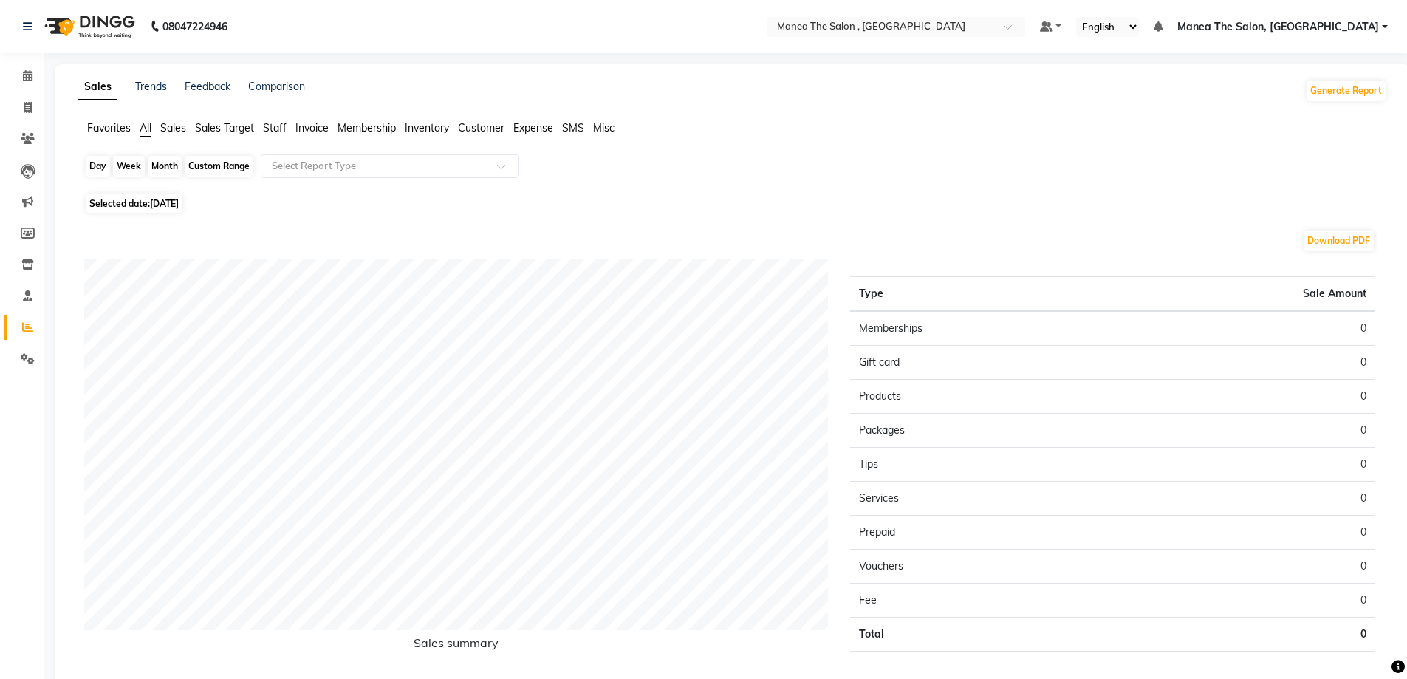
click at [159, 163] on div "Month" at bounding box center [165, 166] width 34 height 21
select select "9"
select select "2025"
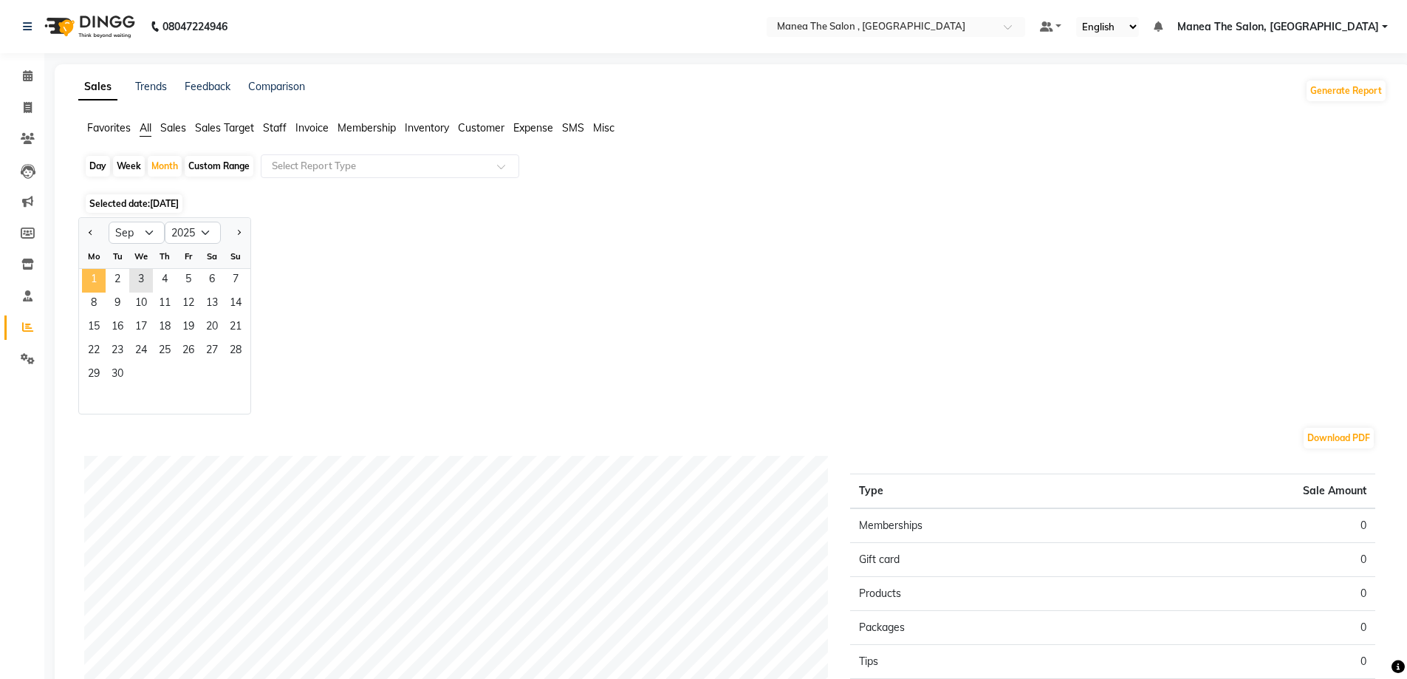
click at [96, 280] on span "1" at bounding box center [94, 281] width 24 height 24
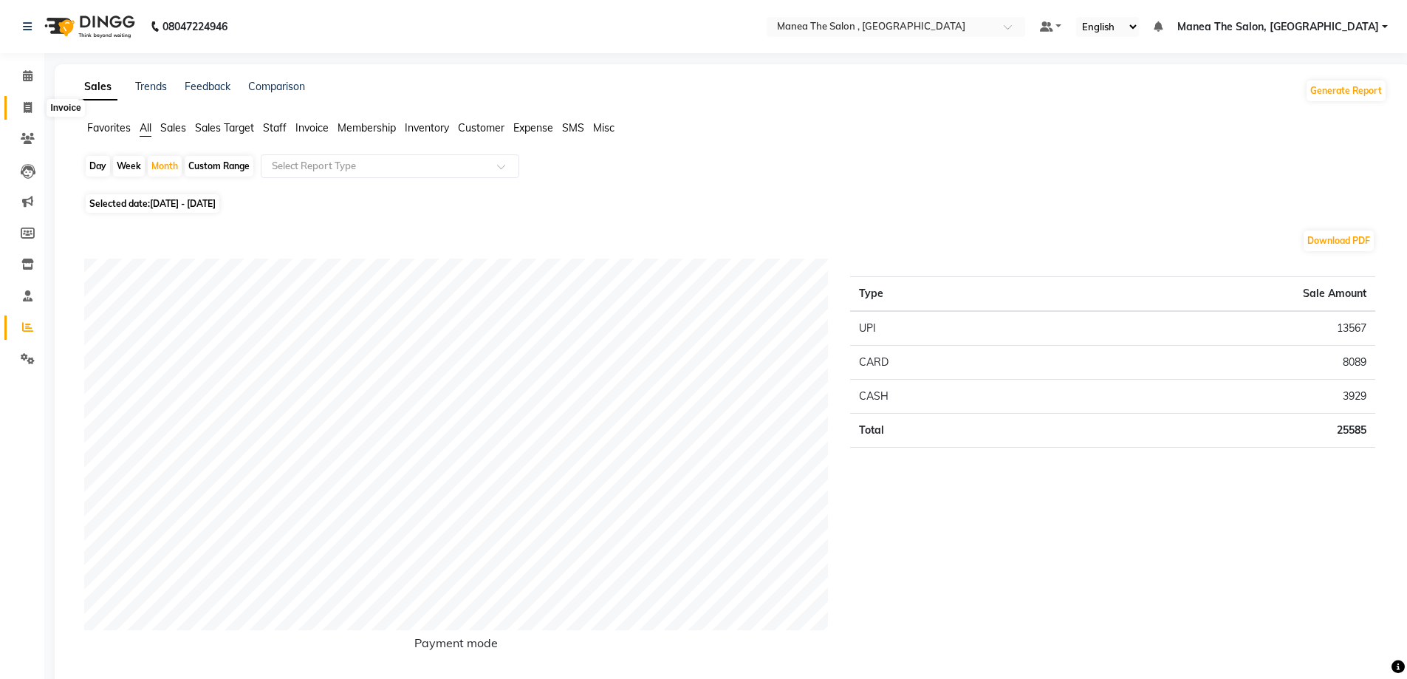
click at [26, 109] on icon at bounding box center [28, 107] width 8 height 11
select select "service"
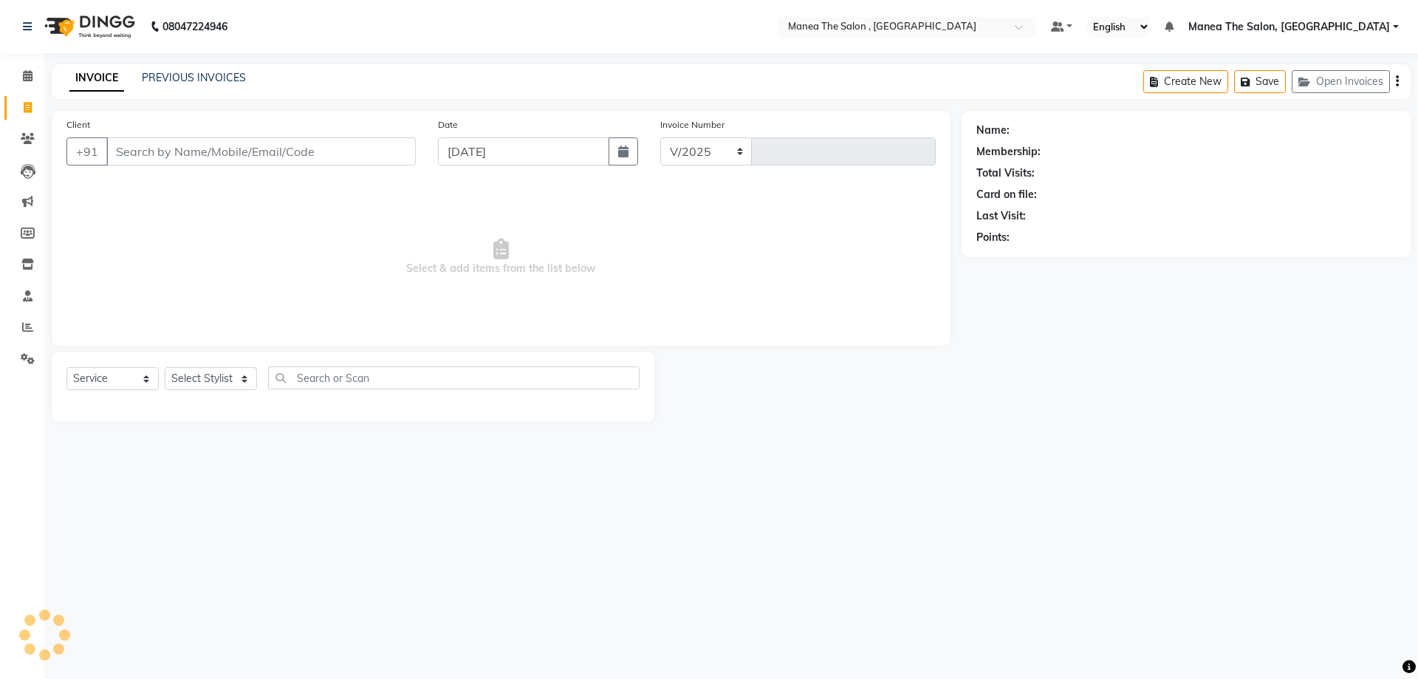
select select "7201"
type input "2335"
type input "9"
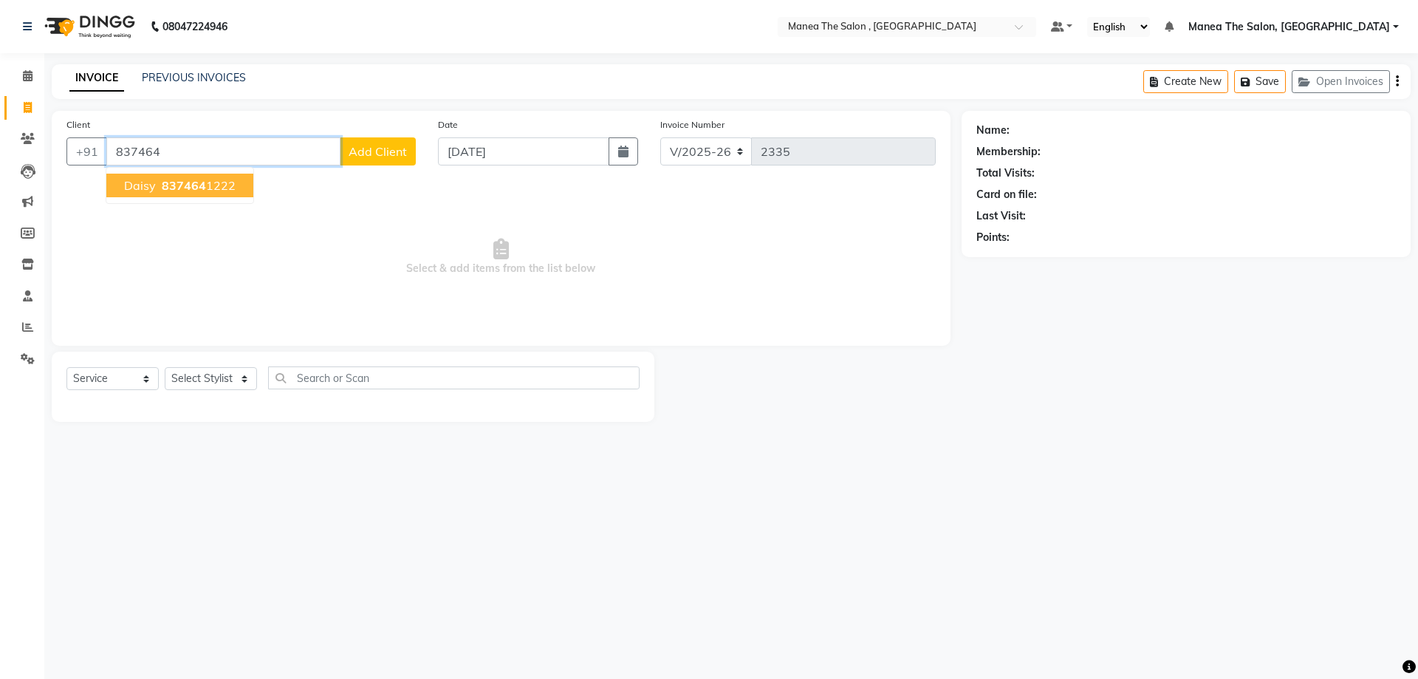
click at [162, 186] on span "837464" at bounding box center [184, 185] width 44 height 15
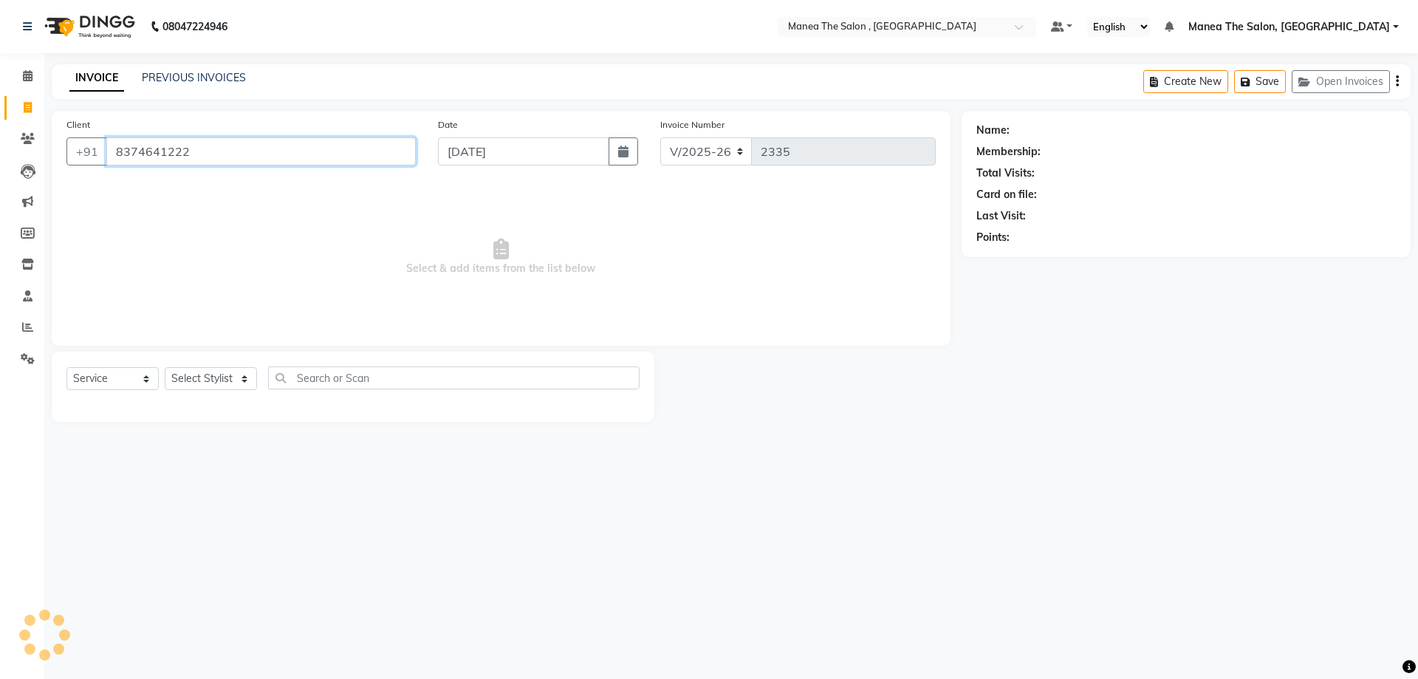
type input "8374641222"
select select "1: Object"
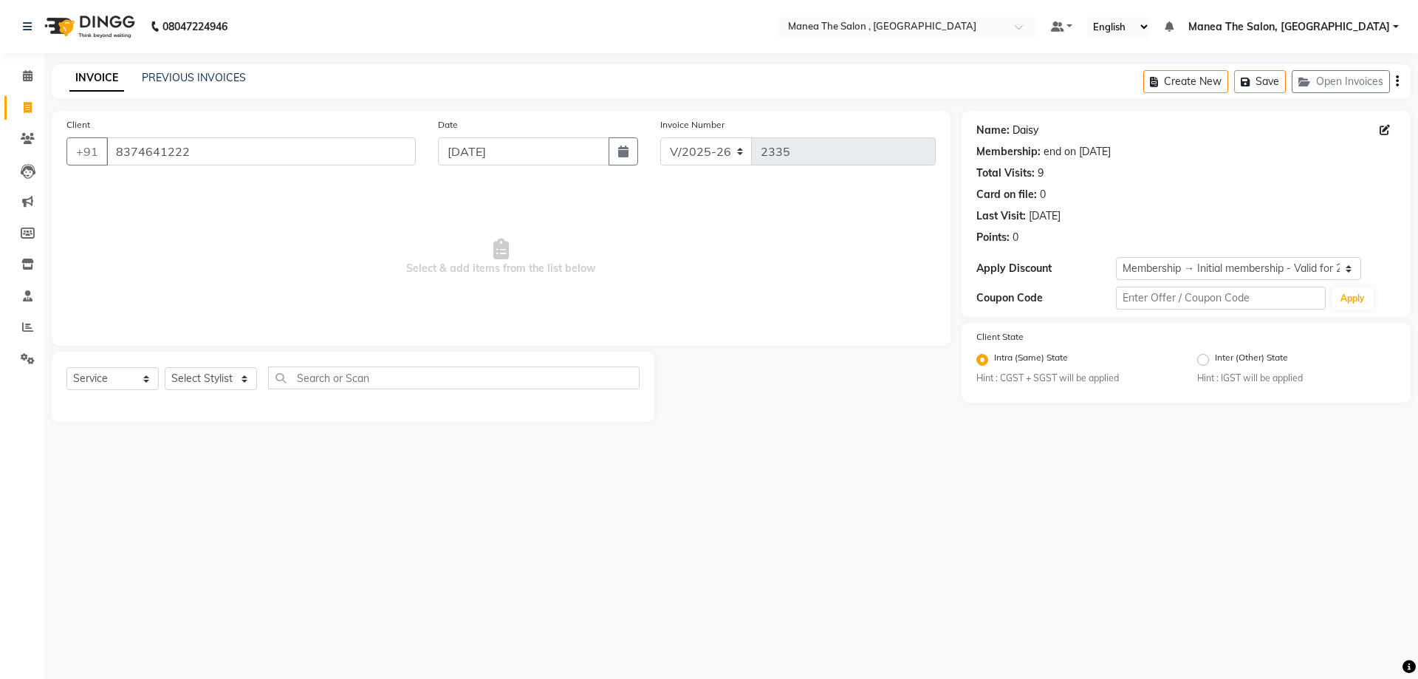
click at [1019, 130] on link "Daisy" at bounding box center [1026, 131] width 26 height 16
drag, startPoint x: 227, startPoint y: 378, endPoint x: 231, endPoint y: 385, distance: 7.6
click at [227, 378] on select "Select Stylist AYAZ Manager prameela PUNITH Raj tillu SALMAN Soujanya" at bounding box center [211, 378] width 92 height 23
select select "72491"
click at [165, 367] on select "Select Stylist AYAZ Manager prameela PUNITH Raj tillu SALMAN Soujanya" at bounding box center [211, 378] width 92 height 23
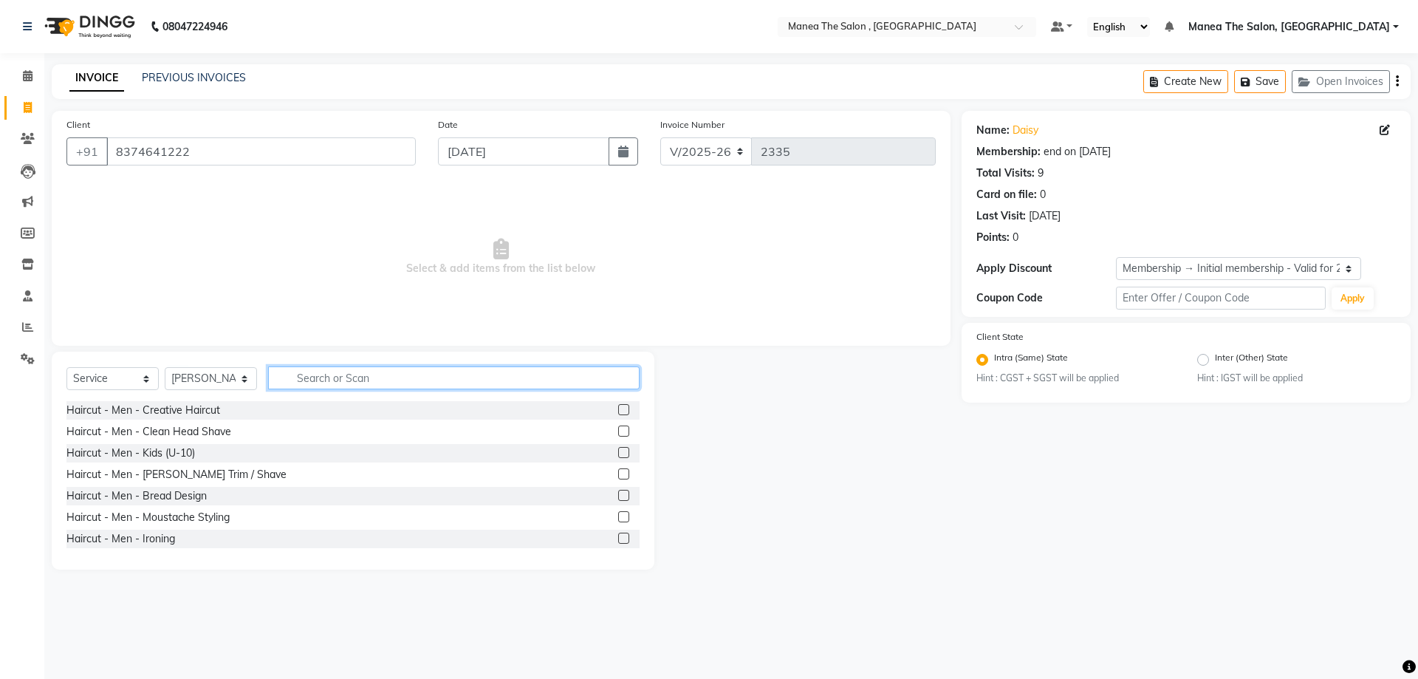
click at [367, 383] on input "text" at bounding box center [454, 377] width 372 height 23
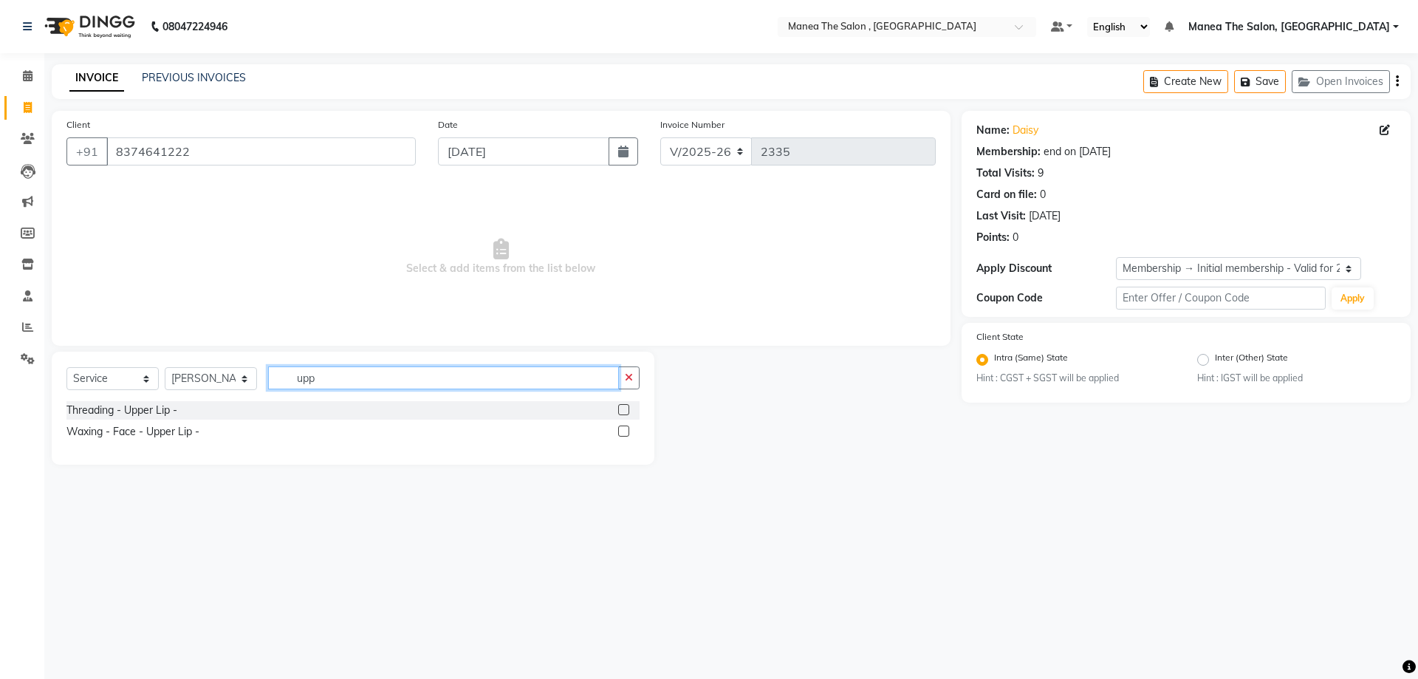
type input "upp"
drag, startPoint x: 626, startPoint y: 409, endPoint x: 644, endPoint y: 447, distance: 42.0
click at [625, 409] on label at bounding box center [623, 409] width 11 height 11
click at [625, 409] on input "checkbox" at bounding box center [623, 411] width 10 height 10
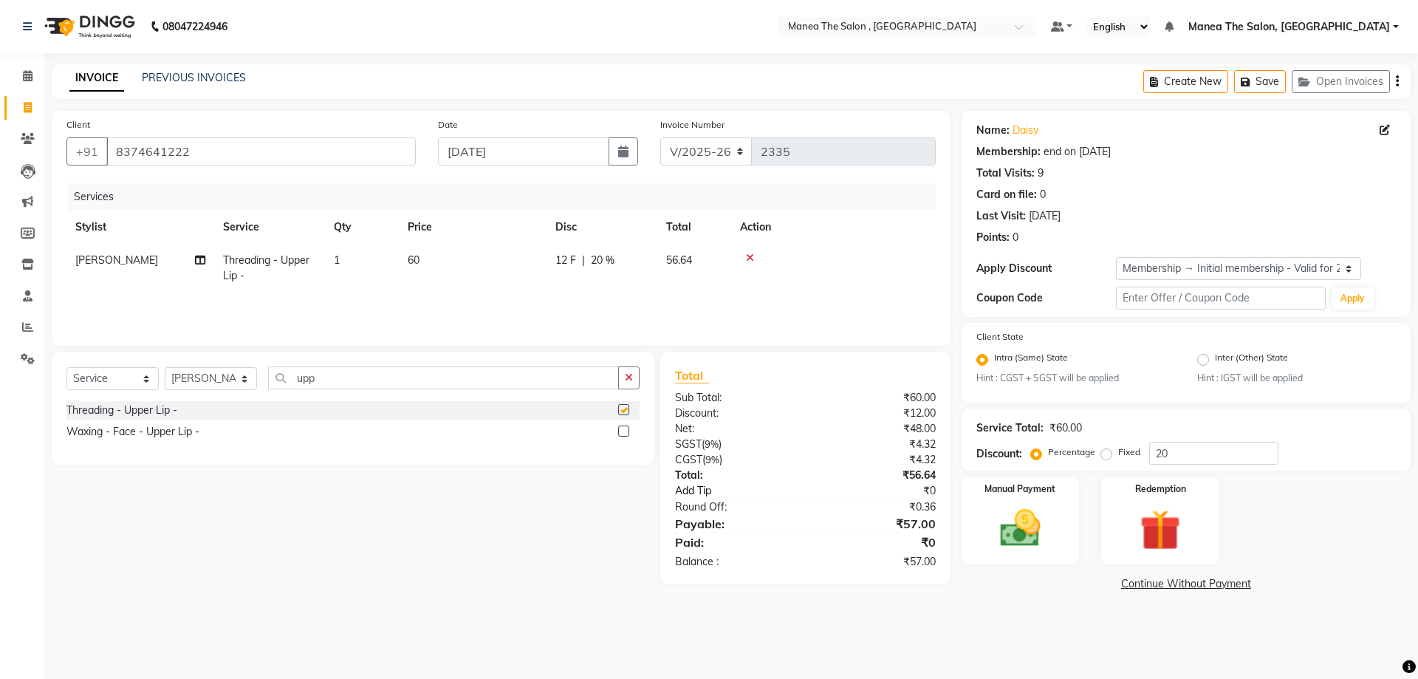
checkbox input "false"
drag, startPoint x: 1194, startPoint y: 448, endPoint x: 1097, endPoint y: 470, distance: 99.8
click at [1097, 470] on div "Service Total: ₹60.00 Discount: Percentage Fixed 20" at bounding box center [1186, 439] width 449 height 62
type input "0"
click at [747, 256] on icon at bounding box center [750, 258] width 8 height 10
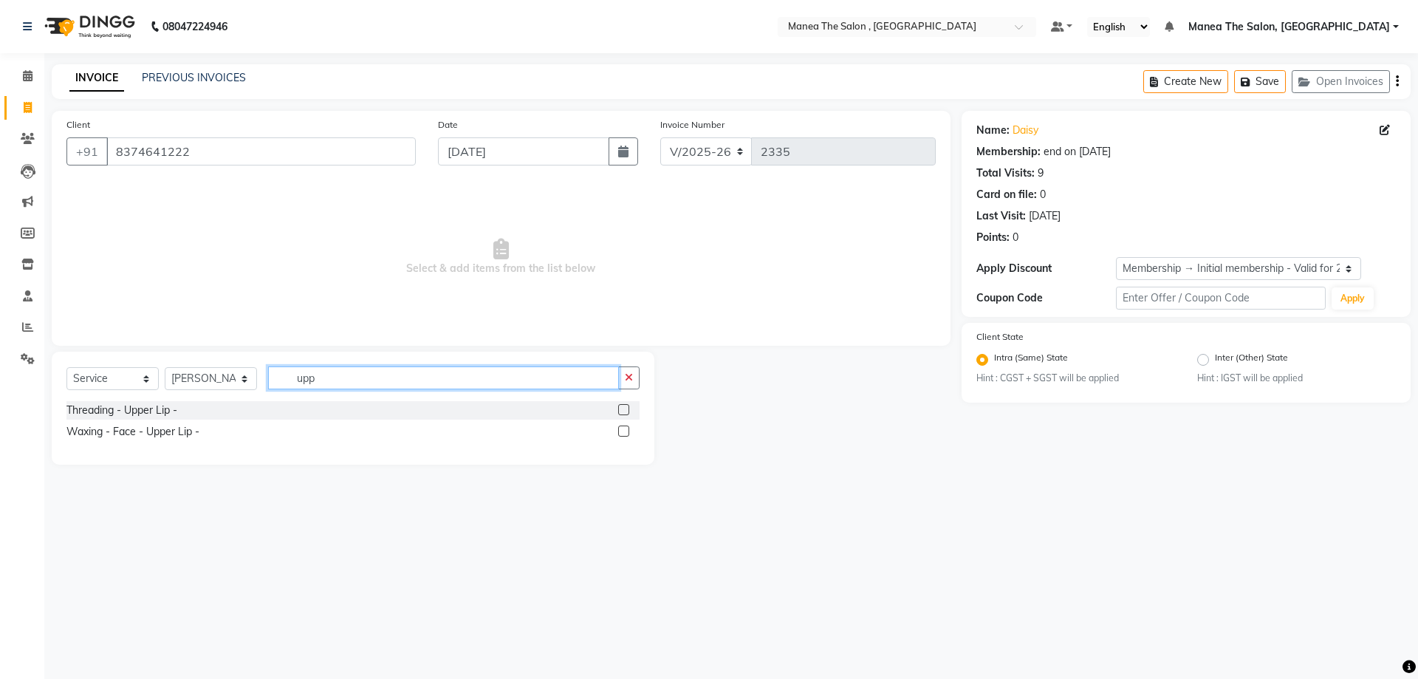
drag, startPoint x: 400, startPoint y: 382, endPoint x: 270, endPoint y: 395, distance: 130.7
click at [270, 395] on div "Select Service Product Membership Package Voucher Prepaid Gift Card Select Styl…" at bounding box center [352, 383] width 573 height 35
type input "blo"
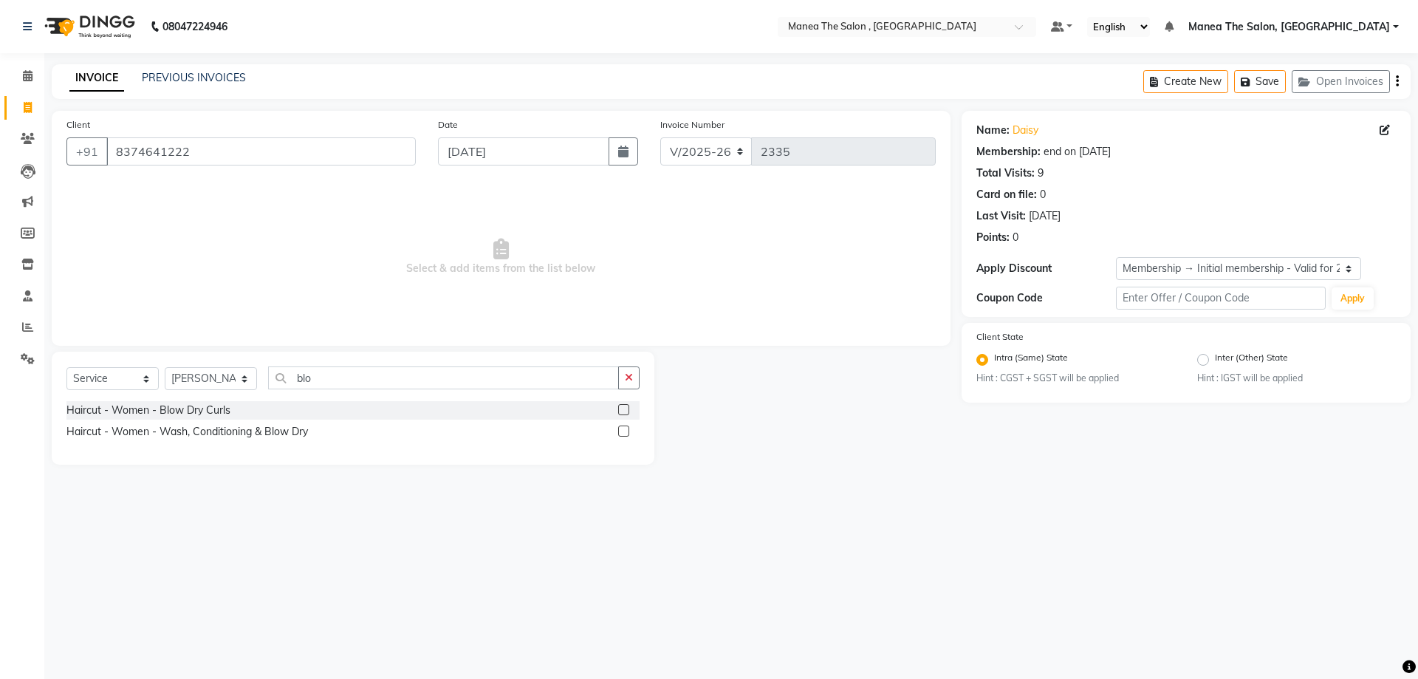
click at [623, 428] on label at bounding box center [623, 430] width 11 height 11
click at [623, 428] on input "checkbox" at bounding box center [623, 432] width 10 height 10
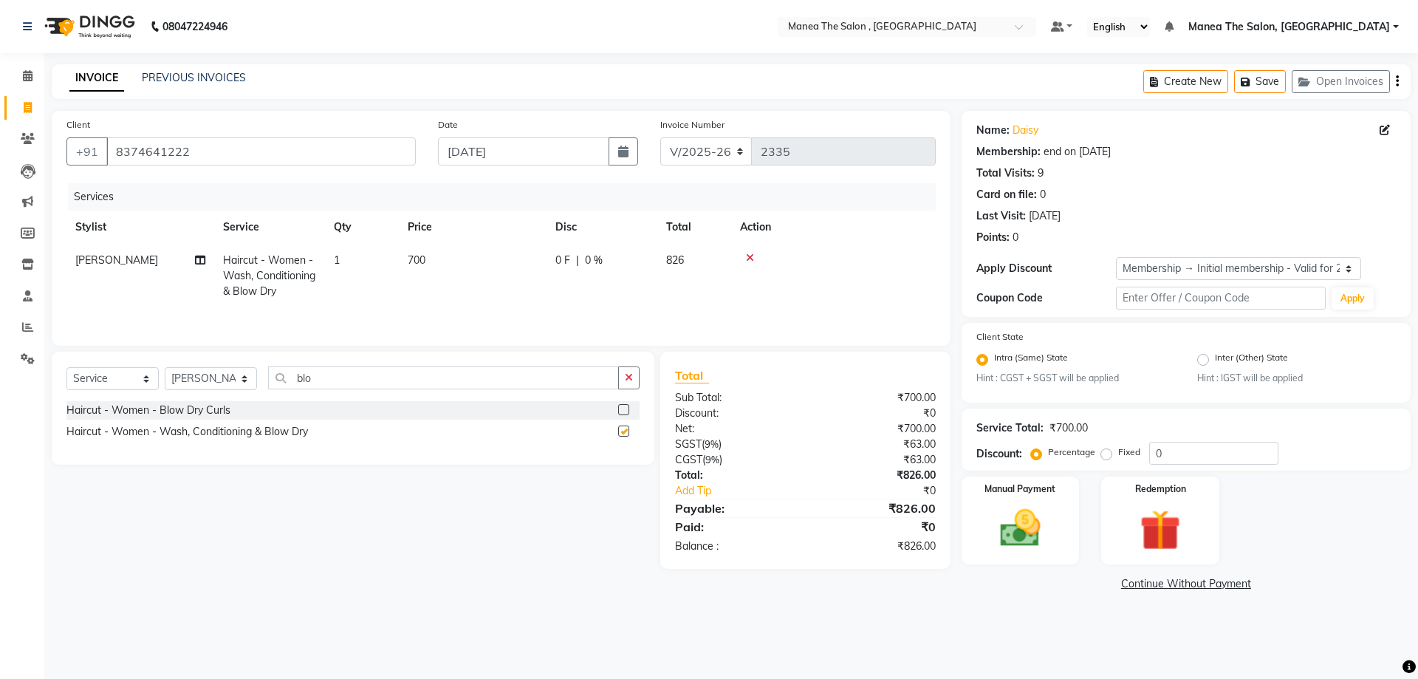
checkbox input "false"
drag, startPoint x: 337, startPoint y: 375, endPoint x: 269, endPoint y: 393, distance: 70.2
click at [269, 393] on div "Select Service Product Membership Package Voucher Prepaid Gift Card Select Styl…" at bounding box center [352, 383] width 573 height 35
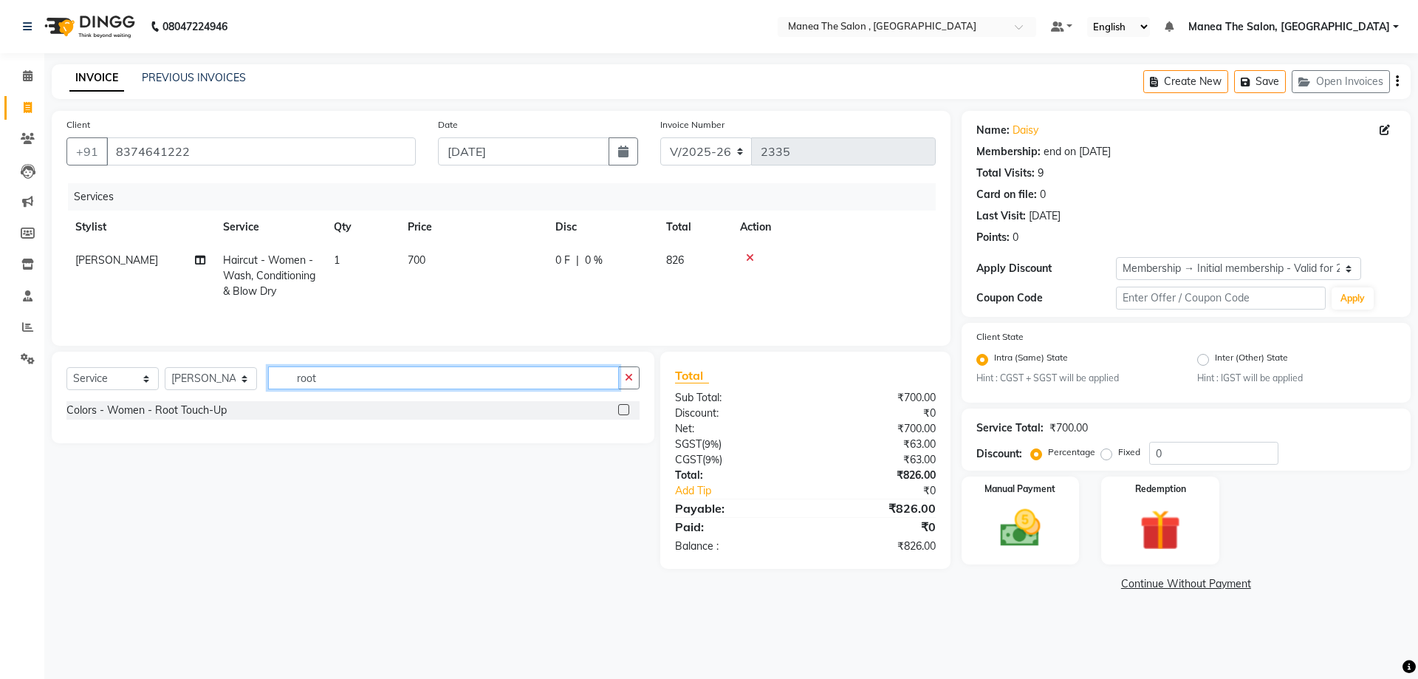
type input "root"
click at [620, 407] on label at bounding box center [623, 409] width 11 height 11
click at [620, 407] on input "checkbox" at bounding box center [623, 411] width 10 height 10
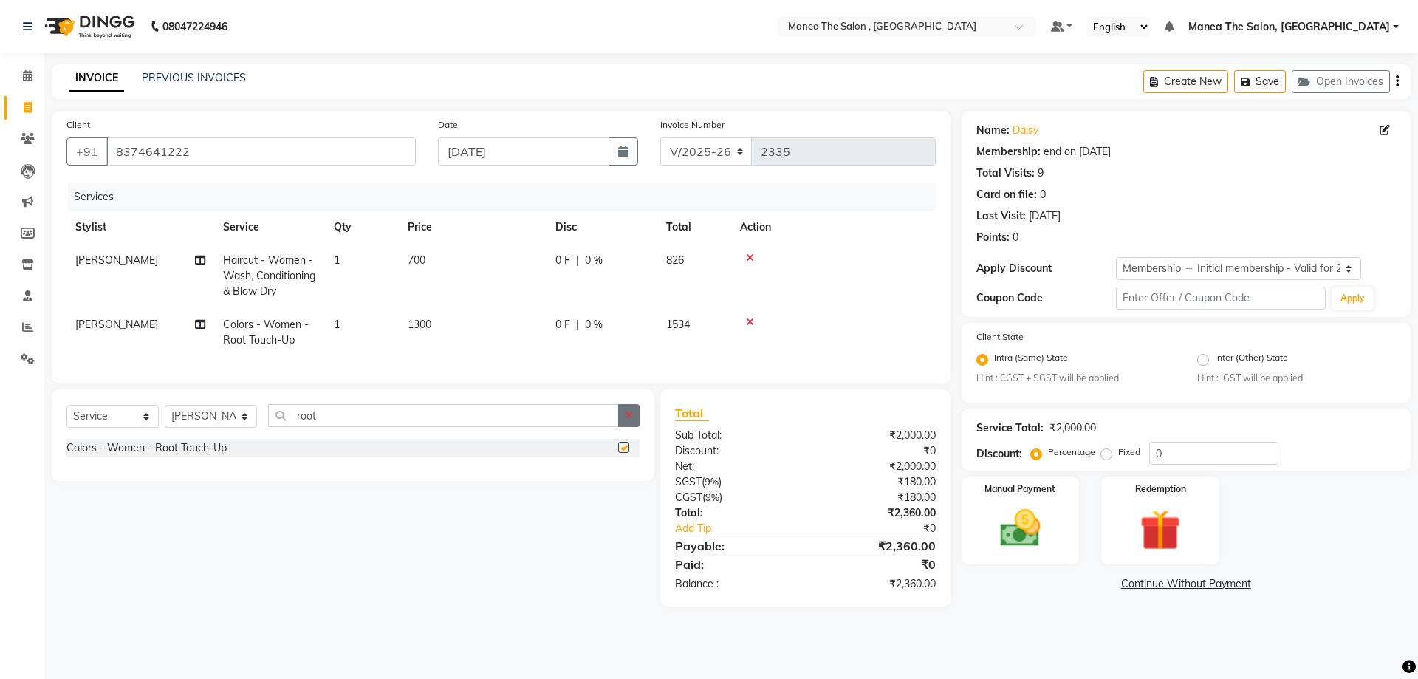
checkbox input "false"
drag, startPoint x: 1180, startPoint y: 455, endPoint x: 1013, endPoint y: 436, distance: 168.0
click at [1062, 447] on div "Percentage Fixed 0" at bounding box center [1156, 453] width 244 height 23
type input "25"
drag, startPoint x: 114, startPoint y: 152, endPoint x: 195, endPoint y: 152, distance: 81.2
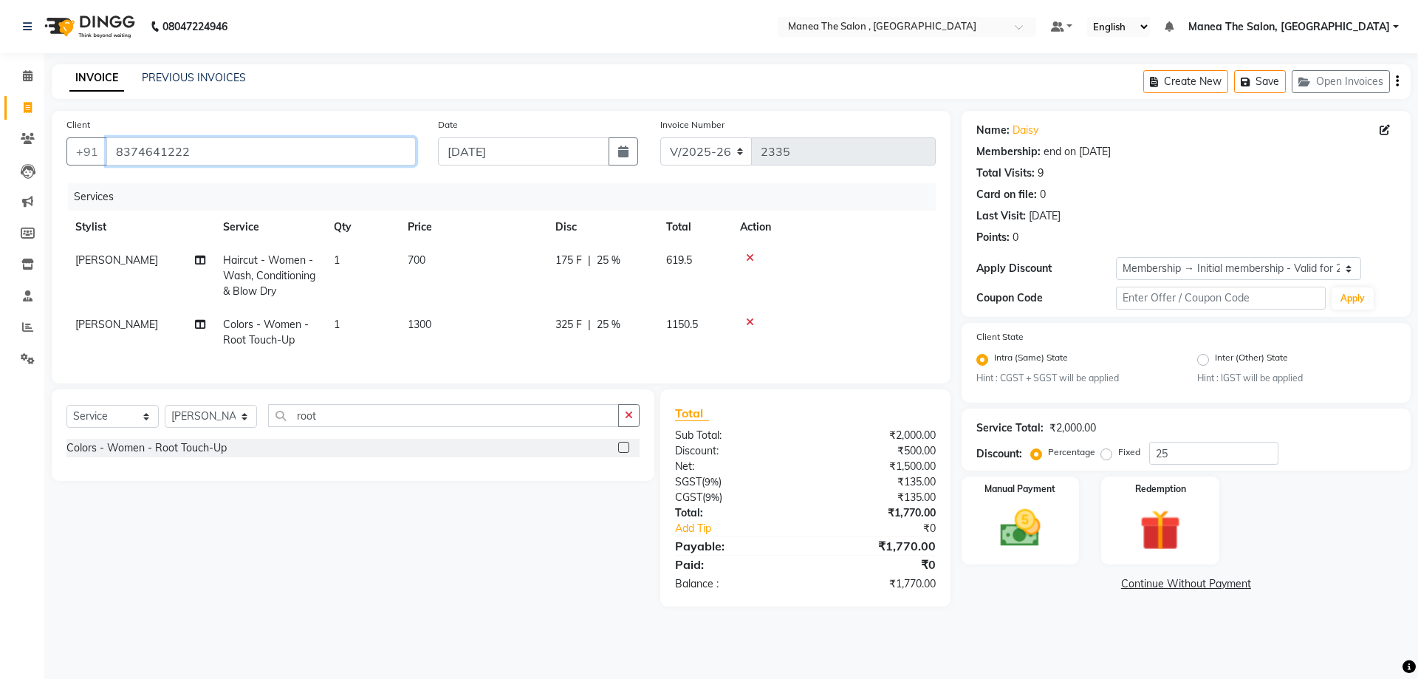
click at [195, 152] on input "8374641222" at bounding box center [260, 151] width 309 height 28
drag, startPoint x: 197, startPoint y: 152, endPoint x: 410, endPoint y: 600, distance: 495.6
click at [410, 600] on div "Select Service Product Membership Package Voucher Prepaid Gift Card Select Styl…" at bounding box center [348, 497] width 614 height 217
click at [30, 143] on icon at bounding box center [28, 138] width 14 height 11
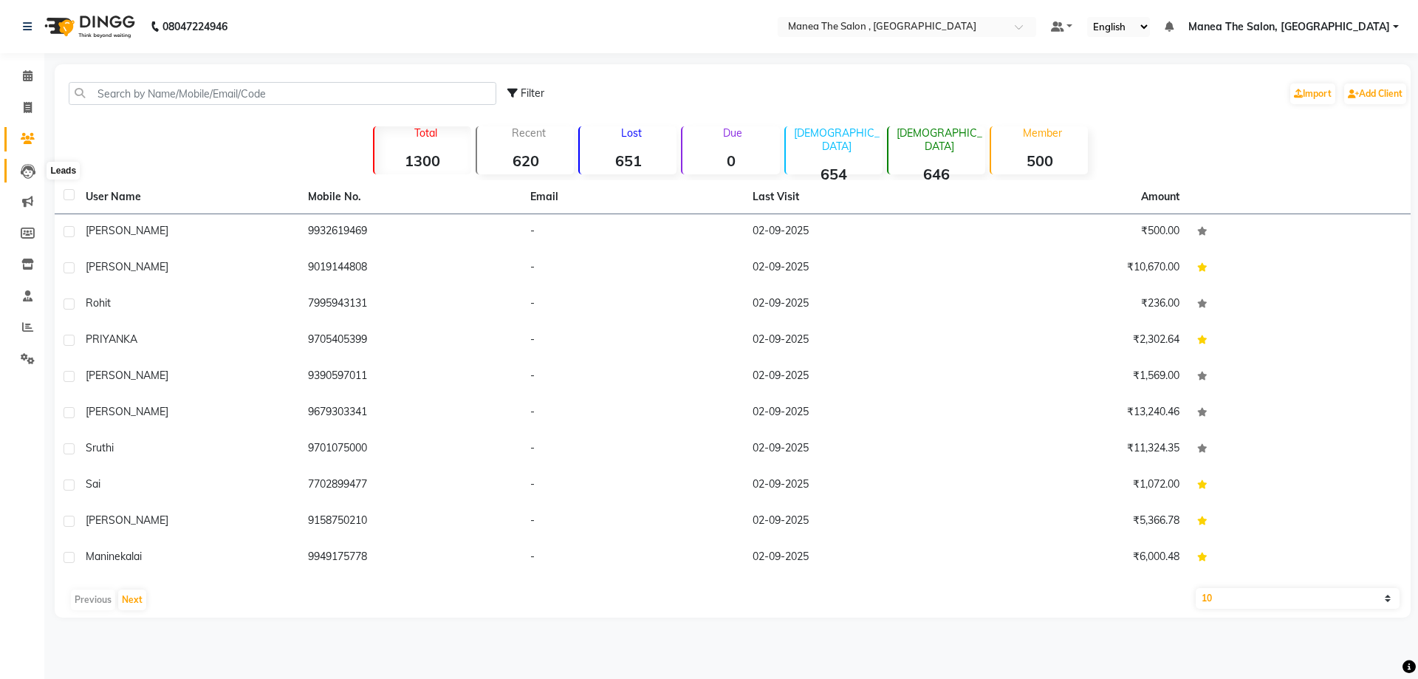
click at [29, 176] on icon at bounding box center [28, 171] width 15 height 15
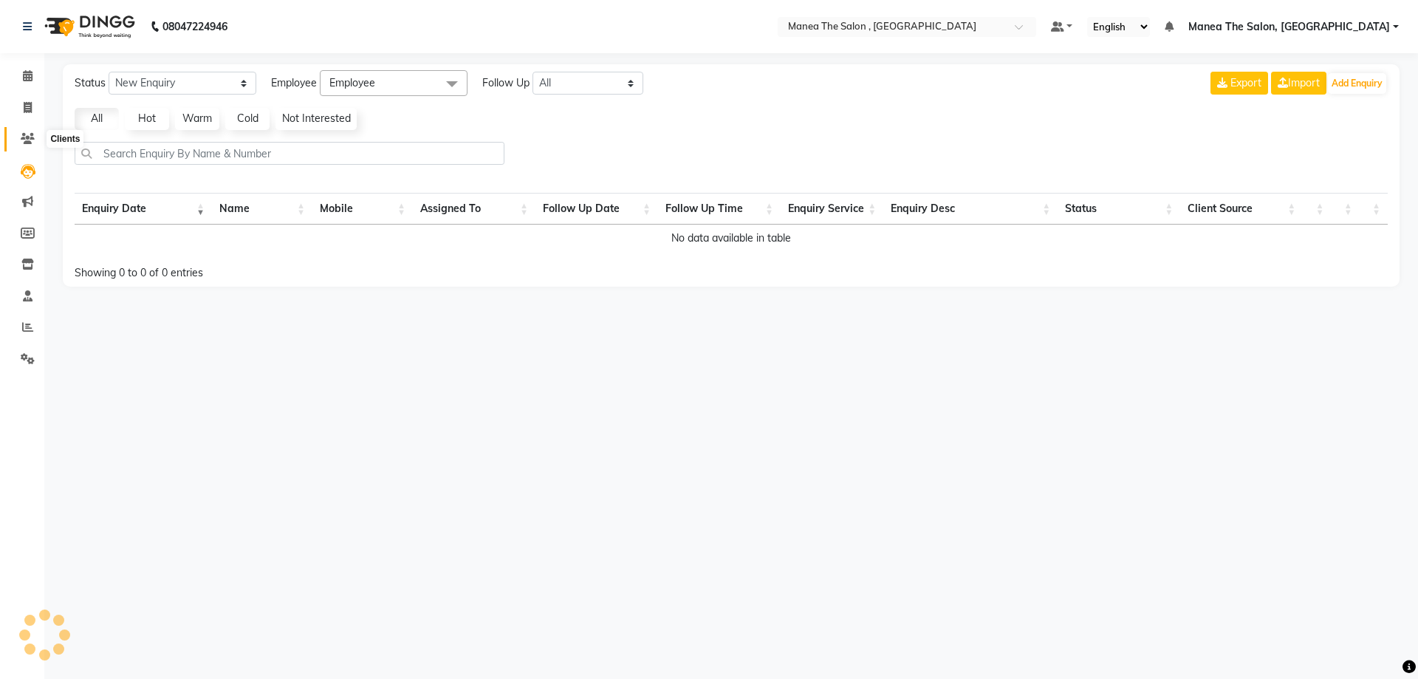
click at [30, 136] on icon at bounding box center [28, 138] width 14 height 11
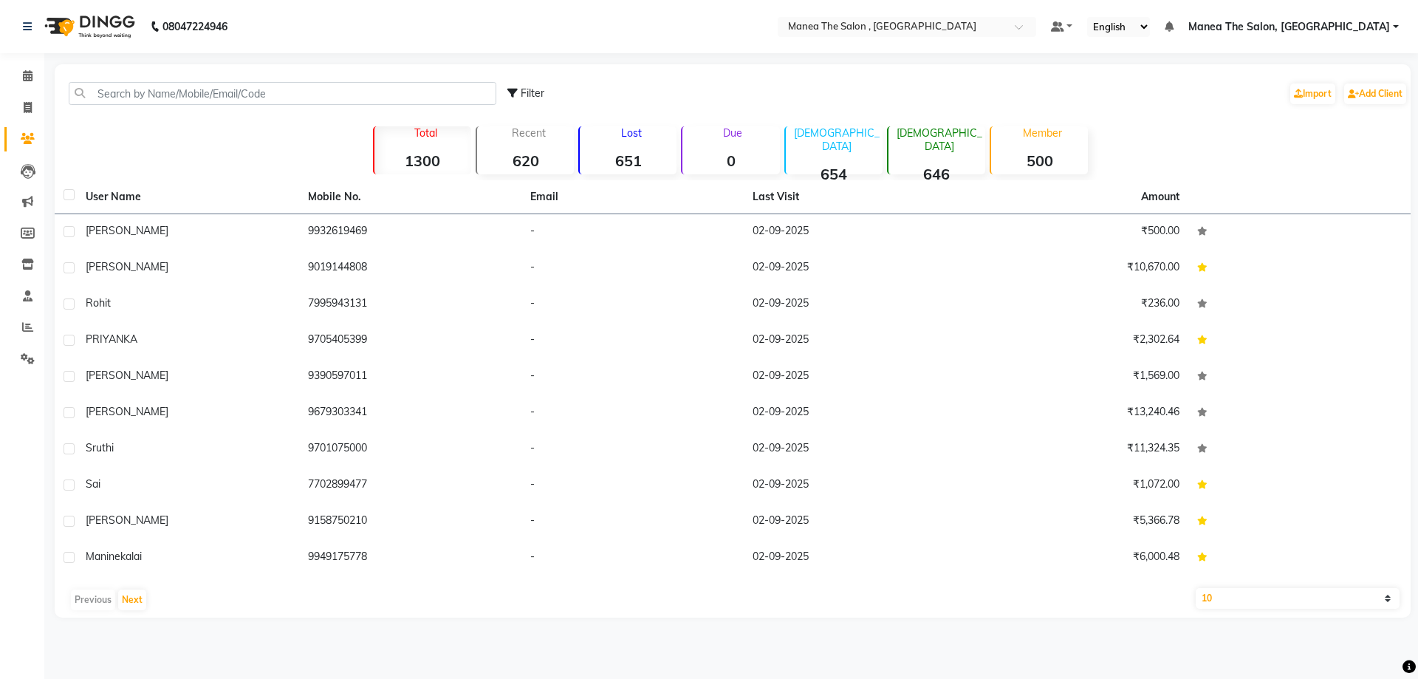
click at [635, 145] on div "Lost 651" at bounding box center [627, 150] width 98 height 48
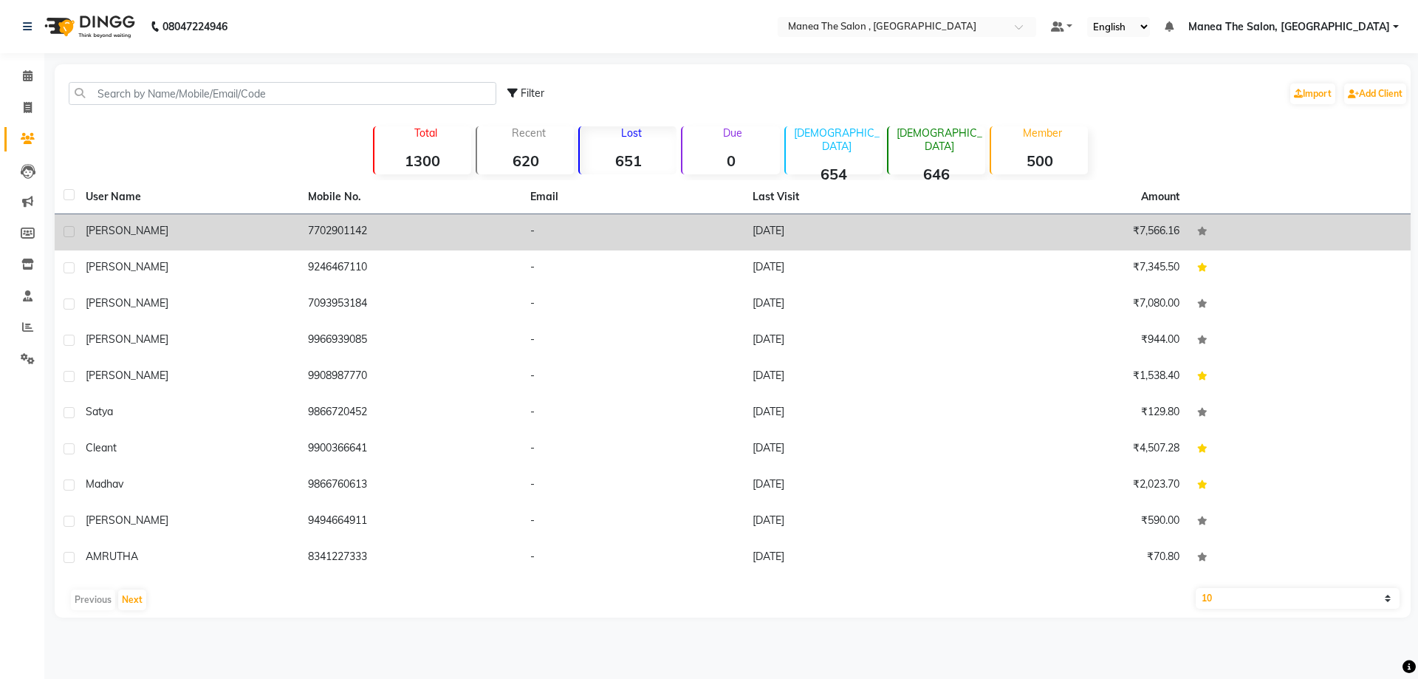
click at [65, 226] on label at bounding box center [69, 231] width 11 height 11
click at [65, 227] on input "checkbox" at bounding box center [69, 232] width 10 height 10
checkbox input "true"
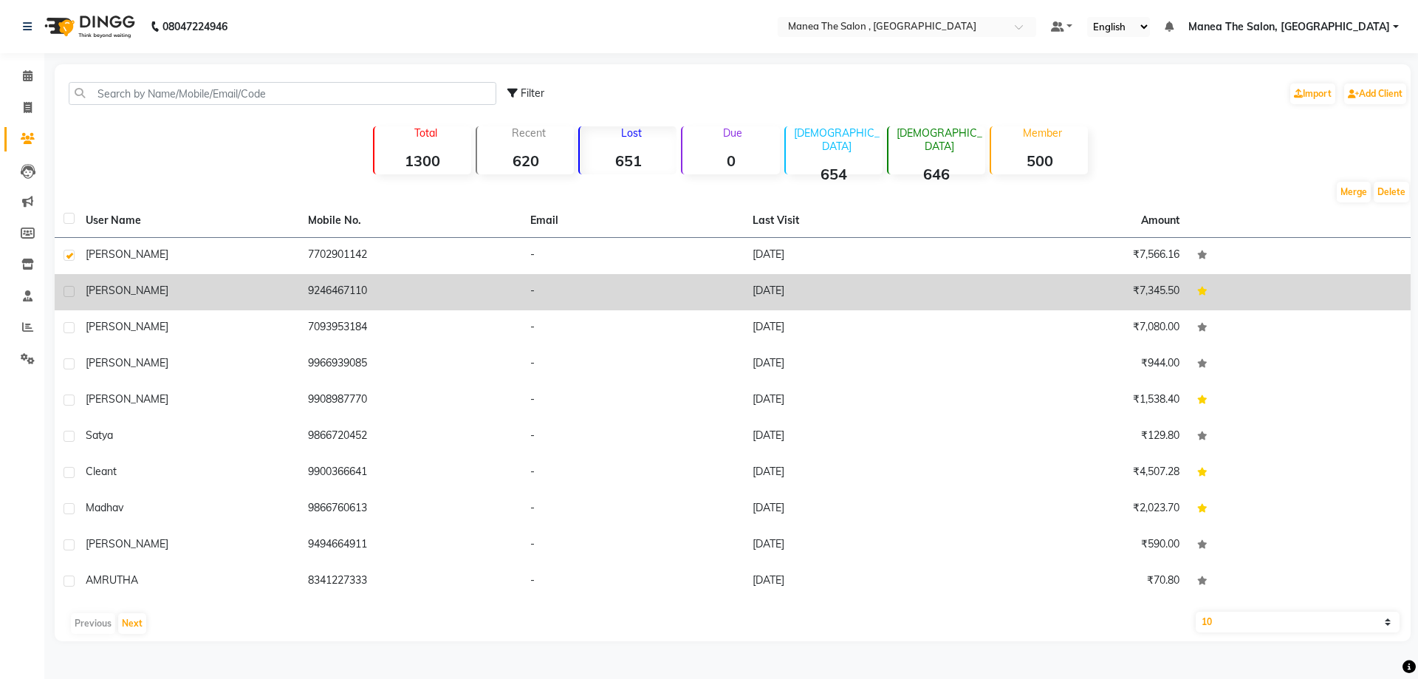
click at [68, 290] on label at bounding box center [69, 291] width 11 height 11
click at [68, 290] on input "checkbox" at bounding box center [69, 292] width 10 height 10
checkbox input "true"
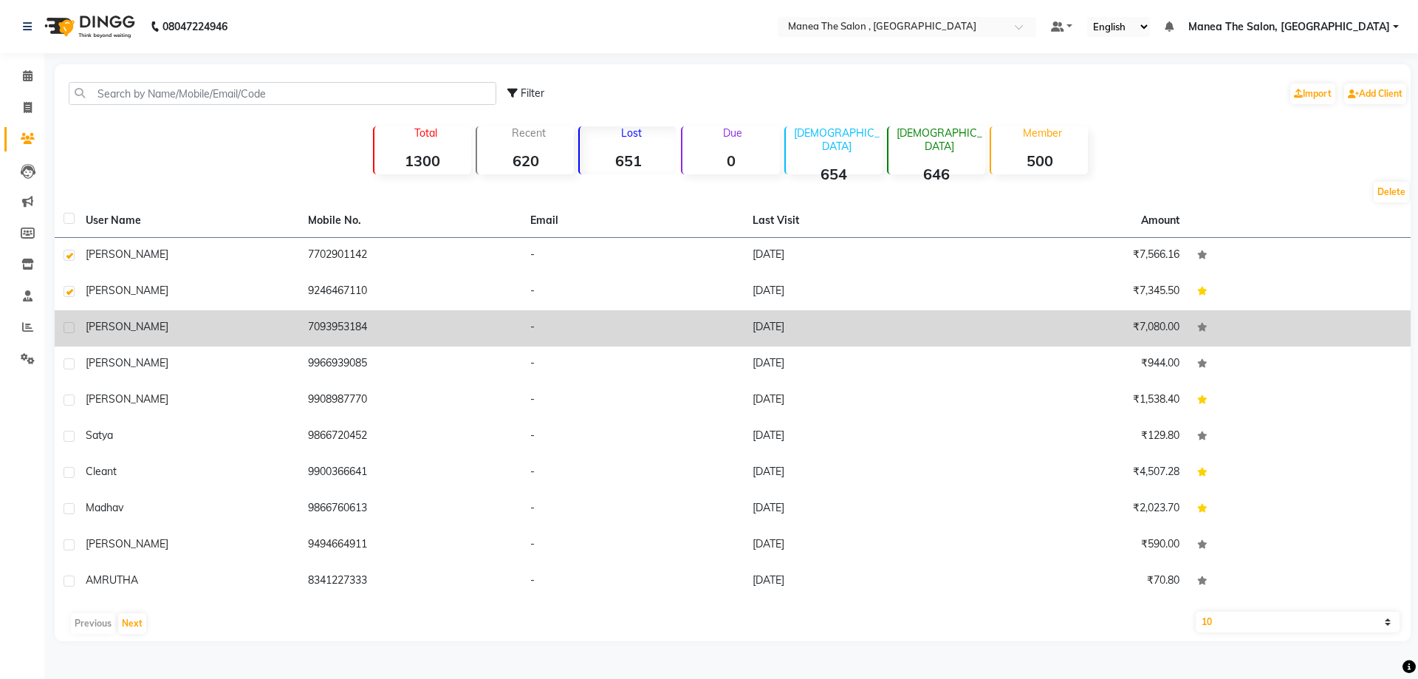
click at [64, 329] on label at bounding box center [69, 327] width 11 height 11
click at [64, 329] on input "checkbox" at bounding box center [69, 329] width 10 height 10
checkbox input "true"
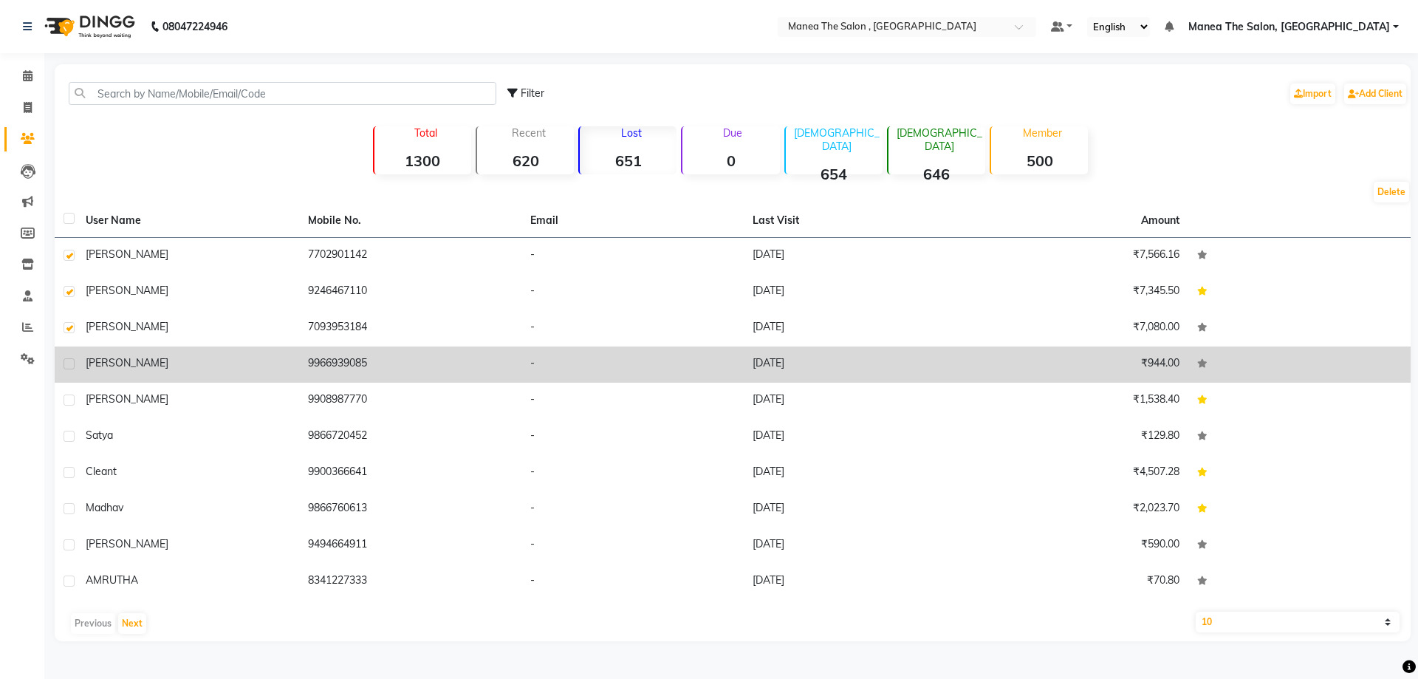
click at [65, 360] on label at bounding box center [69, 363] width 11 height 11
click at [65, 360] on input "checkbox" at bounding box center [69, 365] width 10 height 10
checkbox input "true"
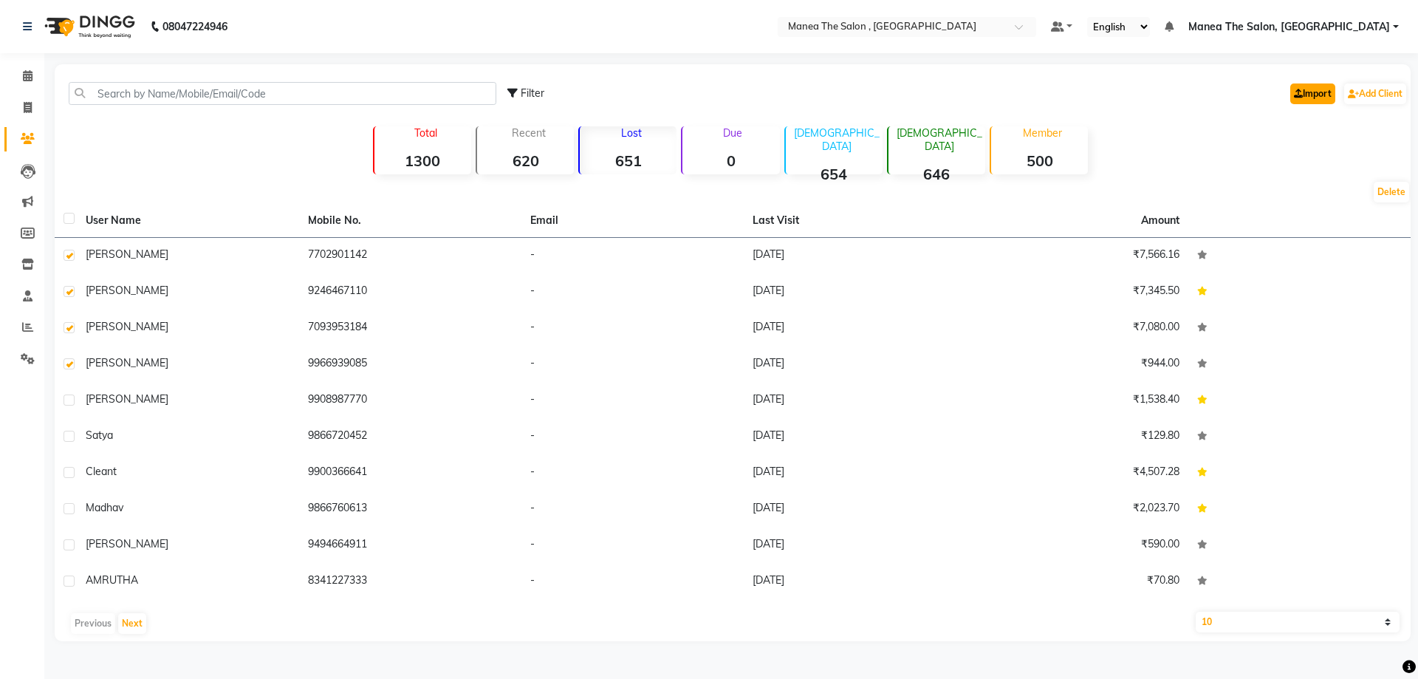
click at [1313, 95] on link "Import" at bounding box center [1312, 93] width 45 height 21
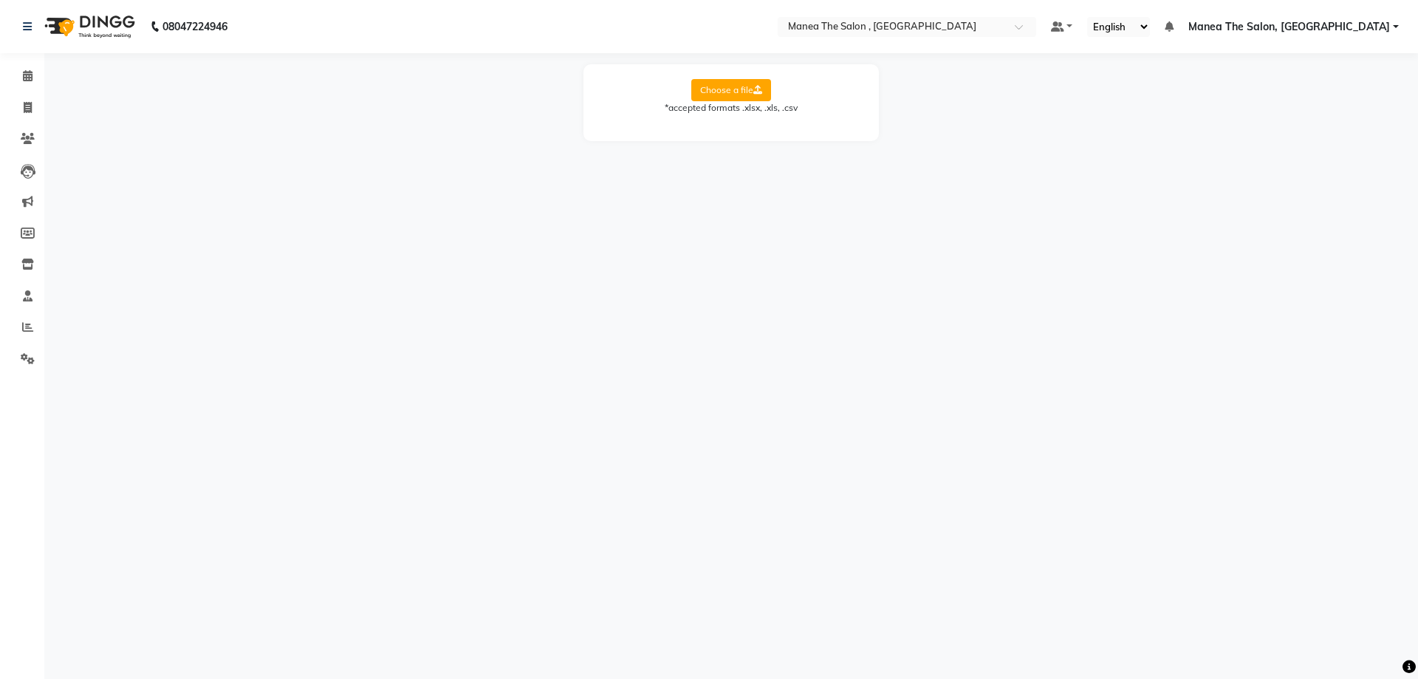
click at [736, 111] on div "*accepted formats .xlsx, .xls, .csv" at bounding box center [731, 107] width 266 height 13
click at [722, 89] on label "Choose a file" at bounding box center [731, 90] width 80 height 22
click at [0, 0] on input "Choose a file" at bounding box center [0, 0] width 0 height 0
click at [24, 140] on icon at bounding box center [28, 138] width 14 height 11
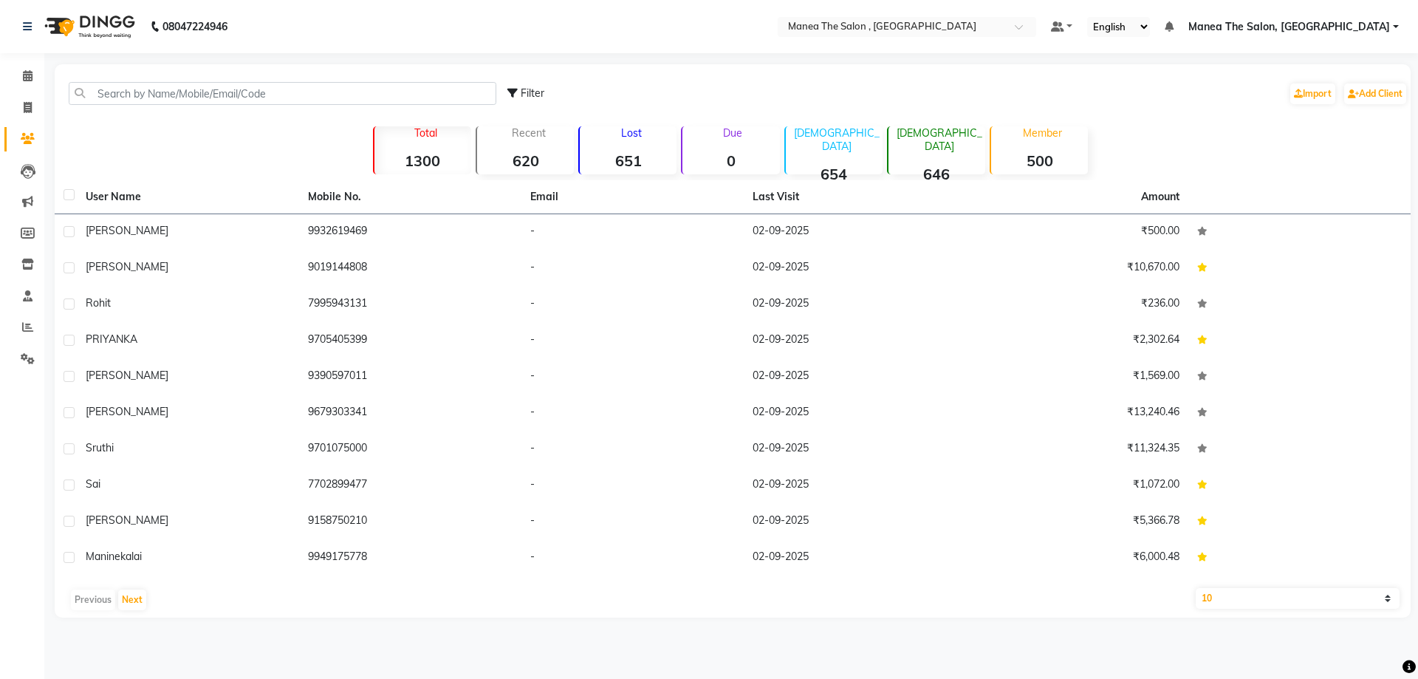
click at [629, 143] on div "Lost 651" at bounding box center [627, 150] width 98 height 48
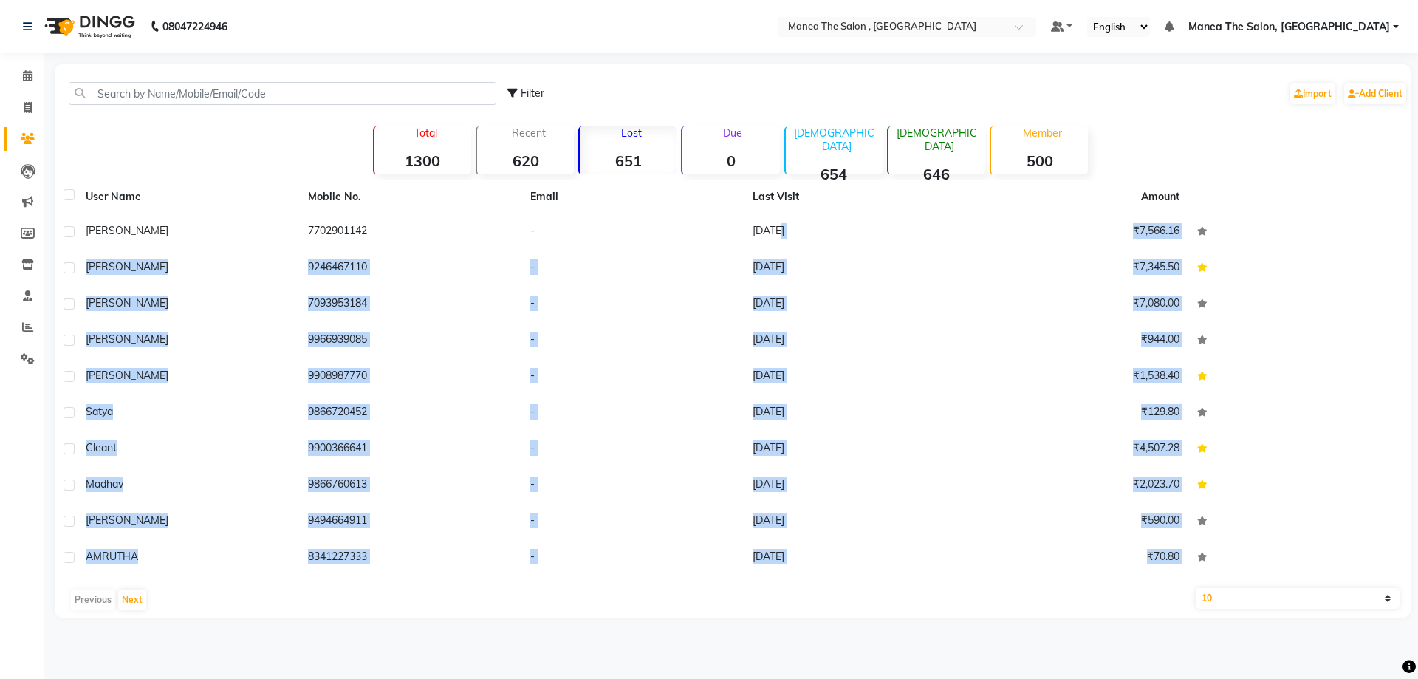
drag, startPoint x: 775, startPoint y: 243, endPoint x: 595, endPoint y: 615, distance: 413.6
click at [706, 632] on main "Filter Import Add Client Total 1300 Recent 620 Lost 651 Due 0 Male 654 Female 6…" at bounding box center [731, 351] width 1374 height 575
click at [128, 608] on button "Next" at bounding box center [132, 599] width 28 height 21
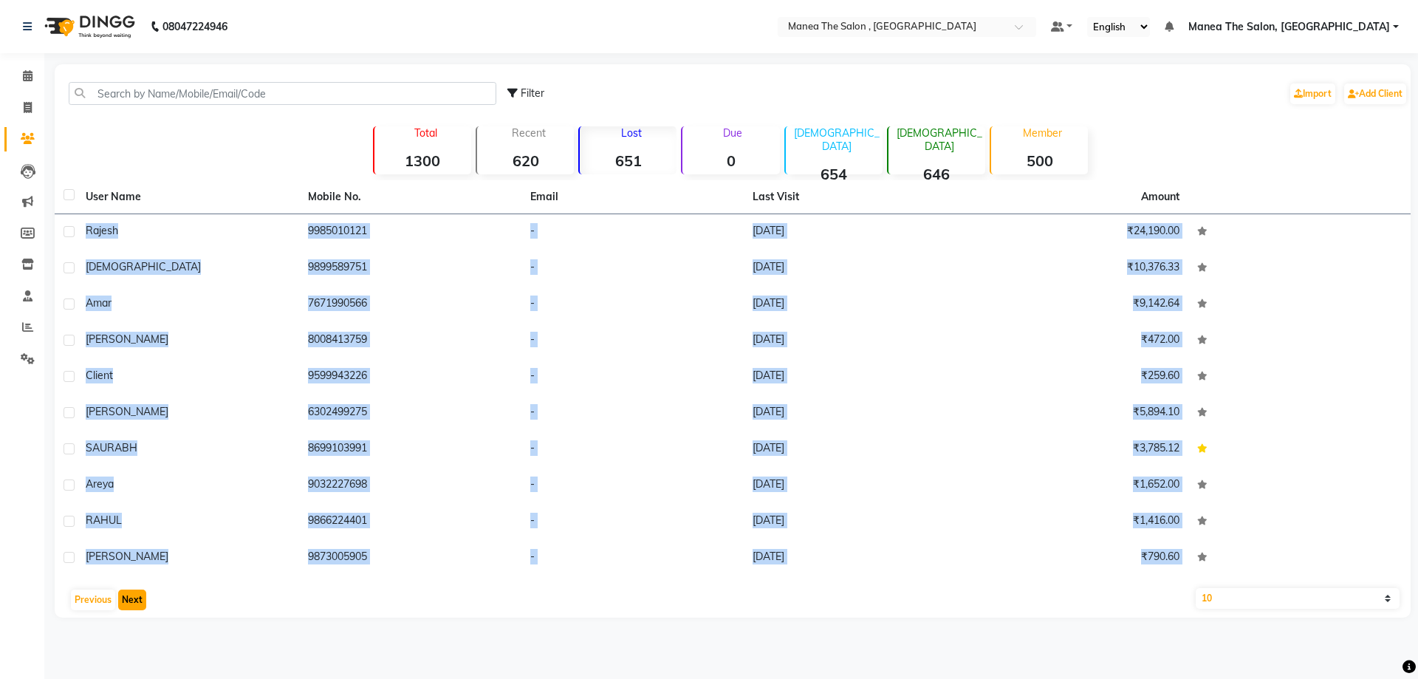
click at [140, 602] on button "Next" at bounding box center [132, 599] width 28 height 21
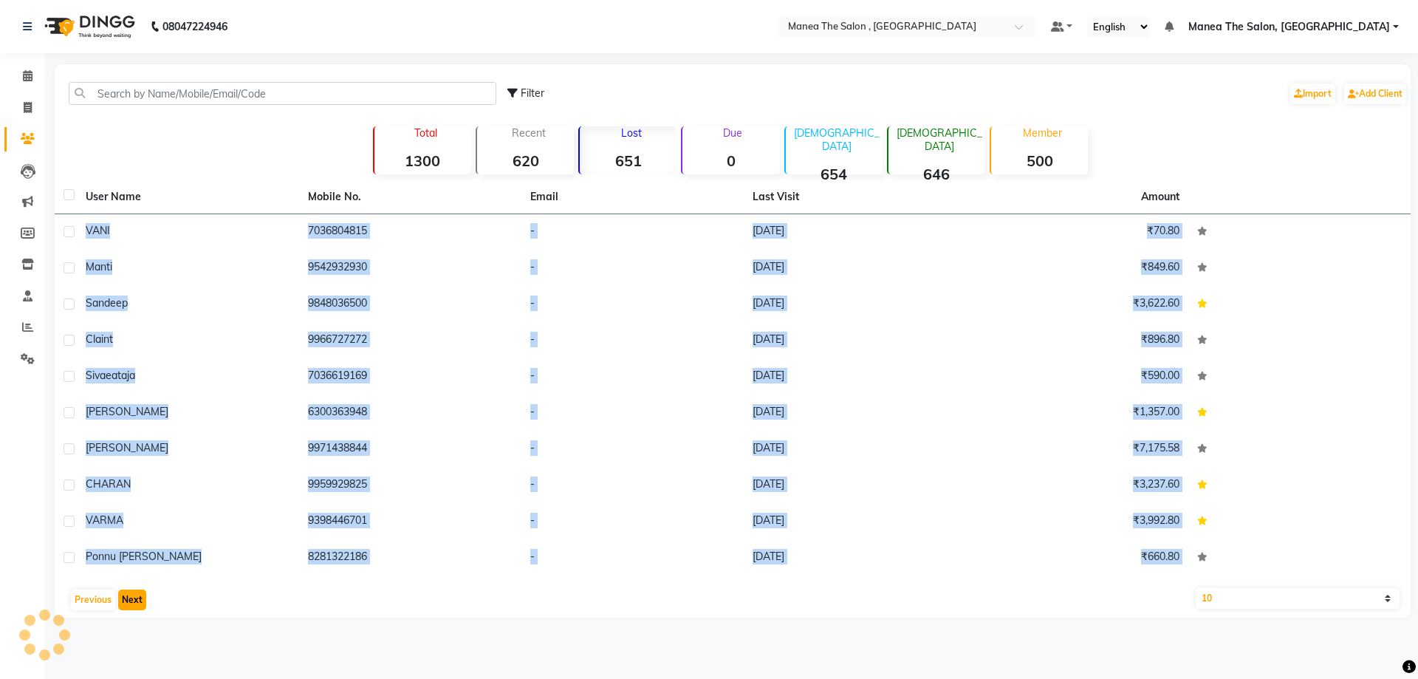
click at [140, 602] on button "Next" at bounding box center [132, 599] width 28 height 21
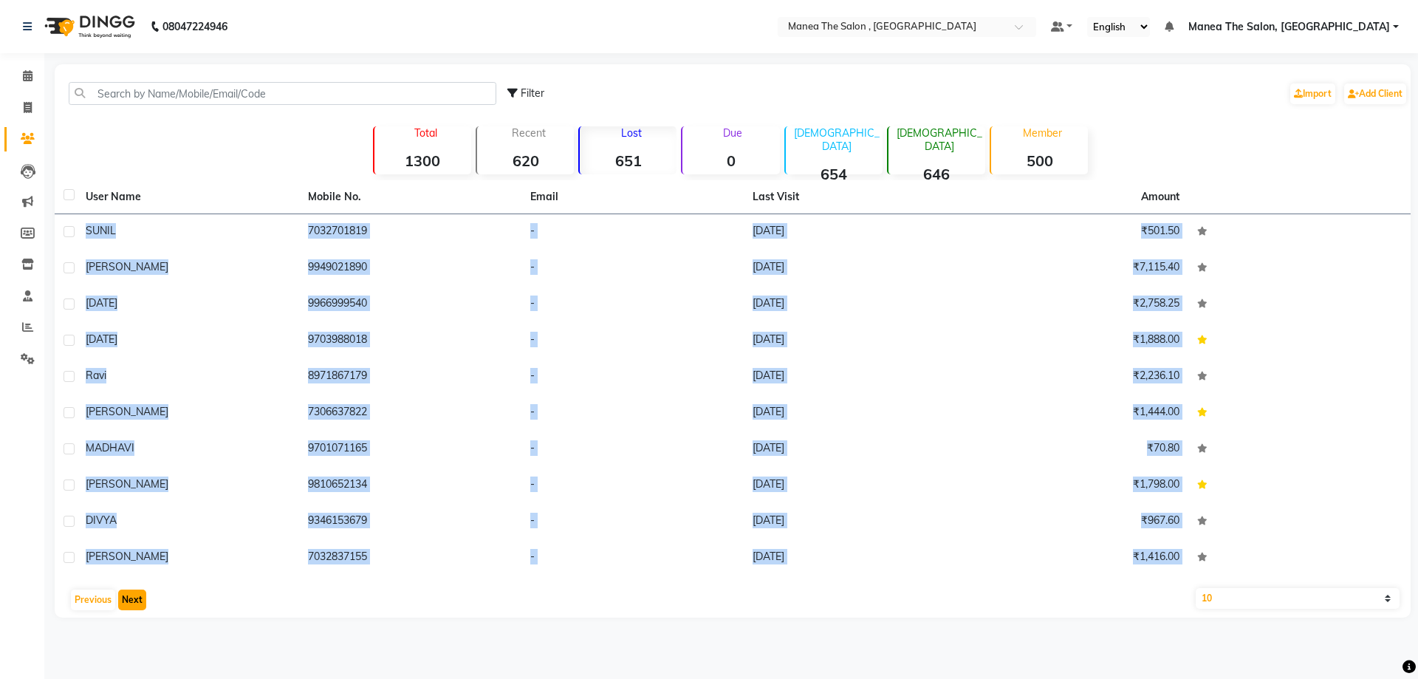
click at [140, 602] on button "Next" at bounding box center [132, 599] width 28 height 21
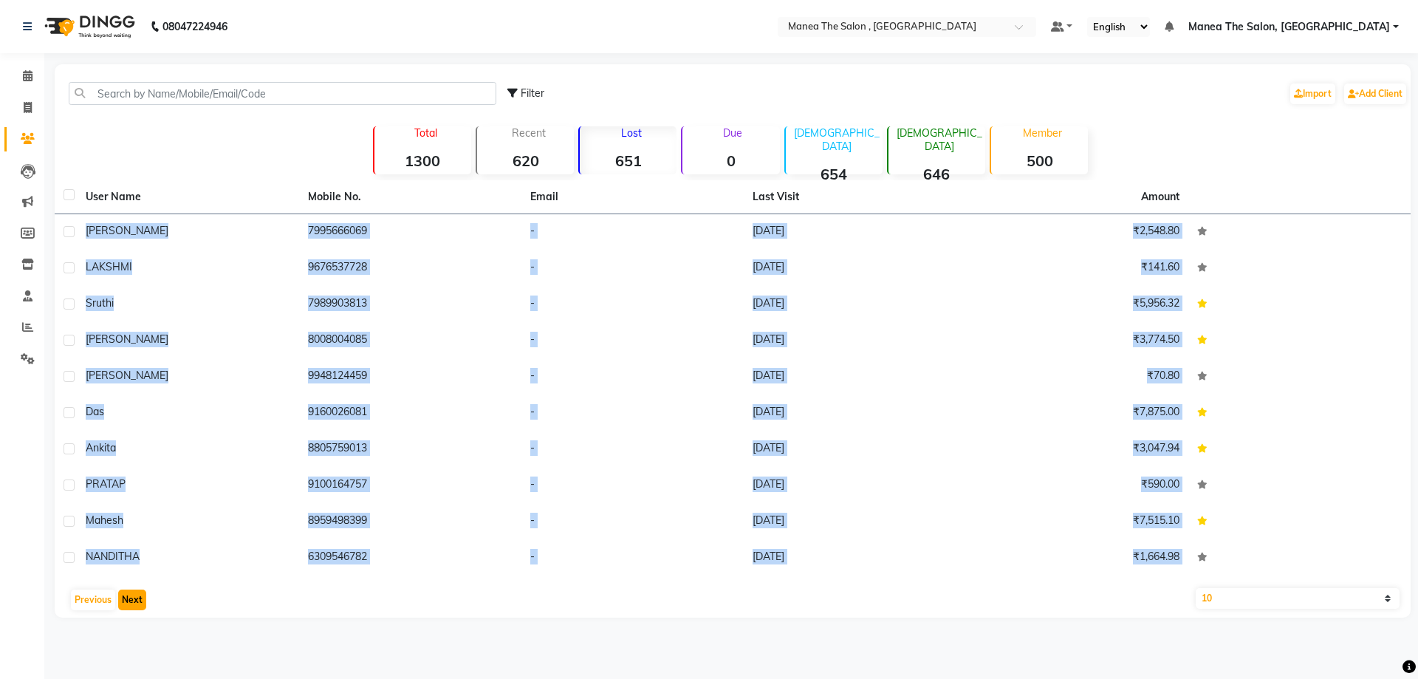
click at [140, 602] on button "Next" at bounding box center [132, 599] width 28 height 21
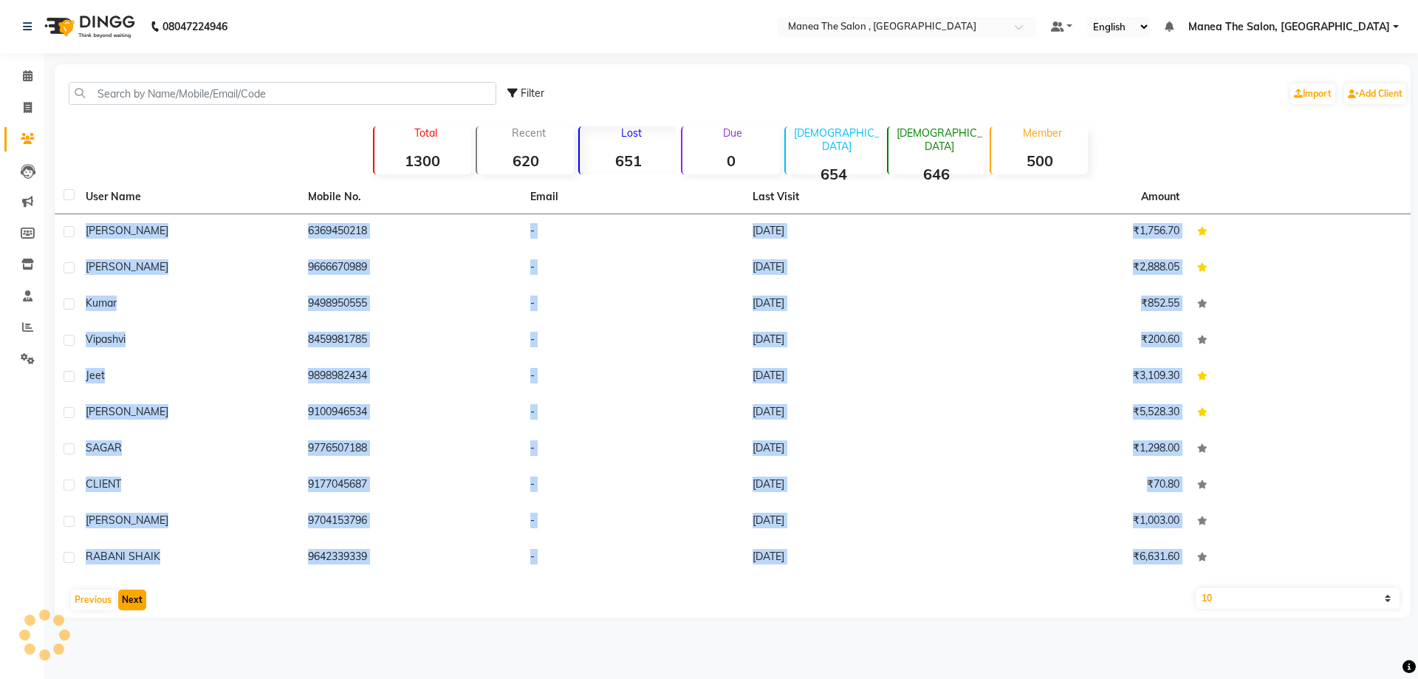
click at [140, 602] on button "Next" at bounding box center [132, 599] width 28 height 21
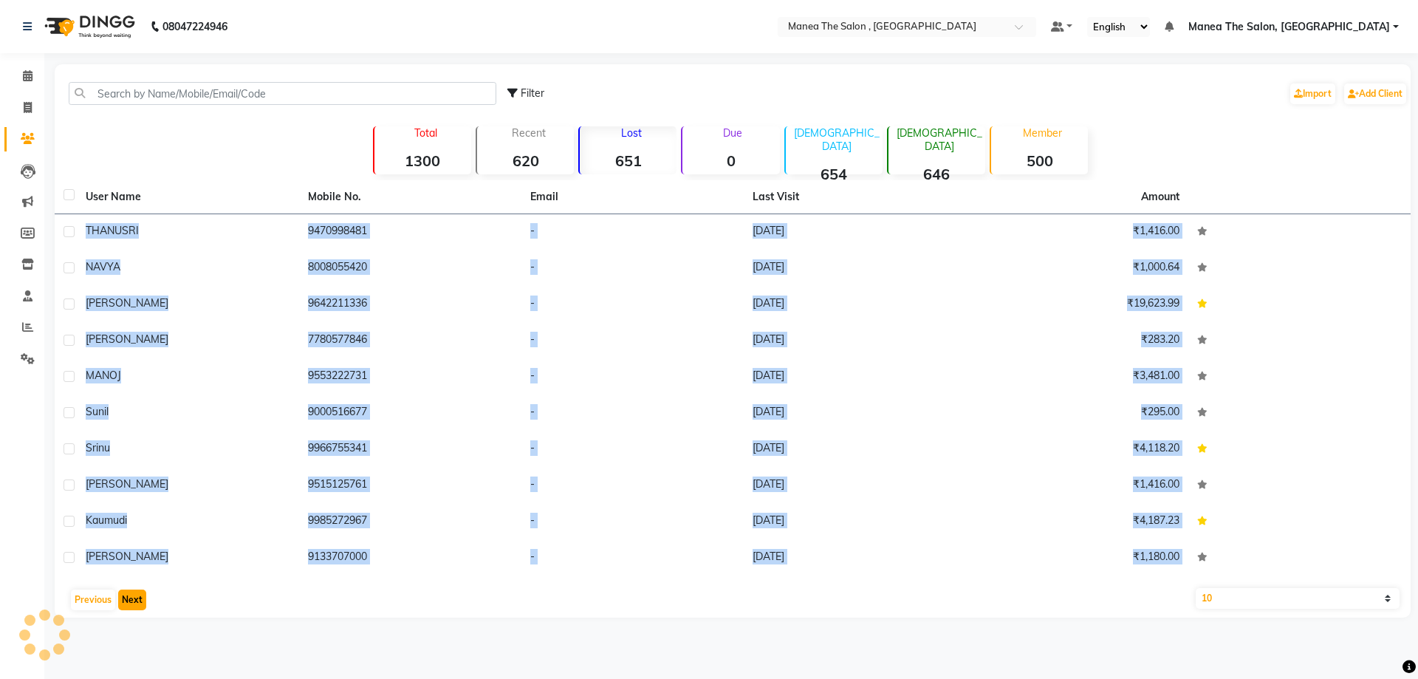
click at [140, 602] on button "Next" at bounding box center [132, 599] width 28 height 21
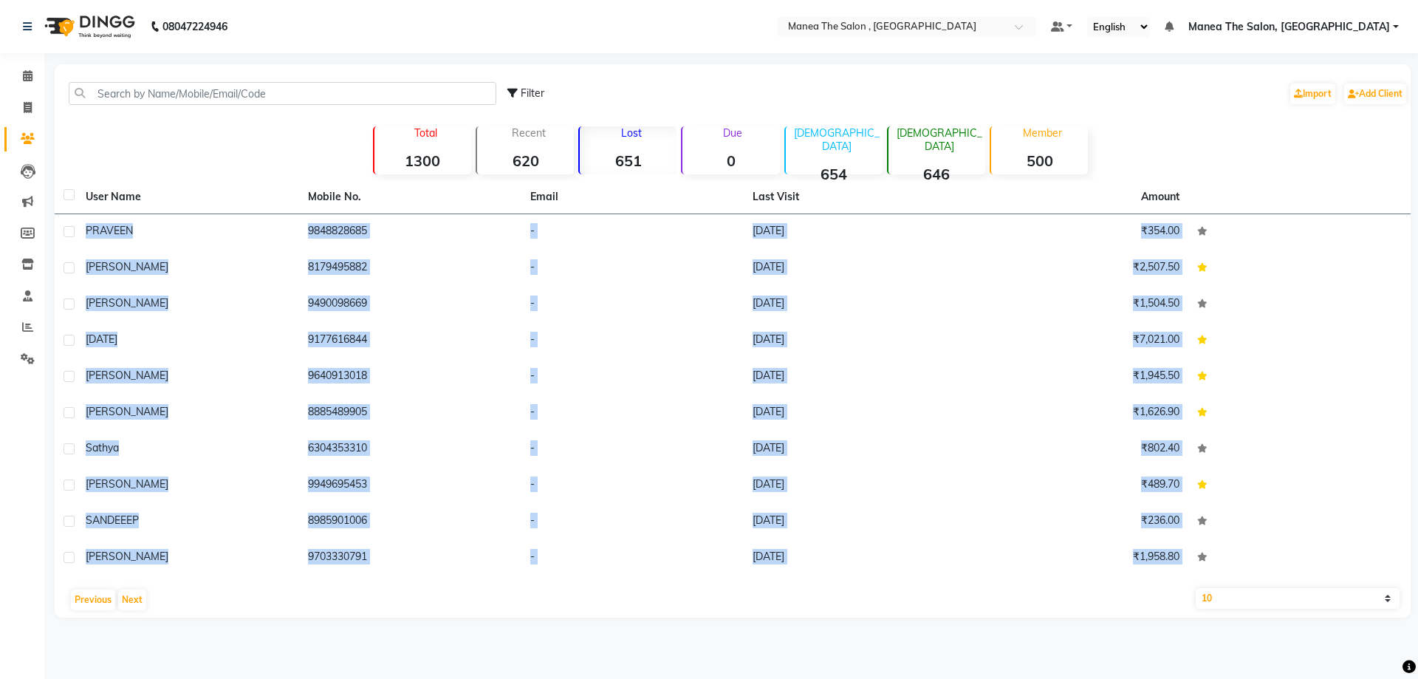
click at [1387, 598] on select "10 50 100" at bounding box center [1298, 598] width 204 height 21
select select "100"
click at [1196, 588] on select "10 50 100" at bounding box center [1298, 598] width 204 height 21
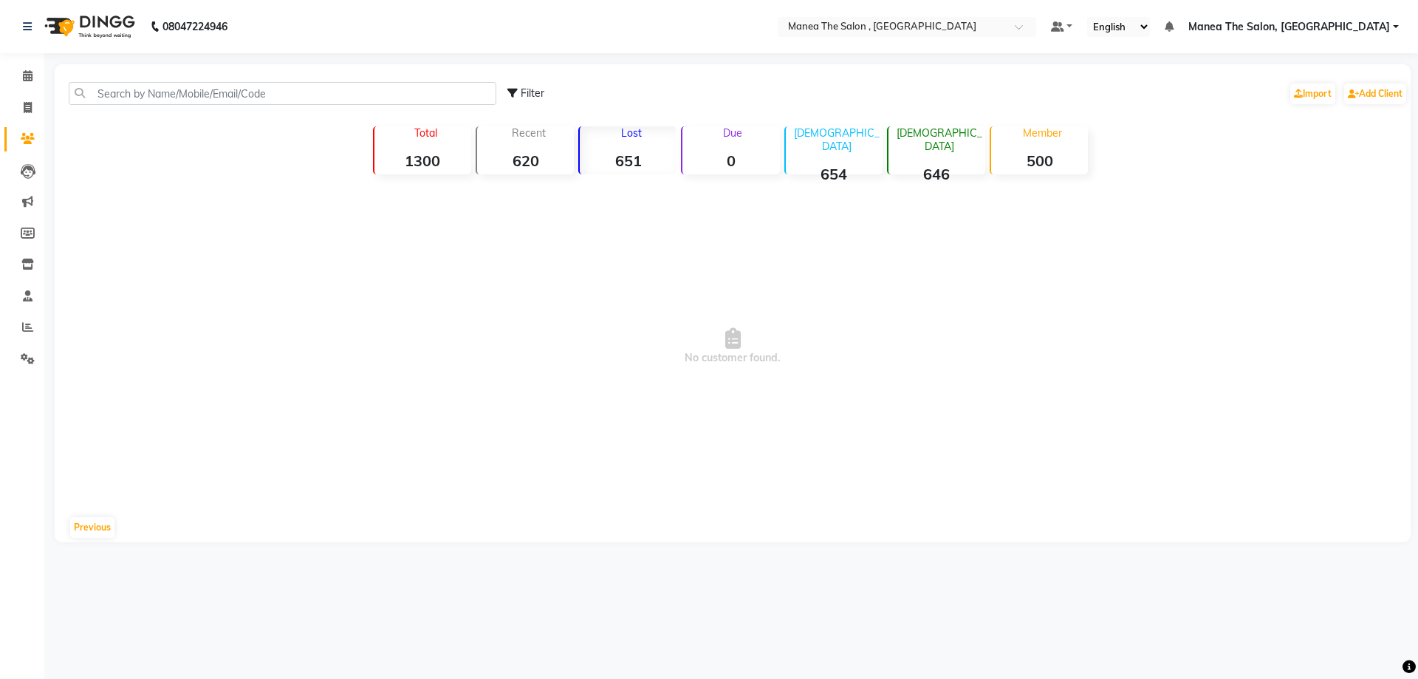
click at [630, 351] on span "No customer found." at bounding box center [733, 346] width 1356 height 332
click at [27, 107] on icon at bounding box center [28, 107] width 8 height 11
select select "service"
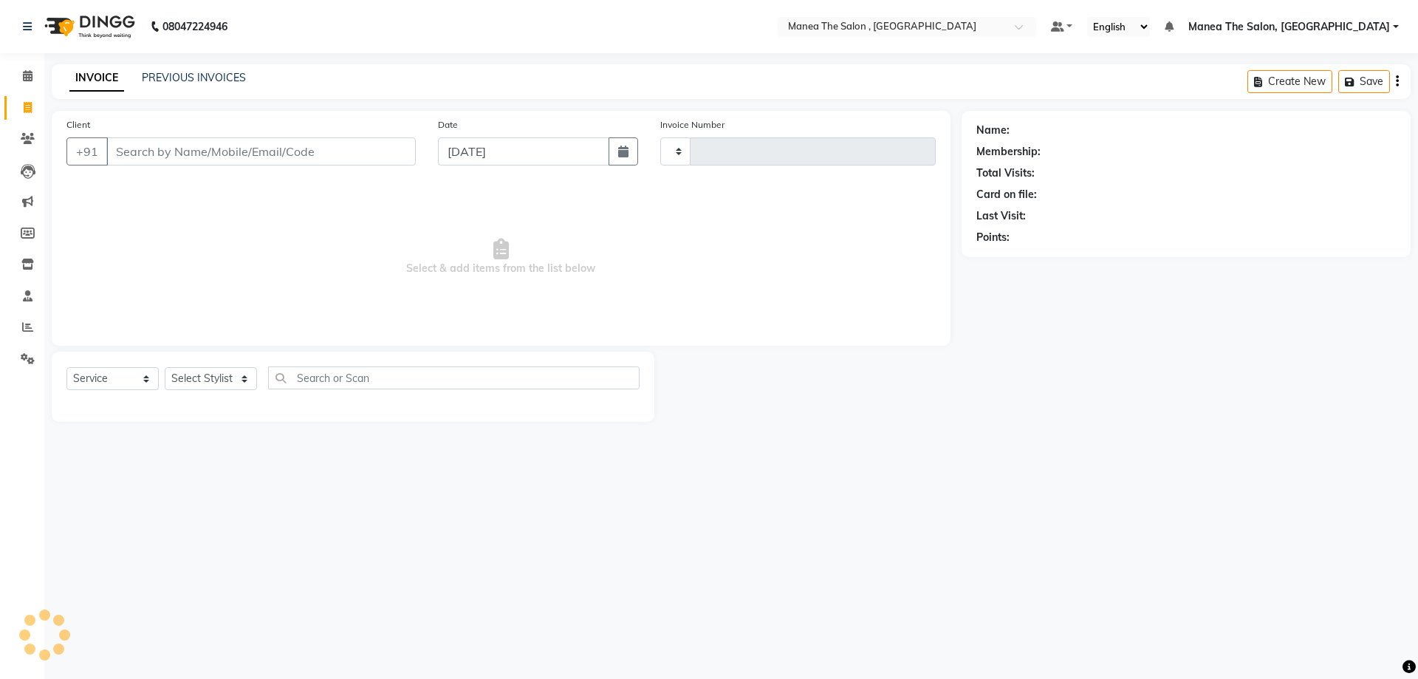
type input "2335"
select select "7201"
click at [34, 138] on icon at bounding box center [28, 138] width 14 height 11
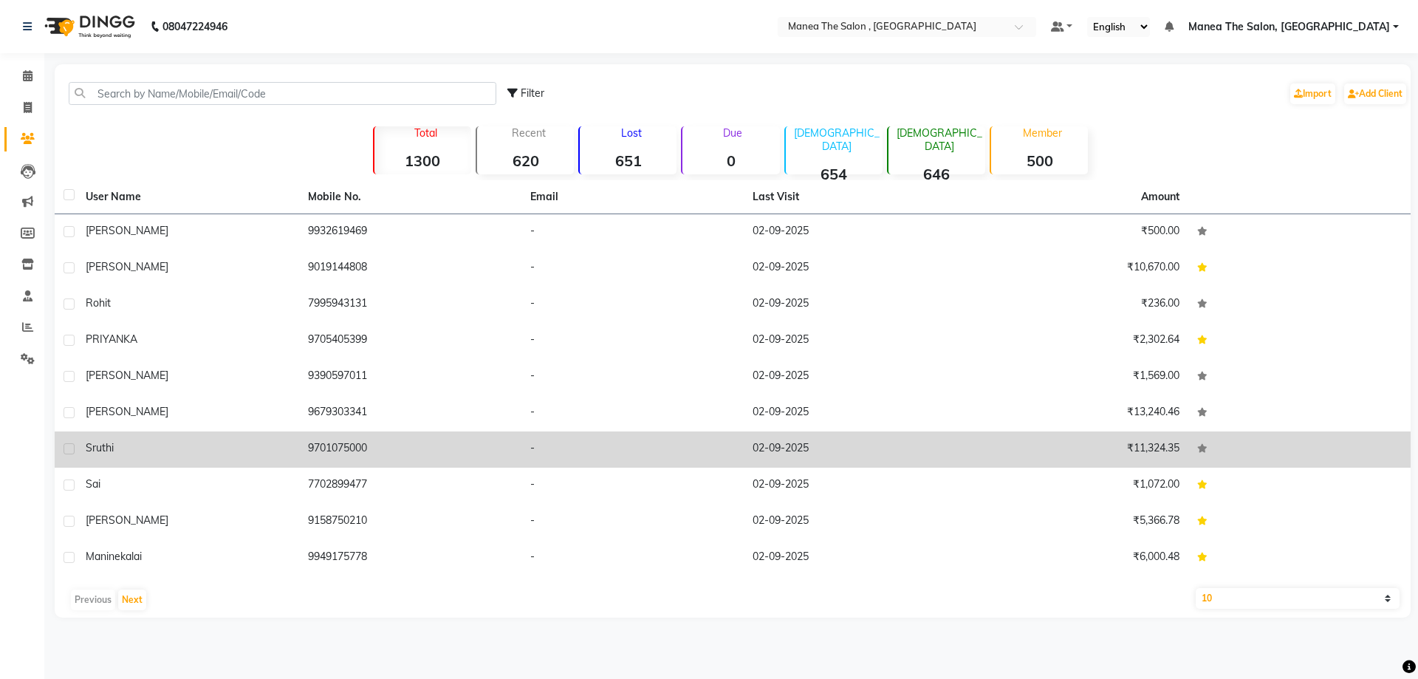
click at [1199, 447] on icon at bounding box center [1202, 448] width 10 height 9
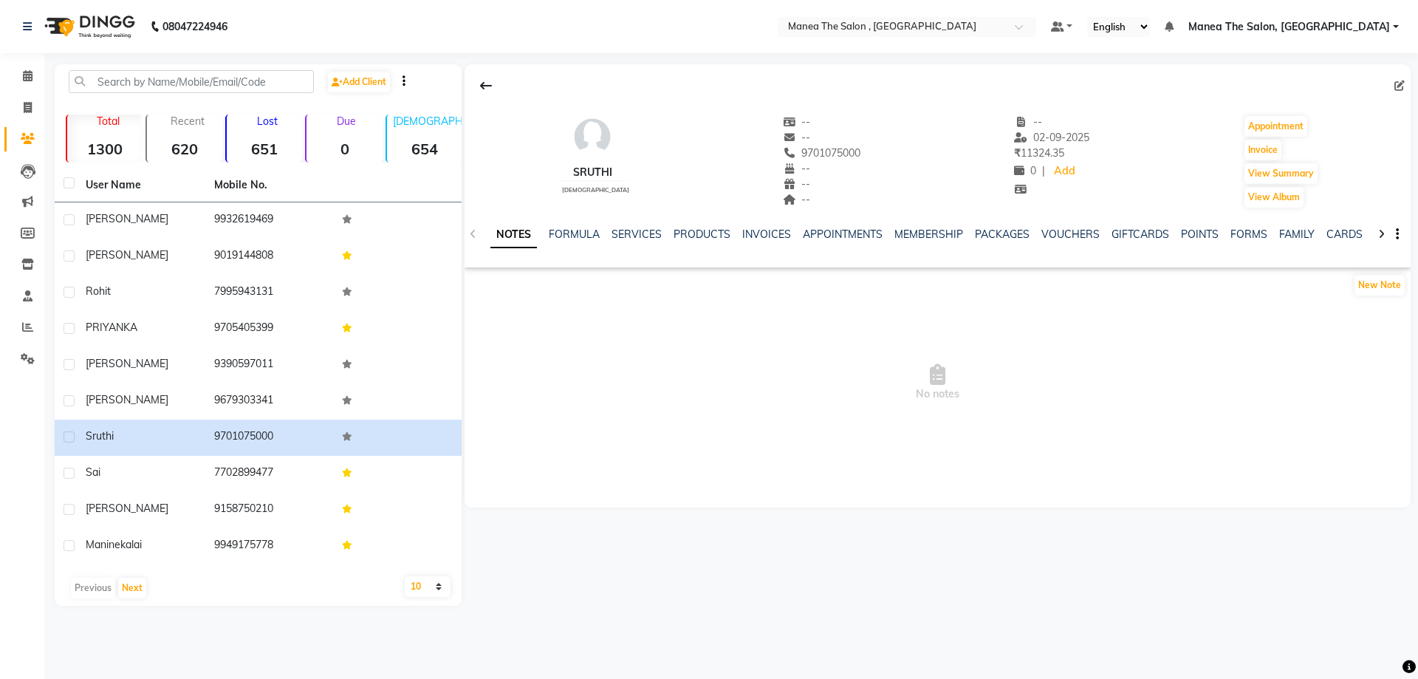
click at [250, 133] on div "Lost 651" at bounding box center [263, 138] width 77 height 48
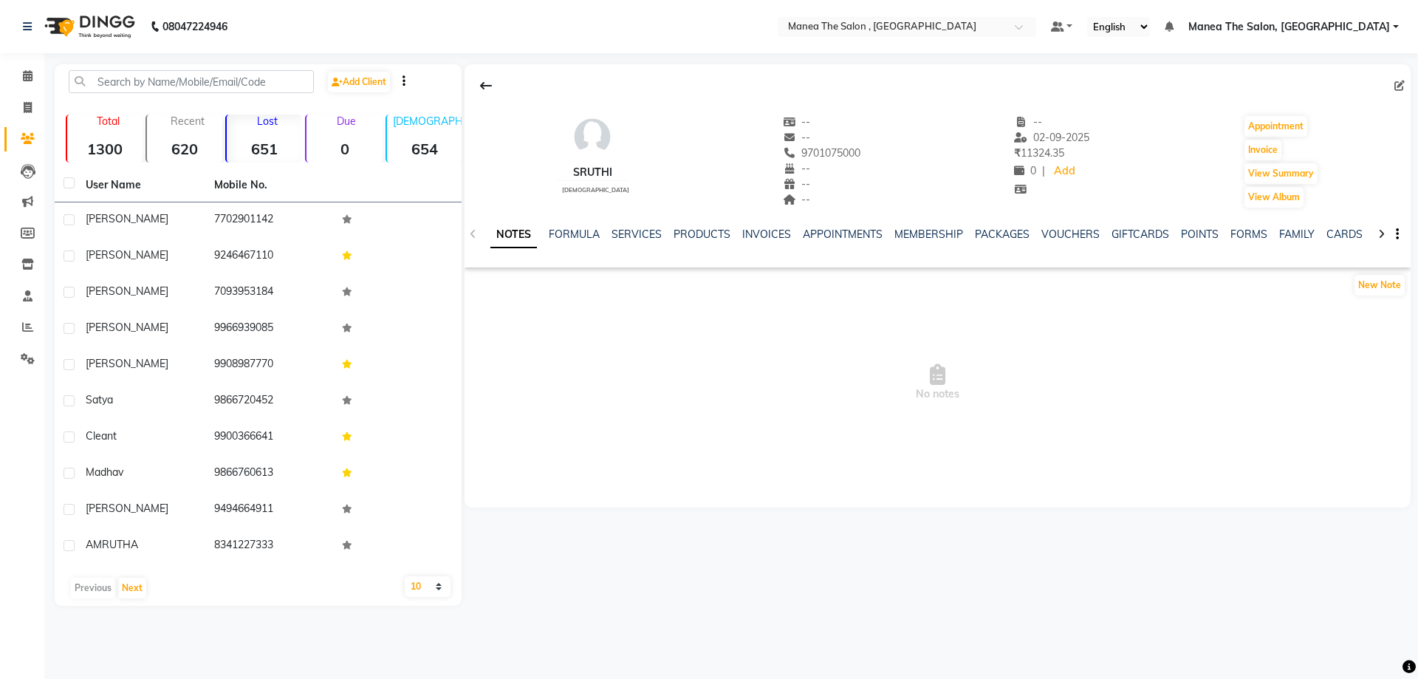
drag, startPoint x: 1397, startPoint y: 231, endPoint x: 922, endPoint y: 442, distance: 519.8
click at [922, 442] on span "No notes" at bounding box center [938, 383] width 946 height 148
click at [239, 136] on div "Lost 651" at bounding box center [263, 138] width 77 height 48
click at [31, 228] on icon at bounding box center [28, 232] width 14 height 11
select select
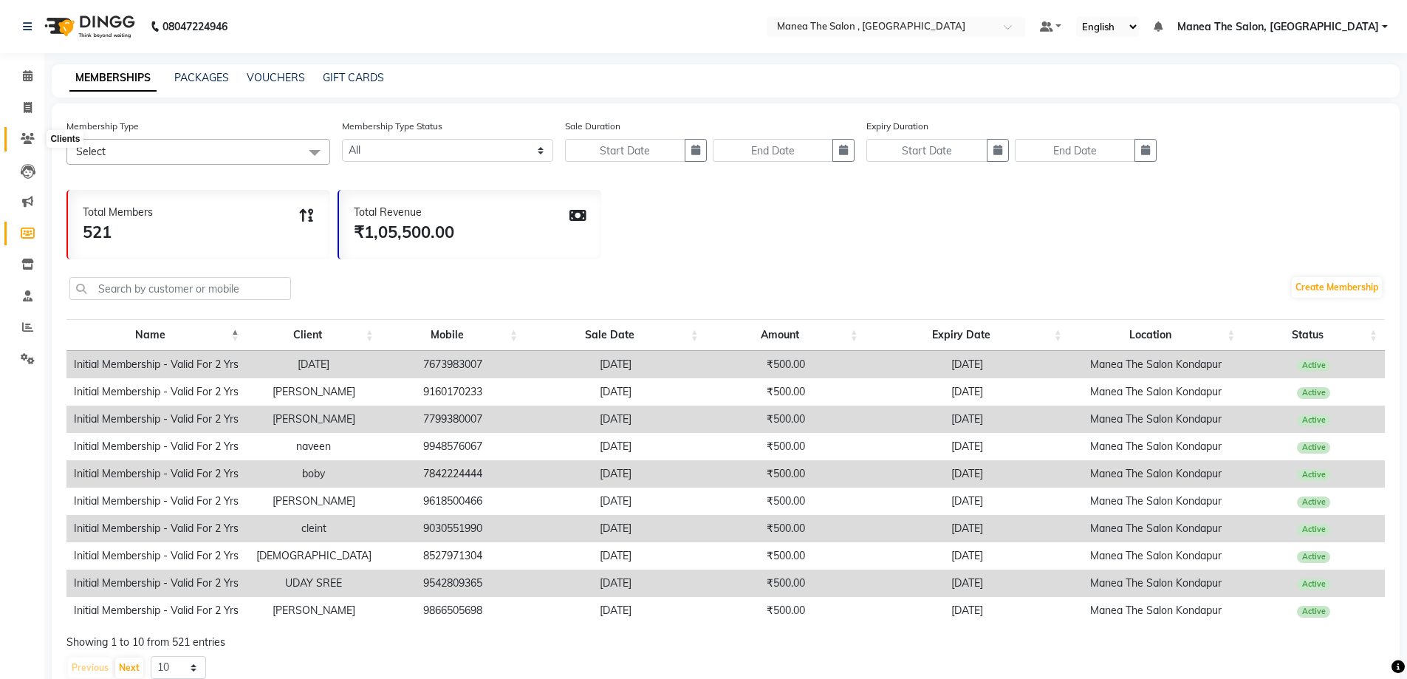
click at [24, 136] on icon at bounding box center [28, 138] width 14 height 11
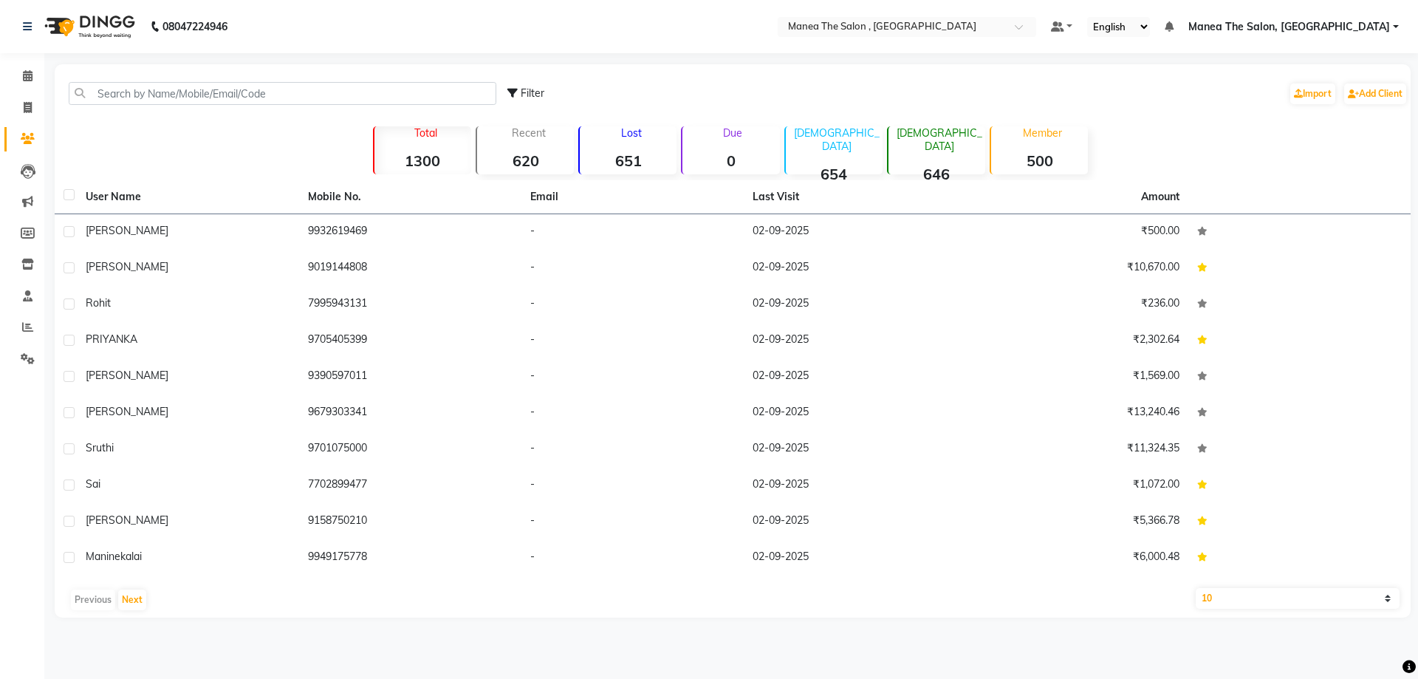
click at [66, 24] on img at bounding box center [88, 26] width 101 height 41
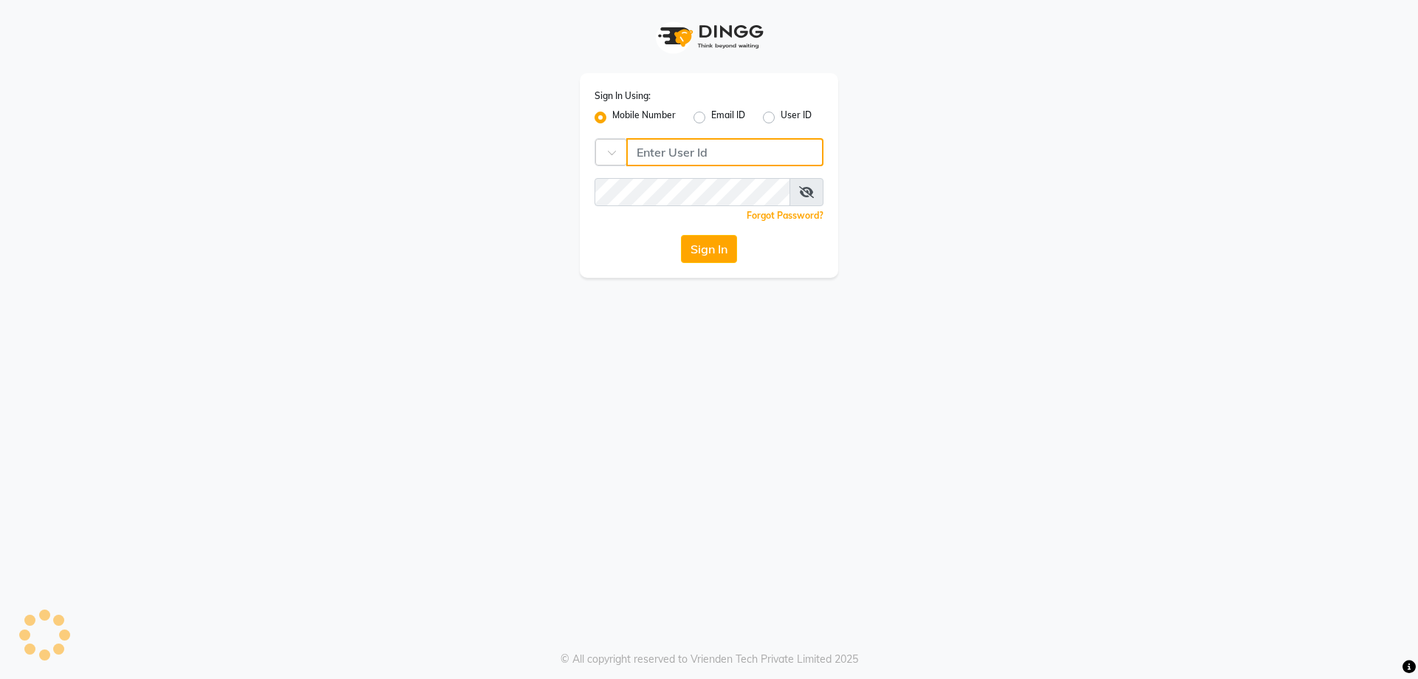
type input "9100166668"
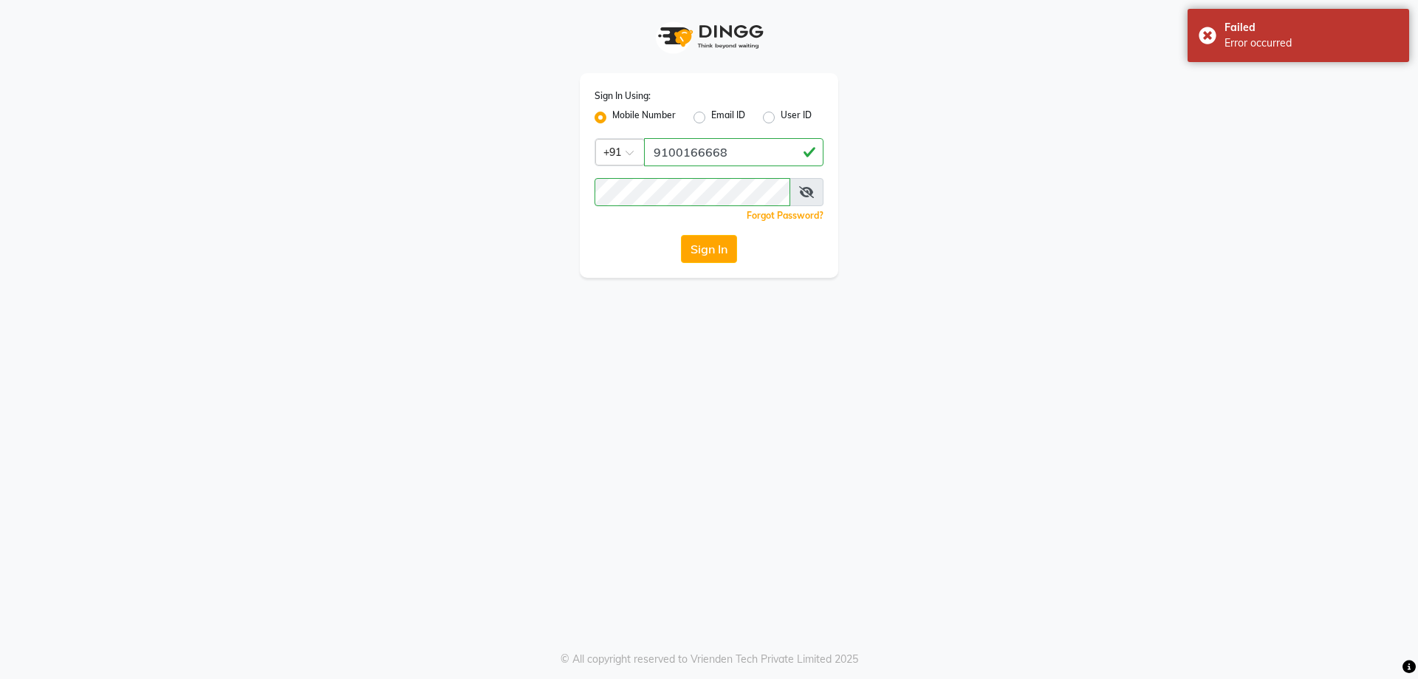
click at [807, 194] on icon at bounding box center [806, 192] width 15 height 12
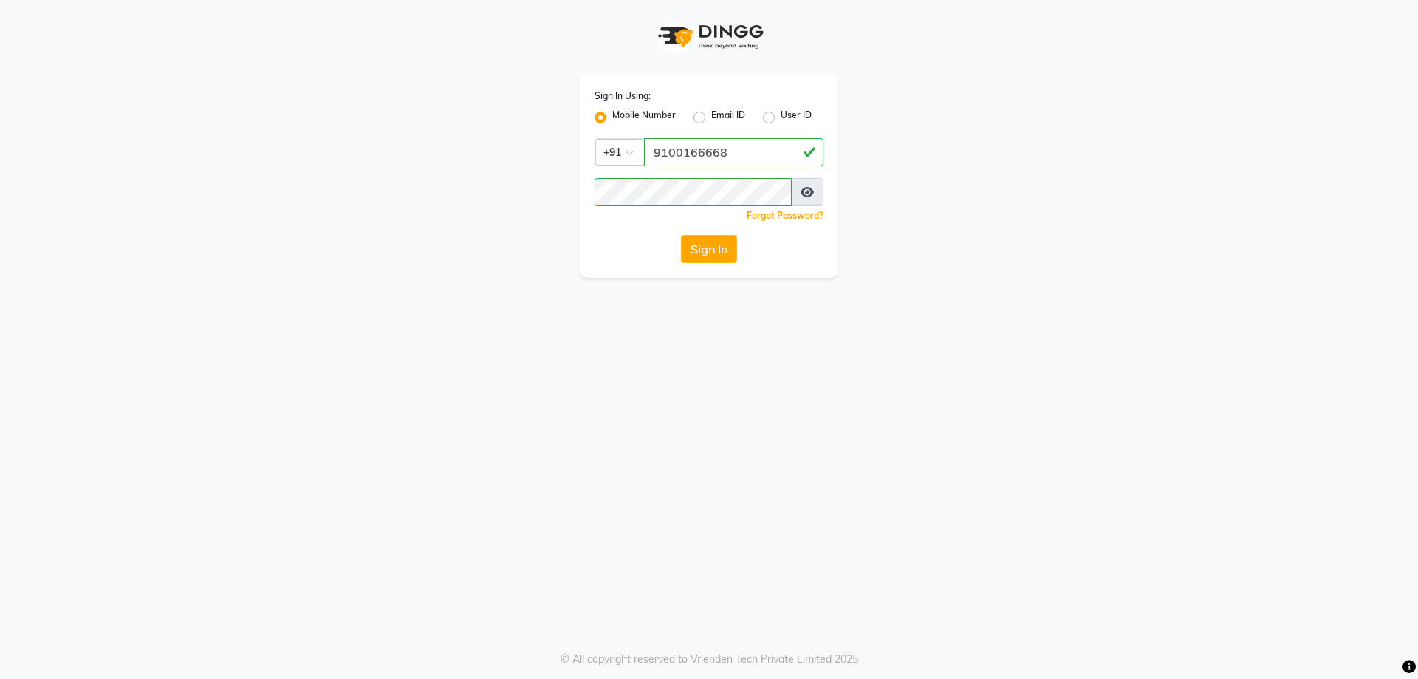
click at [711, 115] on label "Email ID" at bounding box center [728, 118] width 34 height 18
click at [711, 115] on input "Email ID" at bounding box center [716, 114] width 10 height 10
radio input "true"
radio input "false"
click at [612, 114] on label "Mobile Number" at bounding box center [644, 118] width 64 height 18
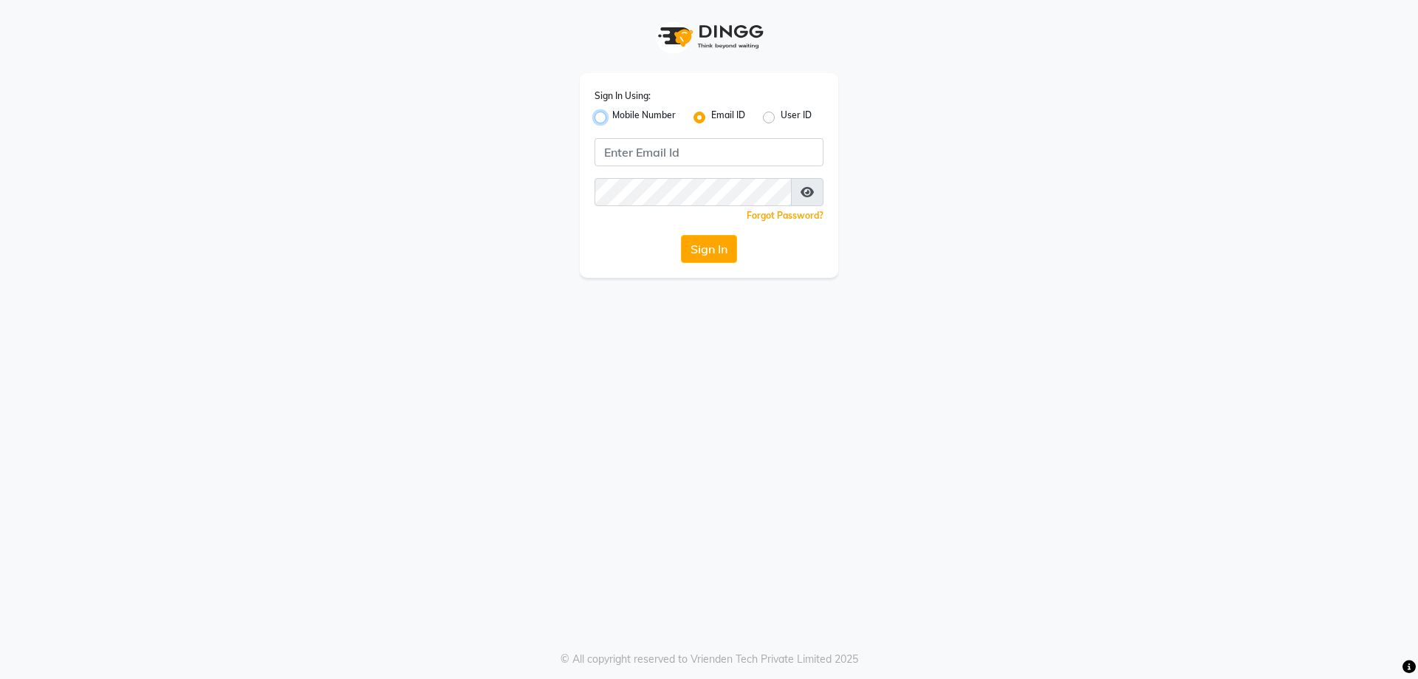
click at [612, 114] on input "Mobile Number" at bounding box center [617, 114] width 10 height 10
radio input "true"
radio input "false"
click at [688, 154] on input "Username" at bounding box center [733, 152] width 179 height 28
type input "9100166668"
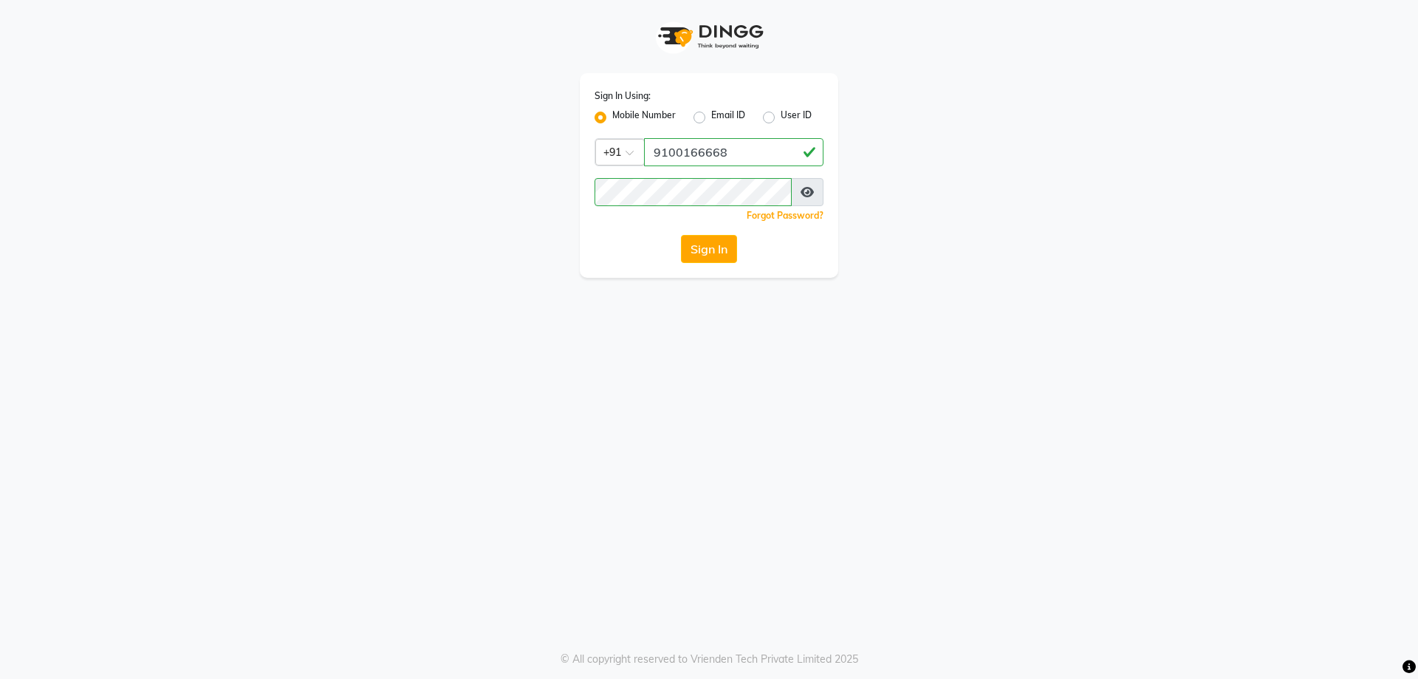
click at [721, 247] on button "Sign In" at bounding box center [709, 249] width 56 height 28
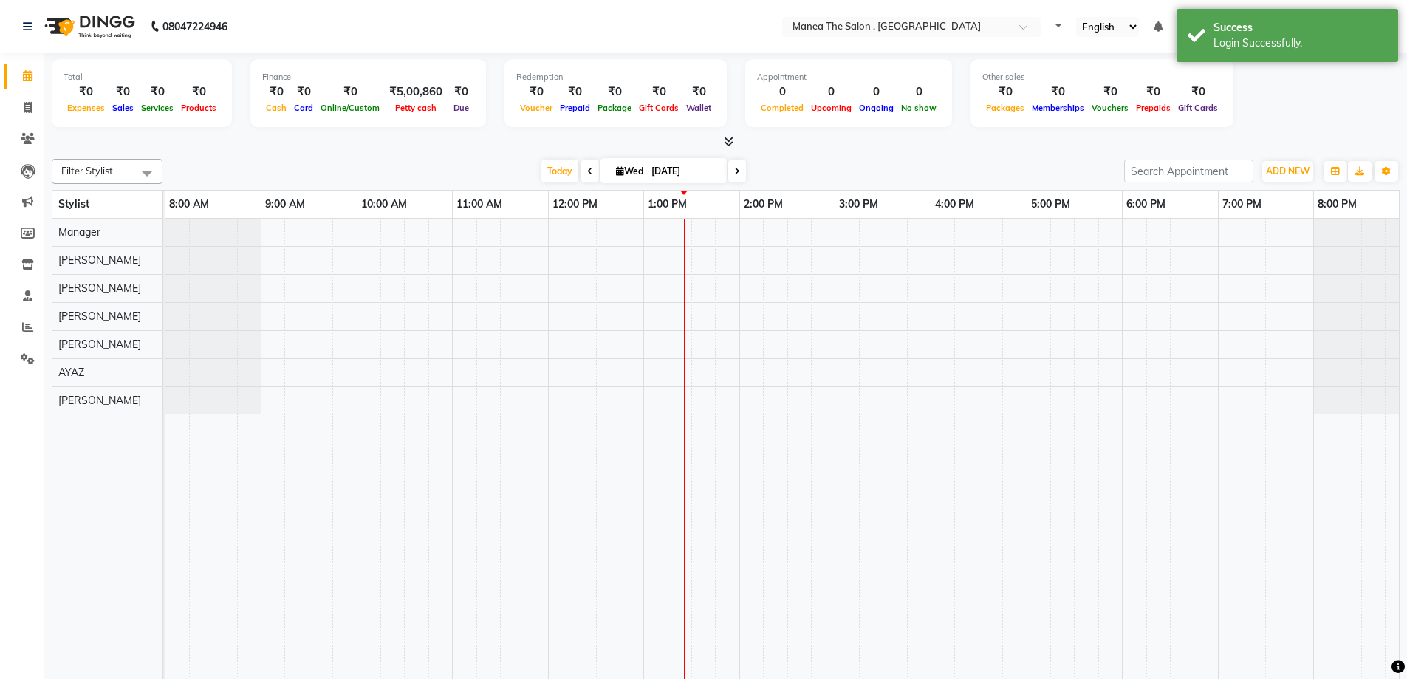
select select "en"
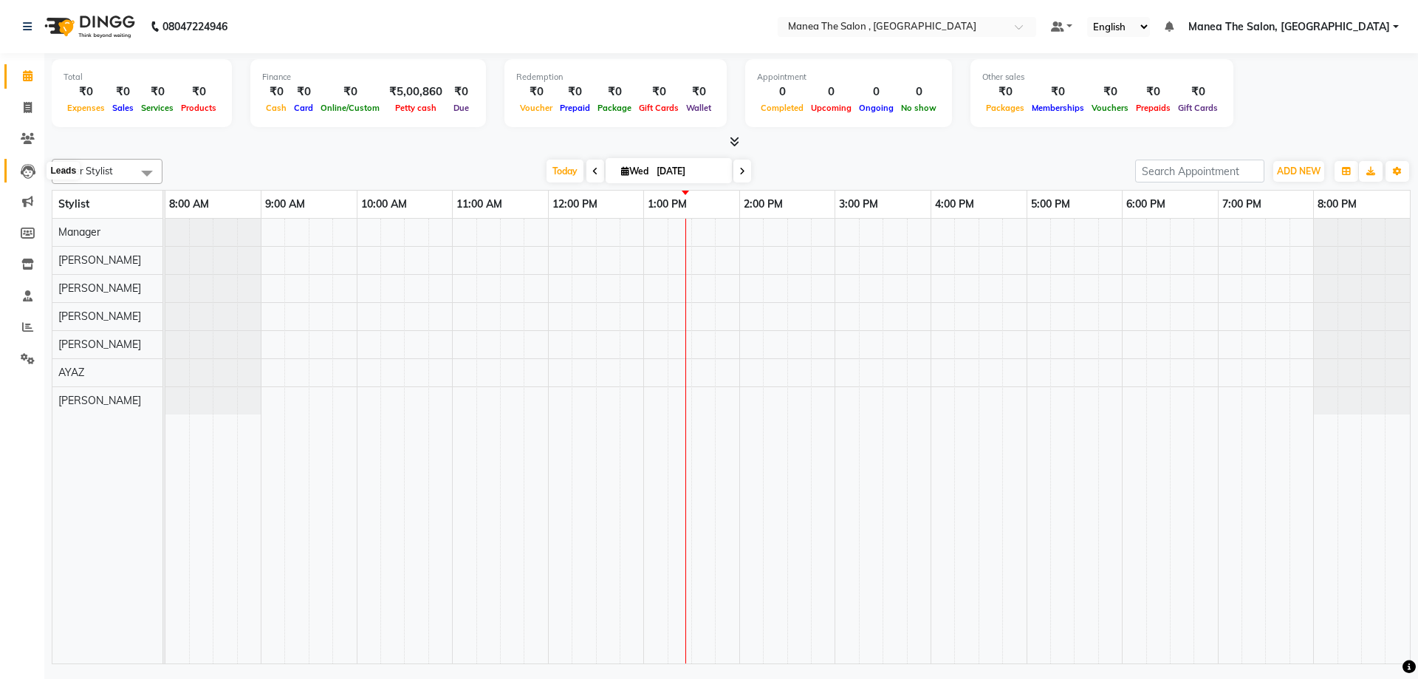
click at [22, 164] on icon at bounding box center [28, 171] width 15 height 15
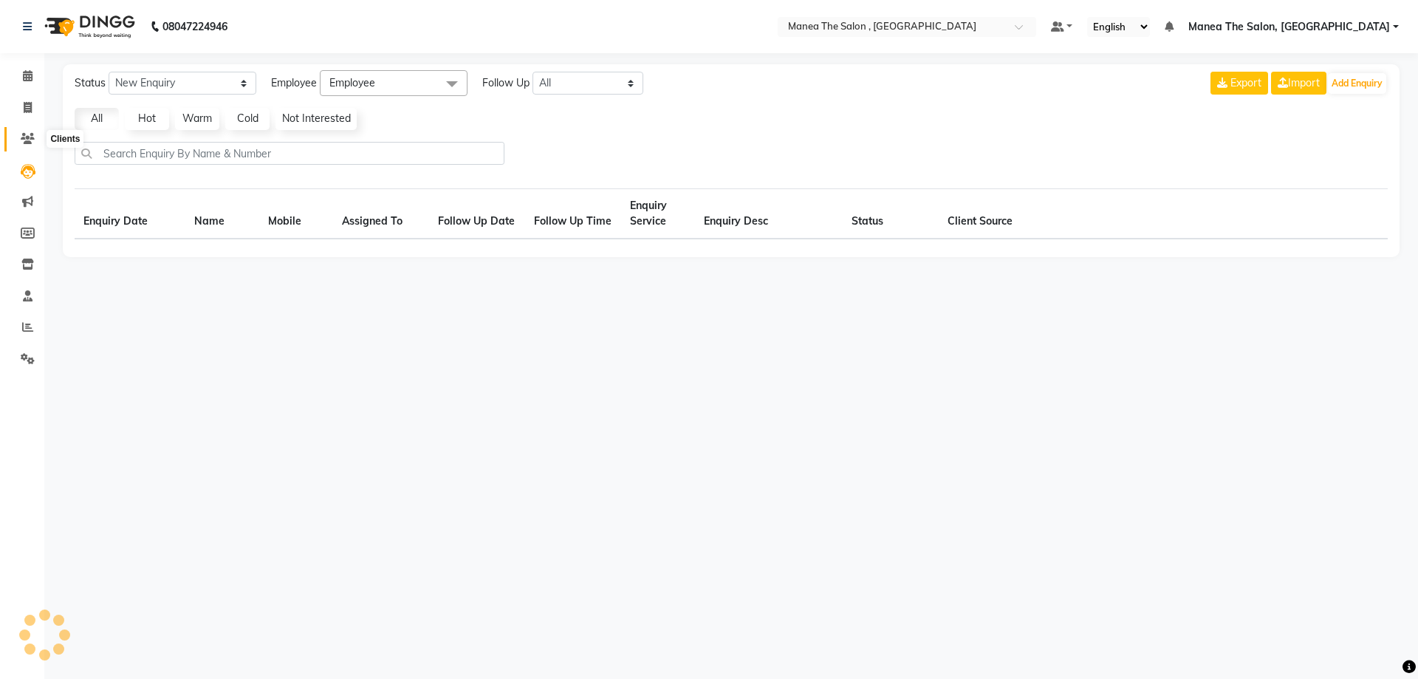
click at [34, 140] on icon at bounding box center [28, 138] width 14 height 11
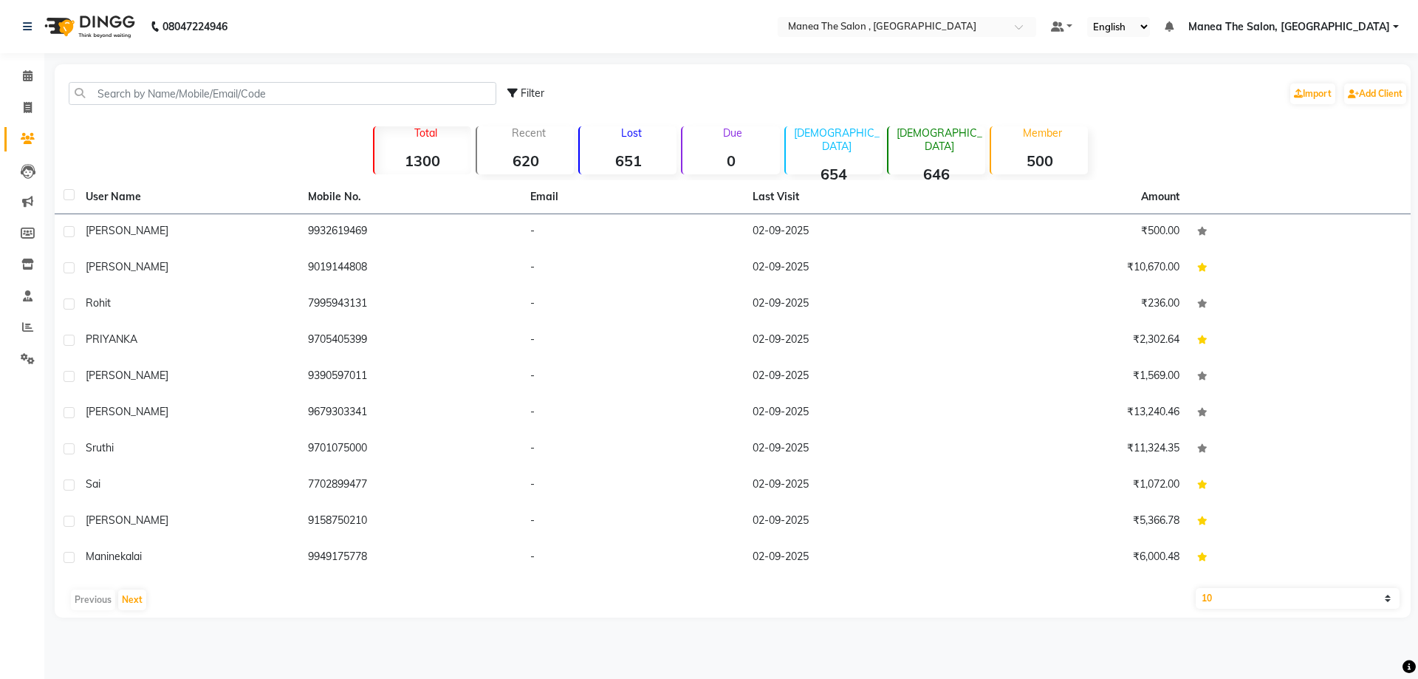
click at [639, 138] on p "Lost" at bounding box center [631, 132] width 91 height 13
click at [70, 192] on label at bounding box center [69, 194] width 11 height 11
click at [70, 192] on input "checkbox" at bounding box center [69, 196] width 10 height 10
checkbox input "true"
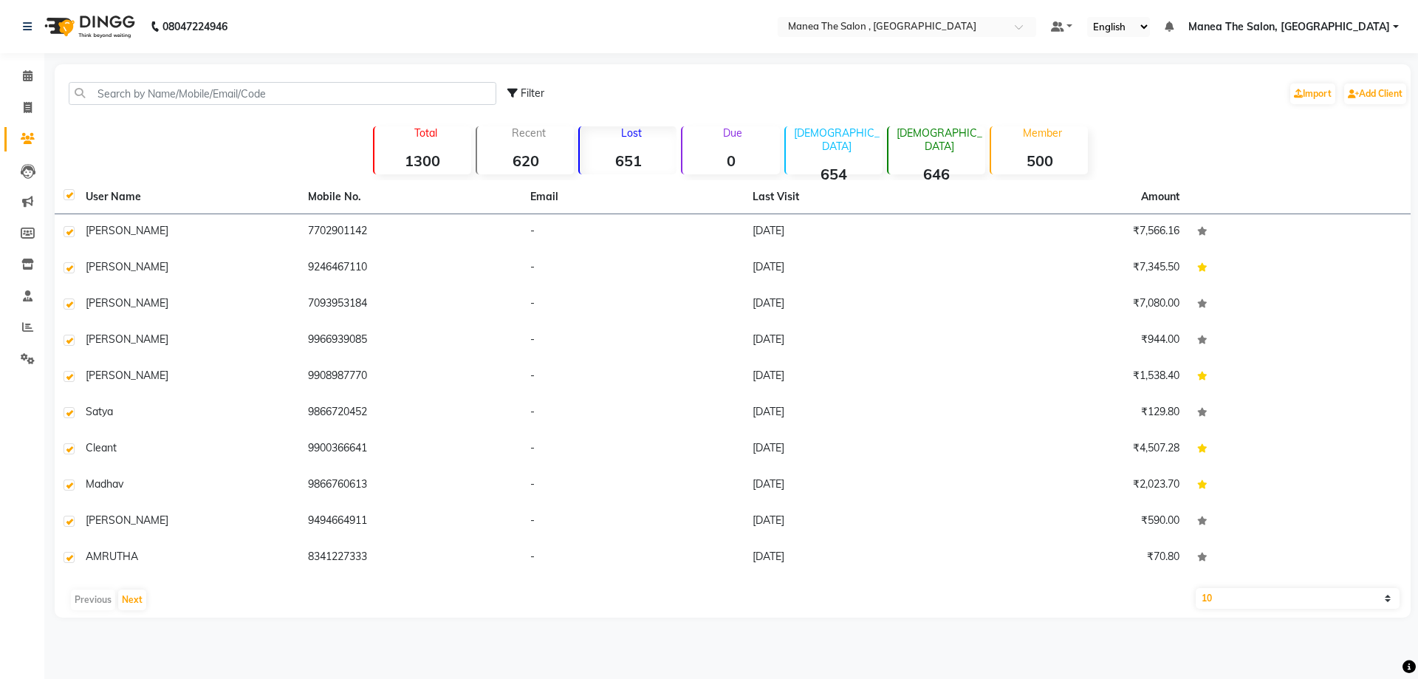
checkbox input "true"
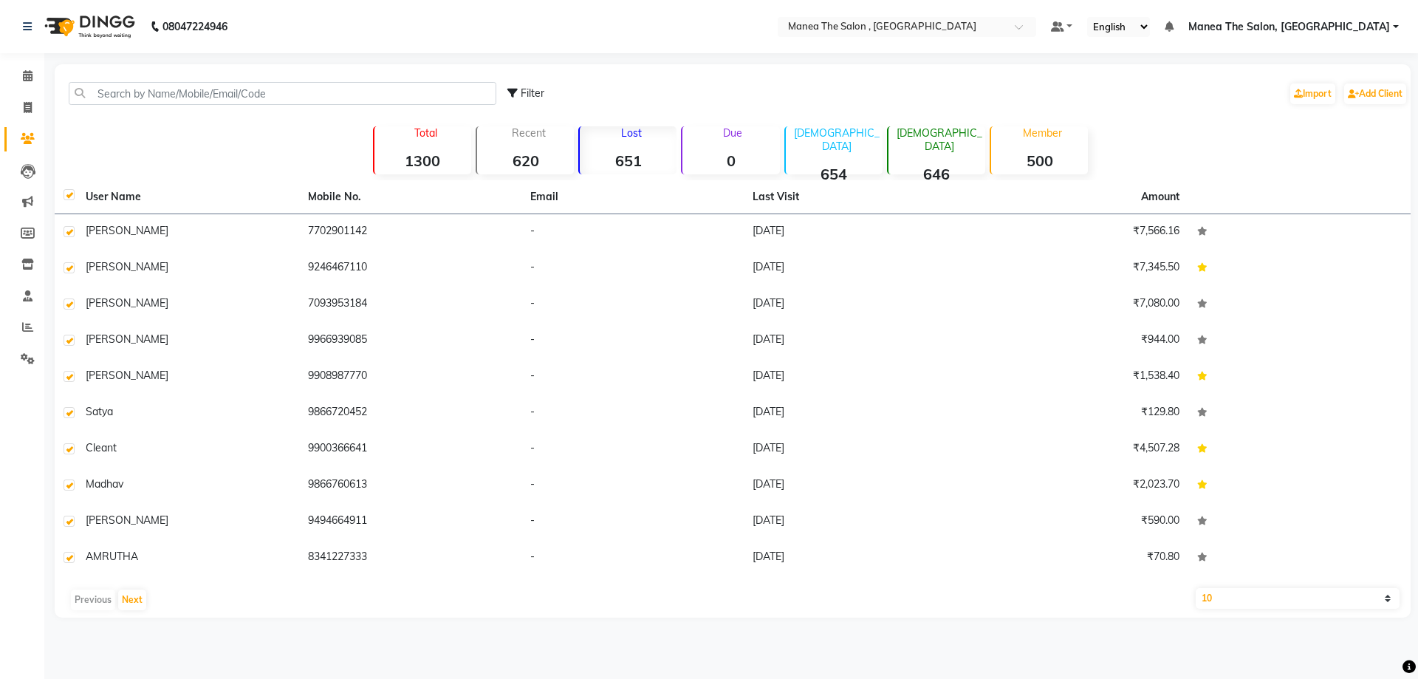
checkbox input "true"
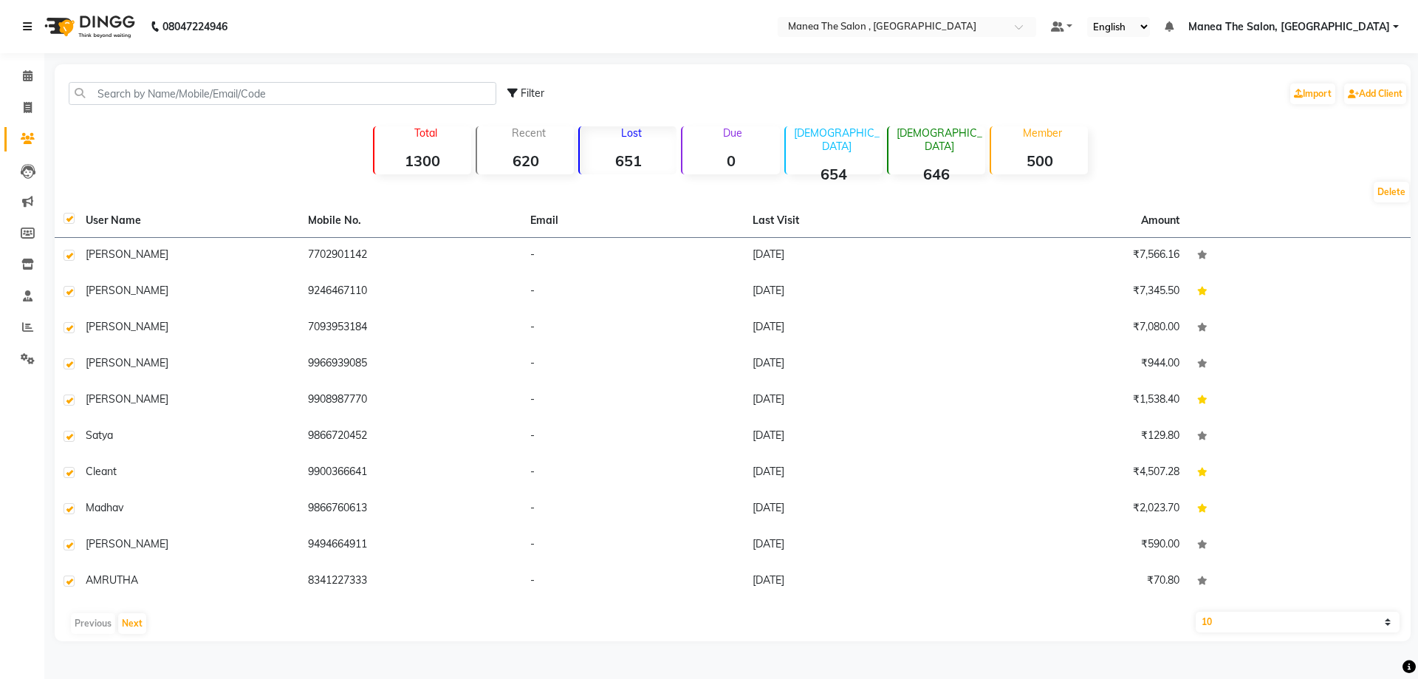
click at [26, 27] on icon at bounding box center [27, 26] width 9 height 10
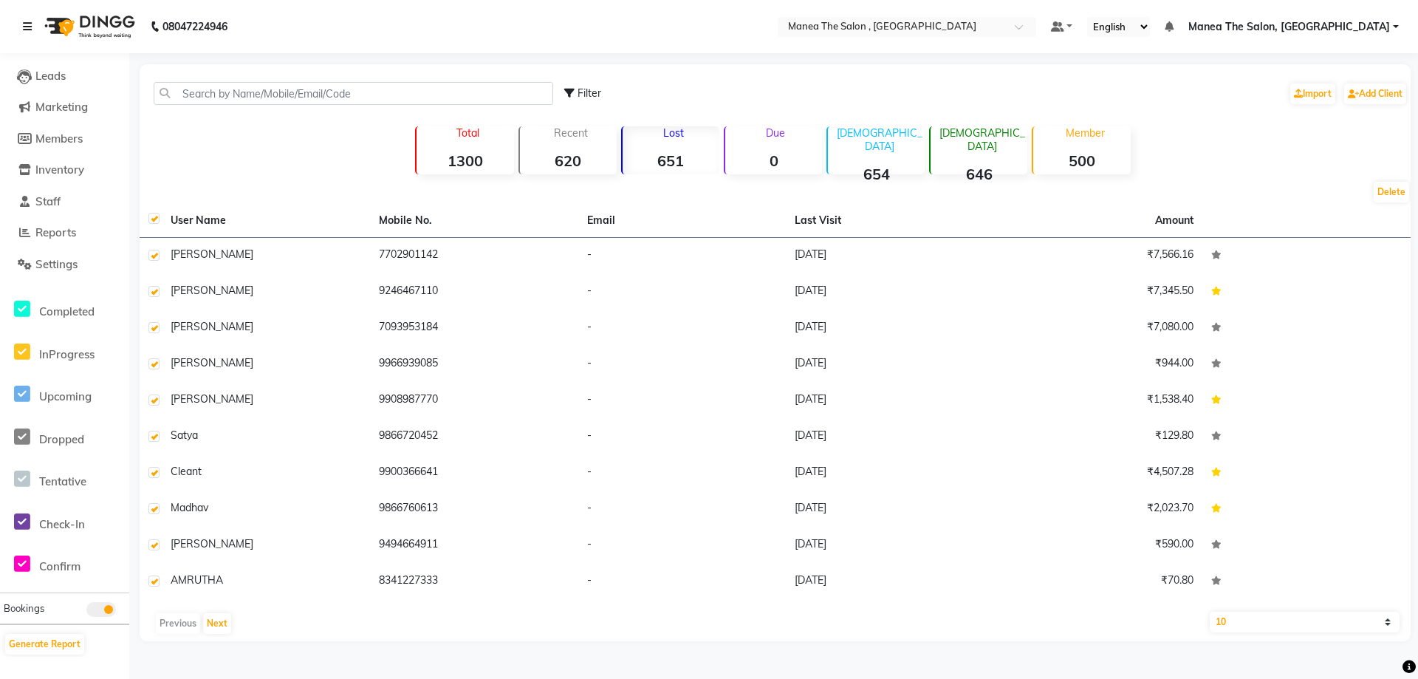
scroll to position [192, 0]
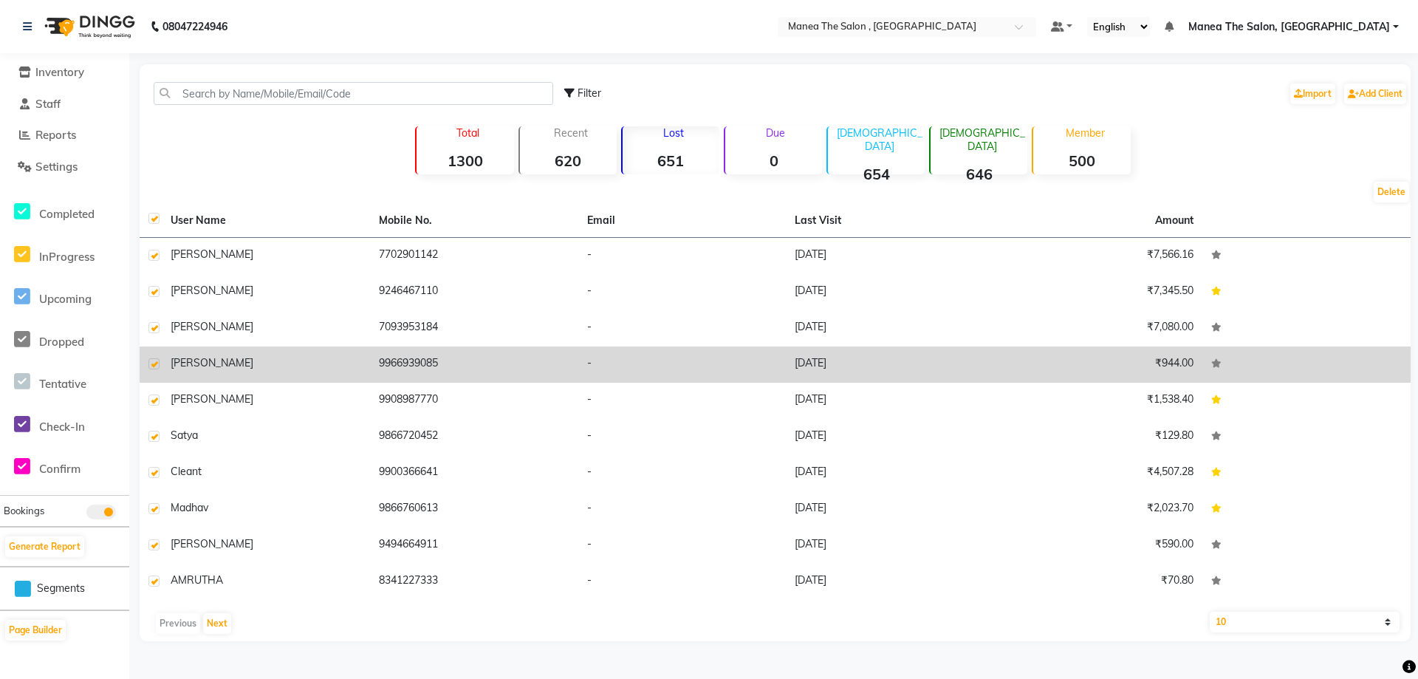
click at [313, 360] on div "prashanti" at bounding box center [266, 363] width 191 height 16
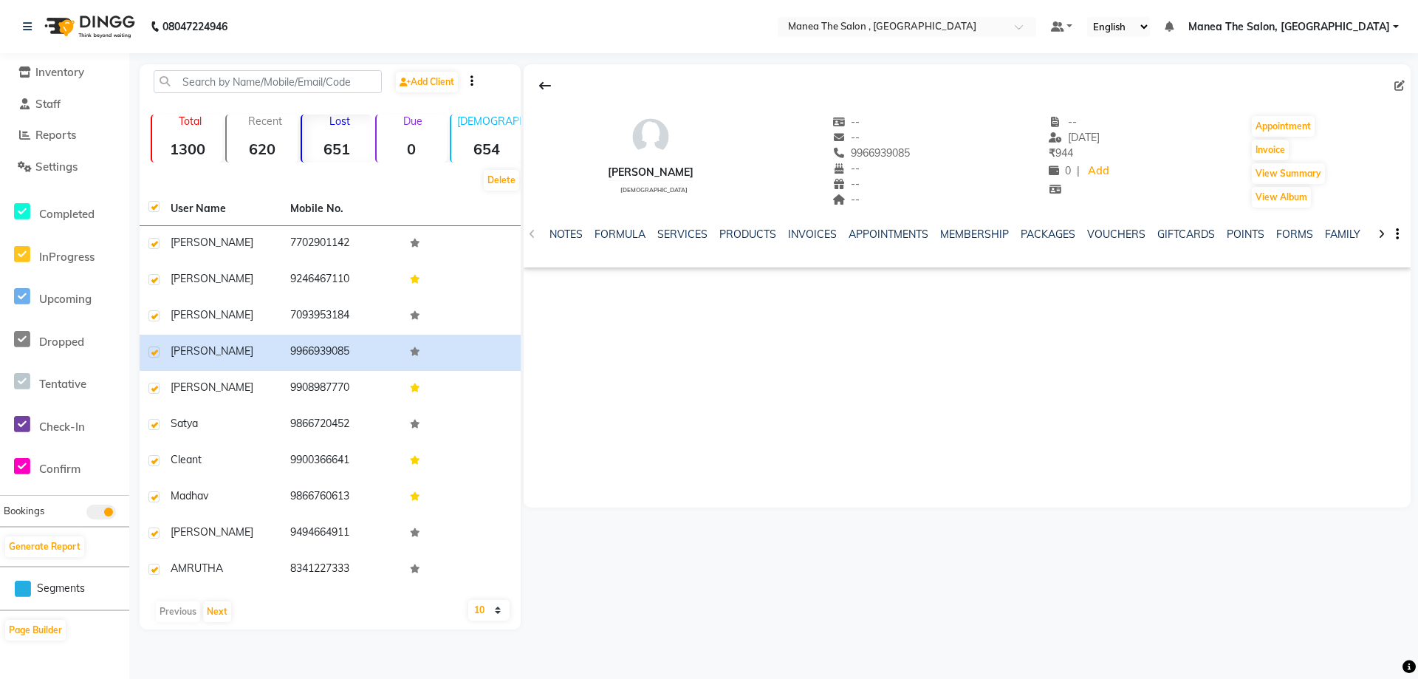
click at [683, 38] on nav "08047224946 Select Location × Manea The Salon , Kondapur Default Panel My Panel…" at bounding box center [709, 26] width 1418 height 53
click at [837, 482] on div "prashanti female -- -- 9966939085 -- -- -- -- 02-06-2025 ₹ 944 0 | Add Appointm…" at bounding box center [967, 285] width 887 height 443
click at [174, 651] on main "Add Client Total 1300 Recent 620 Lost 651 Due 0 Male 654 Female 646 Member 500 …" at bounding box center [773, 357] width 1289 height 587
click at [130, 18] on img at bounding box center [88, 26] width 101 height 41
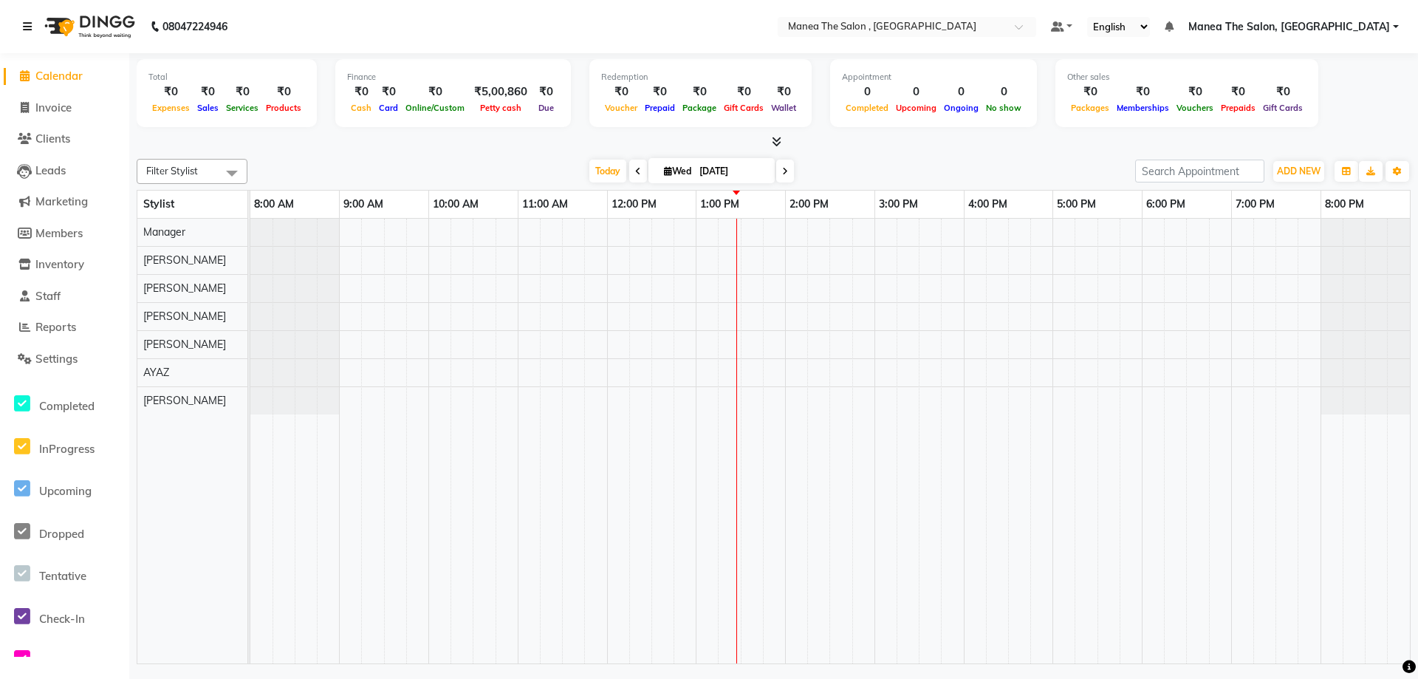
click at [29, 30] on icon at bounding box center [27, 26] width 9 height 10
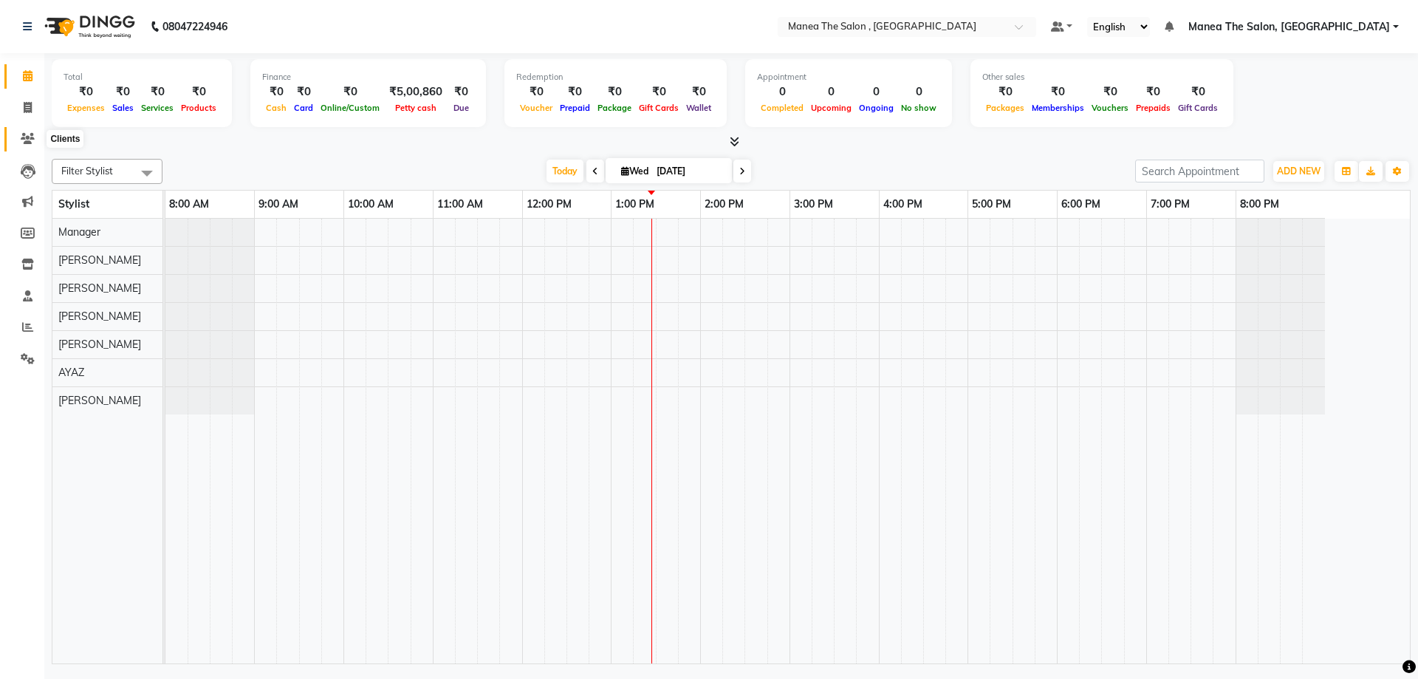
click at [23, 136] on icon at bounding box center [28, 138] width 14 height 11
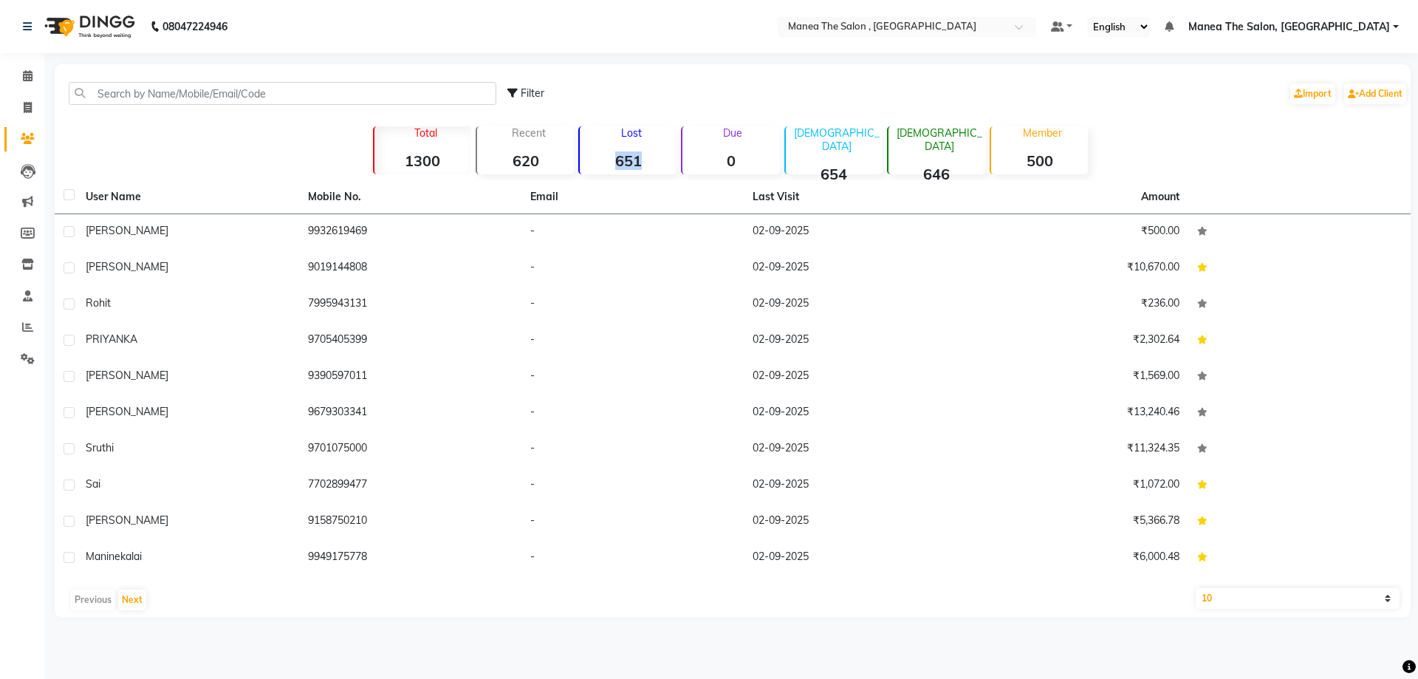
drag, startPoint x: 642, startPoint y: 151, endPoint x: 592, endPoint y: 157, distance: 50.6
click at [592, 157] on strong "651" at bounding box center [628, 160] width 97 height 18
click at [635, 150] on div "Lost 651" at bounding box center [627, 150] width 98 height 48
click at [641, 156] on strong "651" at bounding box center [628, 160] width 97 height 18
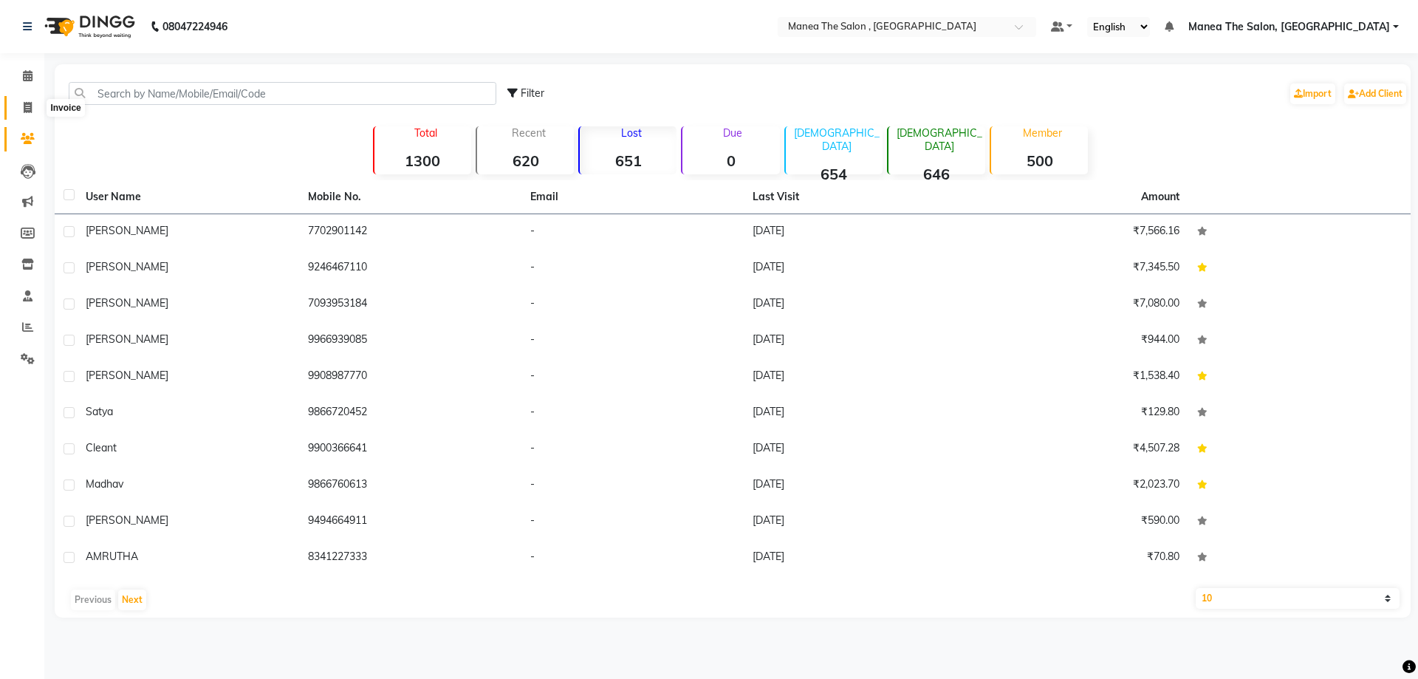
click at [21, 106] on span at bounding box center [28, 108] width 26 height 17
select select "service"
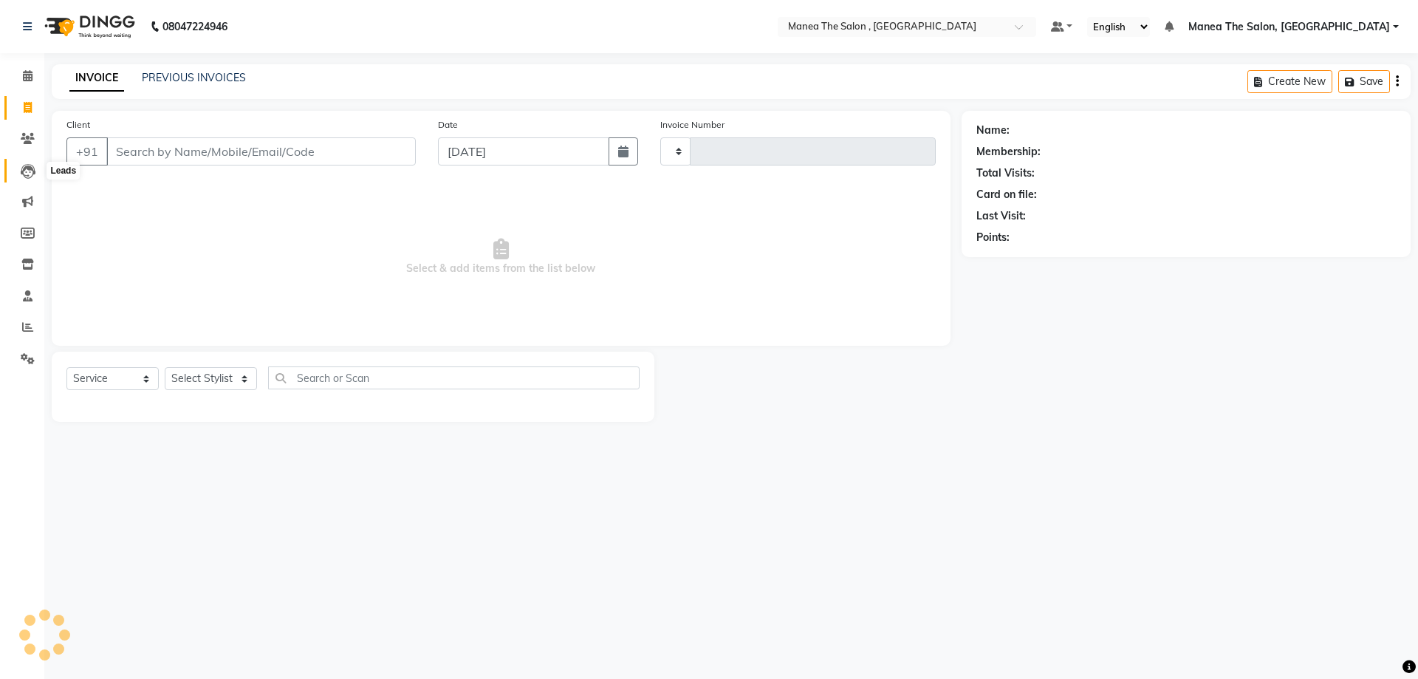
click at [36, 173] on span at bounding box center [28, 170] width 26 height 17
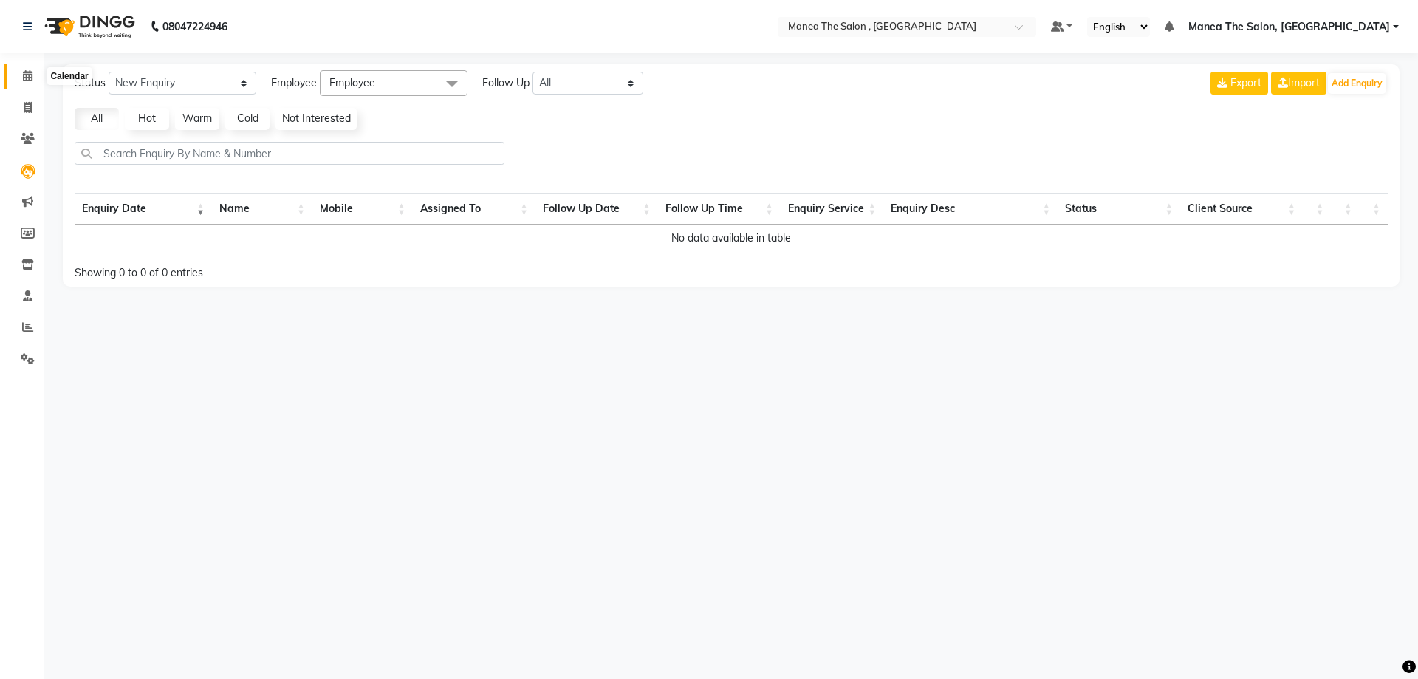
click at [30, 74] on icon at bounding box center [28, 75] width 10 height 11
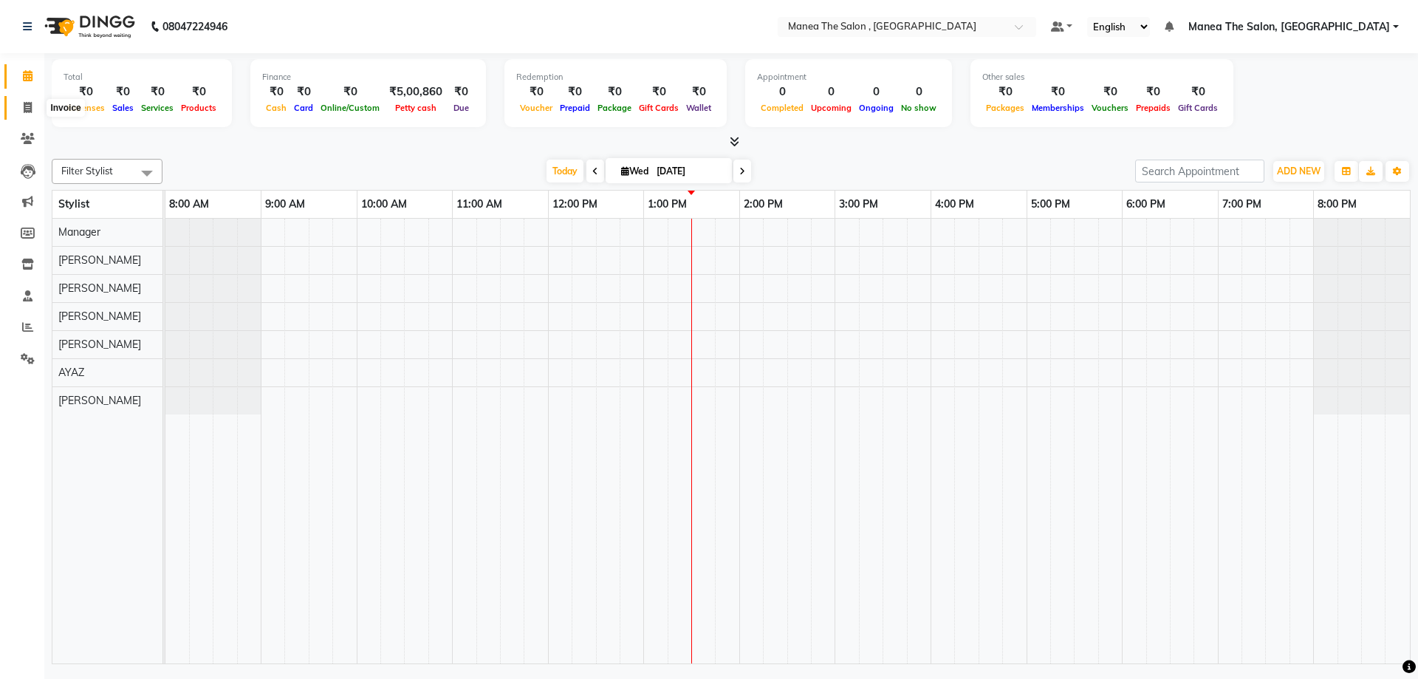
click at [29, 109] on icon at bounding box center [28, 107] width 8 height 11
select select "service"
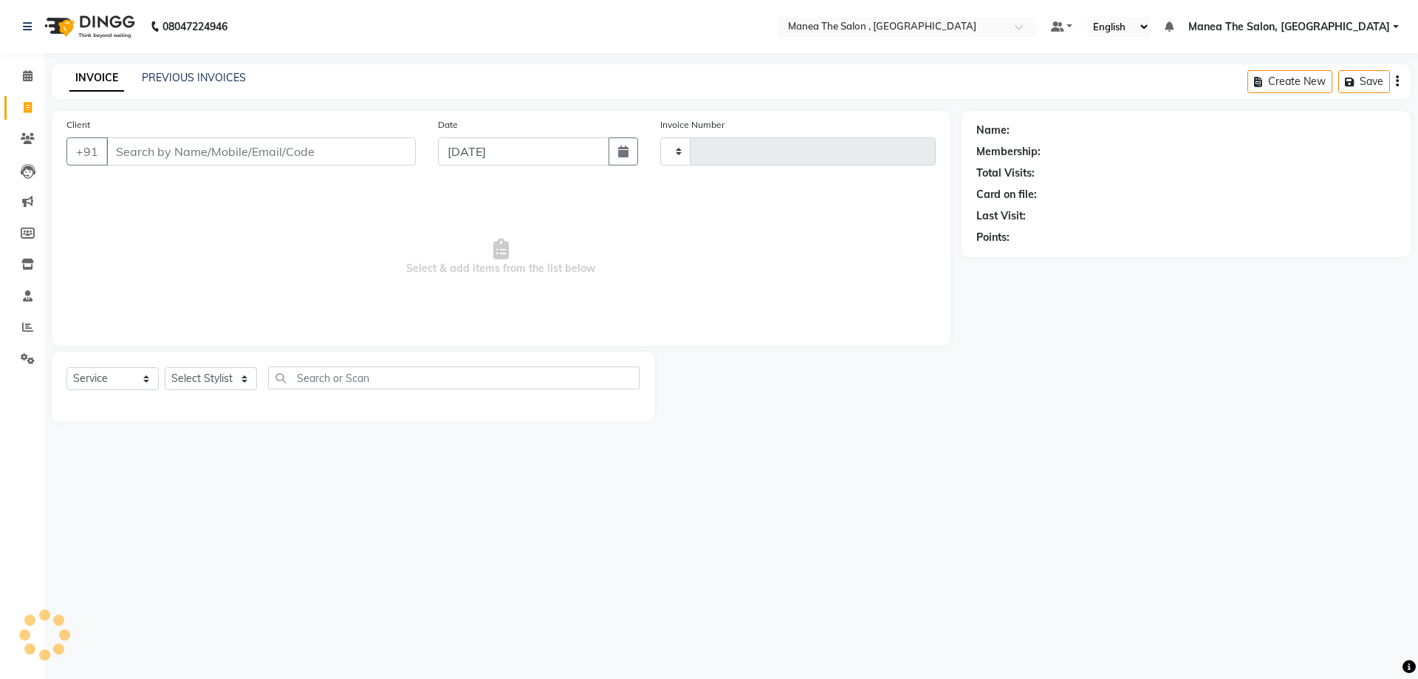
type input "2335"
select select "7201"
click at [26, 144] on span at bounding box center [28, 139] width 26 height 17
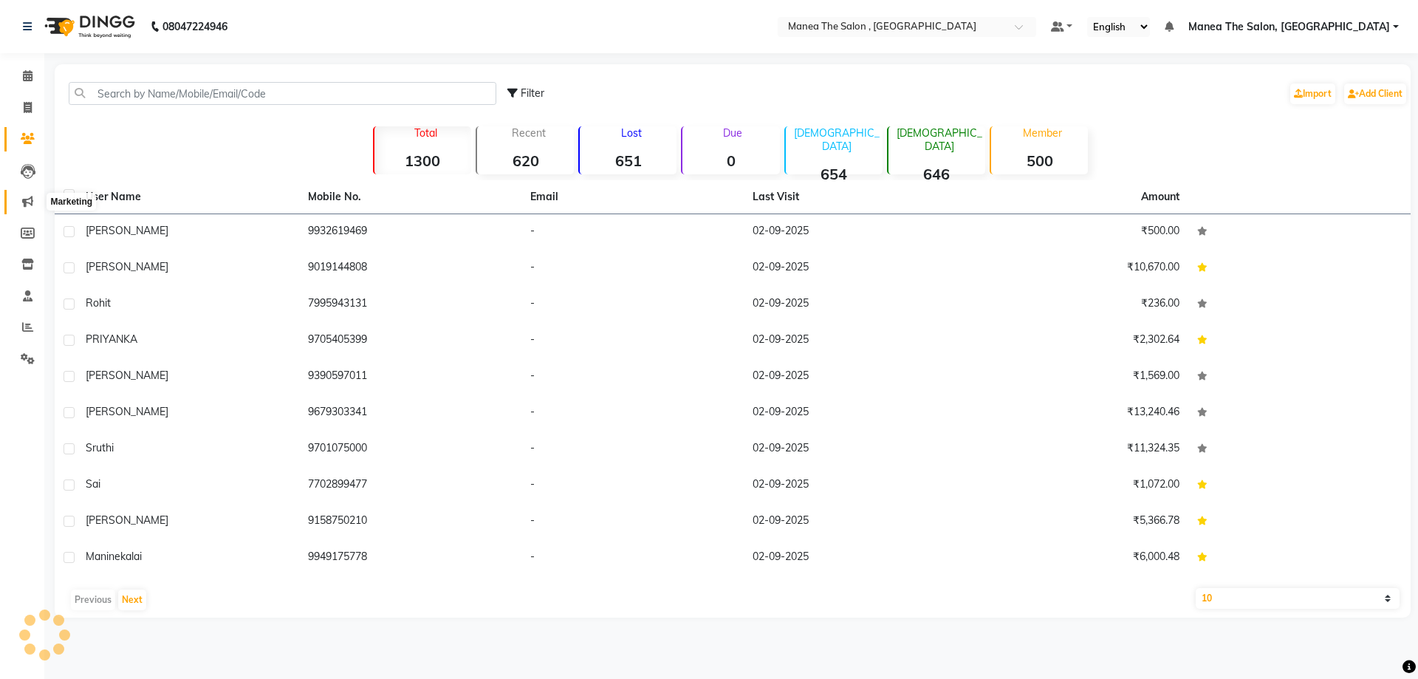
click at [27, 202] on icon at bounding box center [27, 201] width 11 height 11
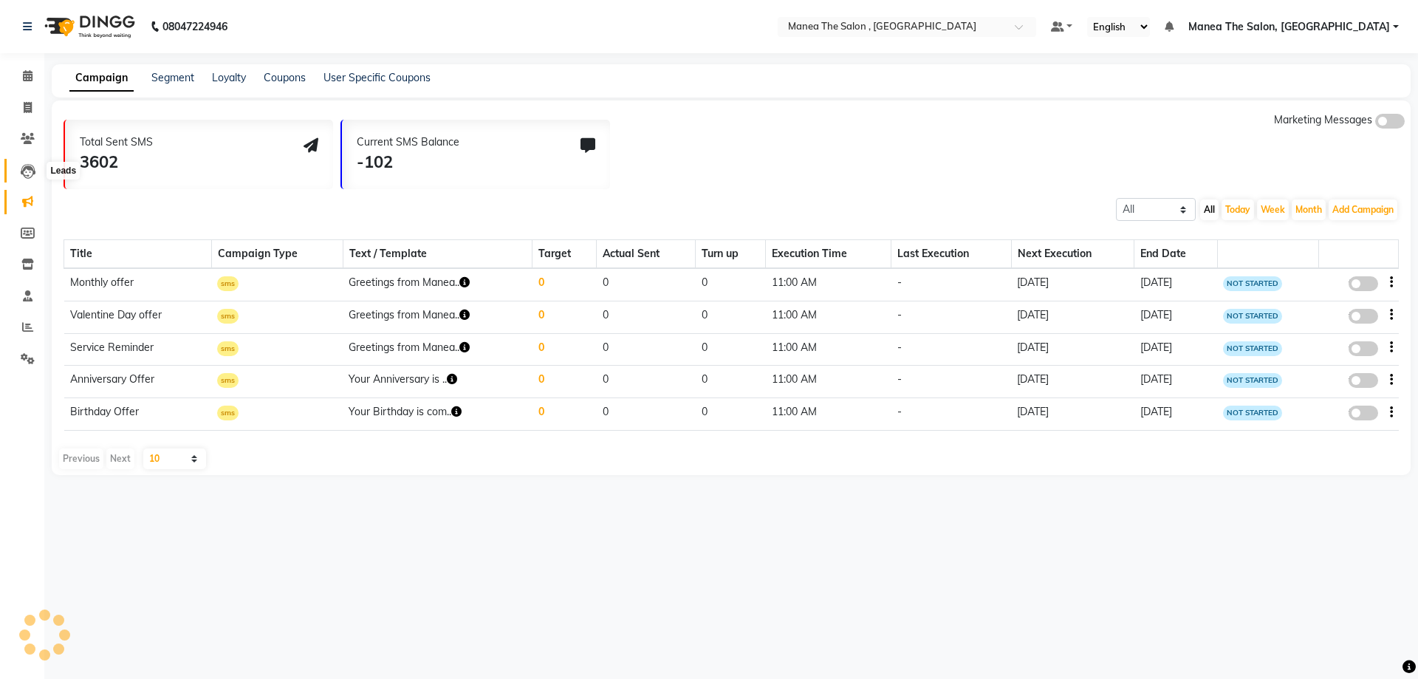
click at [27, 176] on icon at bounding box center [28, 171] width 15 height 15
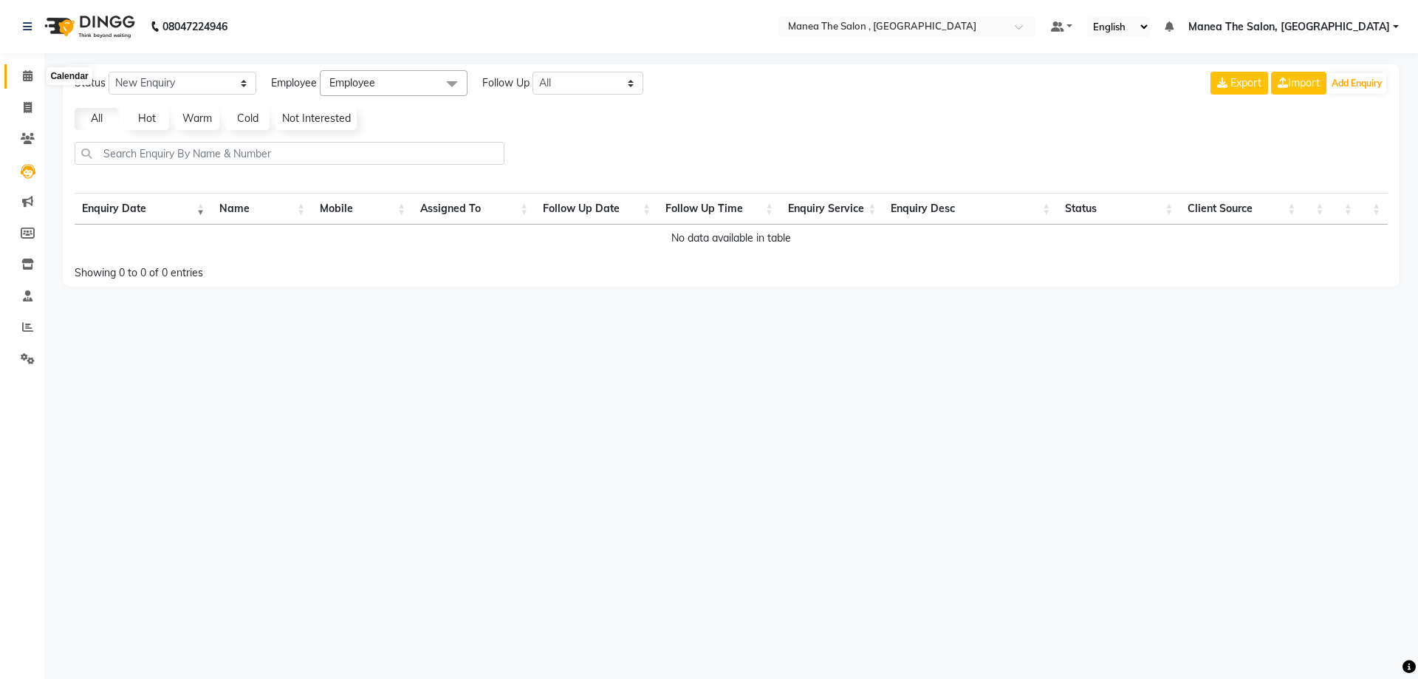
click at [34, 79] on span at bounding box center [28, 76] width 26 height 17
click at [31, 107] on icon at bounding box center [28, 107] width 8 height 11
select select "service"
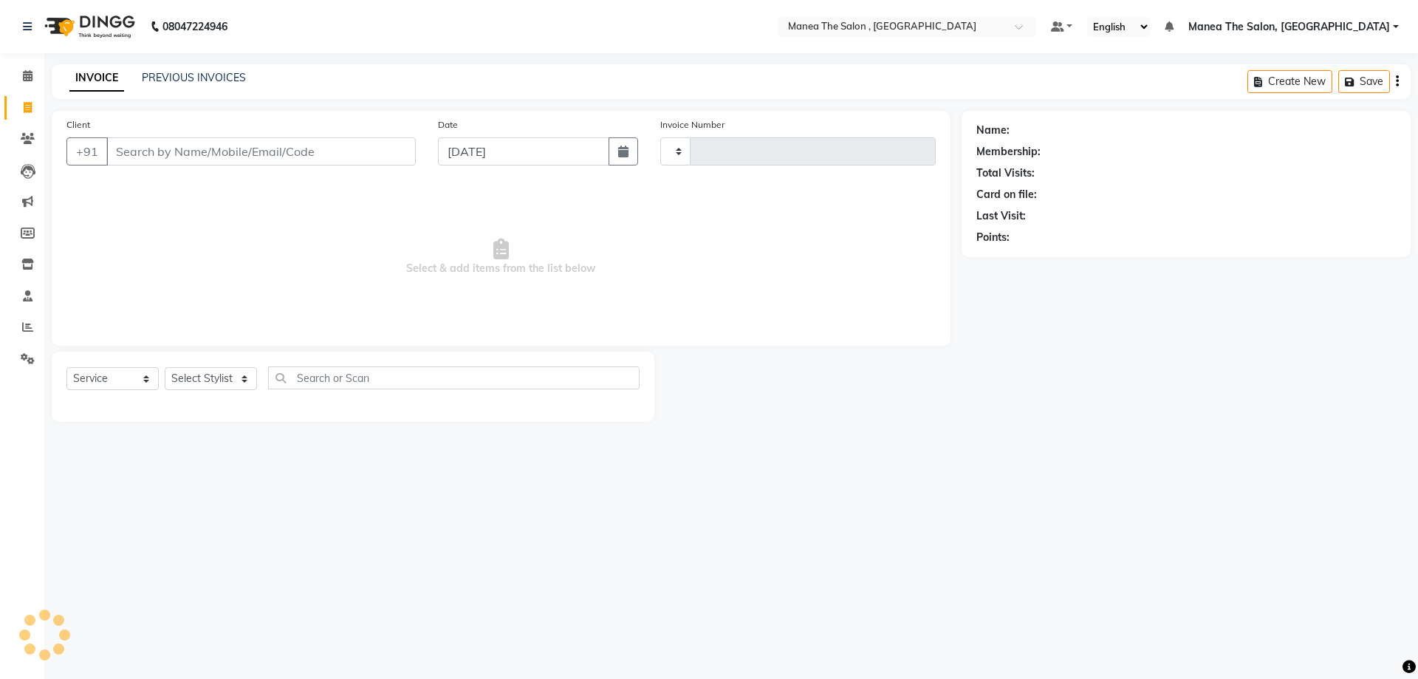
type input "2335"
select select "7201"
click at [27, 329] on icon at bounding box center [27, 326] width 11 height 11
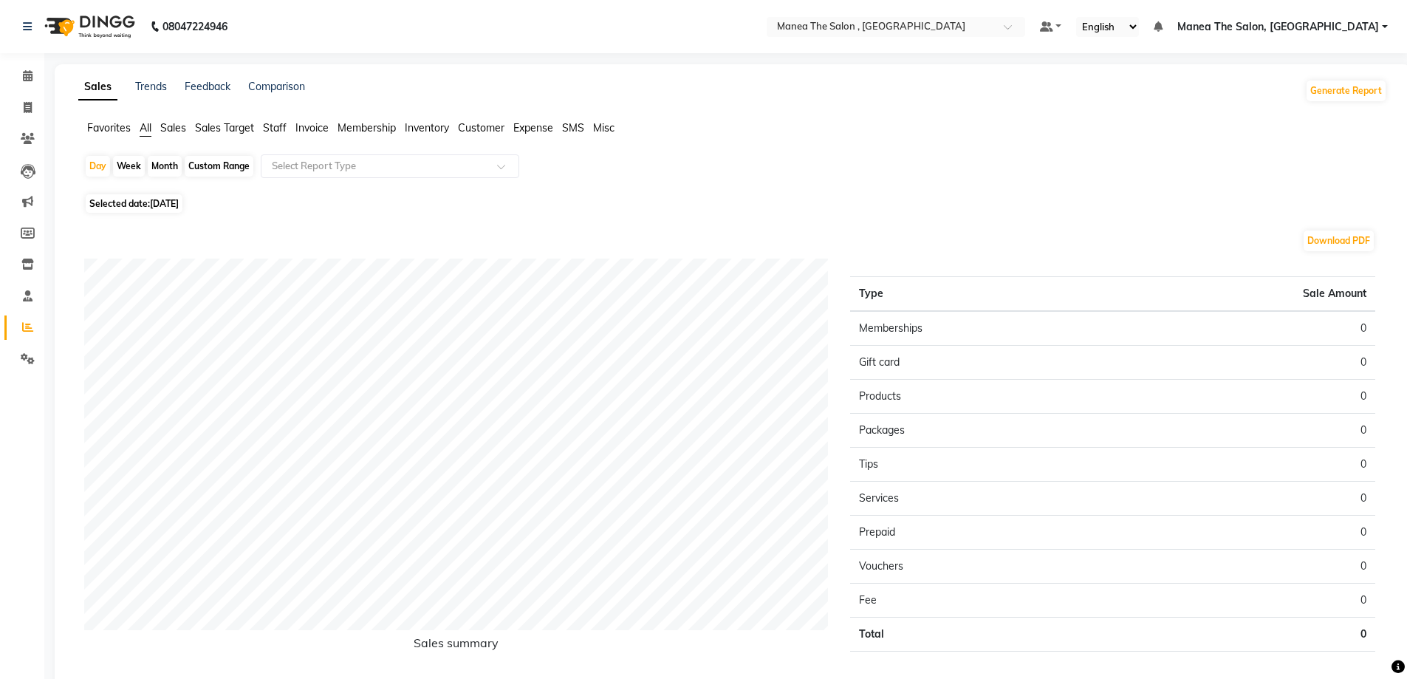
click at [161, 129] on span "Sales" at bounding box center [173, 127] width 26 height 13
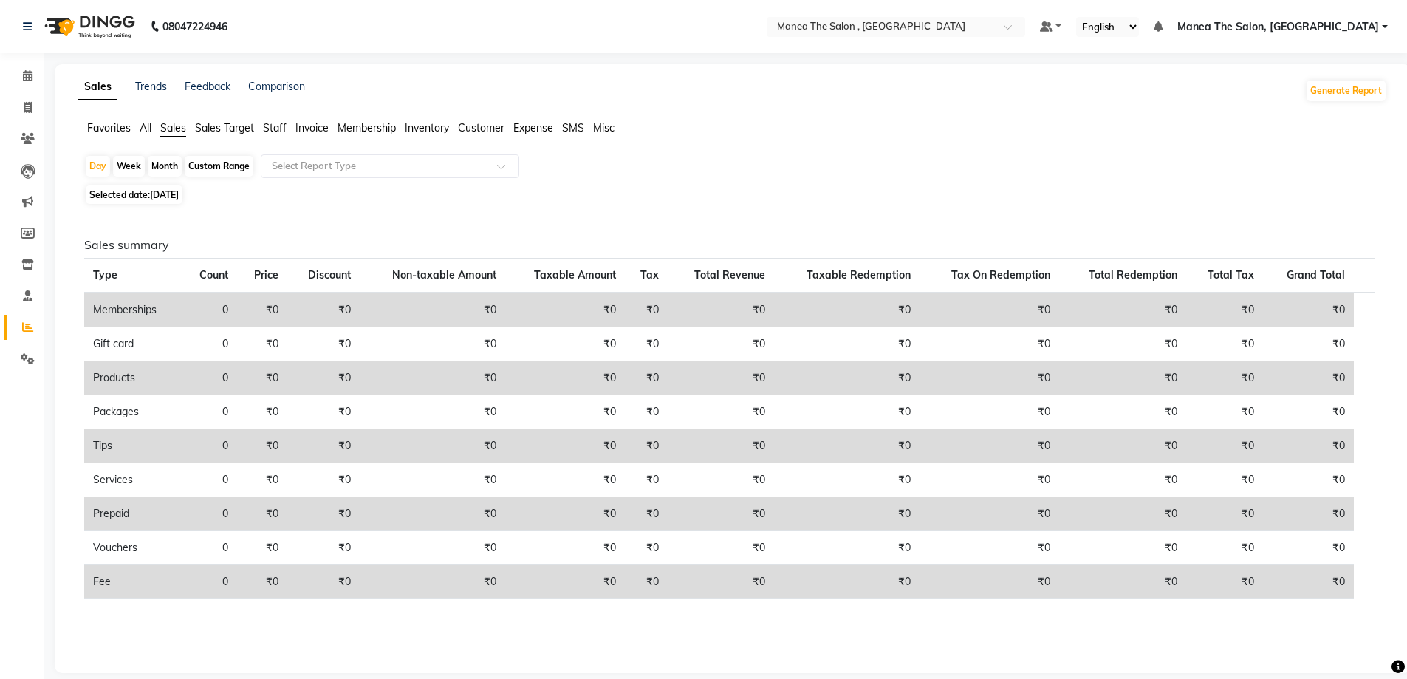
scroll to position [16, 0]
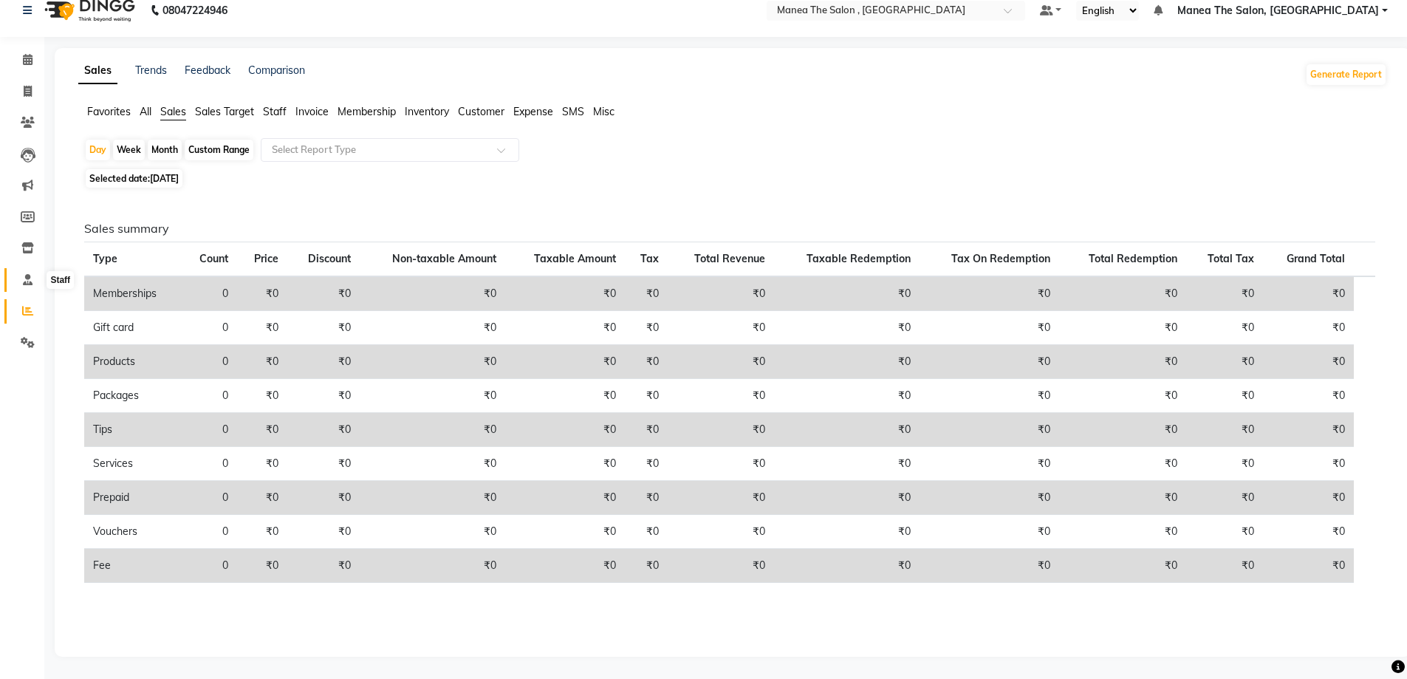
click at [27, 279] on icon at bounding box center [28, 279] width 10 height 11
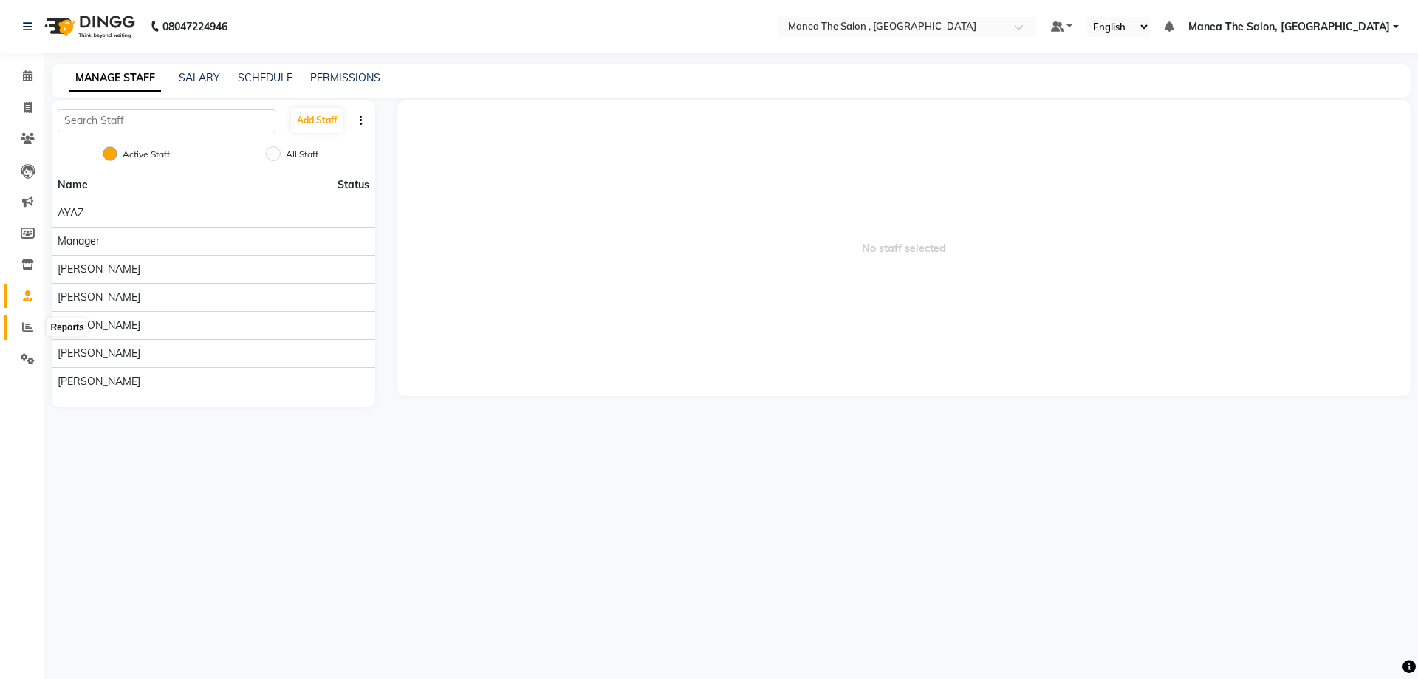
click at [24, 330] on icon at bounding box center [27, 326] width 11 height 11
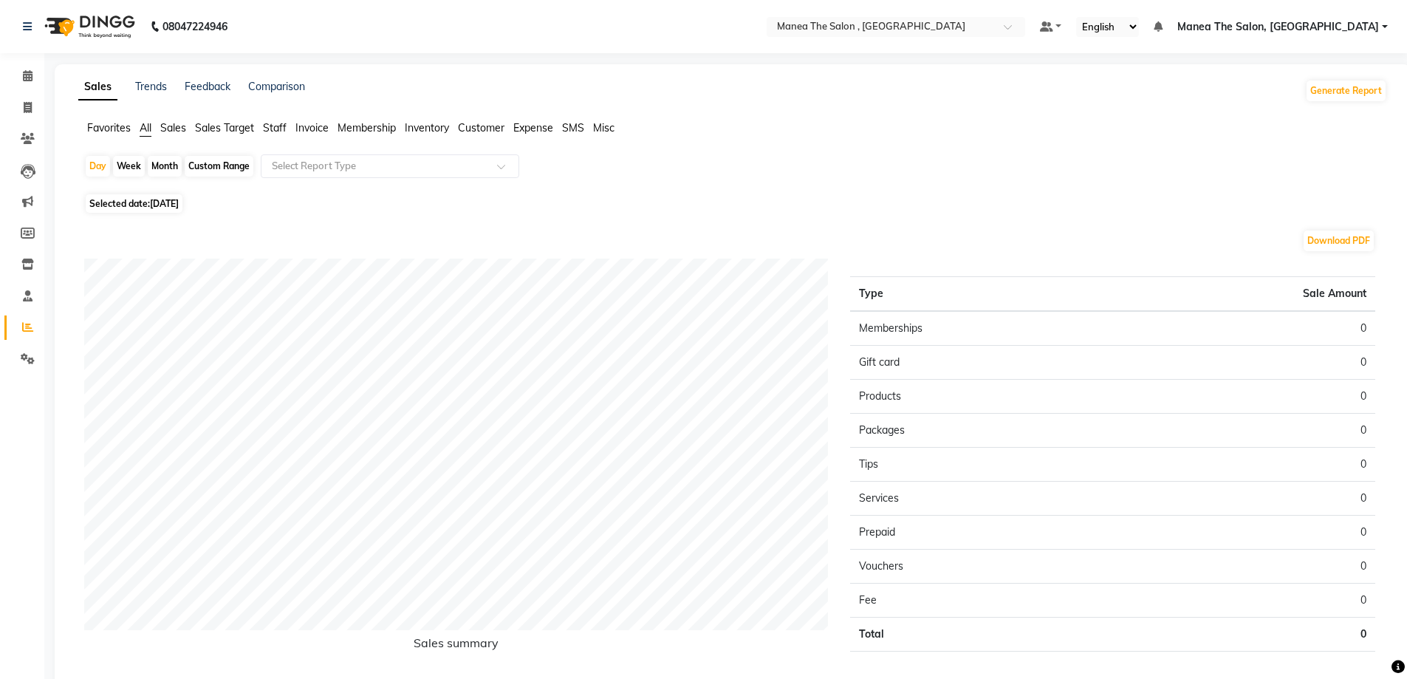
click at [157, 165] on div "Month" at bounding box center [165, 166] width 34 height 21
select select "9"
select select "2025"
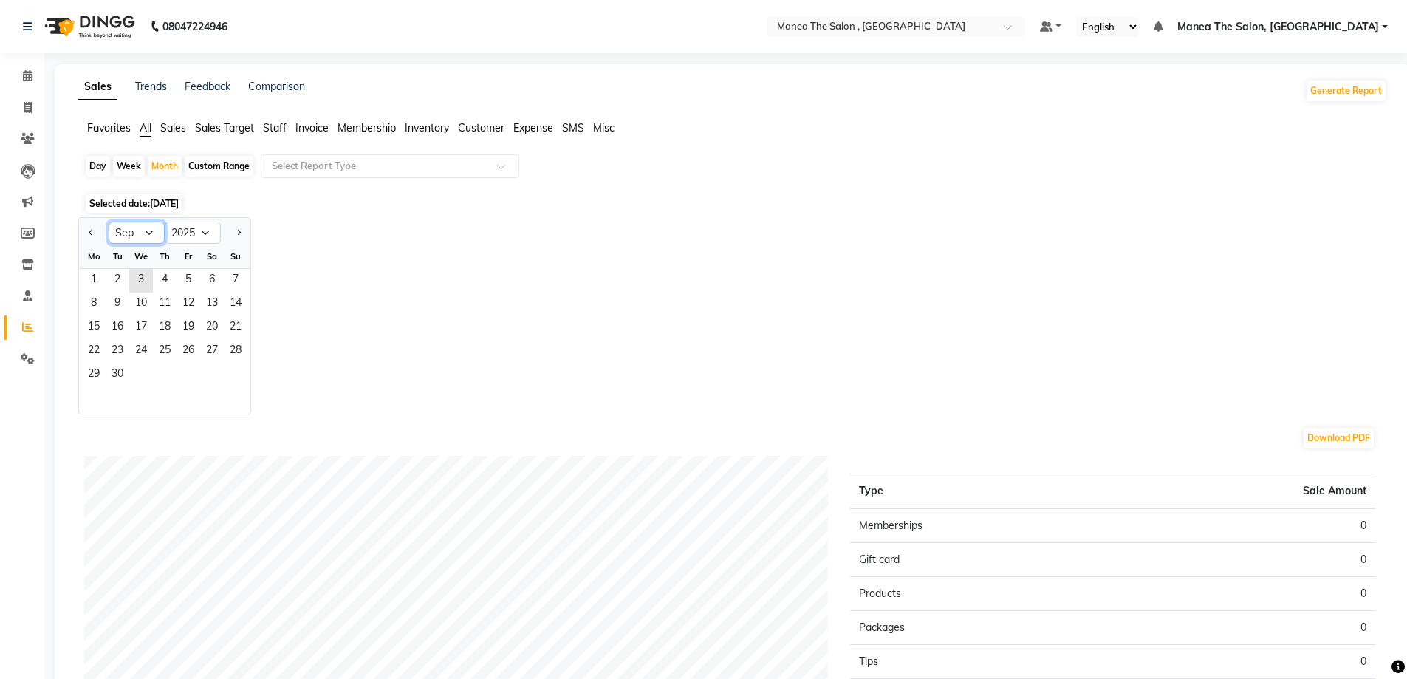
click at [144, 231] on select "Jan Feb Mar Apr May Jun Jul Aug Sep Oct Nov Dec" at bounding box center [137, 233] width 56 height 22
select select "8"
click at [109, 222] on select "Jan Feb Mar Apr May Jun Jul Aug Sep Oct Nov Dec" at bounding box center [137, 233] width 56 height 22
click at [492, 131] on span "Customer" at bounding box center [481, 127] width 47 height 13
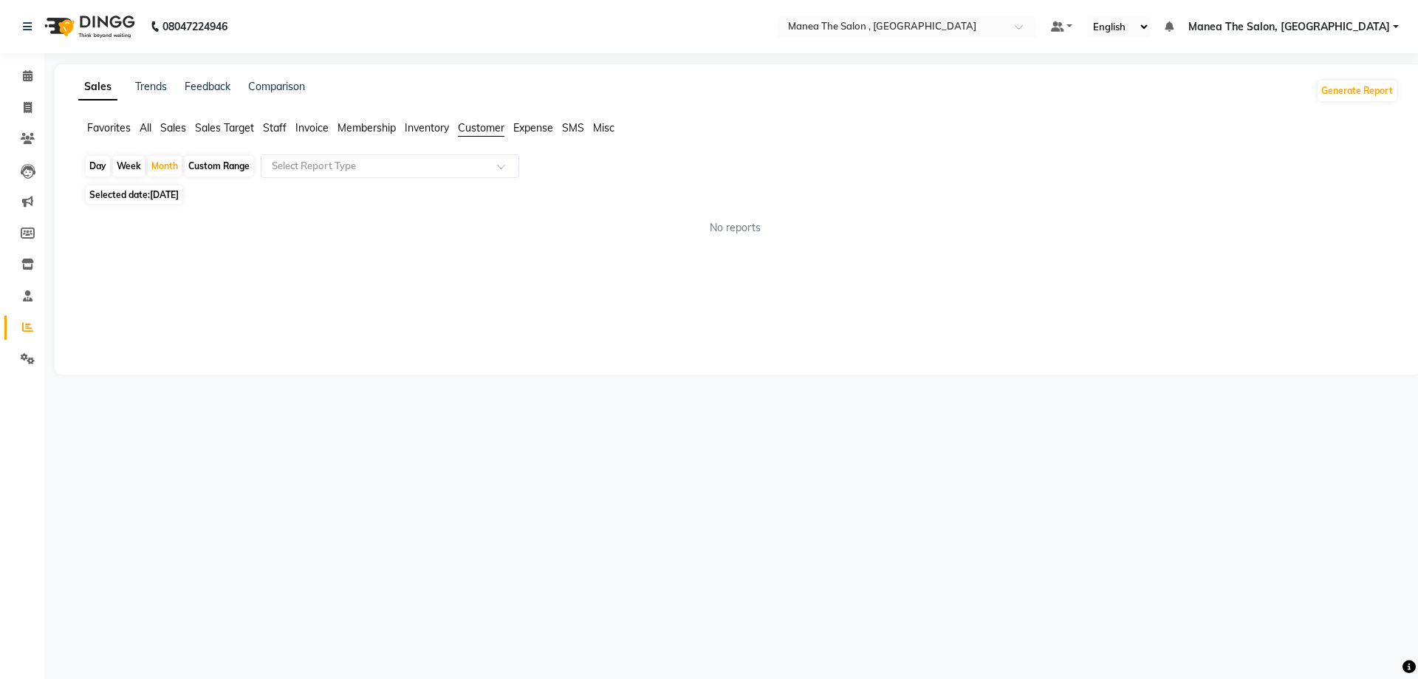
click at [479, 128] on span "Customer" at bounding box center [481, 127] width 47 height 13
click at [121, 131] on span "Favorites" at bounding box center [109, 127] width 44 height 13
click at [146, 128] on span "All" at bounding box center [146, 127] width 12 height 13
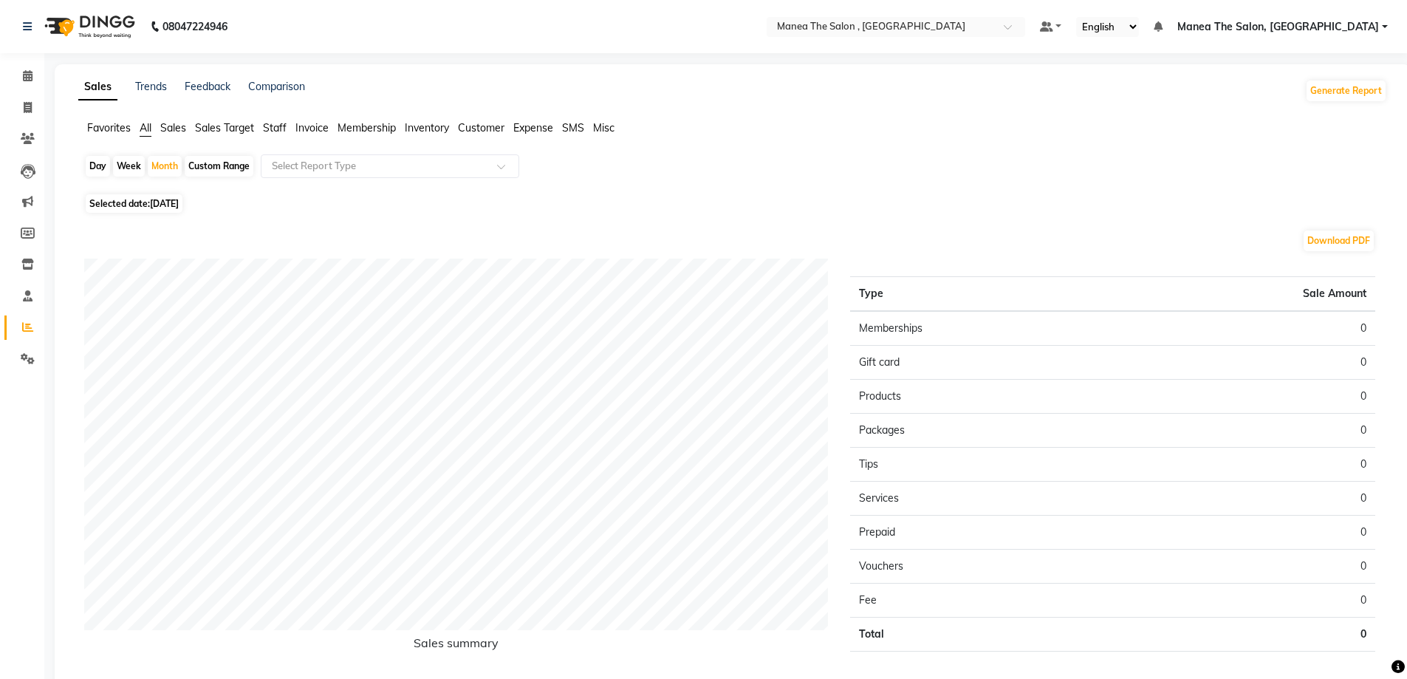
click at [168, 205] on span "[DATE]" at bounding box center [164, 203] width 29 height 11
select select "9"
select select "2025"
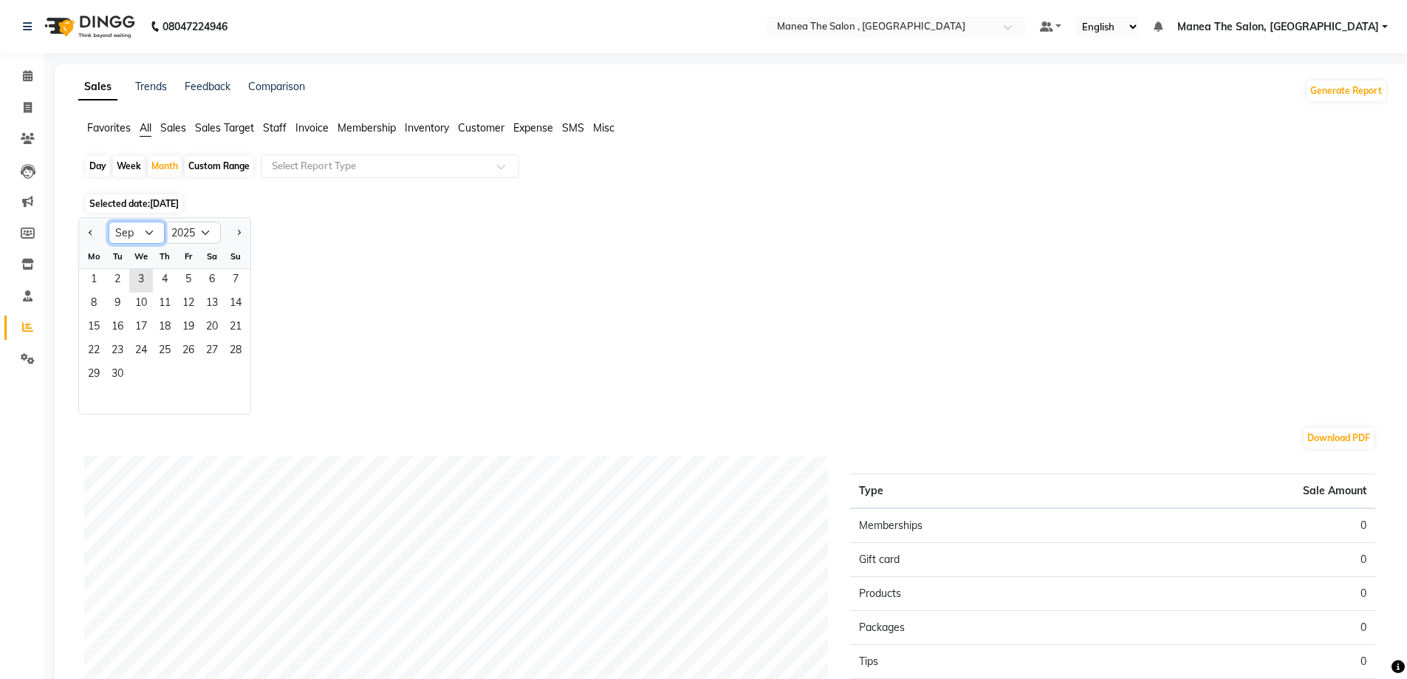
click at [154, 230] on select "Jan Feb Mar Apr May Jun Jul Aug Sep Oct Nov Dec" at bounding box center [137, 233] width 56 height 22
select select "8"
click at [109, 222] on select "Jan Feb Mar Apr May Jun Jul Aug Sep Oct Nov Dec" at bounding box center [137, 233] width 56 height 22
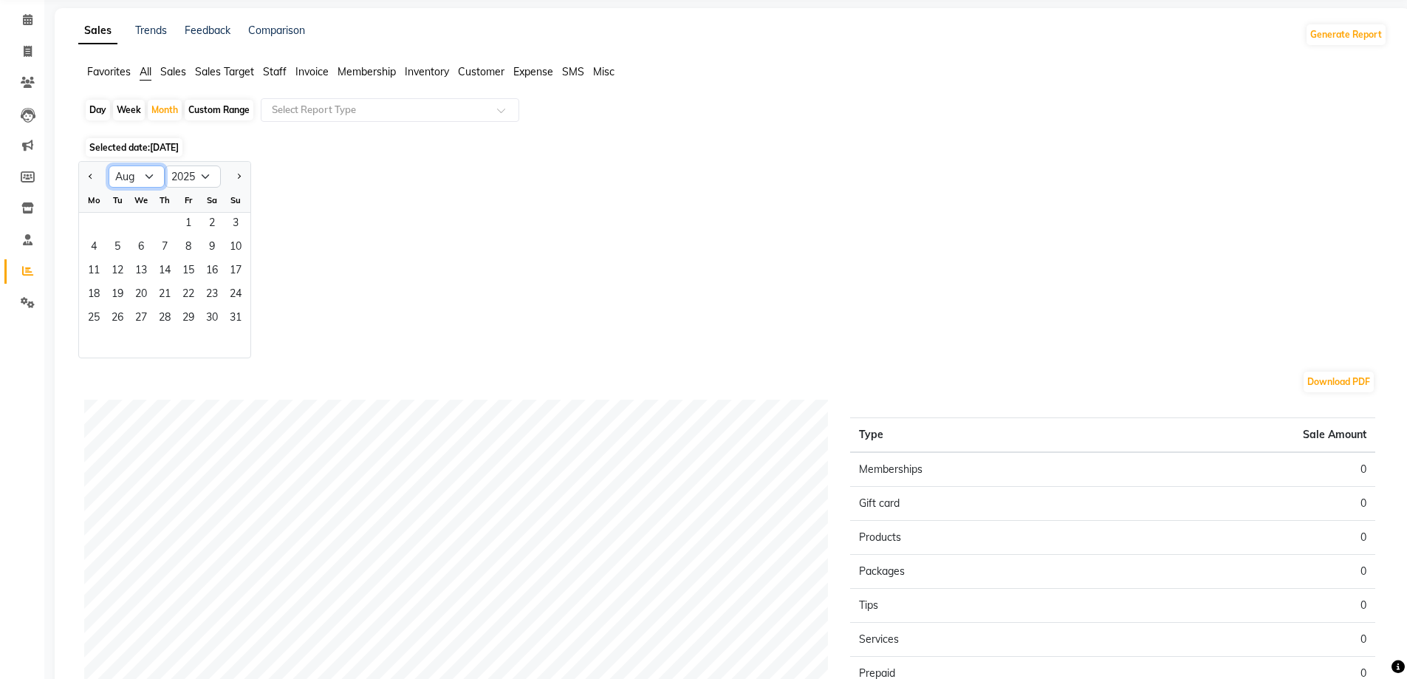
scroll to position [44, 0]
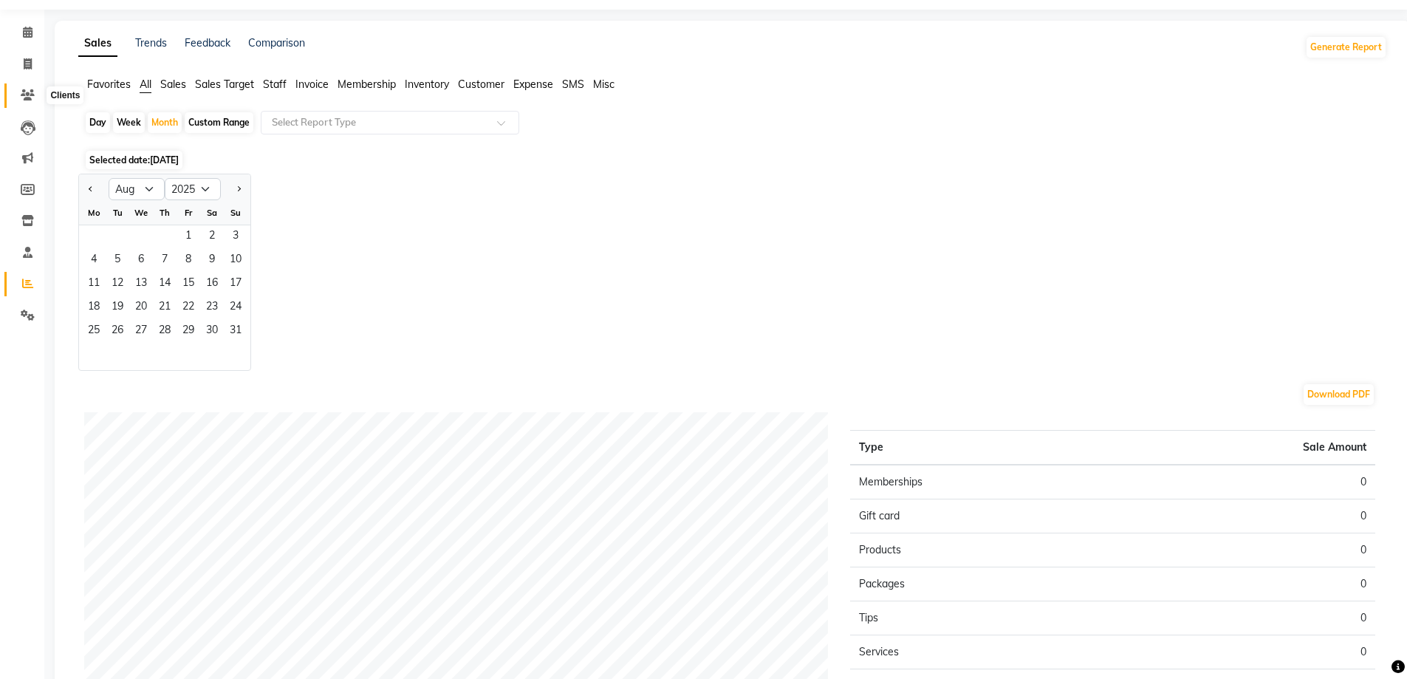
click at [22, 89] on icon at bounding box center [28, 94] width 14 height 11
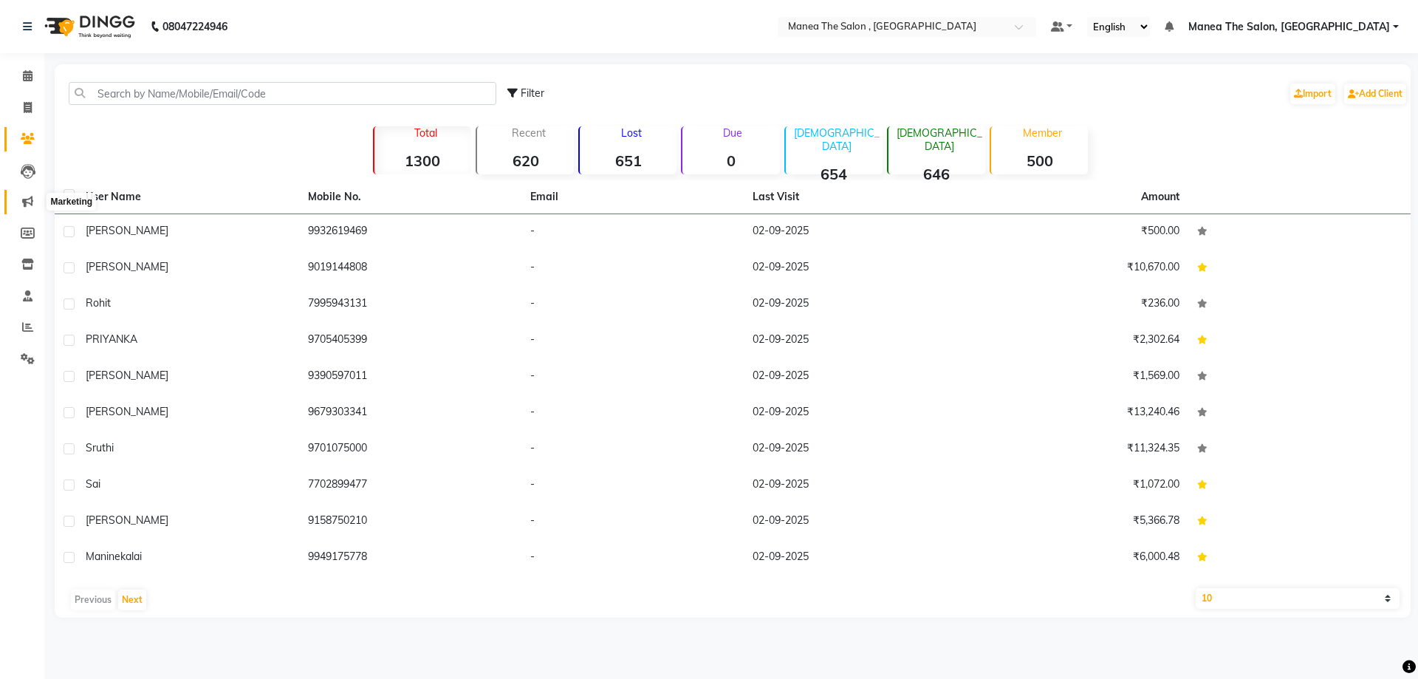
click at [29, 199] on icon at bounding box center [27, 201] width 11 height 11
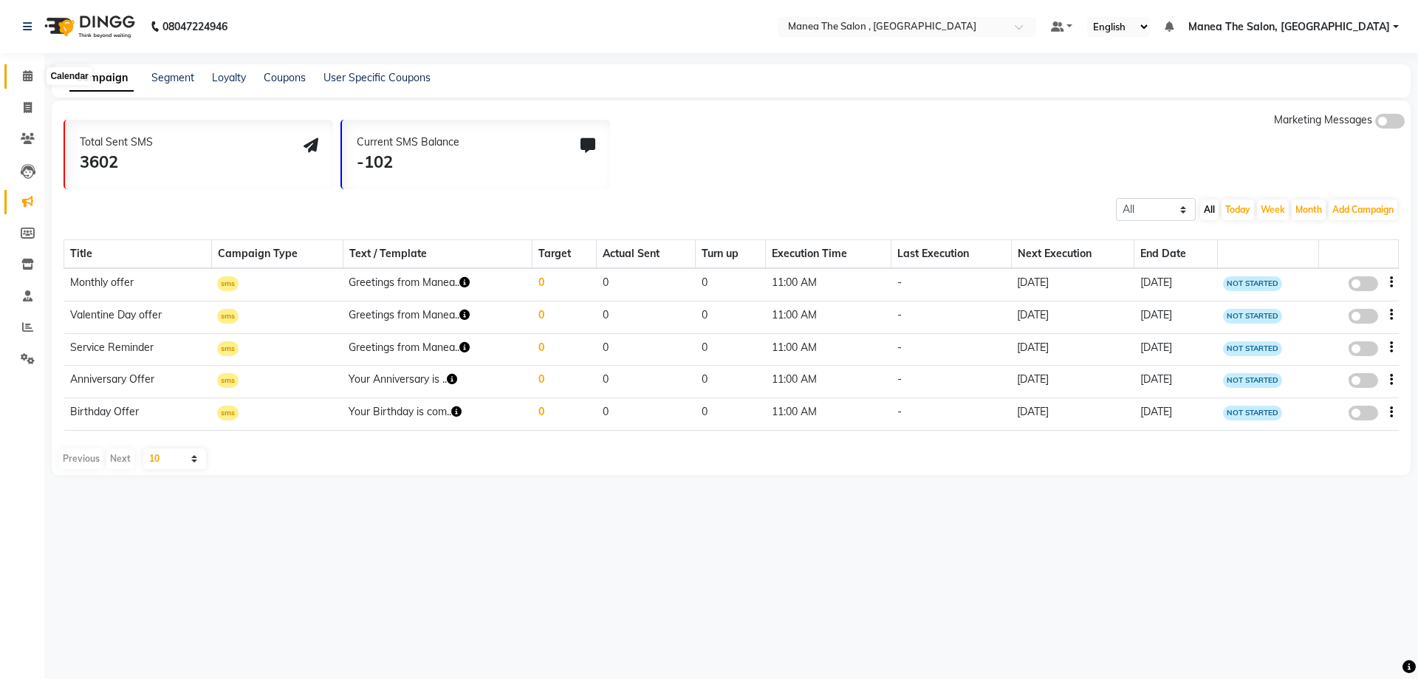
click at [23, 80] on icon at bounding box center [28, 75] width 10 height 11
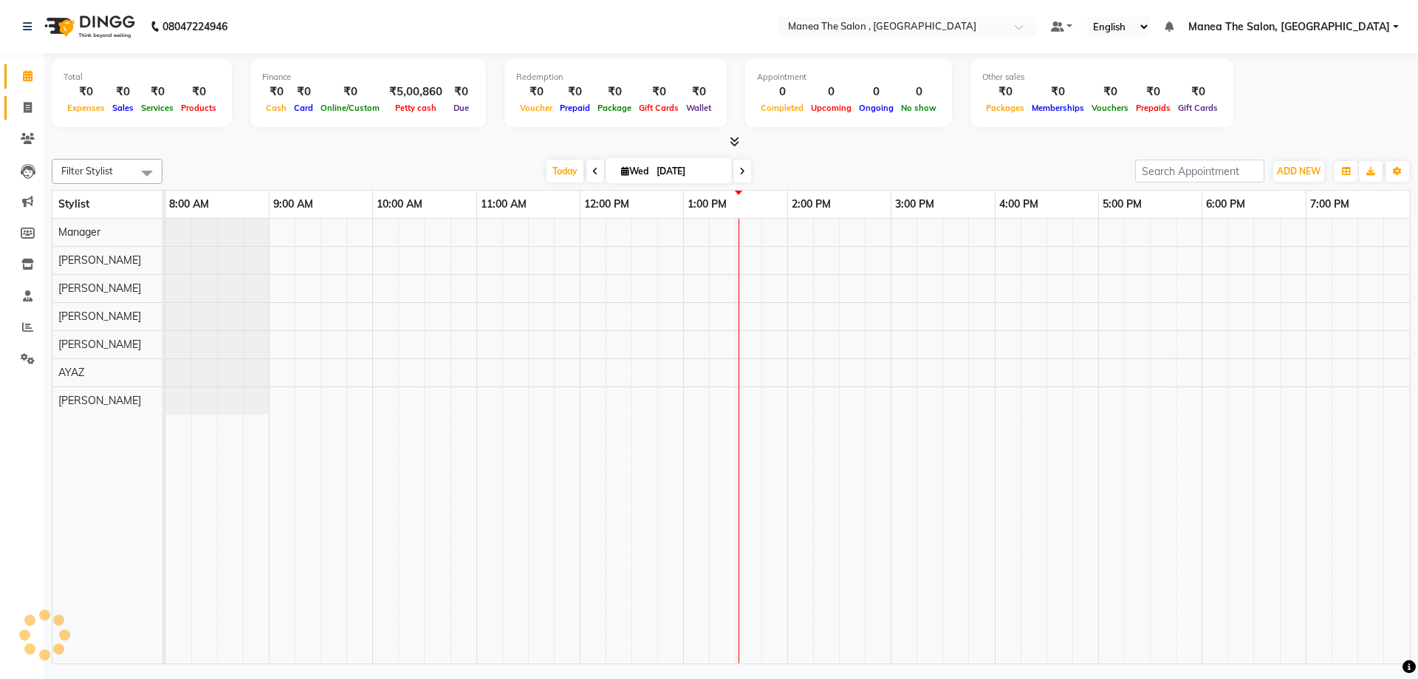
click at [30, 104] on icon at bounding box center [28, 107] width 8 height 11
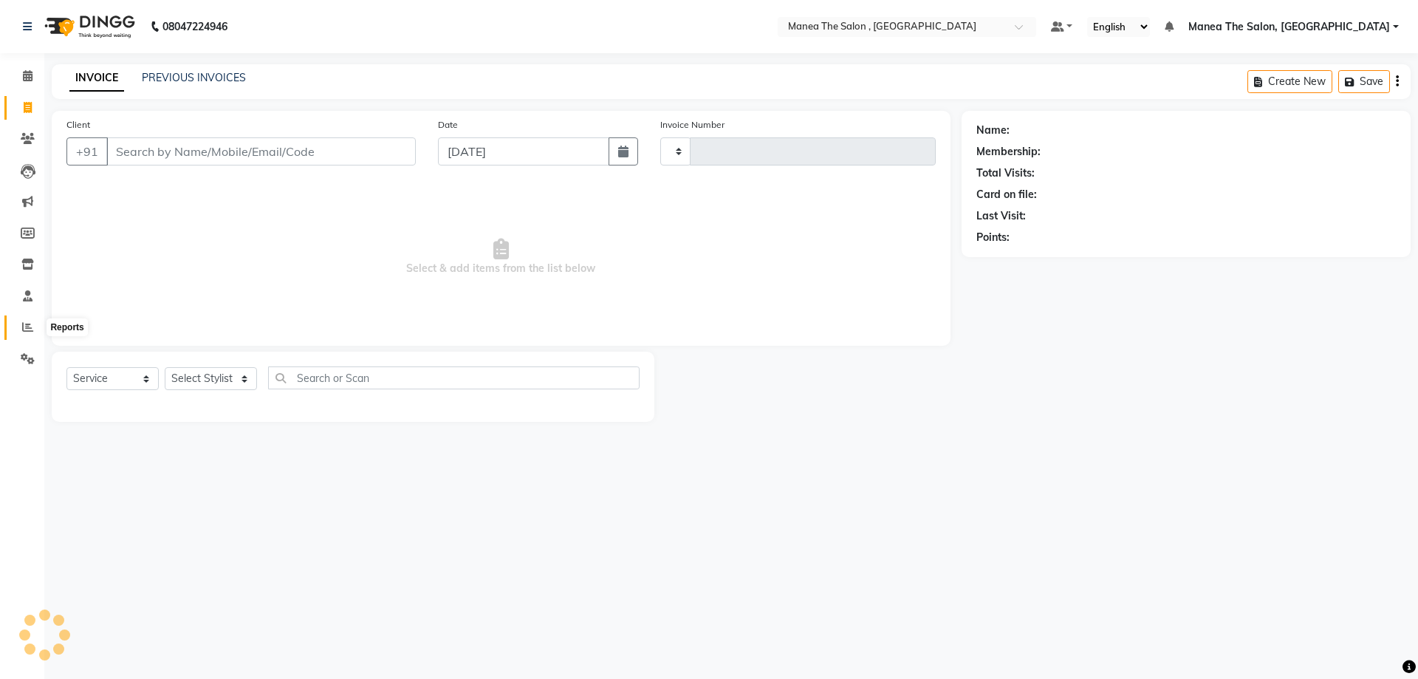
click at [31, 324] on icon at bounding box center [27, 326] width 11 height 11
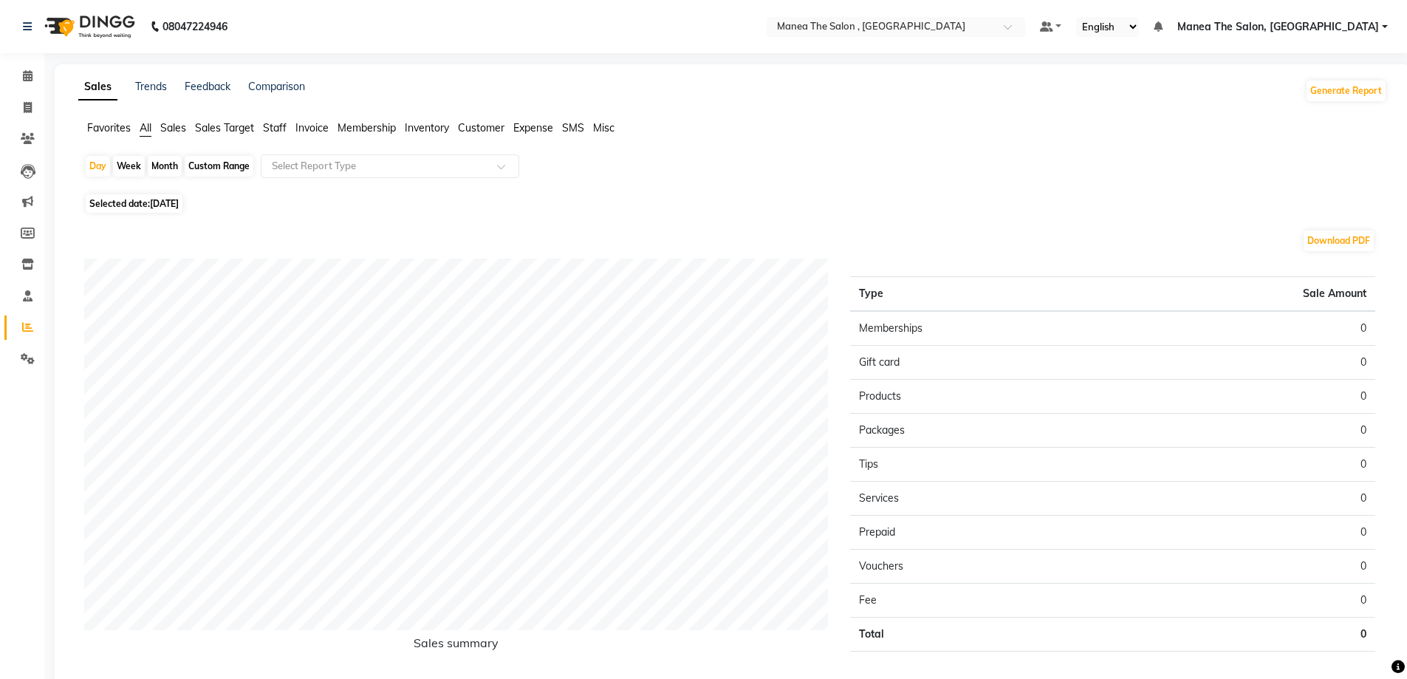
click at [173, 166] on div "Month" at bounding box center [165, 166] width 34 height 21
select select "9"
select select "2025"
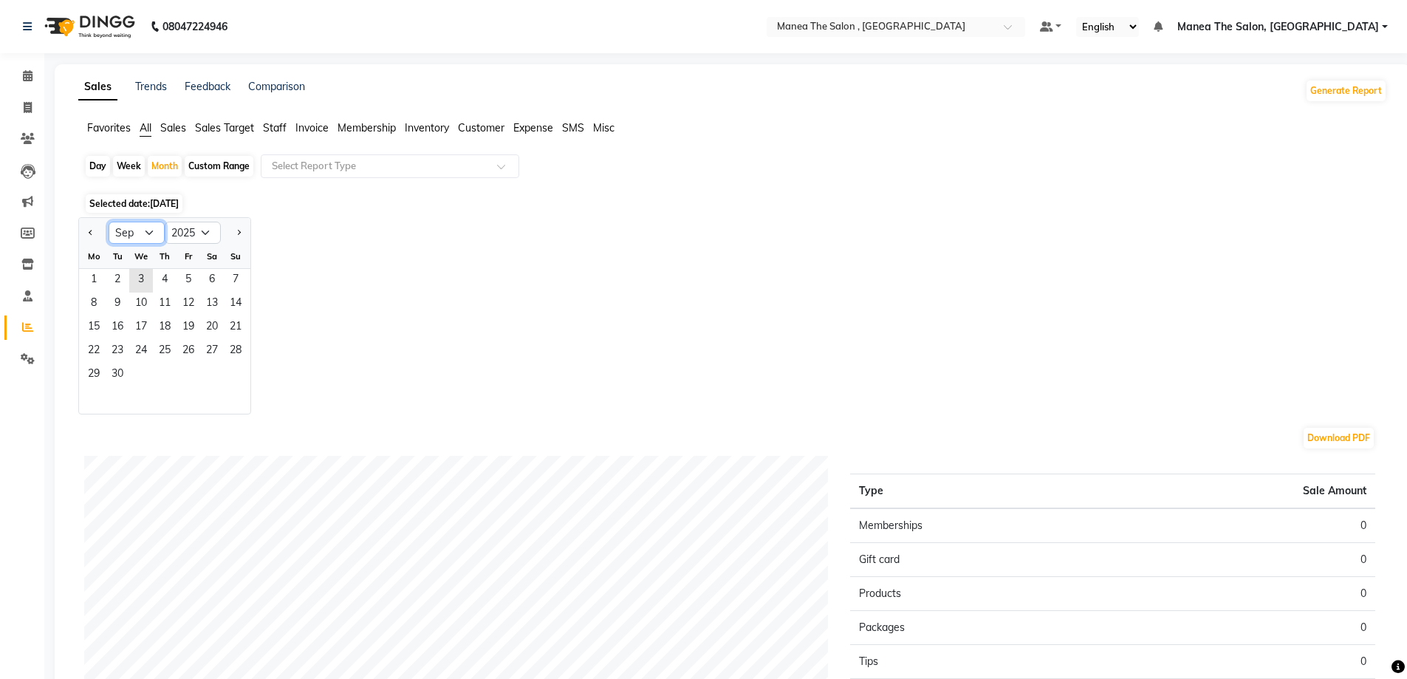
click at [144, 230] on select "Jan Feb Mar Apr May Jun Jul Aug Sep Oct Nov Dec" at bounding box center [137, 233] width 56 height 22
select select "8"
click at [109, 222] on select "Jan Feb Mar Apr May Jun Jul Aug Sep Oct Nov Dec" at bounding box center [137, 233] width 56 height 22
click at [191, 278] on span "1" at bounding box center [189, 281] width 24 height 24
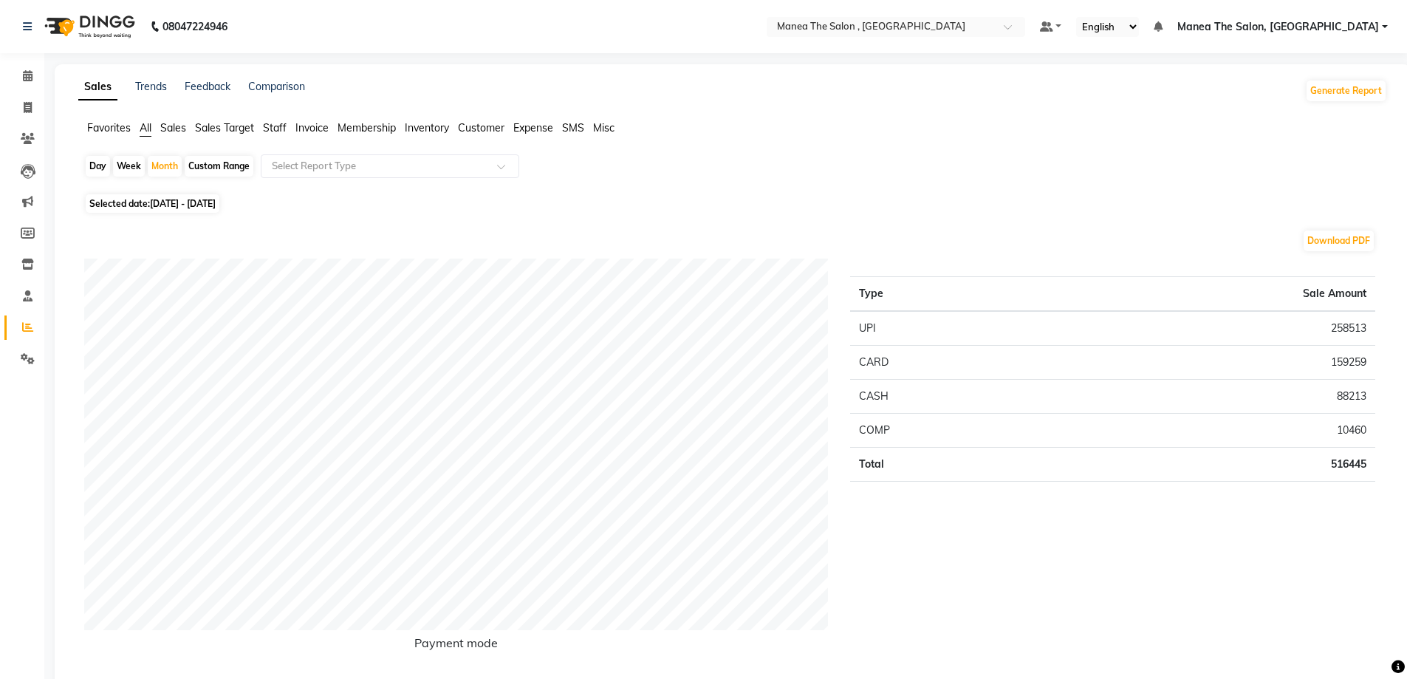
click at [182, 129] on span "Sales" at bounding box center [173, 127] width 26 height 13
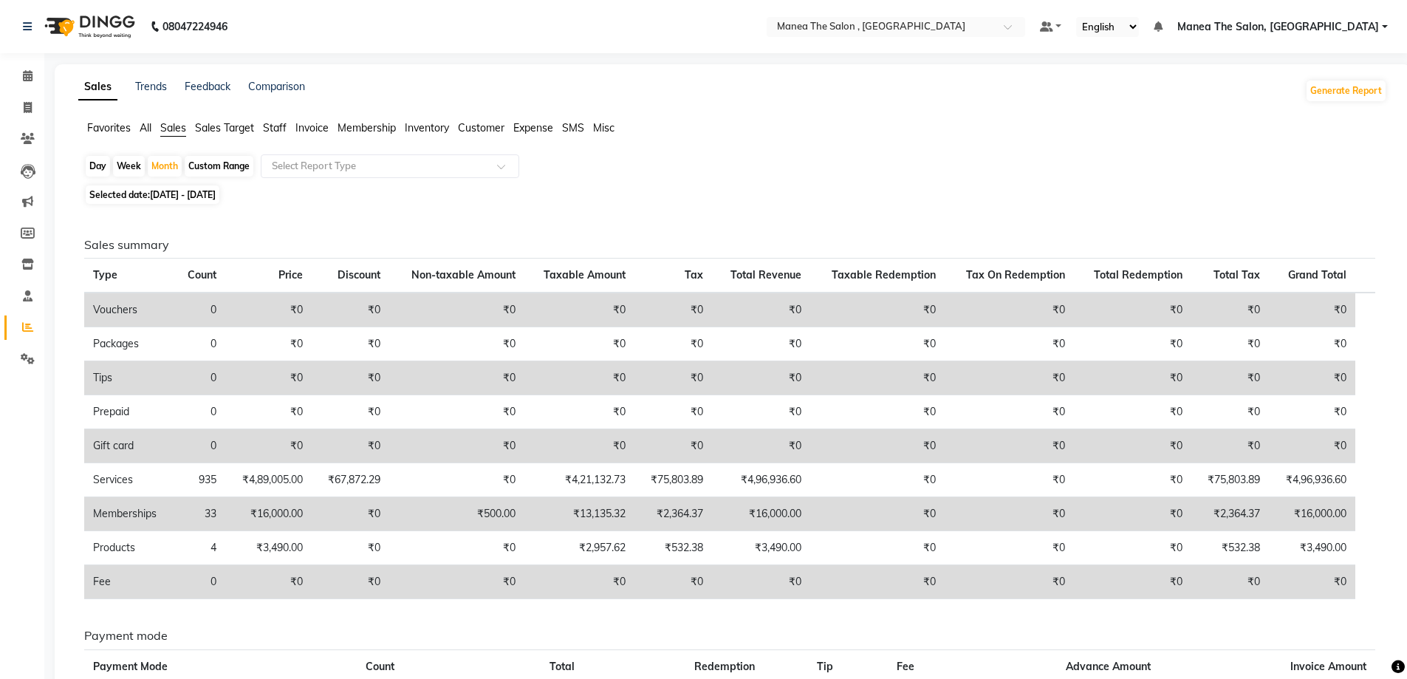
click at [220, 126] on span "Sales Target" at bounding box center [224, 127] width 59 height 13
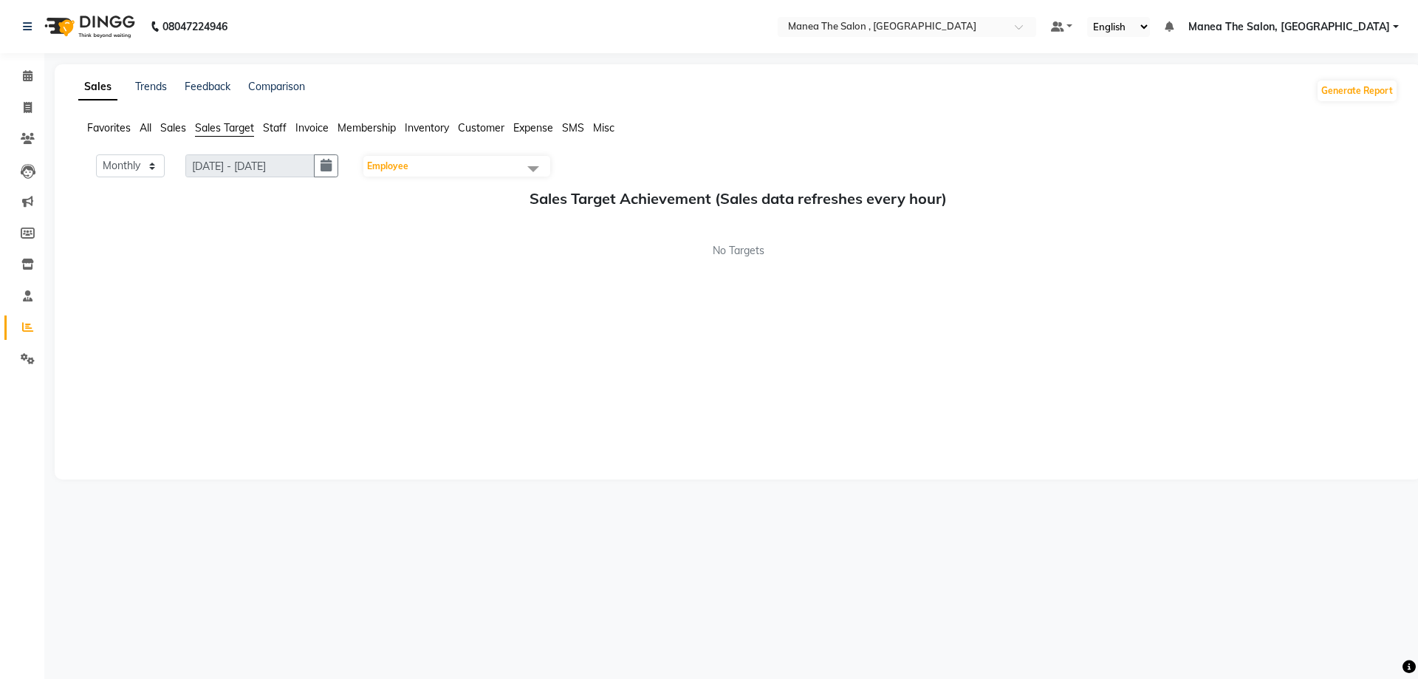
click at [273, 131] on span "Staff" at bounding box center [275, 127] width 24 height 13
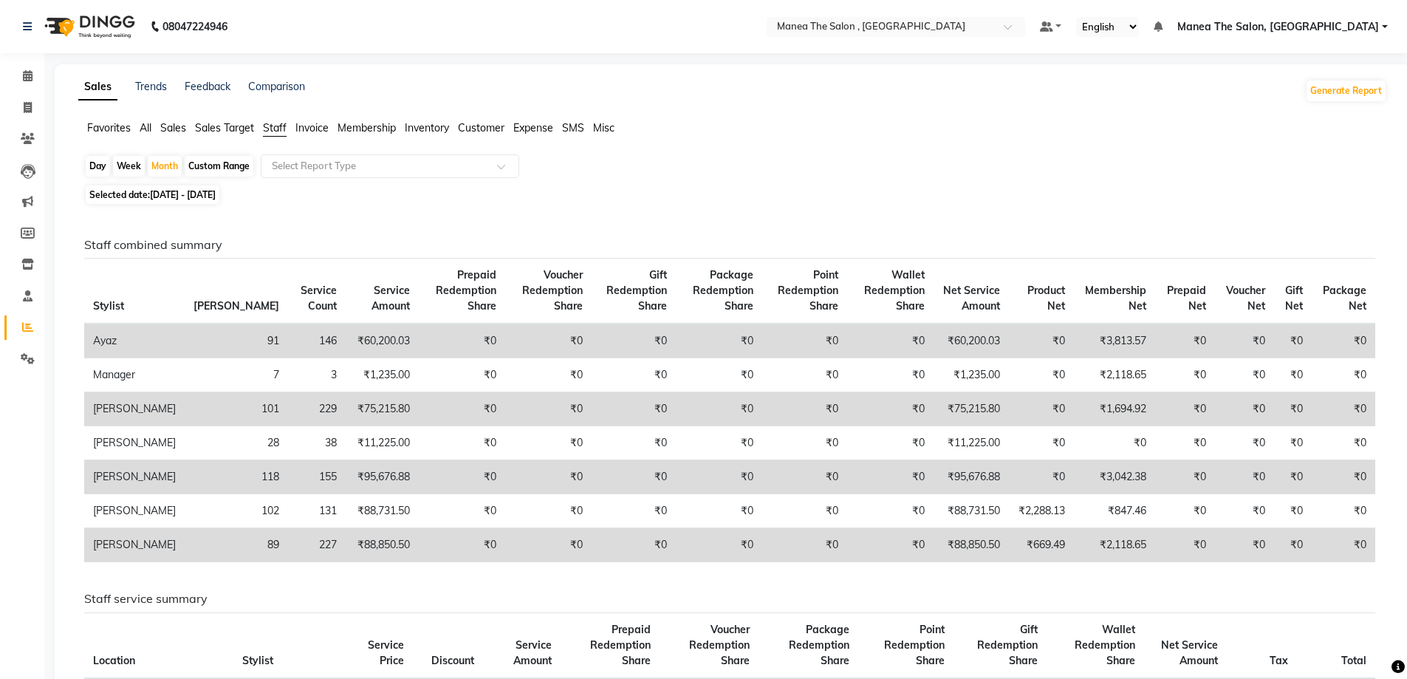
click at [177, 127] on span "Sales" at bounding box center [173, 127] width 26 height 13
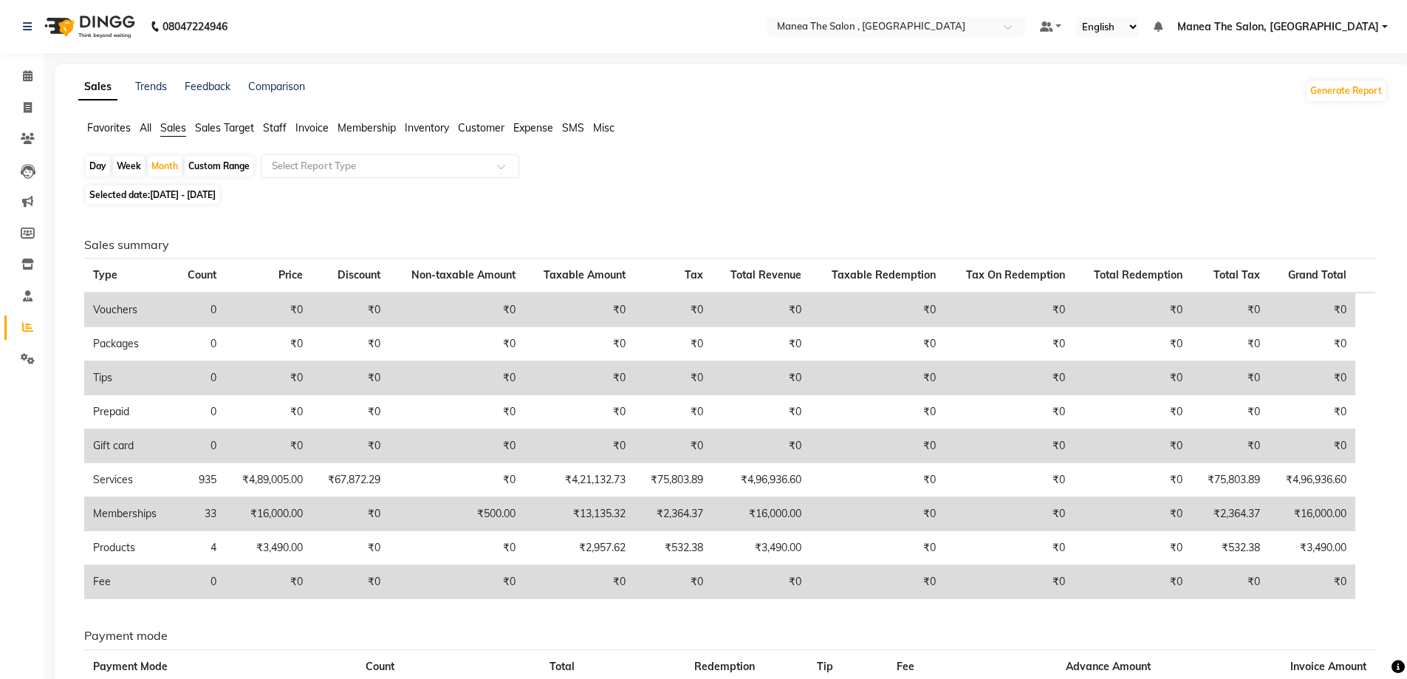
click at [220, 134] on span "Sales Target" at bounding box center [224, 127] width 59 height 13
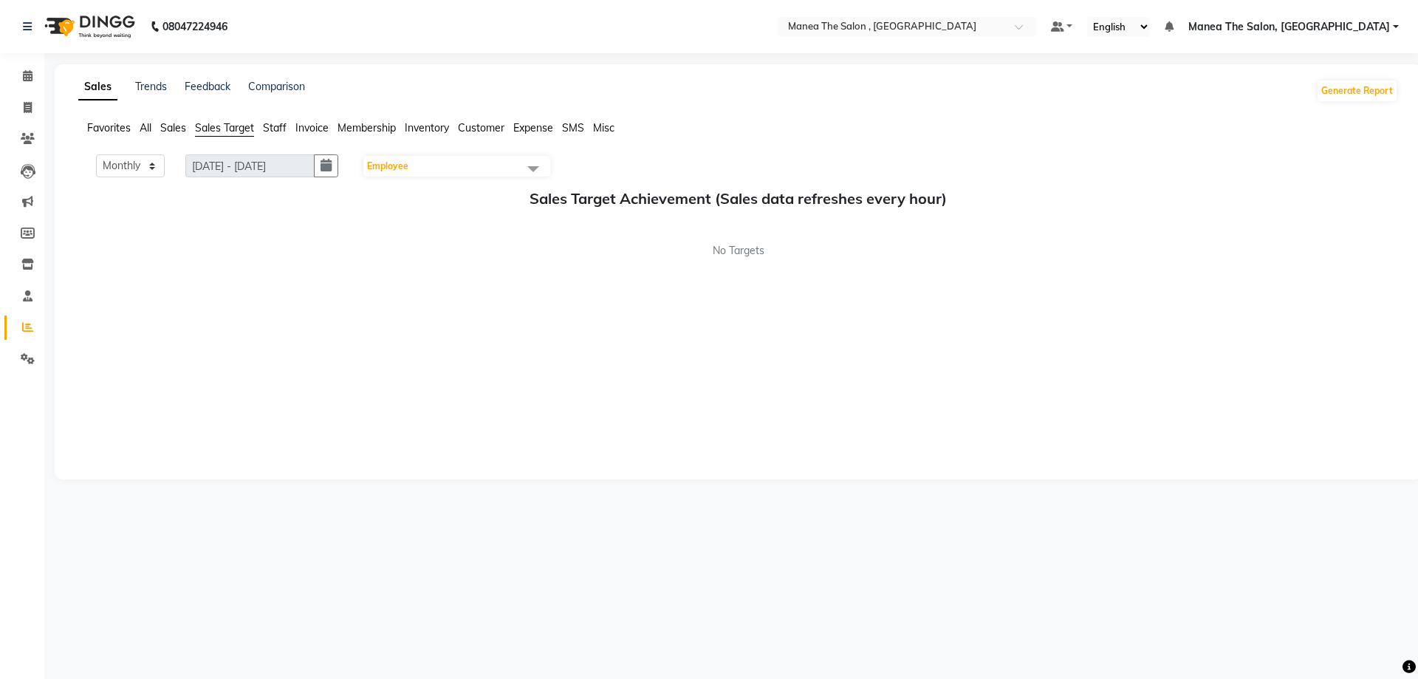
click at [541, 170] on span at bounding box center [534, 168] width 30 height 28
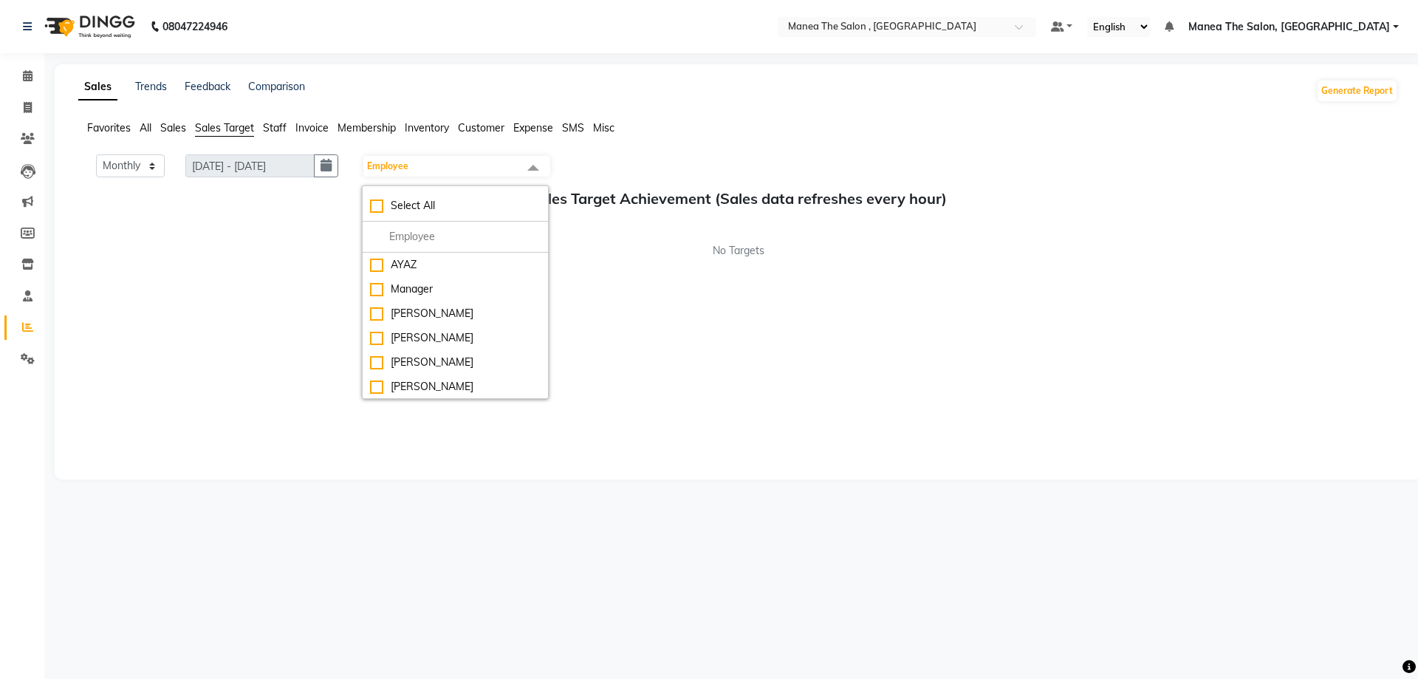
click at [331, 265] on div "Monthly Weekly 01/09/2025 - 30/09/2025 Employee Select All AYAZ Manager prameel…" at bounding box center [738, 309] width 1320 height 310
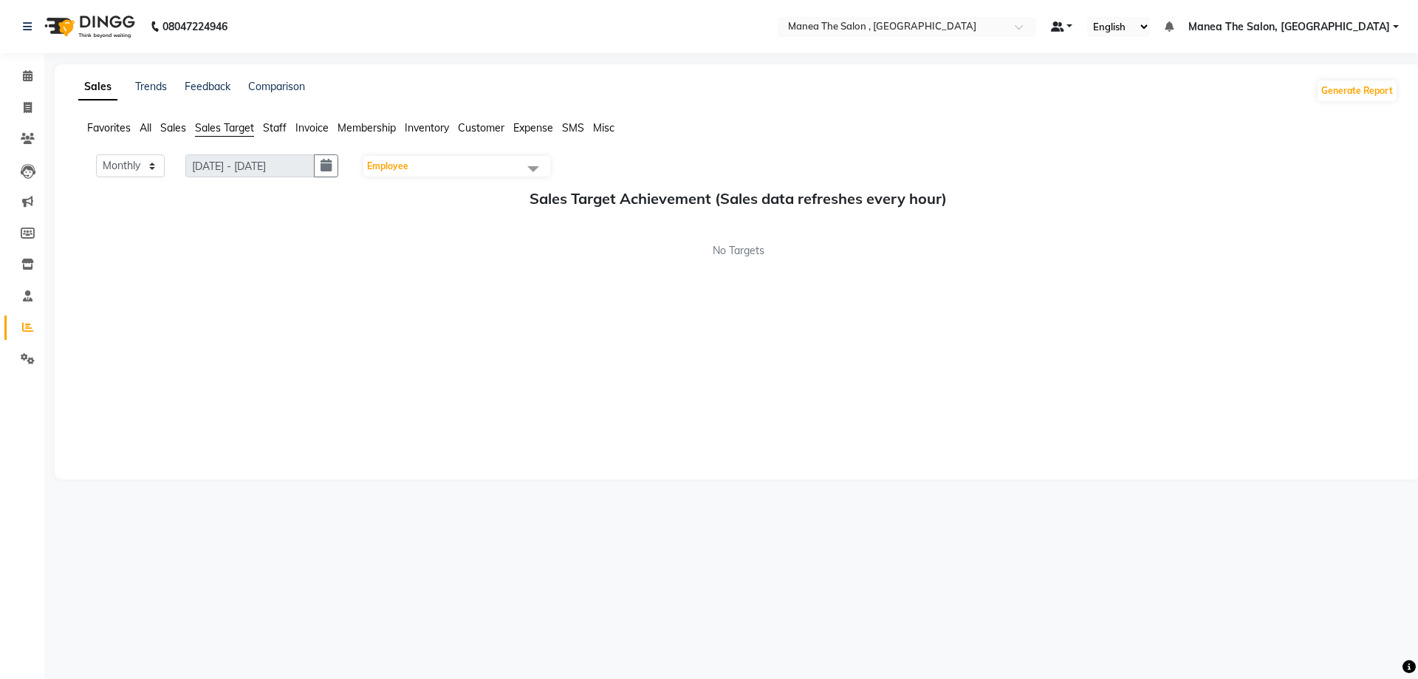
click at [1073, 27] on link at bounding box center [1062, 27] width 22 height 16
click at [1061, 105] on div "Sales Trends Feedback Comparison Generate Report Favorites All Sales Sales Targ…" at bounding box center [738, 271] width 1367 height 415
click at [31, 297] on icon at bounding box center [28, 295] width 10 height 11
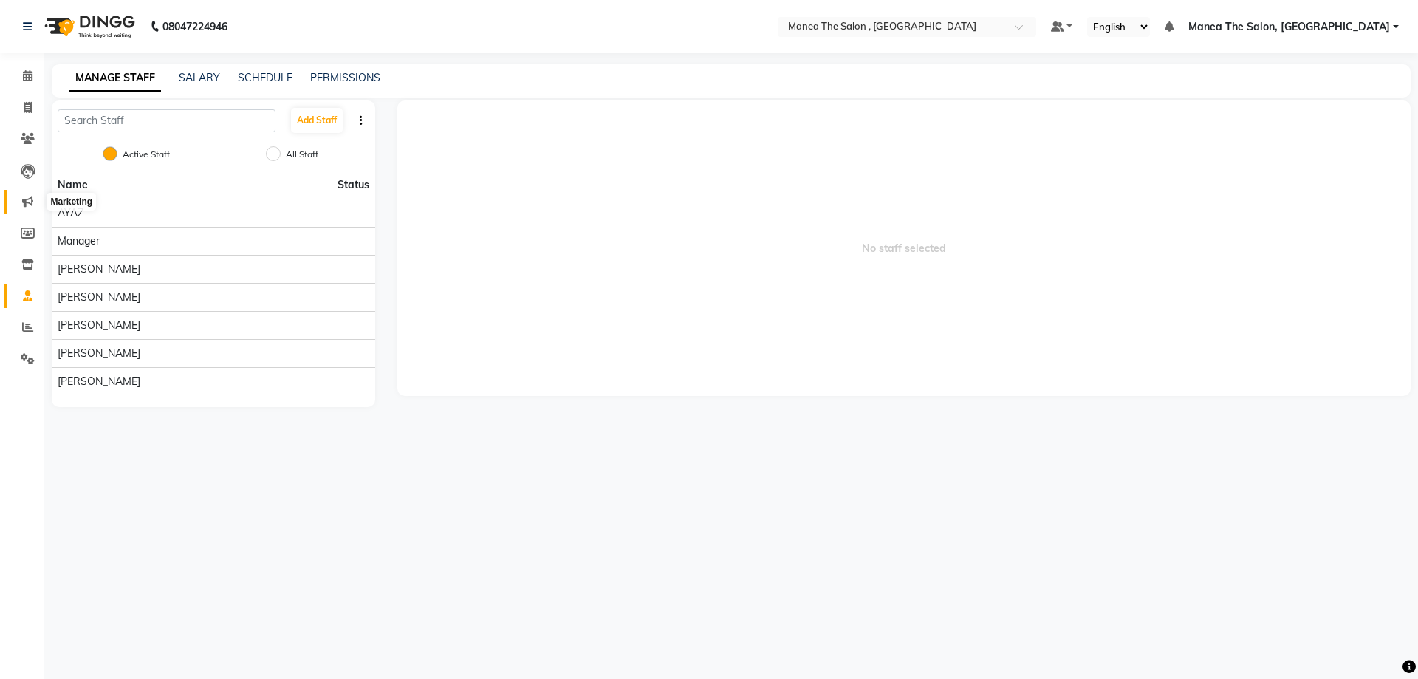
click at [26, 199] on icon at bounding box center [27, 201] width 11 height 11
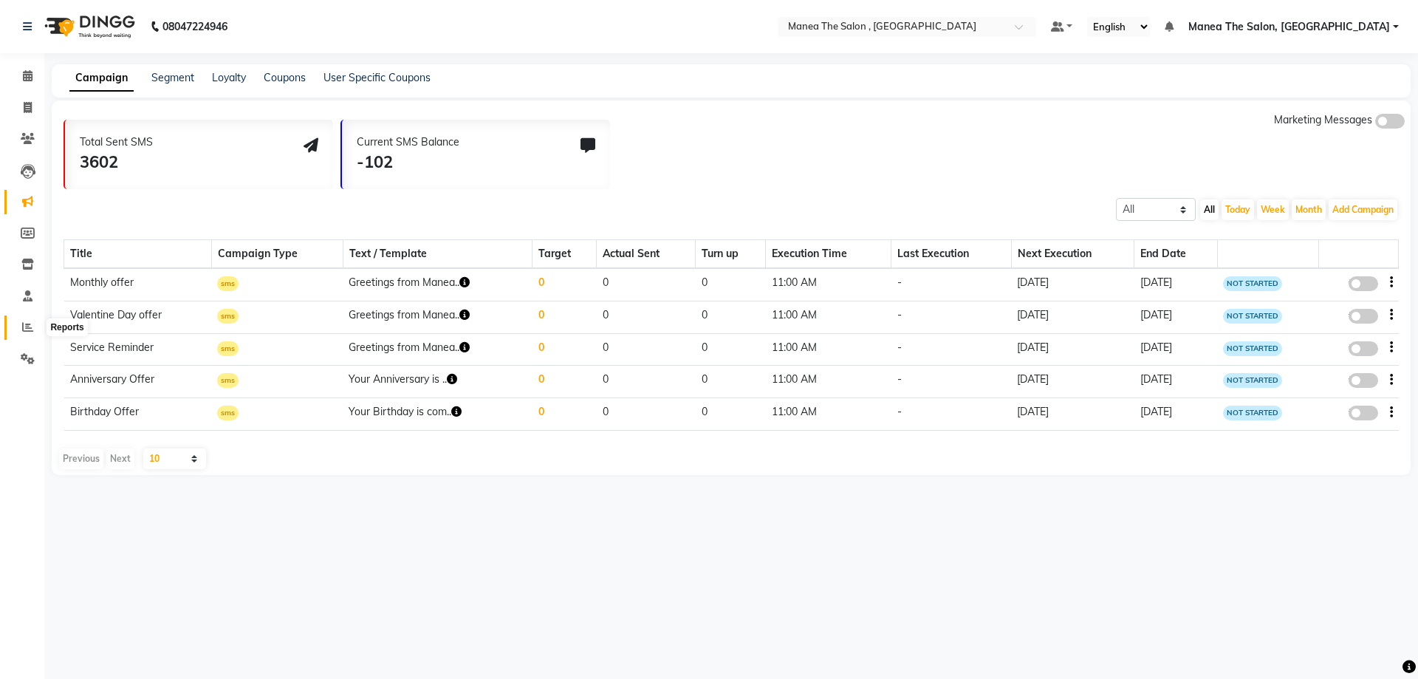
click at [30, 324] on icon at bounding box center [27, 326] width 11 height 11
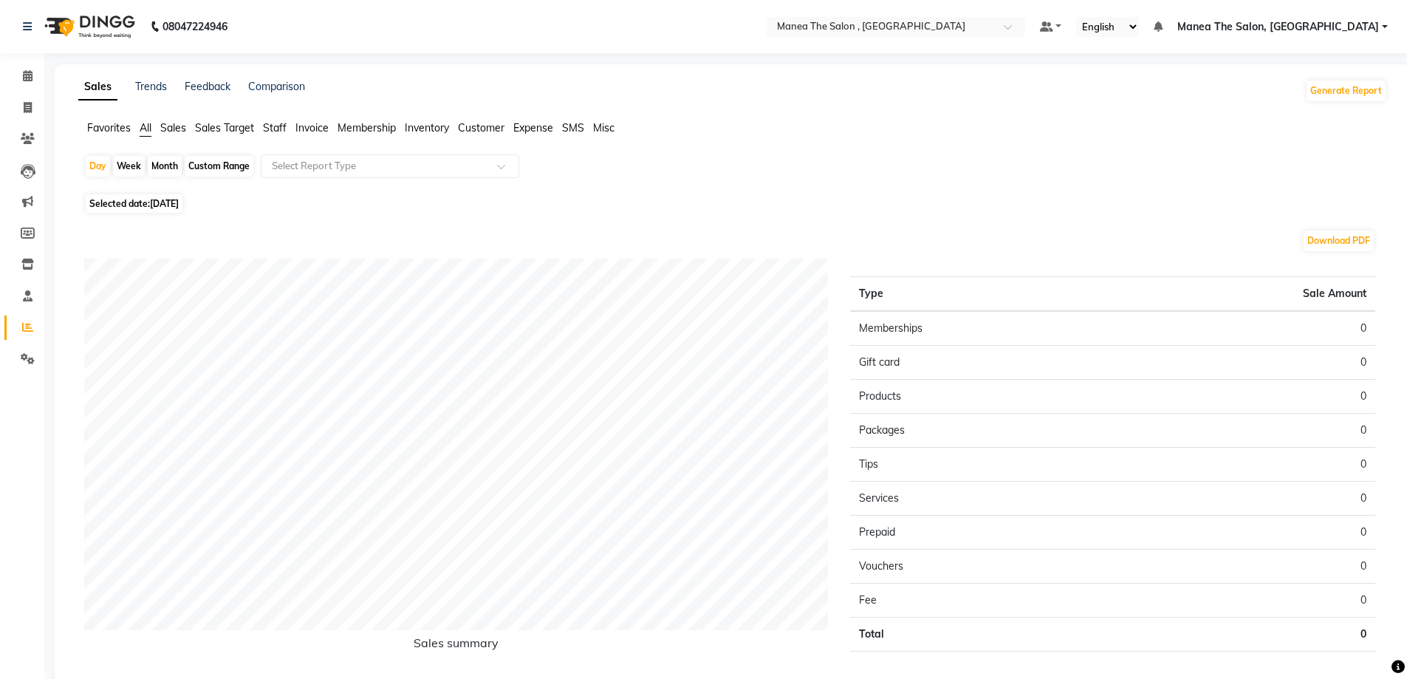
click at [147, 128] on span "All" at bounding box center [146, 127] width 12 height 13
click at [162, 163] on div "Month" at bounding box center [165, 166] width 34 height 21
click at [155, 167] on div "Month" at bounding box center [165, 166] width 34 height 21
select select "9"
select select "2025"
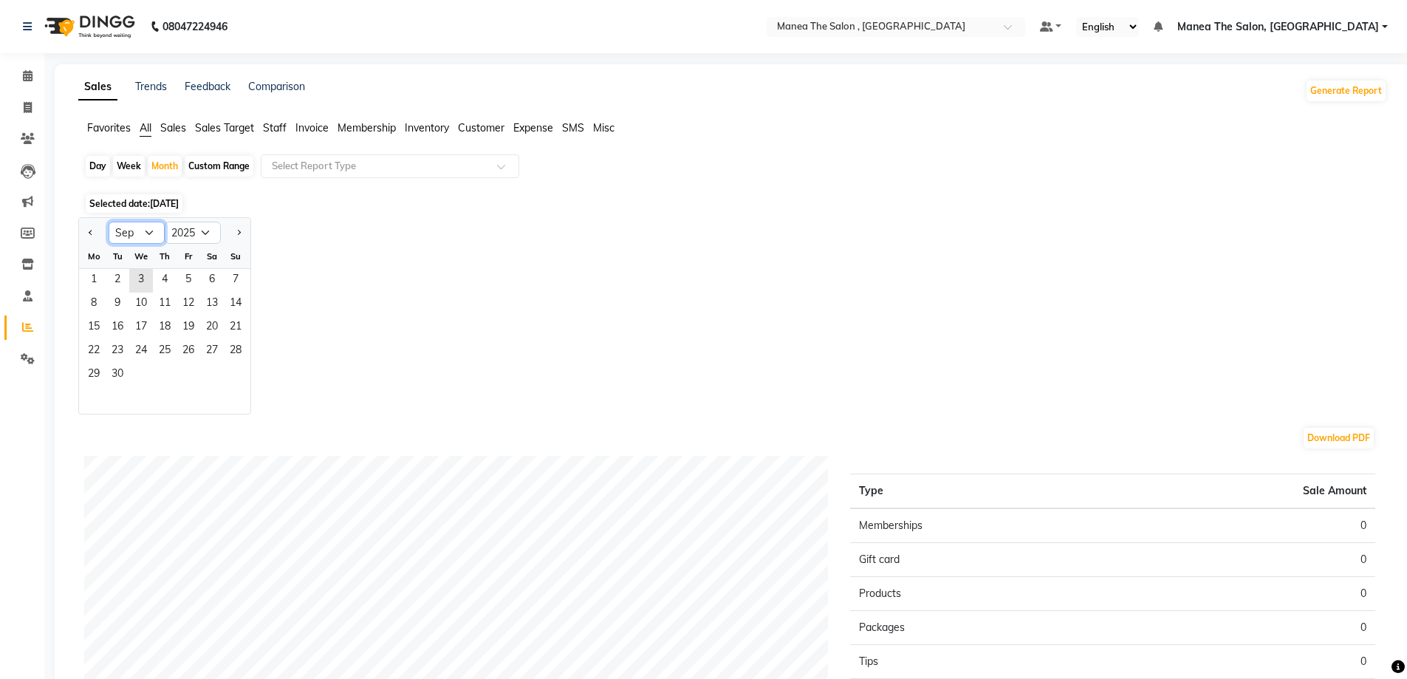
click at [141, 235] on select "Jan Feb Mar Apr May Jun Jul Aug Sep Oct Nov Dec" at bounding box center [137, 233] width 56 height 22
select select "8"
click at [109, 222] on select "Jan Feb Mar Apr May Jun Jul Aug Sep Oct Nov Dec" at bounding box center [137, 233] width 56 height 22
click at [192, 281] on span "1" at bounding box center [189, 281] width 24 height 24
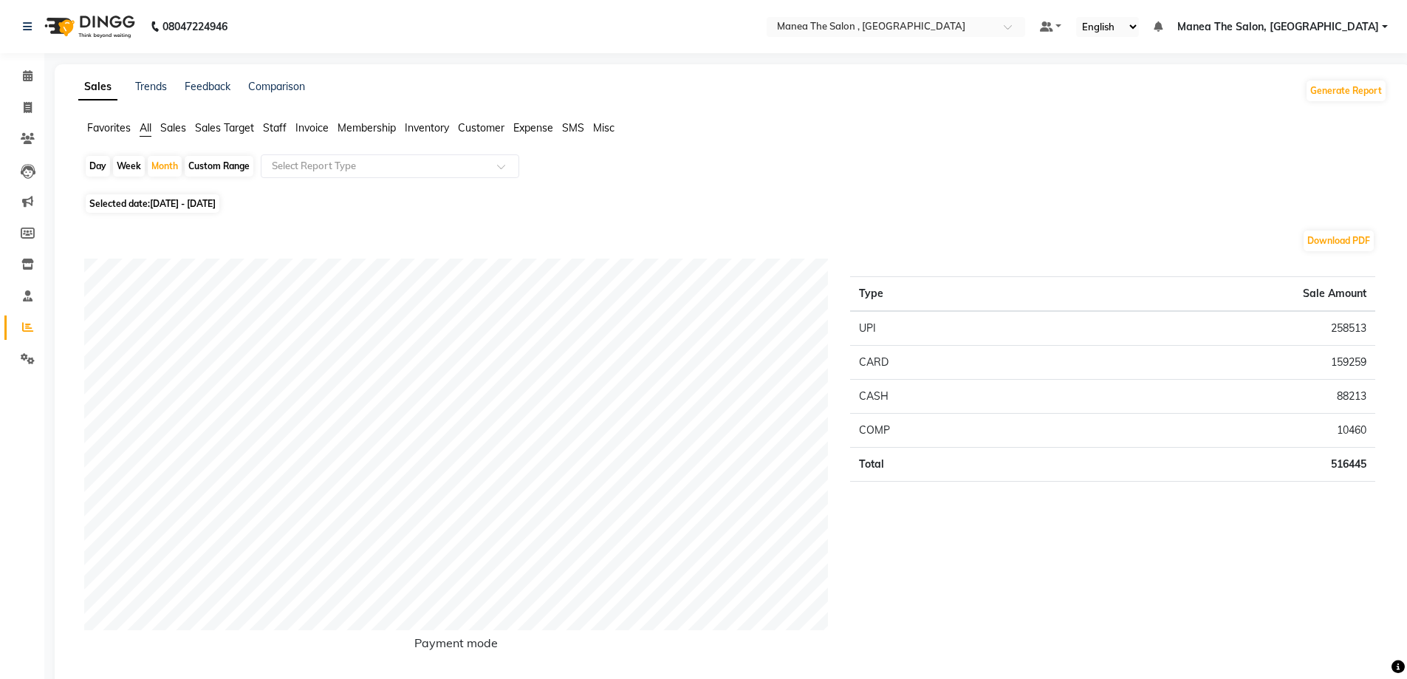
click at [165, 128] on span "Sales" at bounding box center [173, 127] width 26 height 13
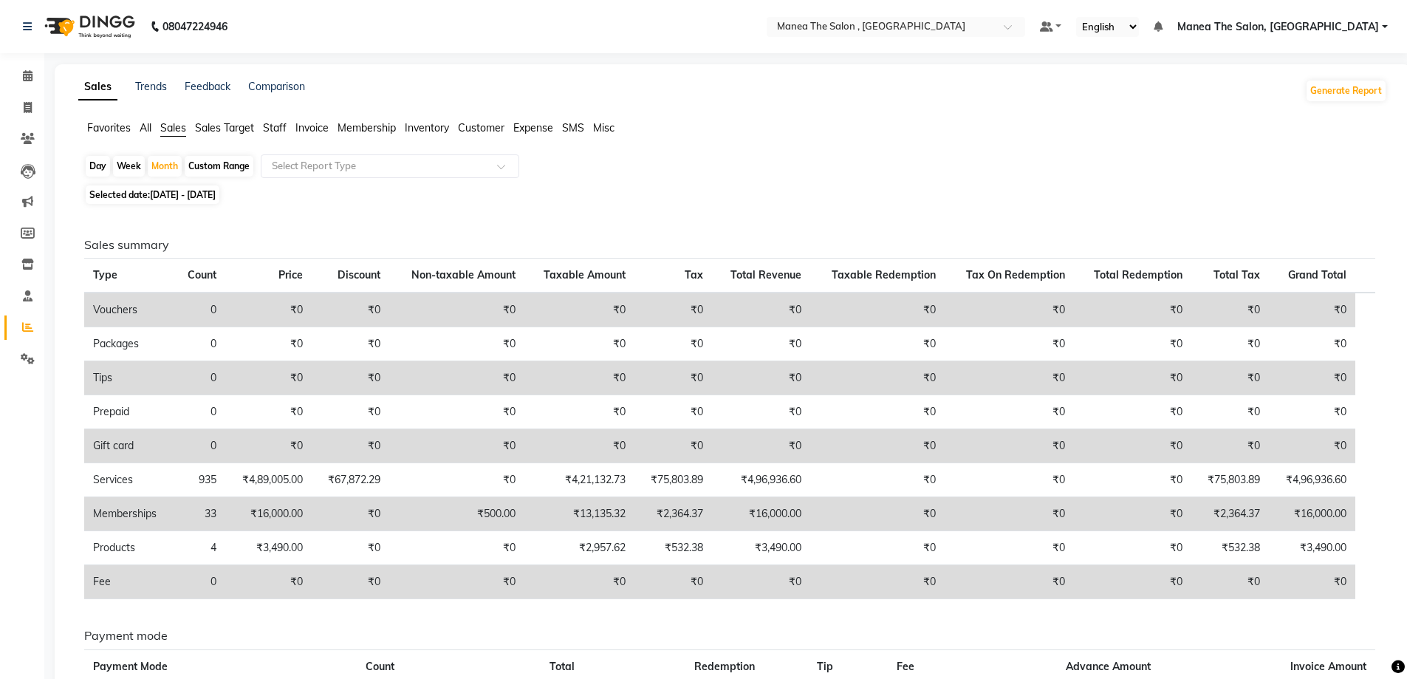
click at [236, 126] on span "Sales Target" at bounding box center [224, 127] width 59 height 13
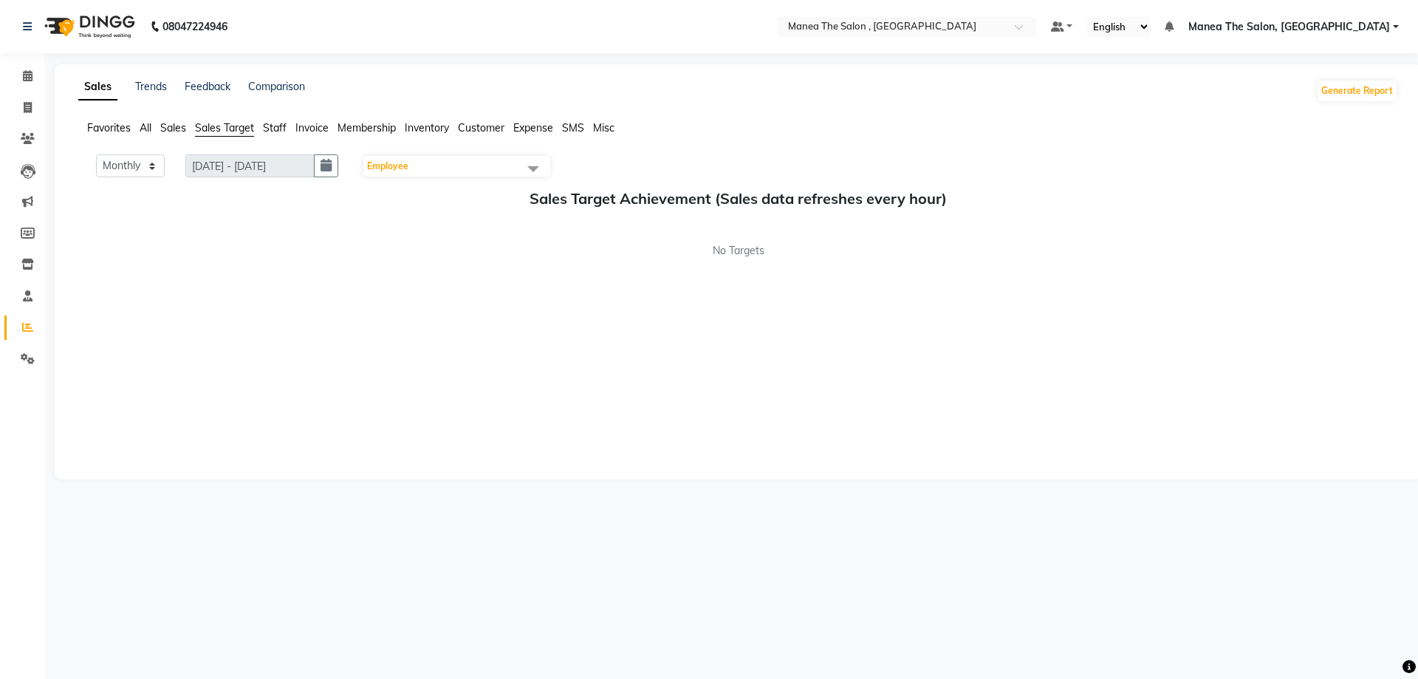
click at [281, 131] on span "Staff" at bounding box center [275, 127] width 24 height 13
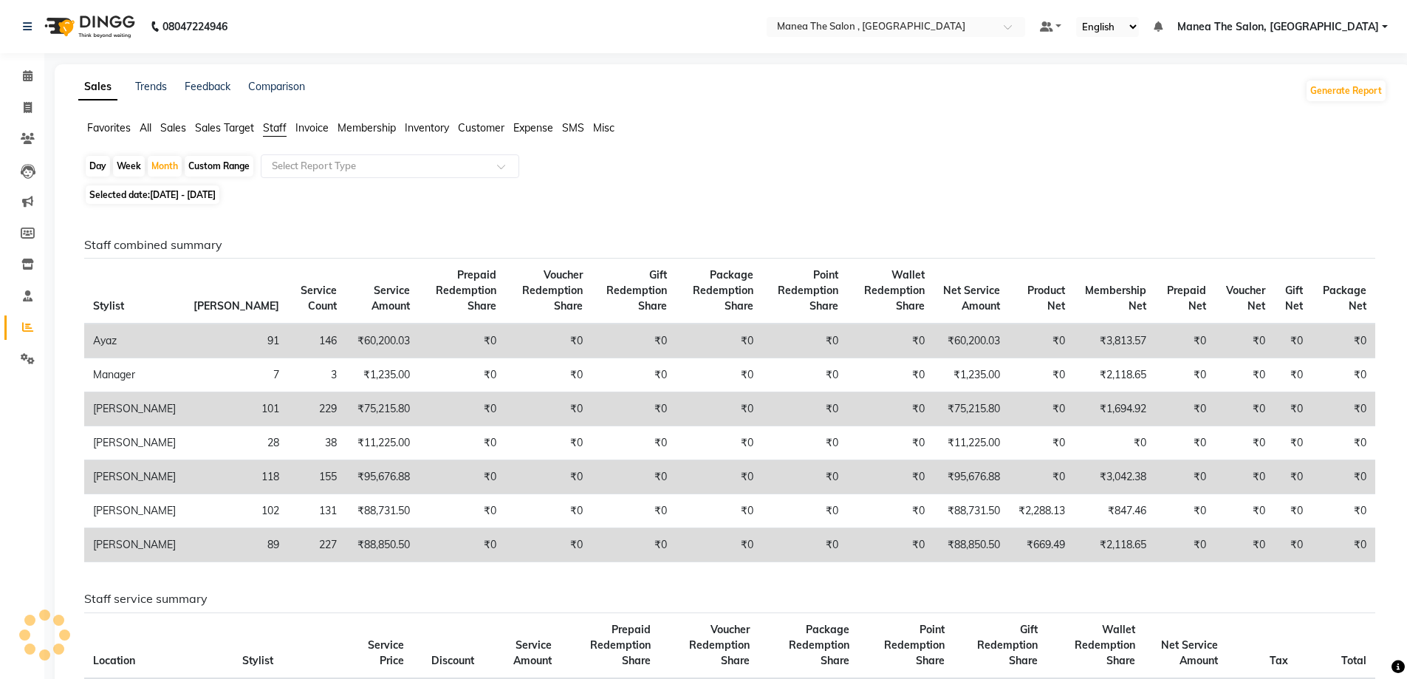
click at [149, 131] on span "All" at bounding box center [146, 127] width 12 height 13
click at [138, 129] on ul "Favorites All Sales Sales Target Staff Invoice Membership Inventory Customer Ex…" at bounding box center [732, 128] width 1309 height 16
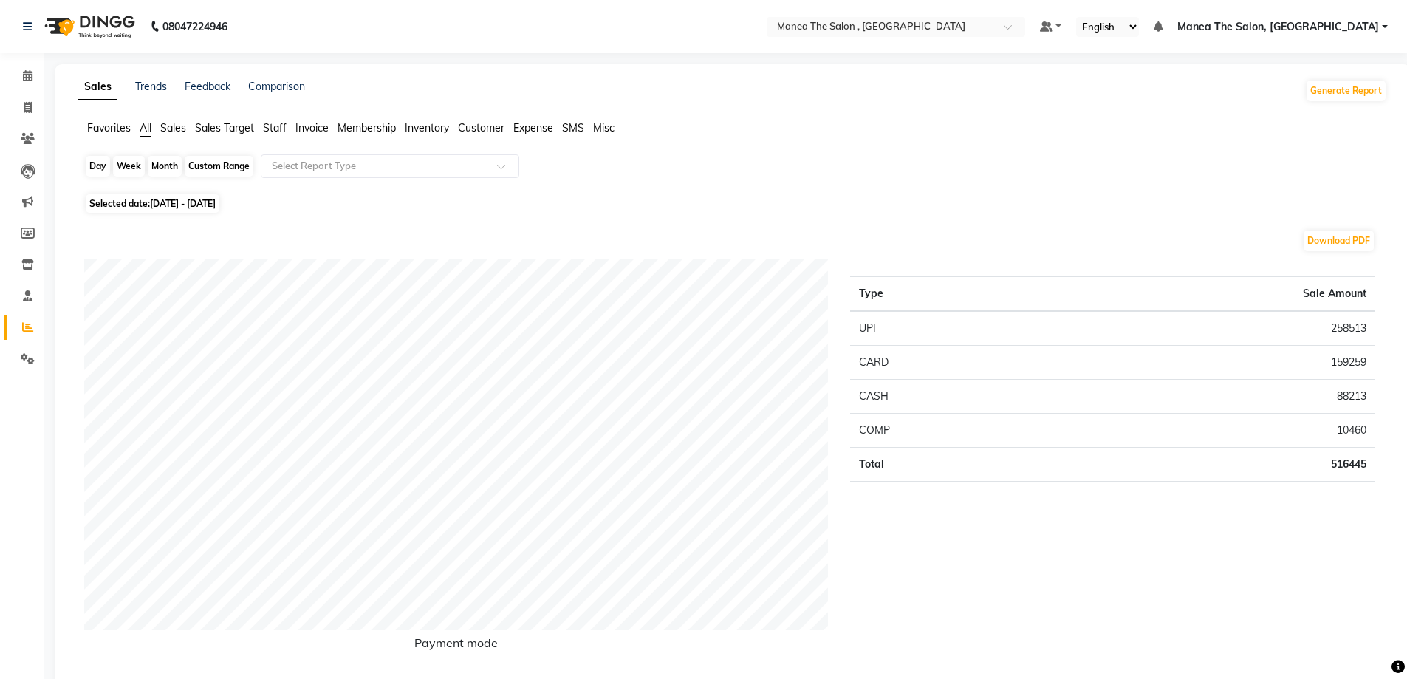
click at [163, 163] on div "Month" at bounding box center [165, 166] width 34 height 21
select select "8"
select select "2025"
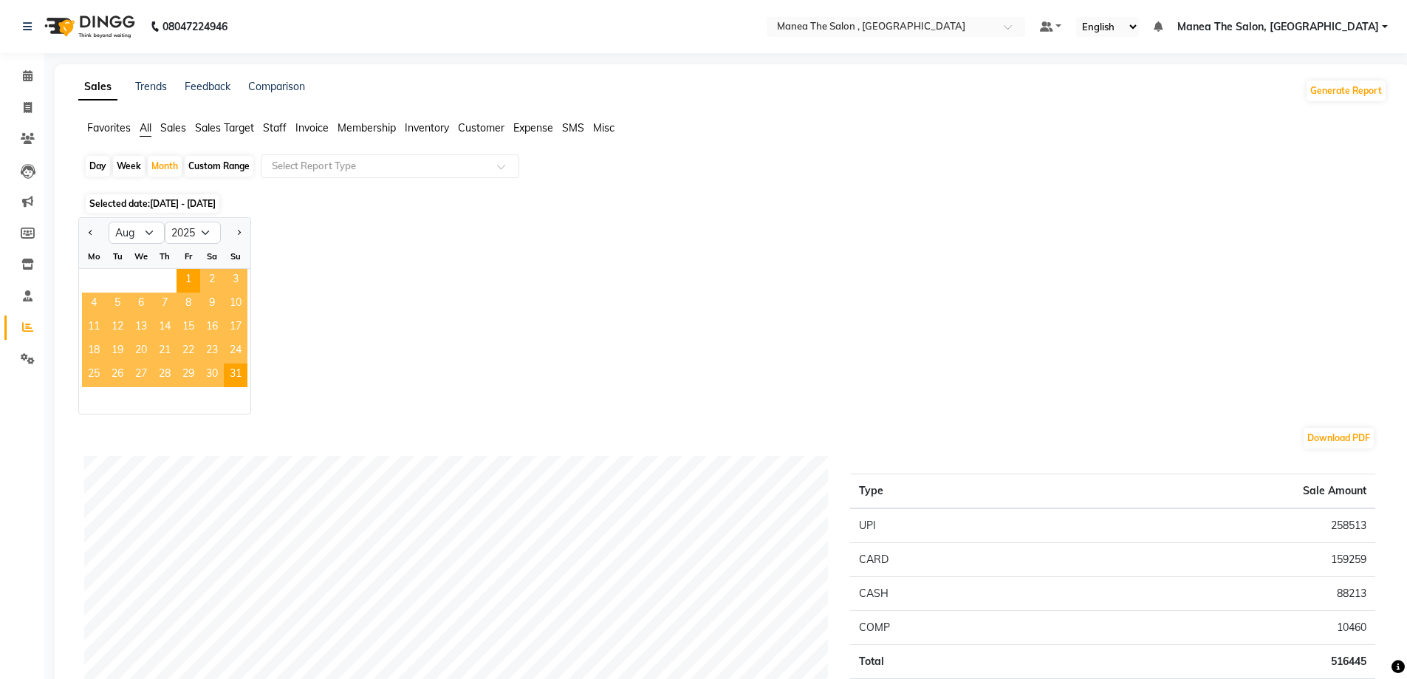
click at [174, 127] on span "Sales" at bounding box center [173, 127] width 26 height 13
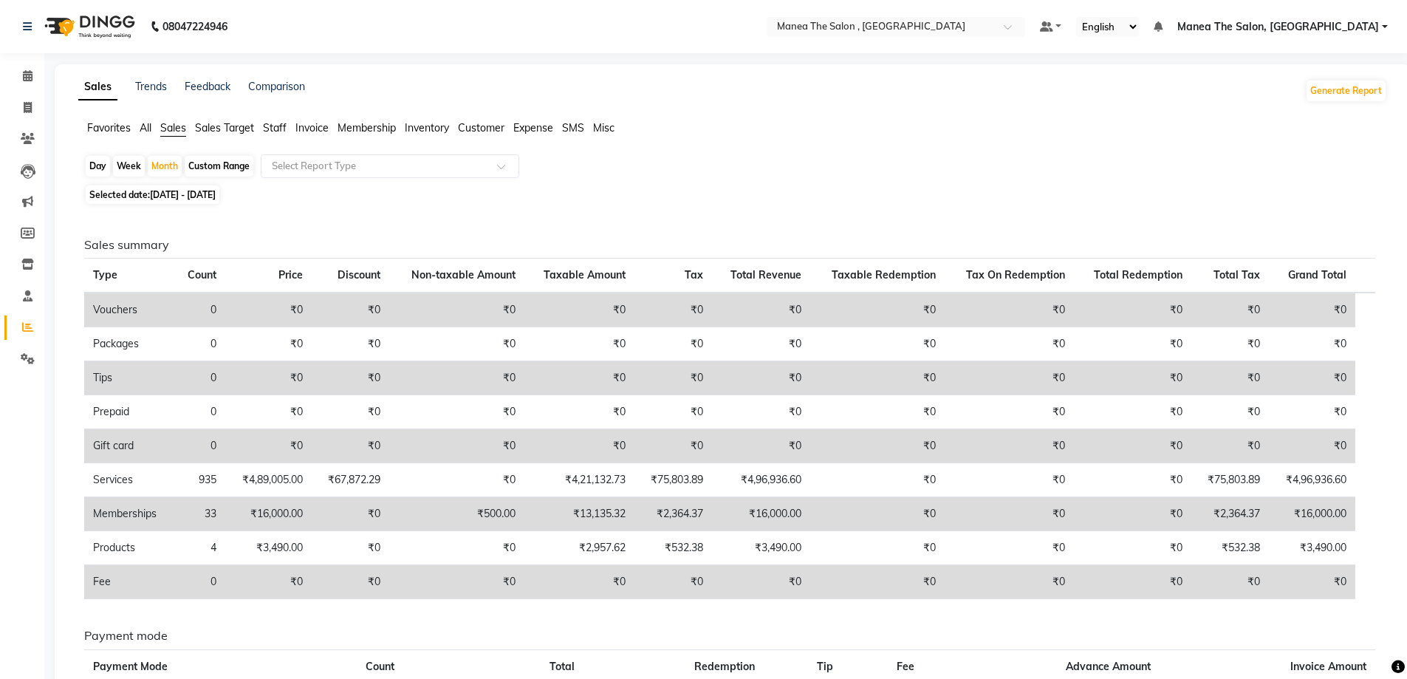
click at [276, 130] on span "Staff" at bounding box center [275, 127] width 24 height 13
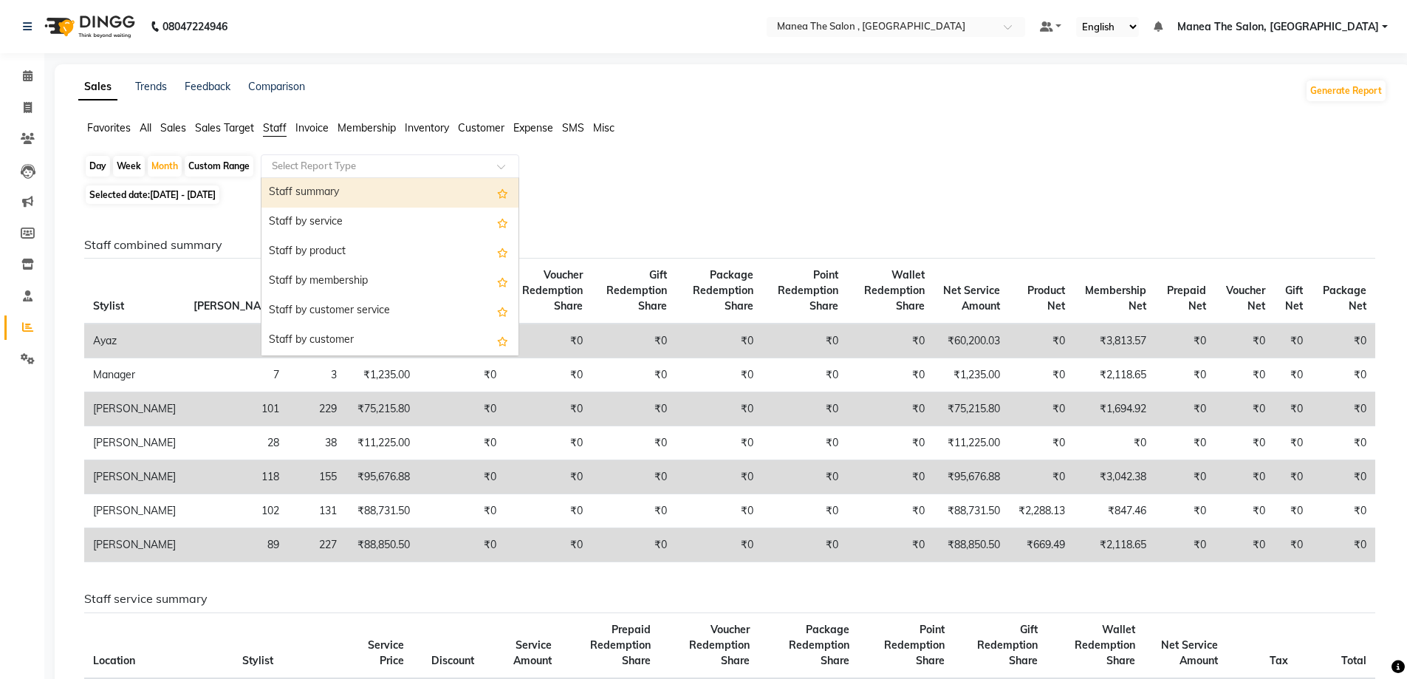
click at [329, 169] on input "text" at bounding box center [375, 166] width 213 height 15
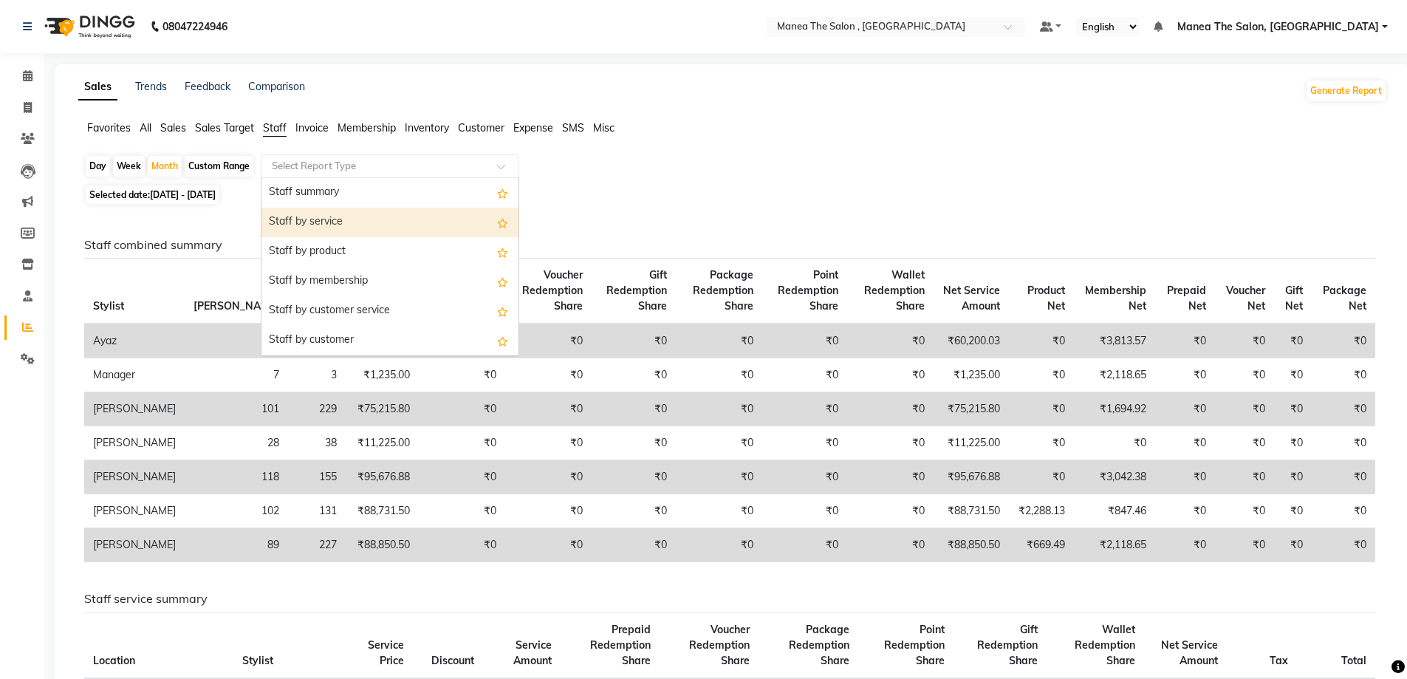
click at [422, 225] on div "Staff by service" at bounding box center [389, 223] width 257 height 30
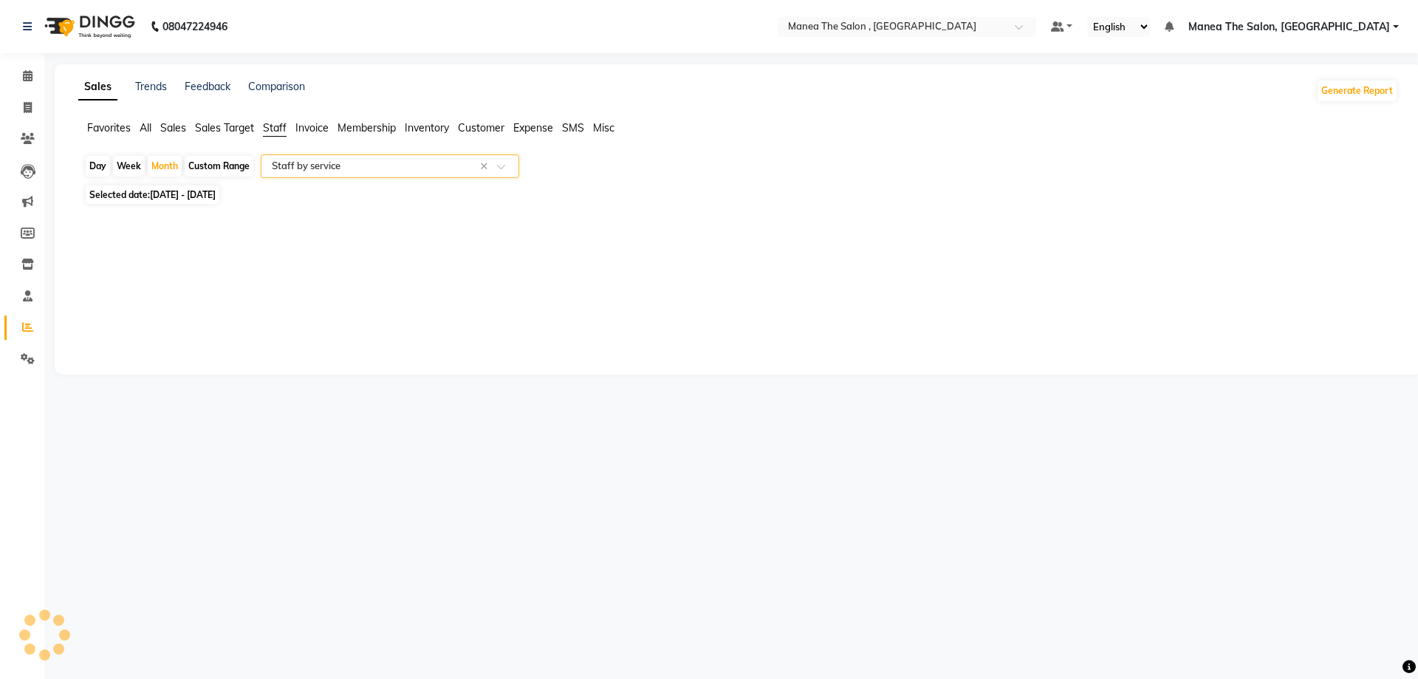
select select "full_report"
select select "pdf"
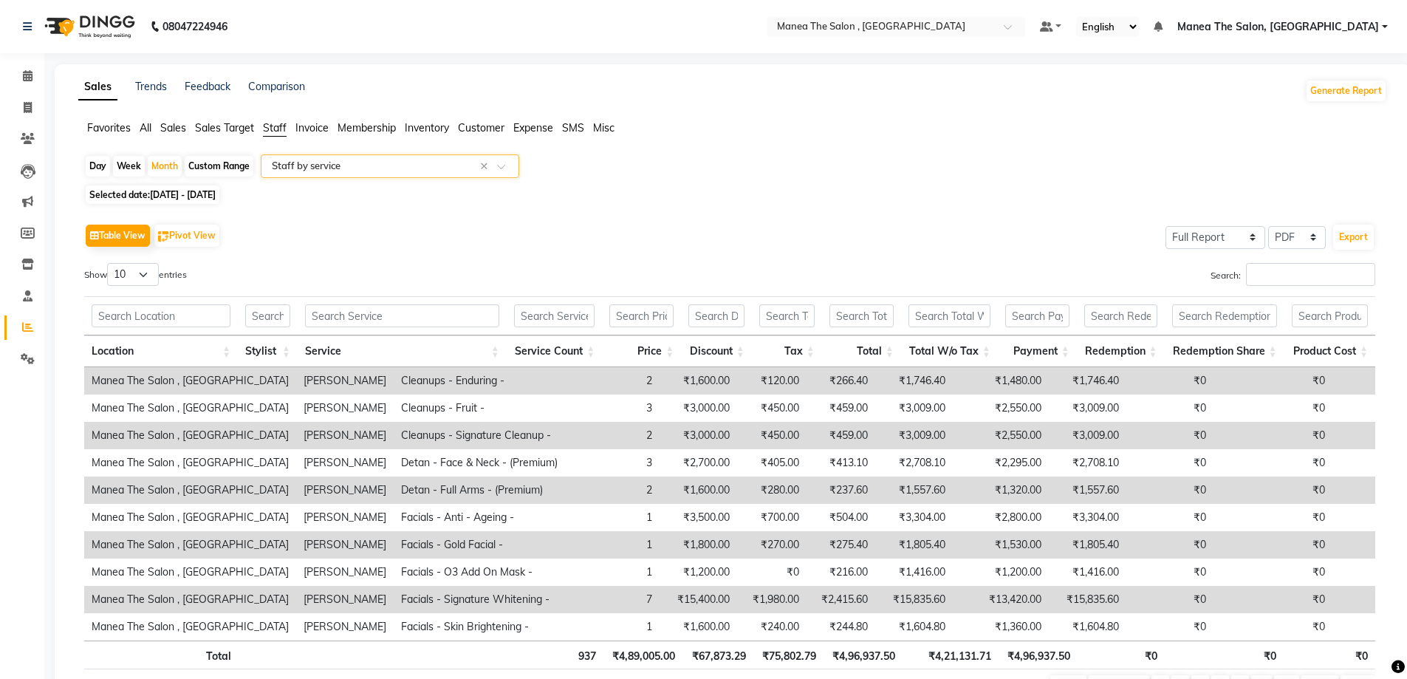
click at [499, 166] on span at bounding box center [506, 170] width 18 height 15
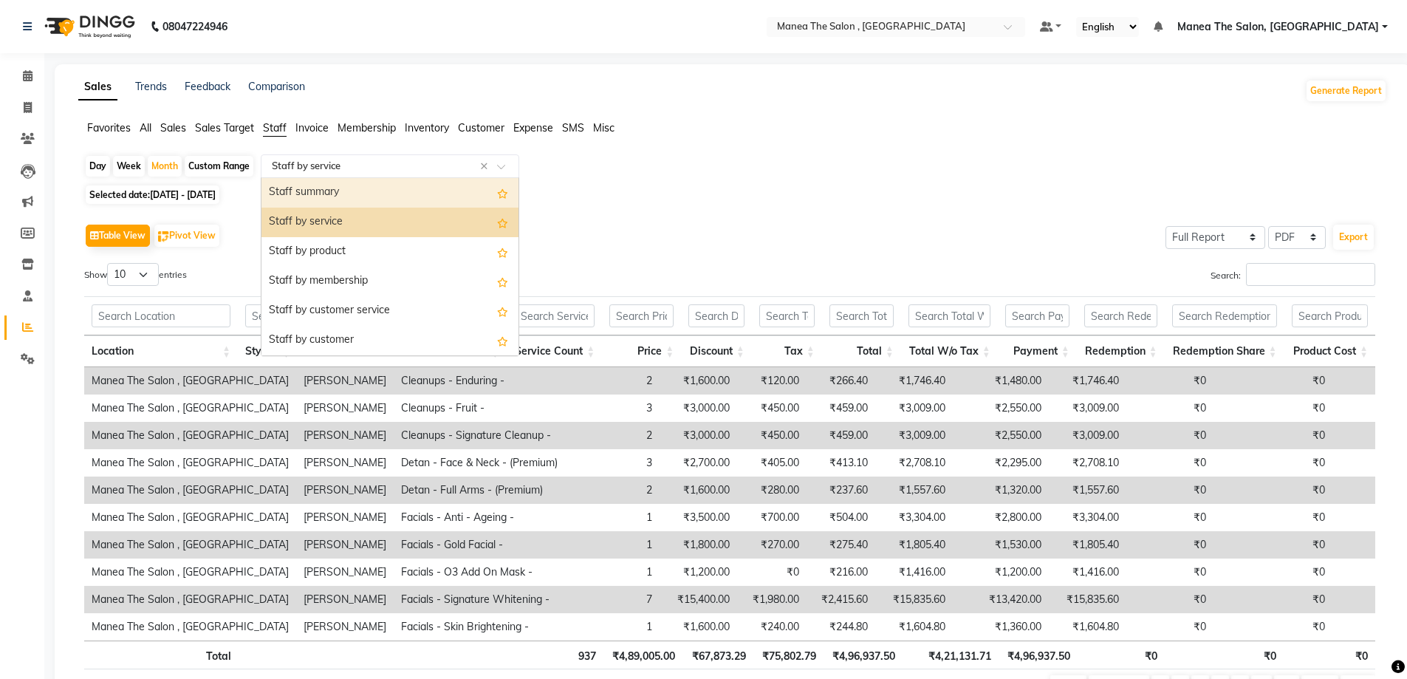
click at [489, 126] on span "Customer" at bounding box center [481, 127] width 47 height 13
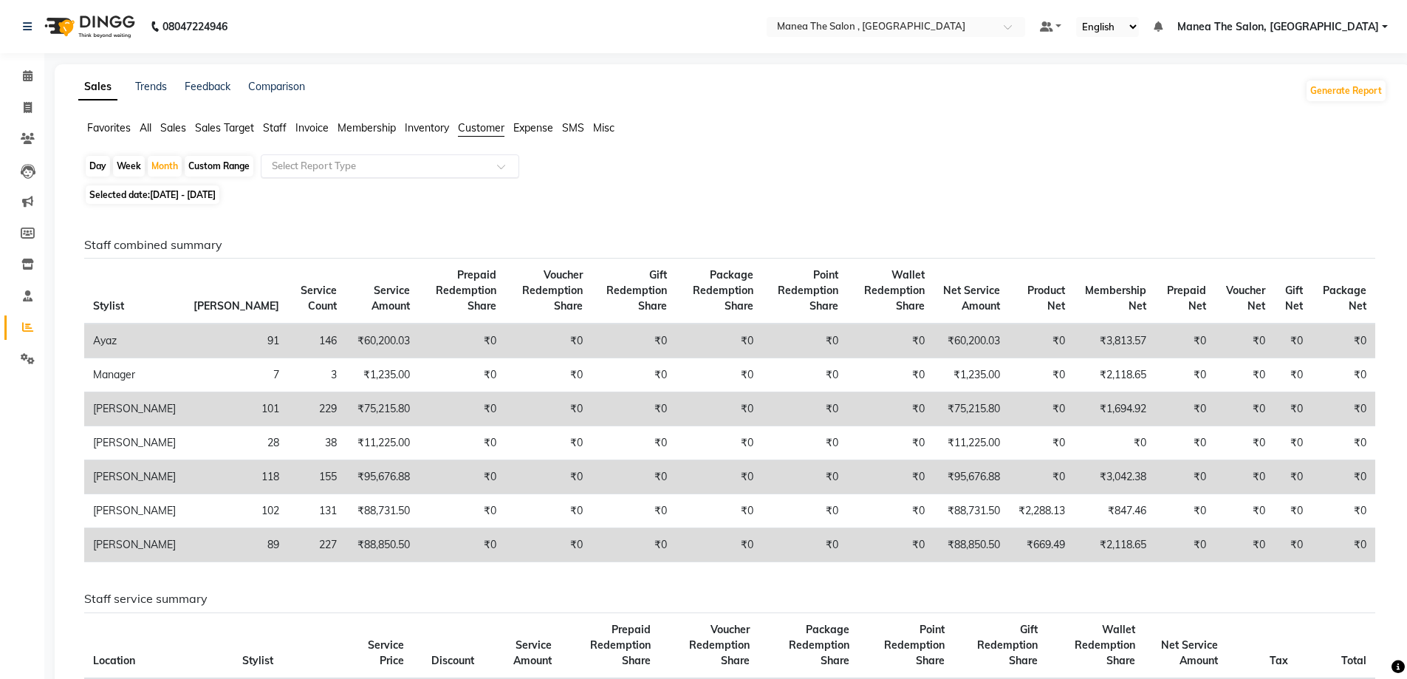
click at [468, 172] on input "text" at bounding box center [375, 166] width 213 height 15
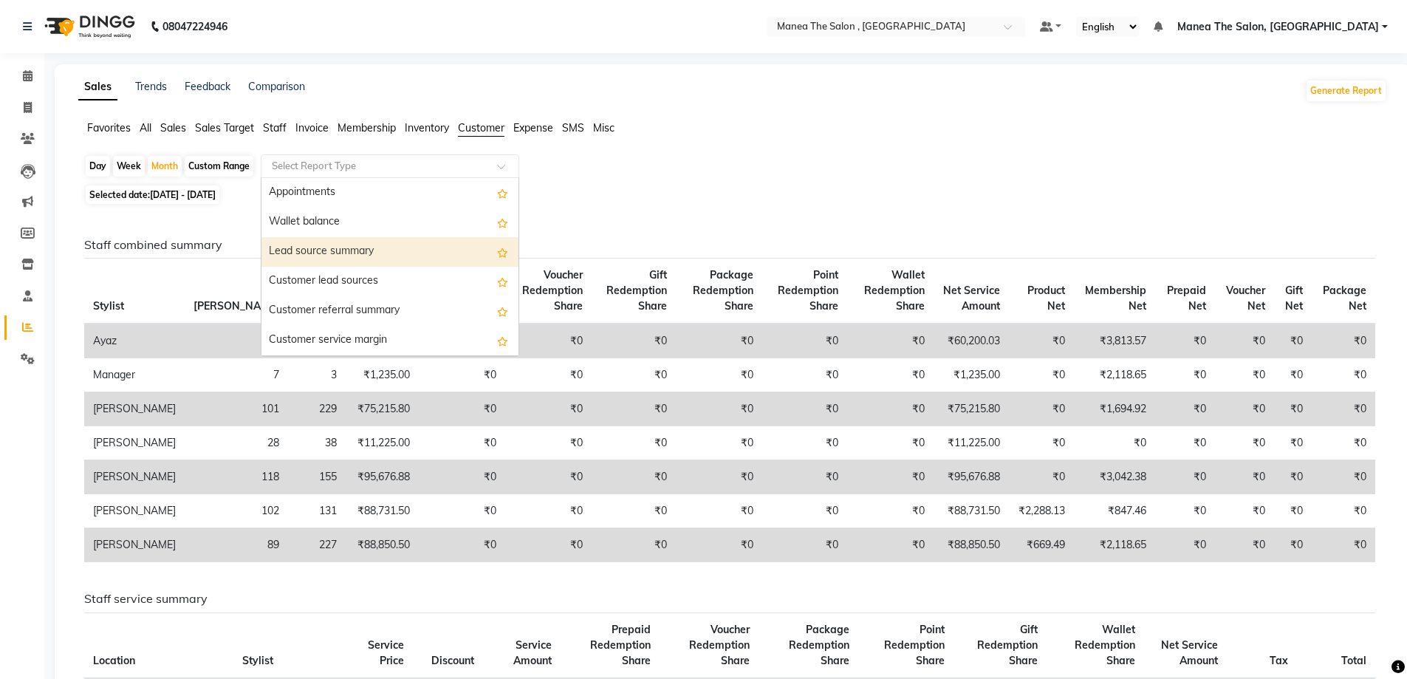
click at [456, 259] on div "Lead source summary" at bounding box center [389, 252] width 257 height 30
select select "full_report"
select select "pdf"
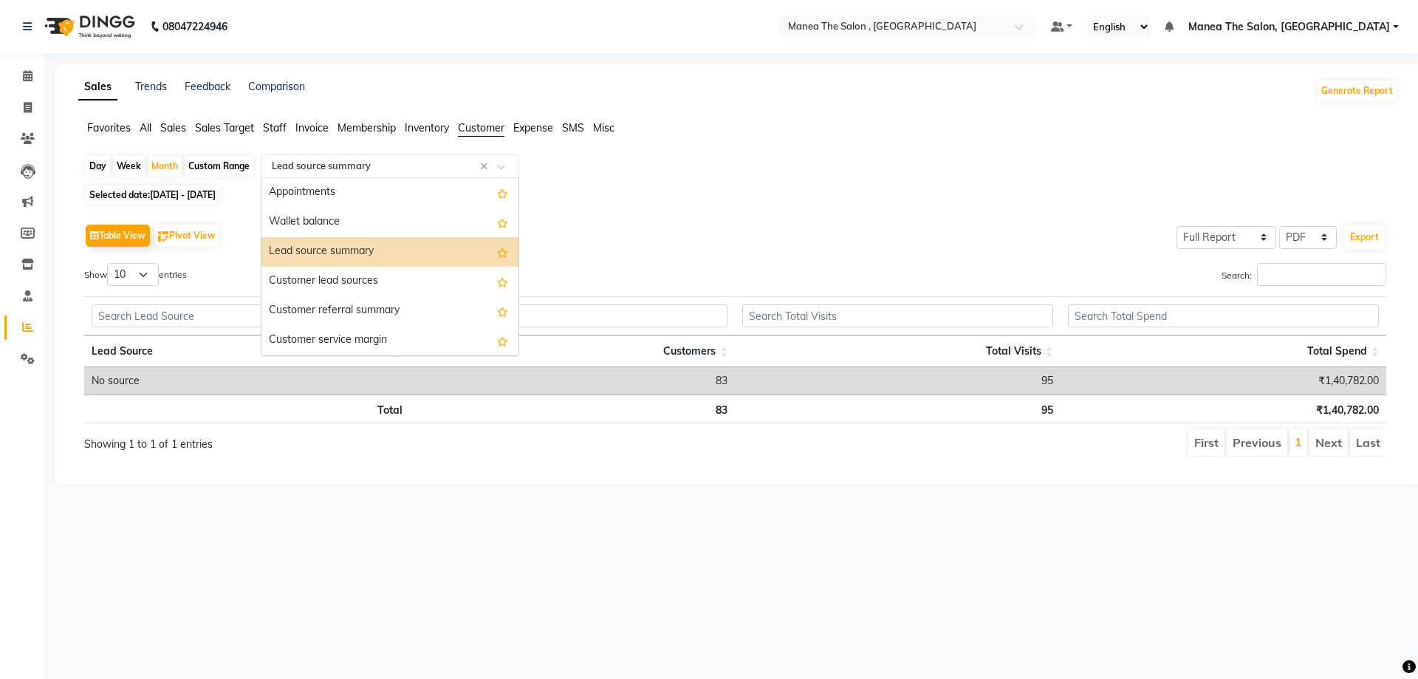
click at [458, 155] on div "Select Report Type × Lead source summary ×" at bounding box center [390, 166] width 259 height 24
click at [454, 203] on div "Appointments" at bounding box center [389, 193] width 257 height 30
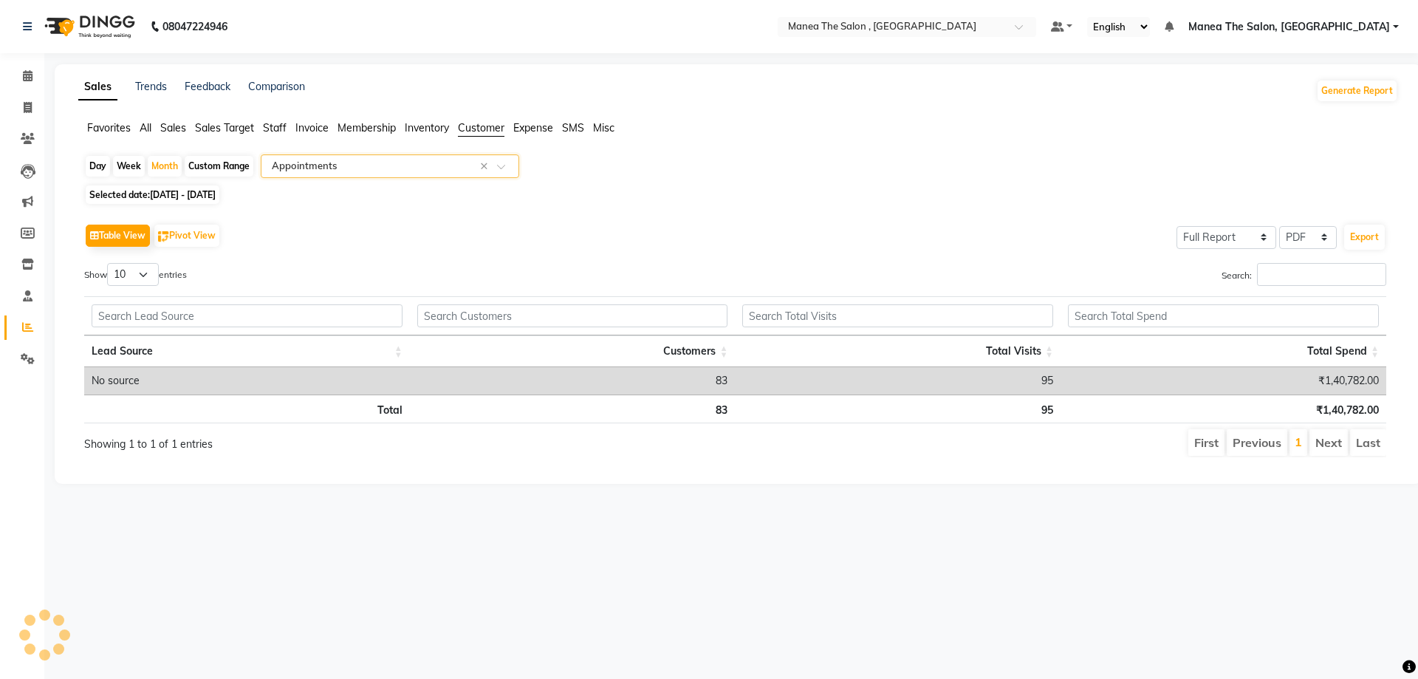
click at [474, 163] on input "text" at bounding box center [375, 166] width 213 height 15
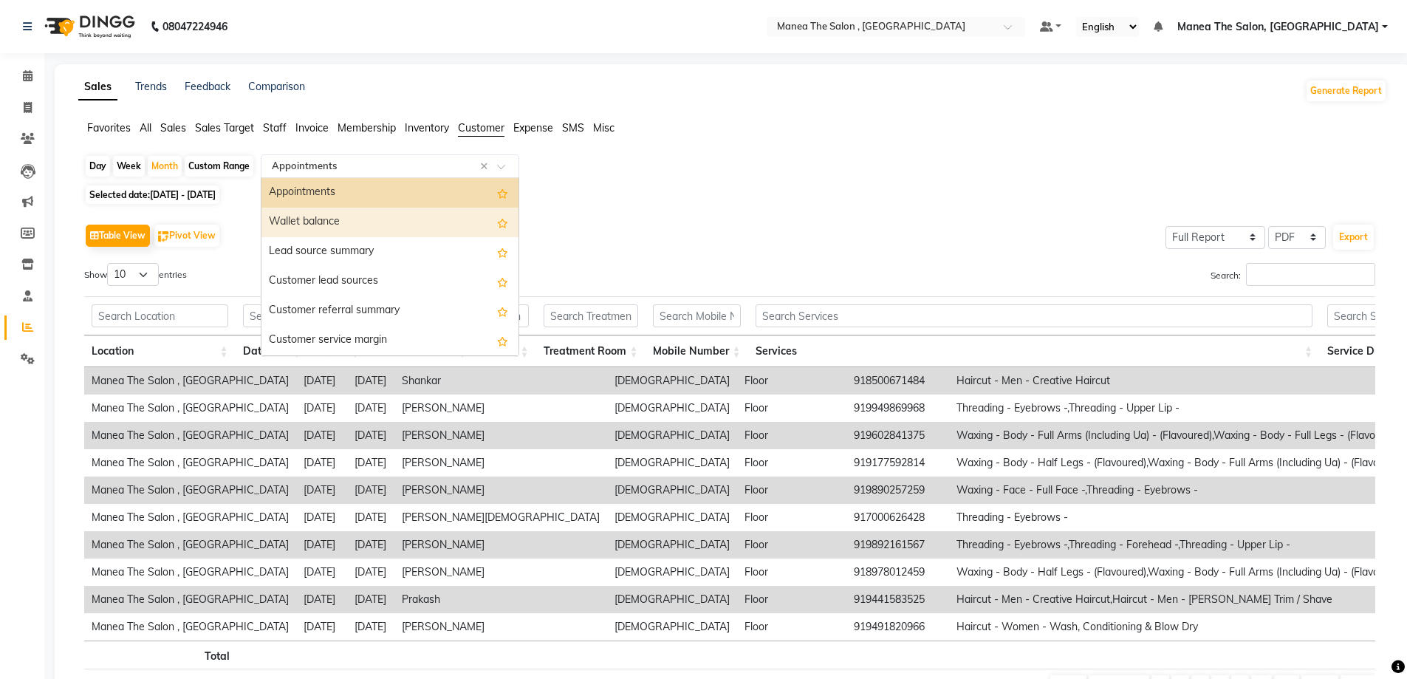
click at [464, 218] on div "Wallet balance" at bounding box center [389, 223] width 257 height 30
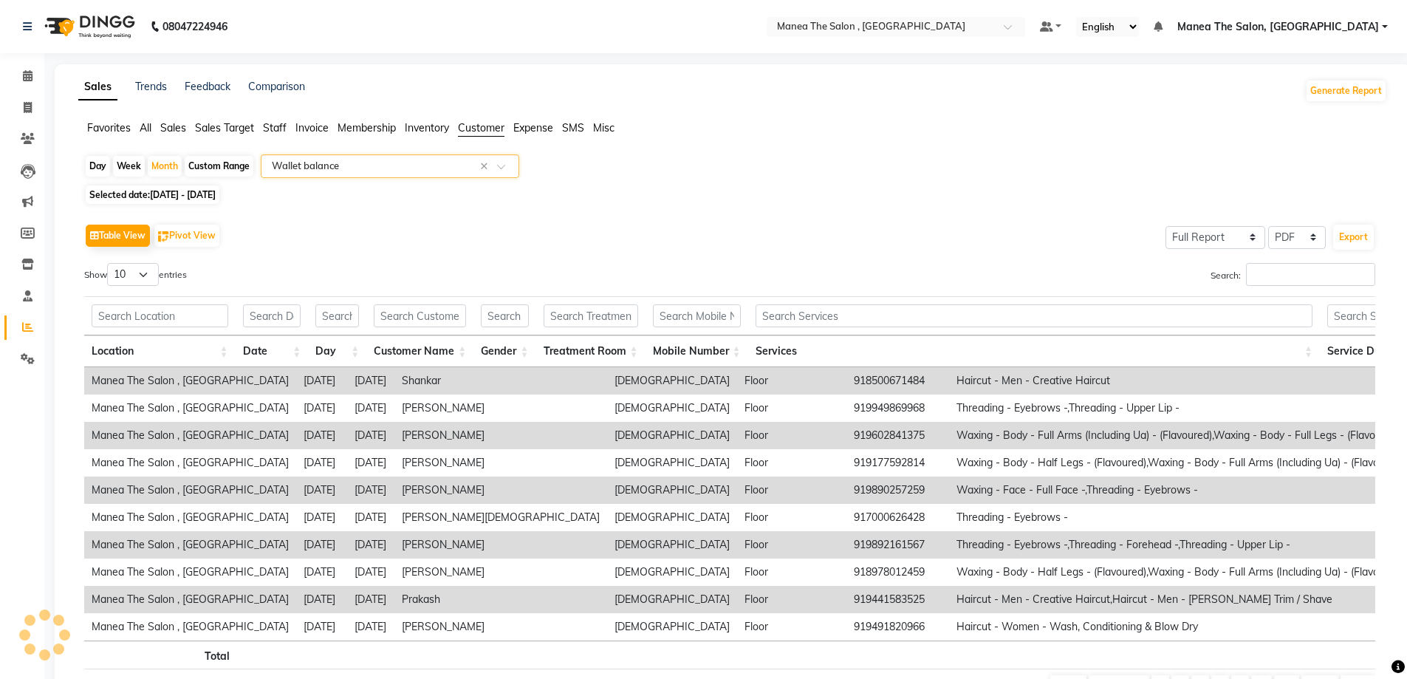
click at [501, 166] on span at bounding box center [506, 170] width 18 height 15
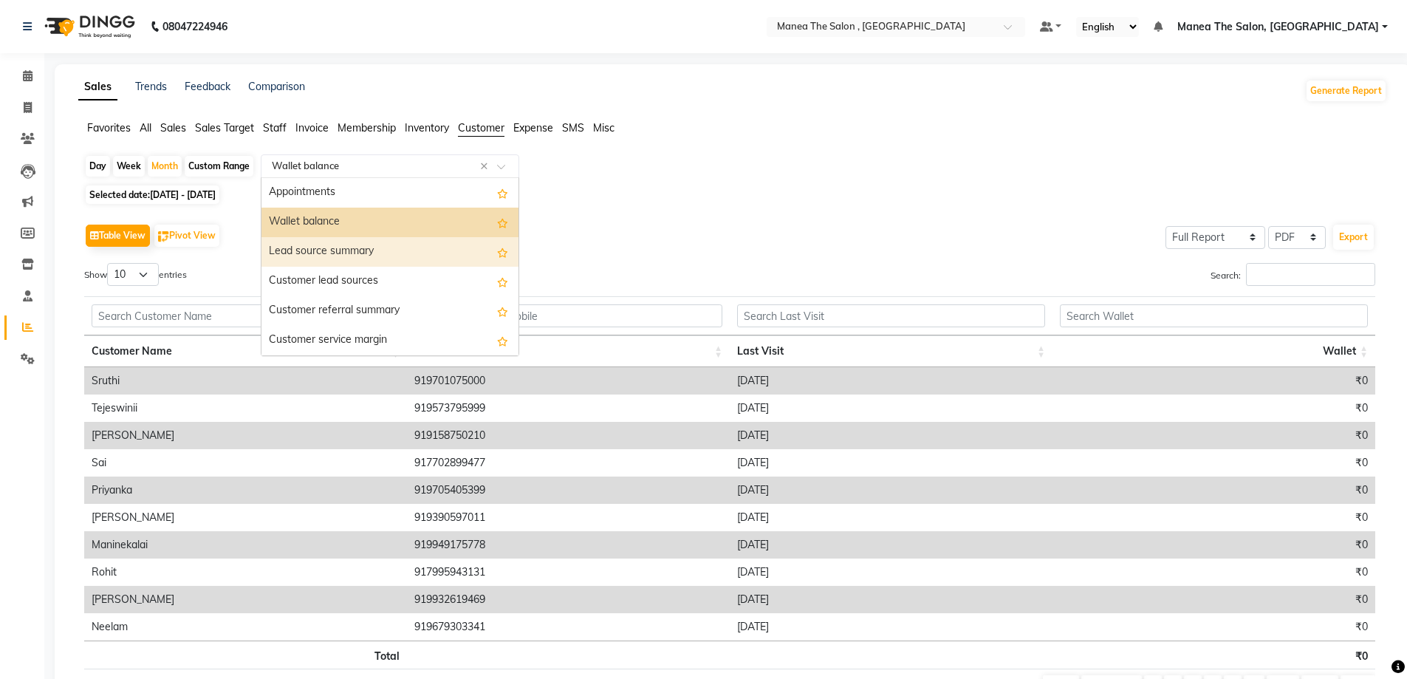
click at [475, 240] on div "Lead source summary" at bounding box center [389, 252] width 257 height 30
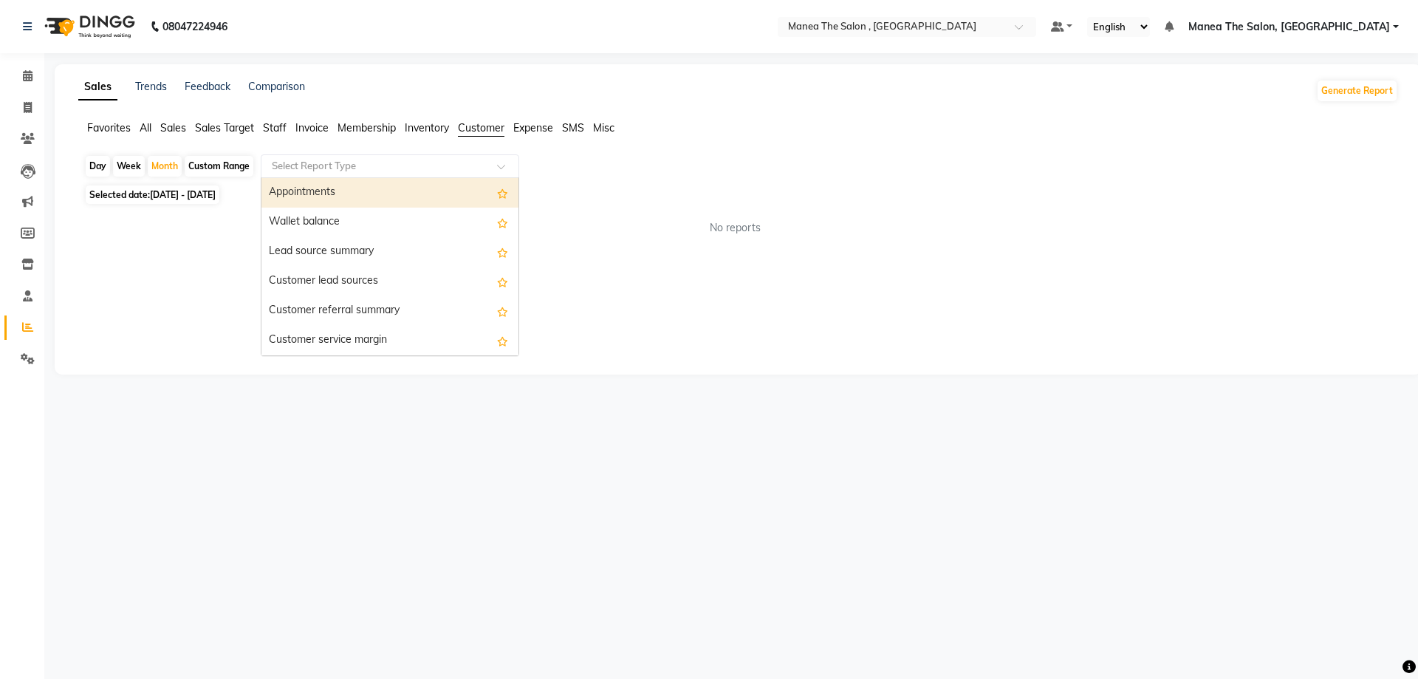
click at [499, 161] on div at bounding box center [389, 166] width 257 height 15
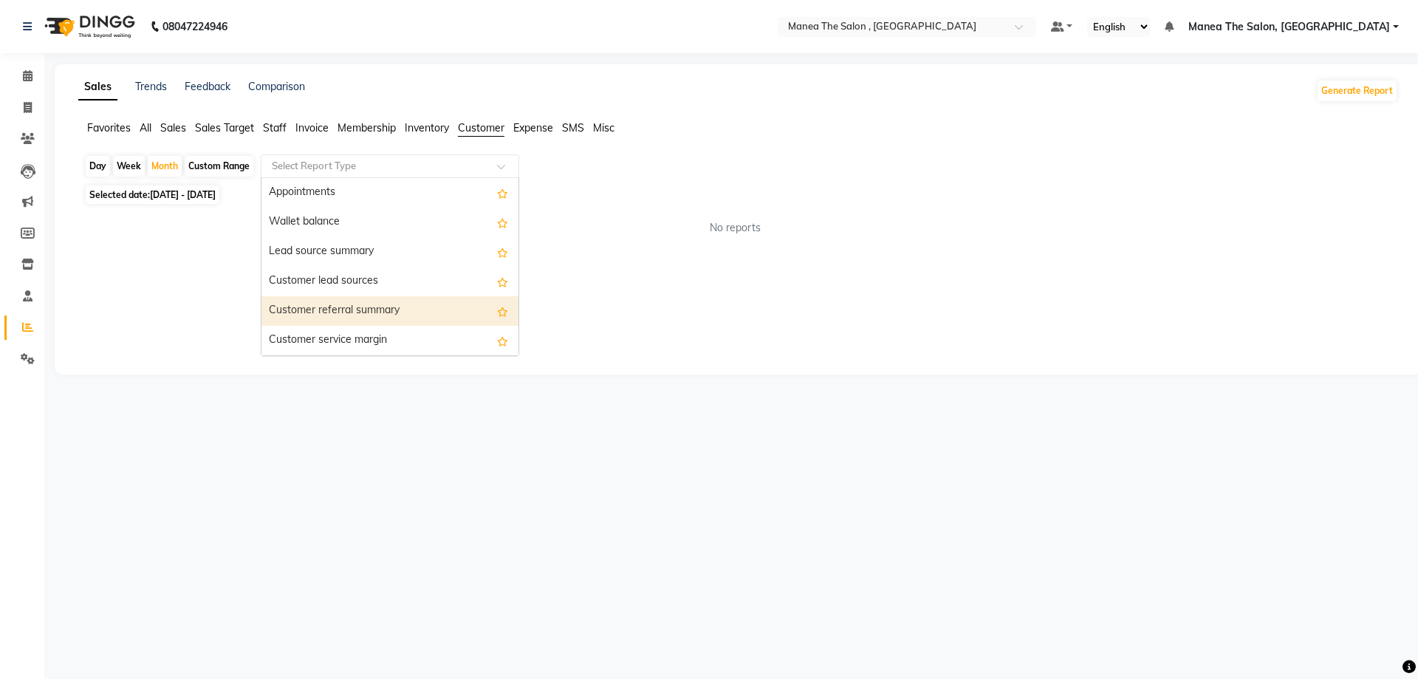
click at [446, 315] on div "Customer referral summary" at bounding box center [389, 311] width 257 height 30
select select "full_report"
select select "pdf"
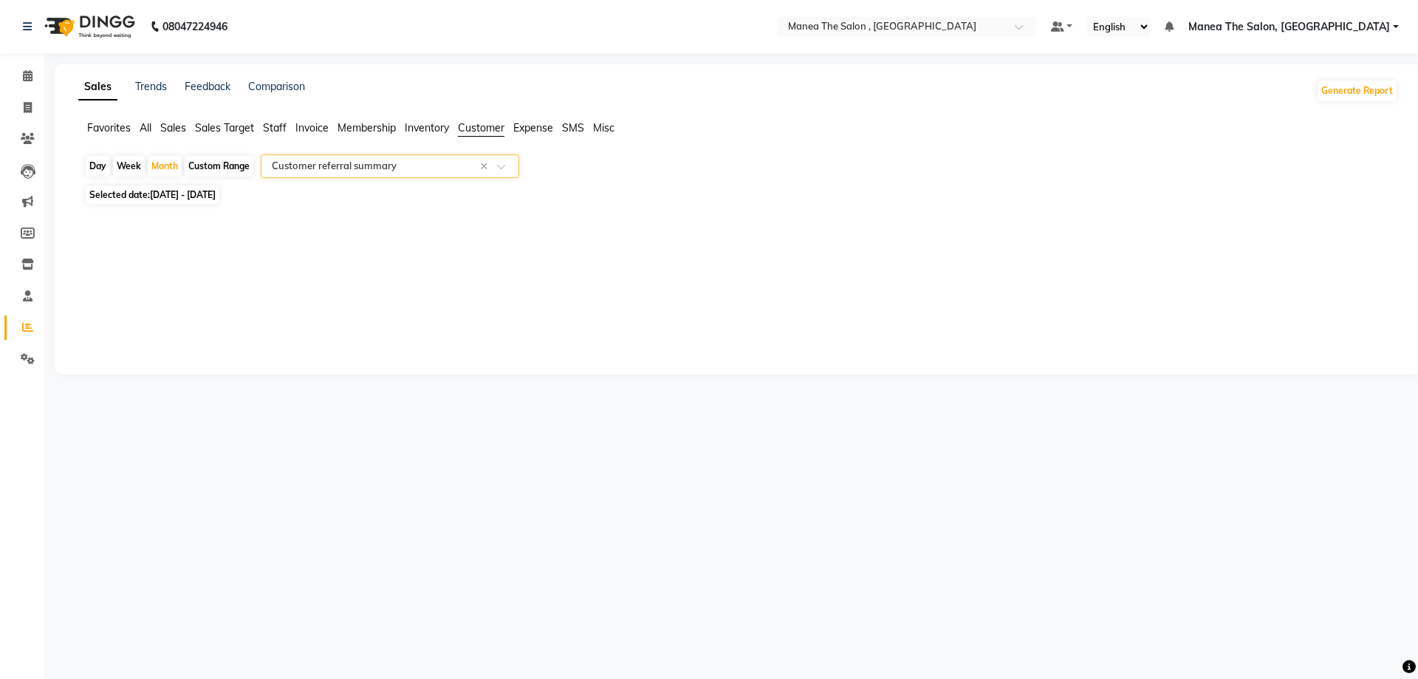
click at [496, 163] on div at bounding box center [389, 166] width 257 height 15
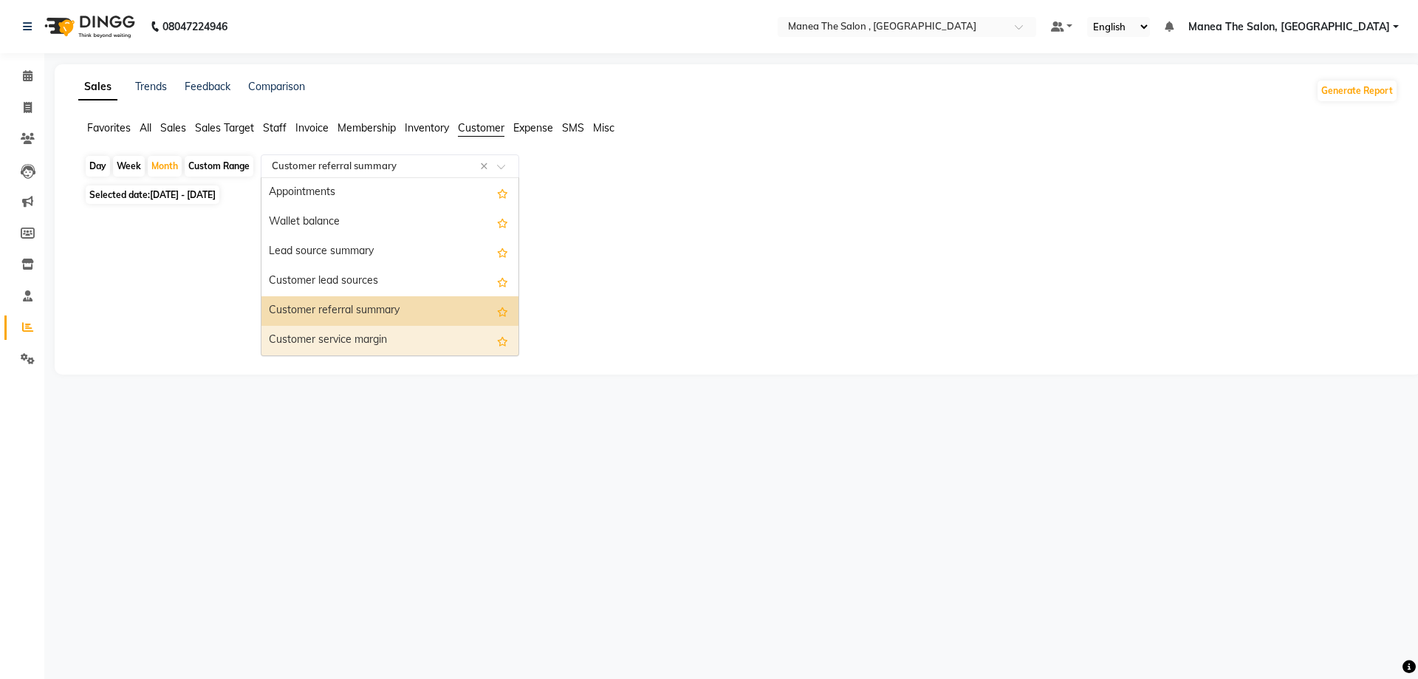
click at [451, 338] on div "Customer service margin" at bounding box center [389, 341] width 257 height 30
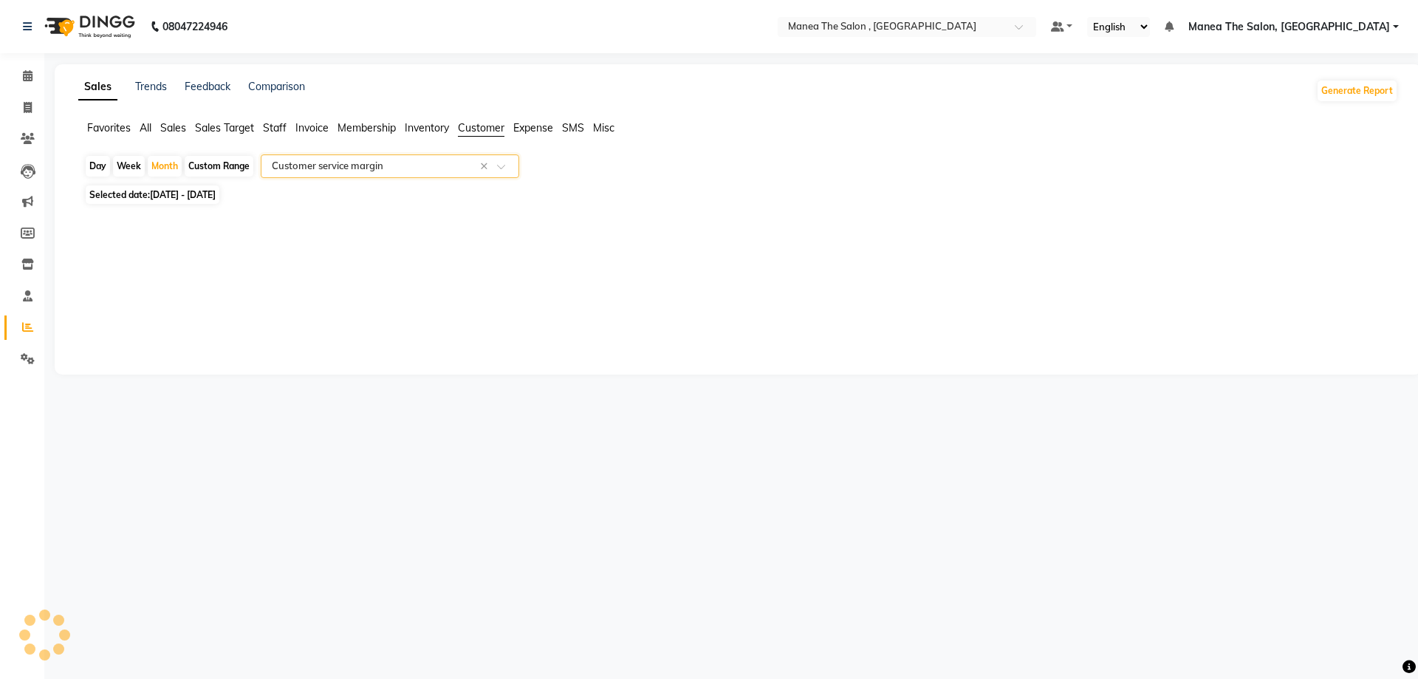
select select "full_report"
select select "pdf"
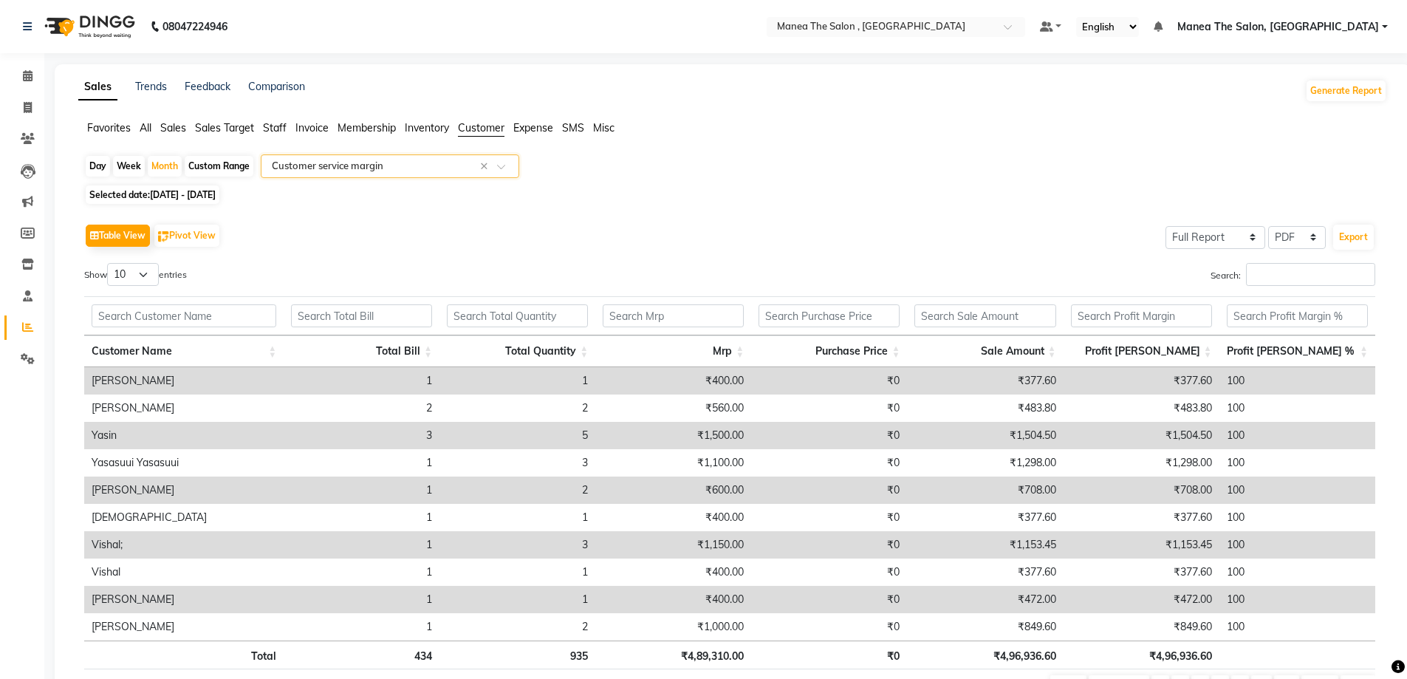
click at [501, 168] on span at bounding box center [506, 170] width 18 height 15
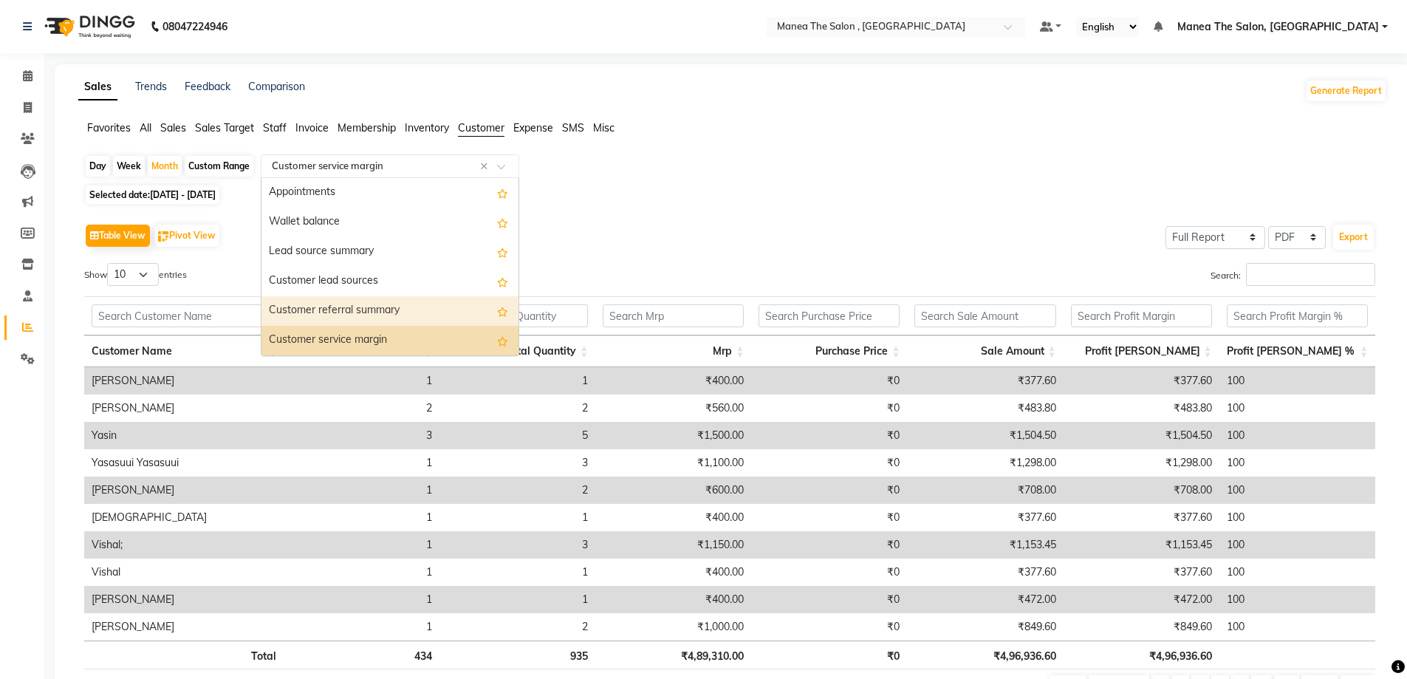
click at [448, 318] on div "Customer referral summary" at bounding box center [389, 311] width 257 height 30
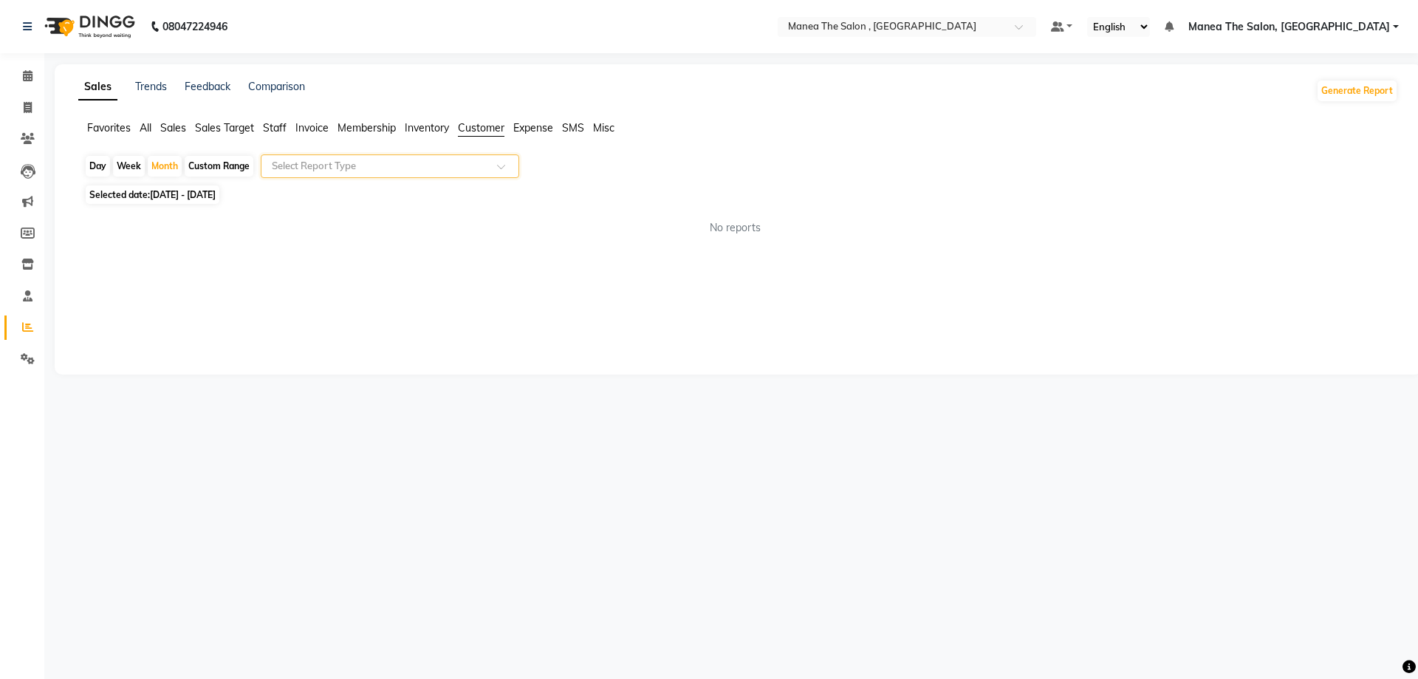
click at [507, 162] on div at bounding box center [389, 166] width 257 height 15
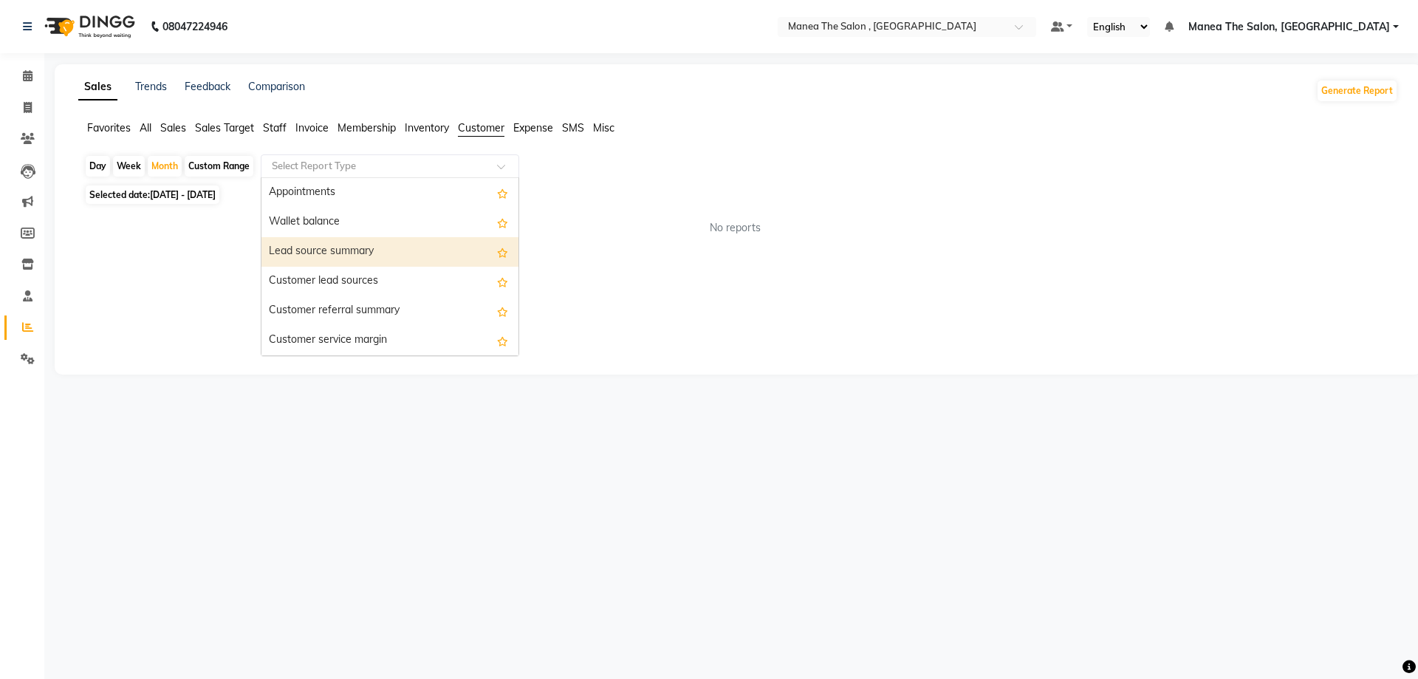
click at [441, 246] on div "Lead source summary" at bounding box center [389, 252] width 257 height 30
select select "full_report"
select select "pdf"
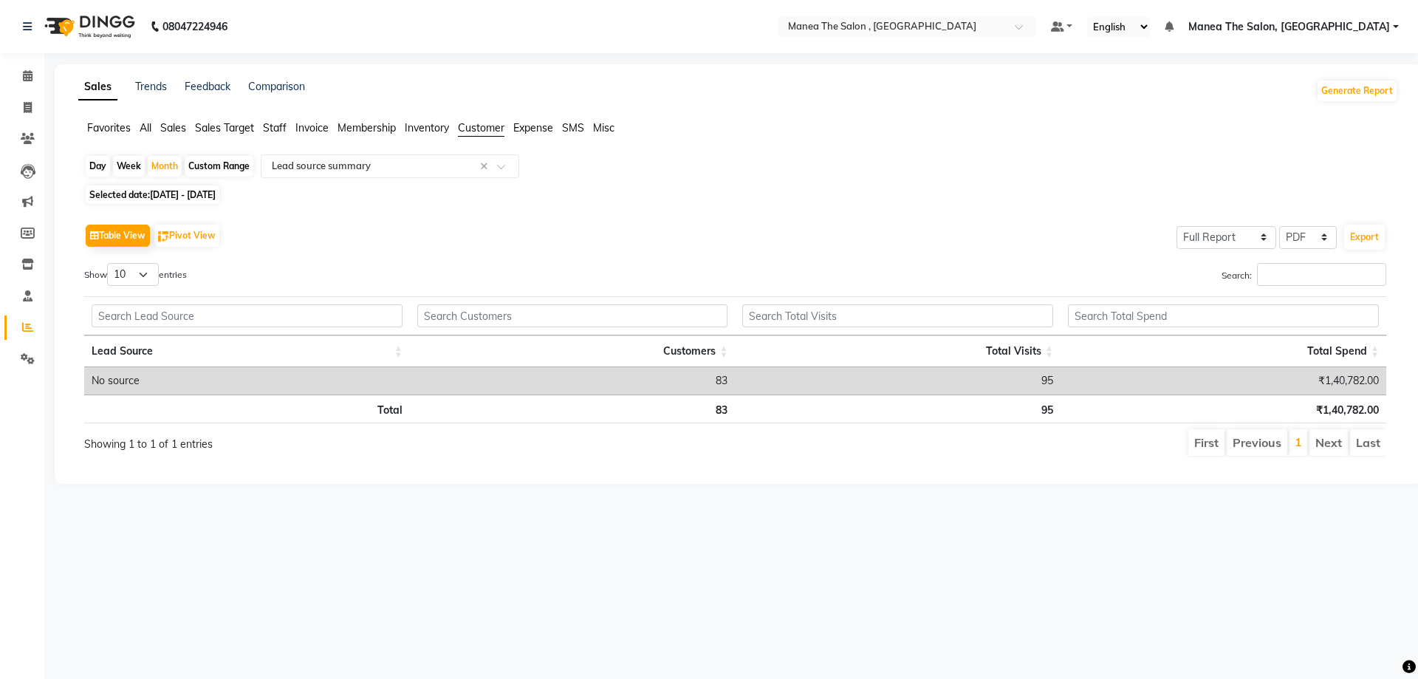
click at [536, 123] on span "Expense" at bounding box center [533, 127] width 40 height 13
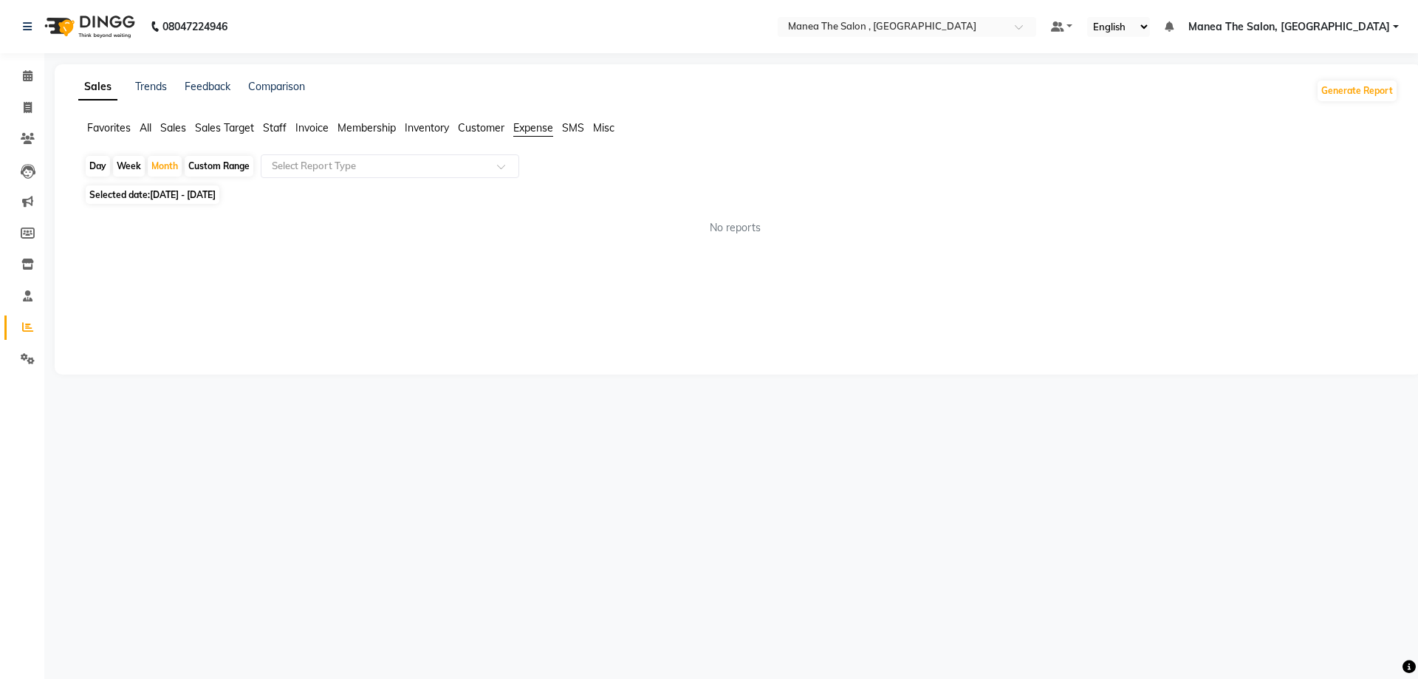
click at [471, 131] on span "Customer" at bounding box center [481, 127] width 47 height 13
click at [146, 132] on span "All" at bounding box center [146, 127] width 12 height 13
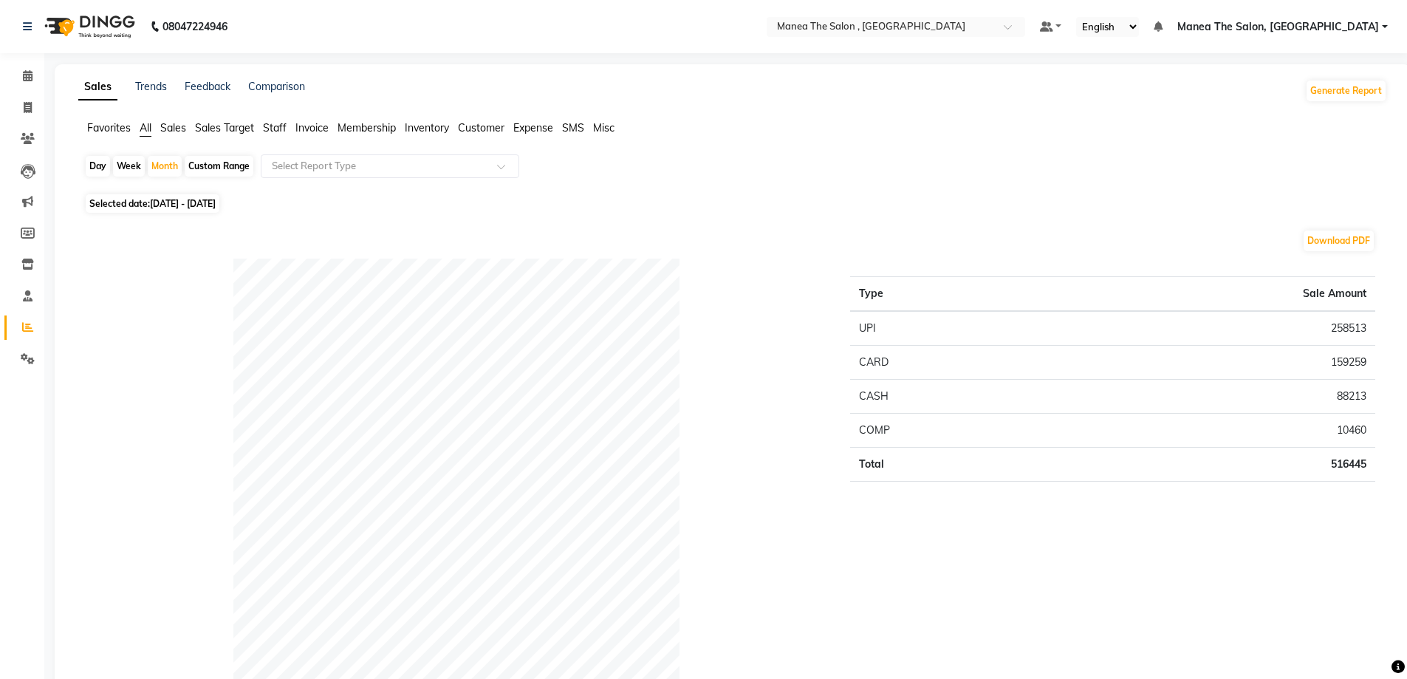
click at [281, 127] on span "Staff" at bounding box center [275, 127] width 24 height 13
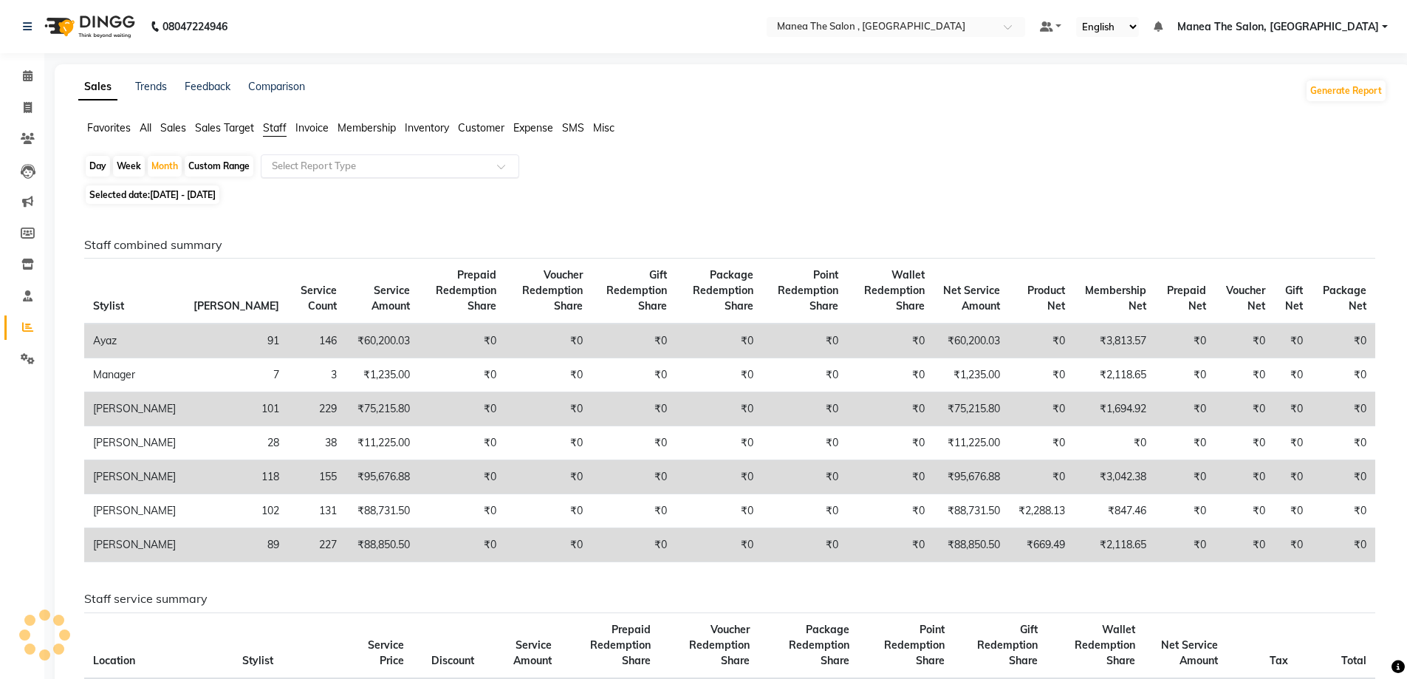
click at [504, 167] on span at bounding box center [506, 170] width 18 height 15
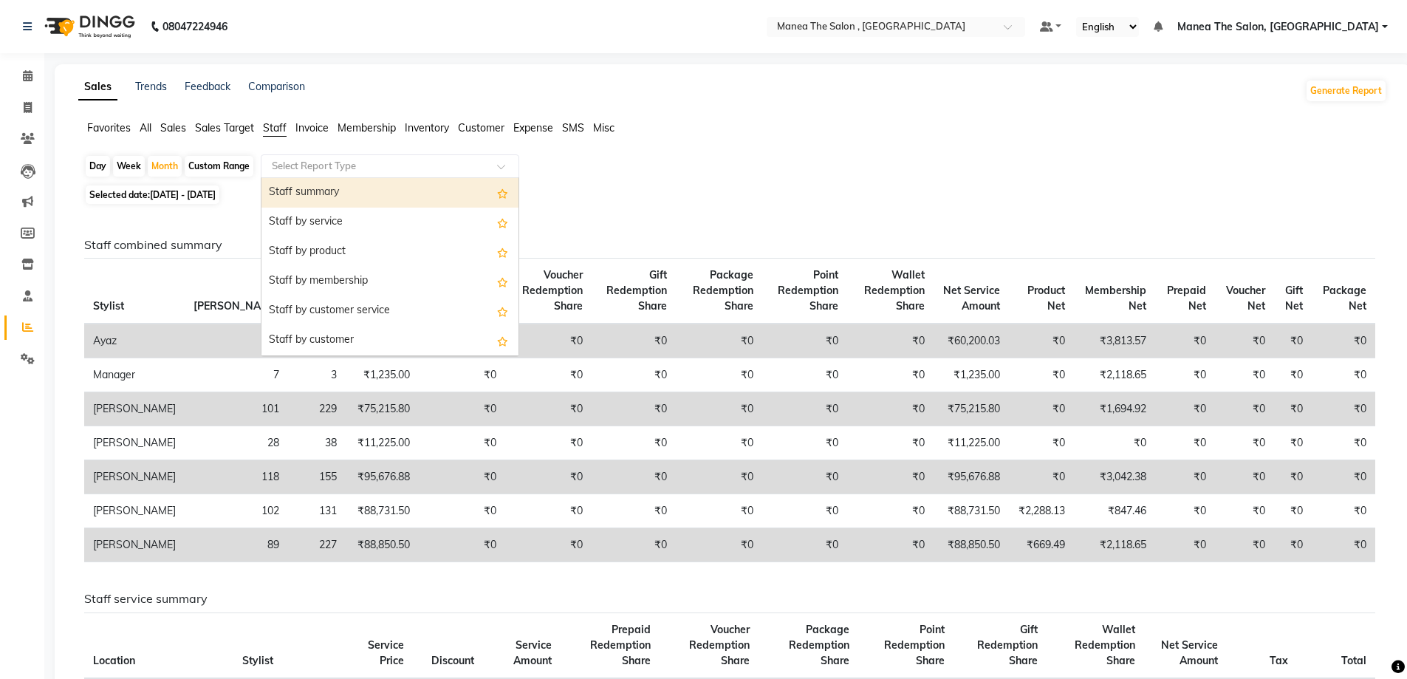
click at [468, 189] on div "Staff summary" at bounding box center [389, 193] width 257 height 30
select select "full_report"
select select "pdf"
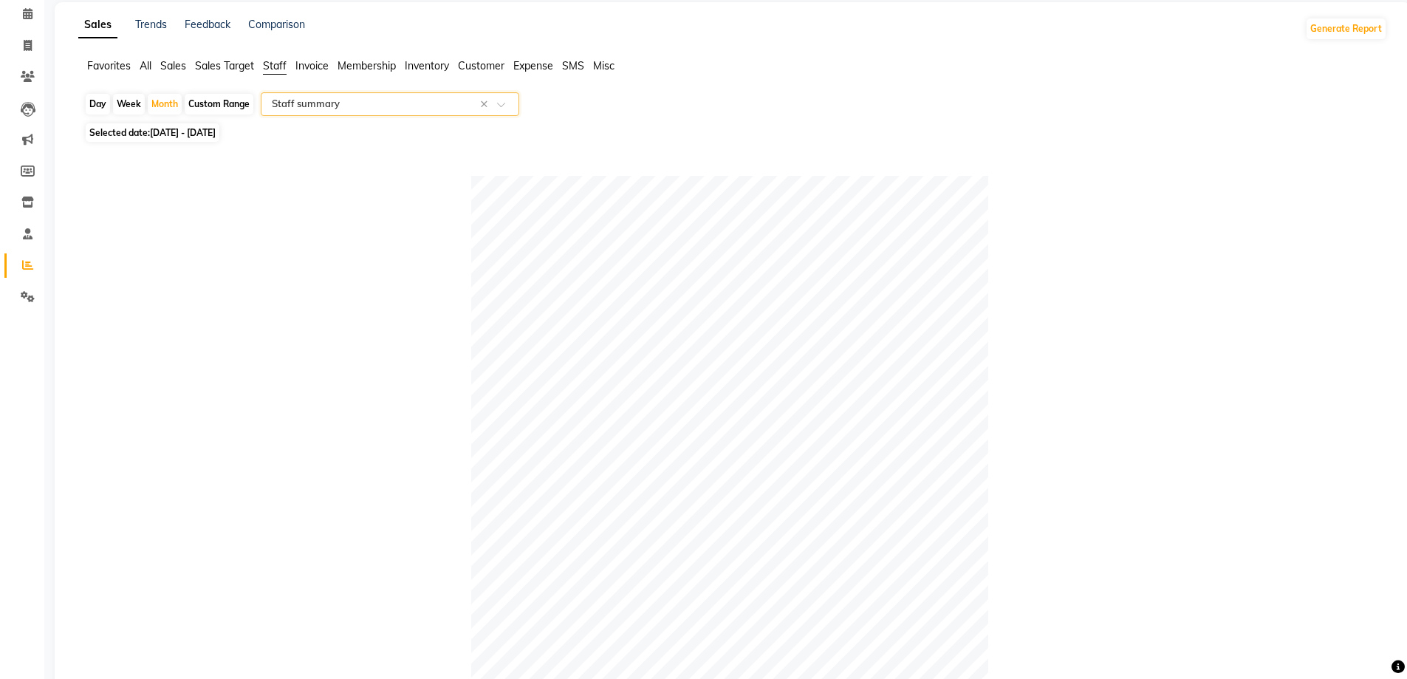
scroll to position [148, 0]
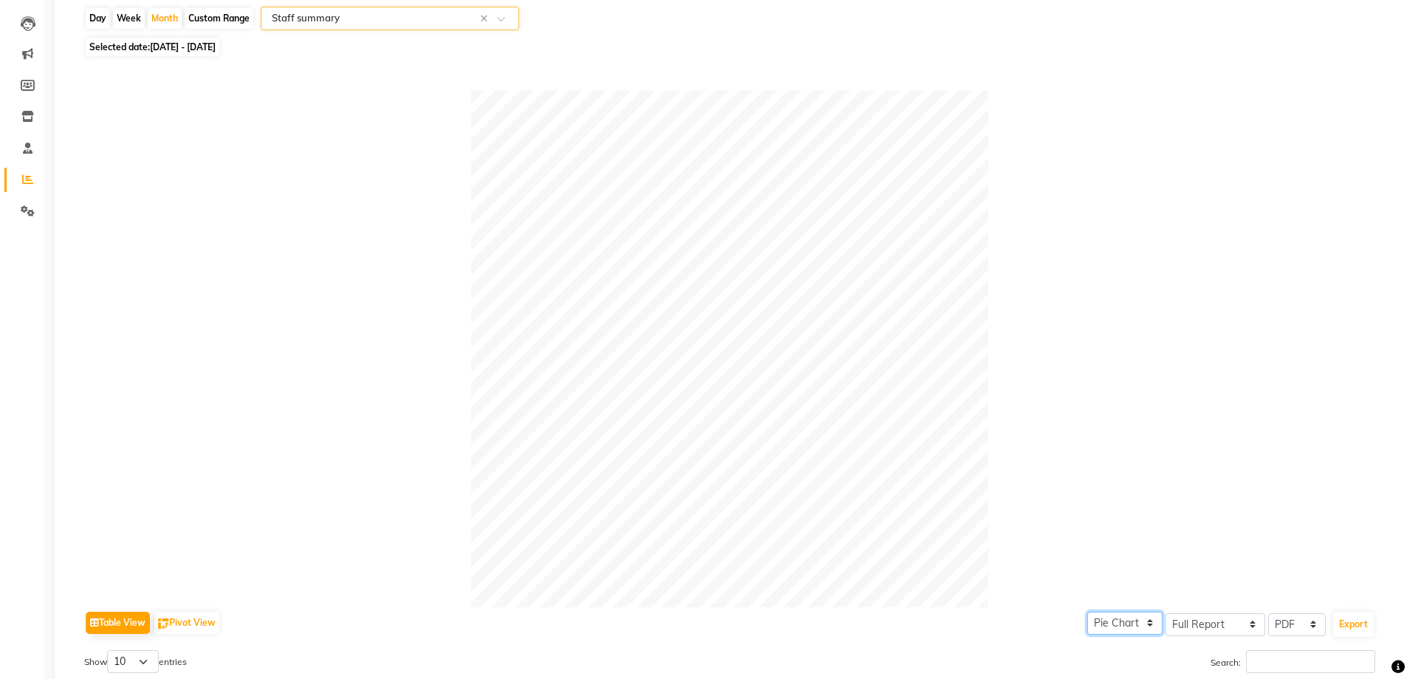
click at [1151, 622] on select "Pie Chart Bar Chart" at bounding box center [1124, 623] width 75 height 23
select select "bar"
click at [1088, 612] on select "Pie Chart Bar Chart" at bounding box center [1124, 623] width 75 height 23
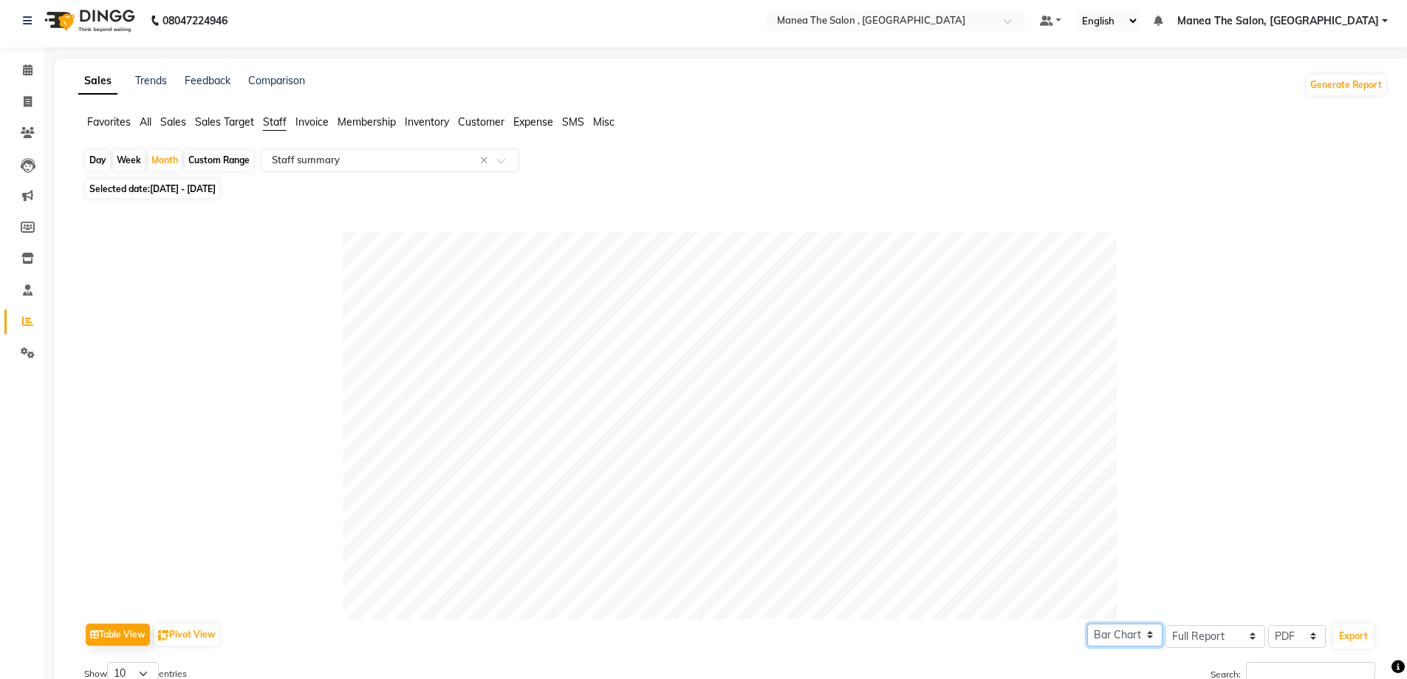
scroll to position [0, 0]
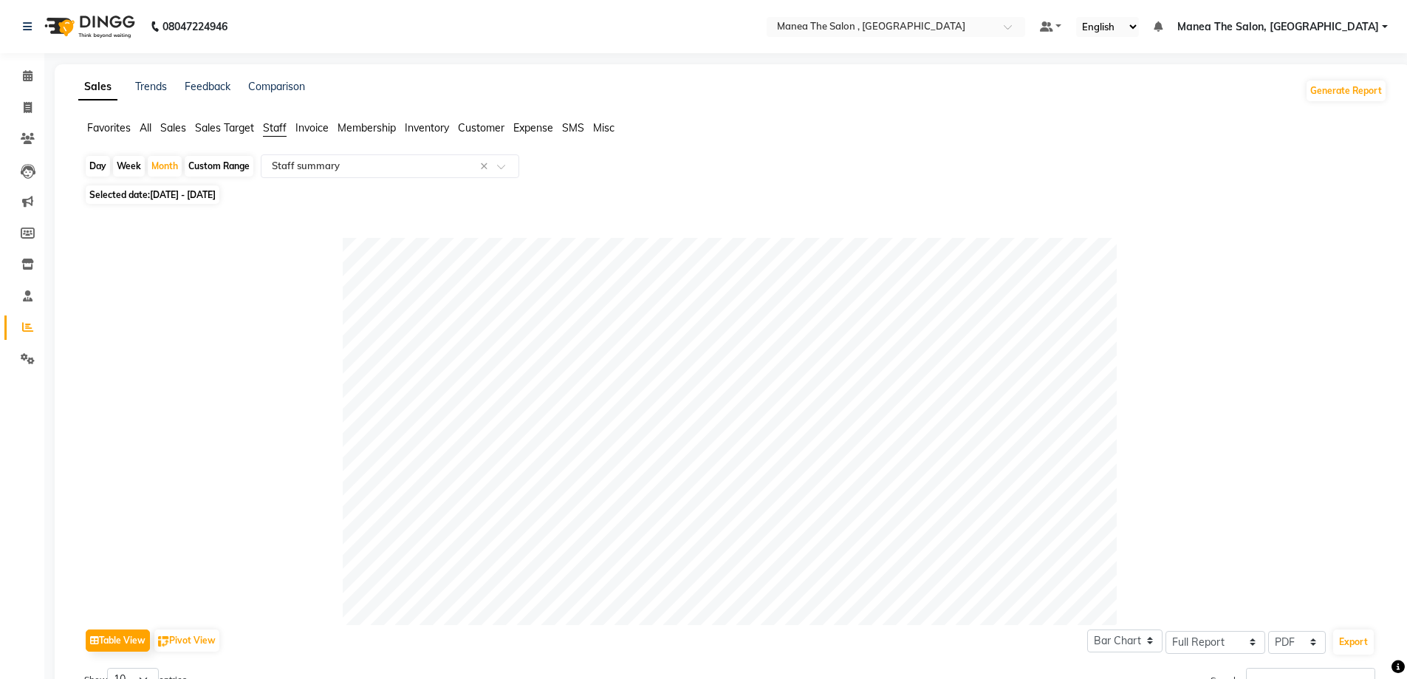
click at [141, 129] on span "All" at bounding box center [146, 127] width 12 height 13
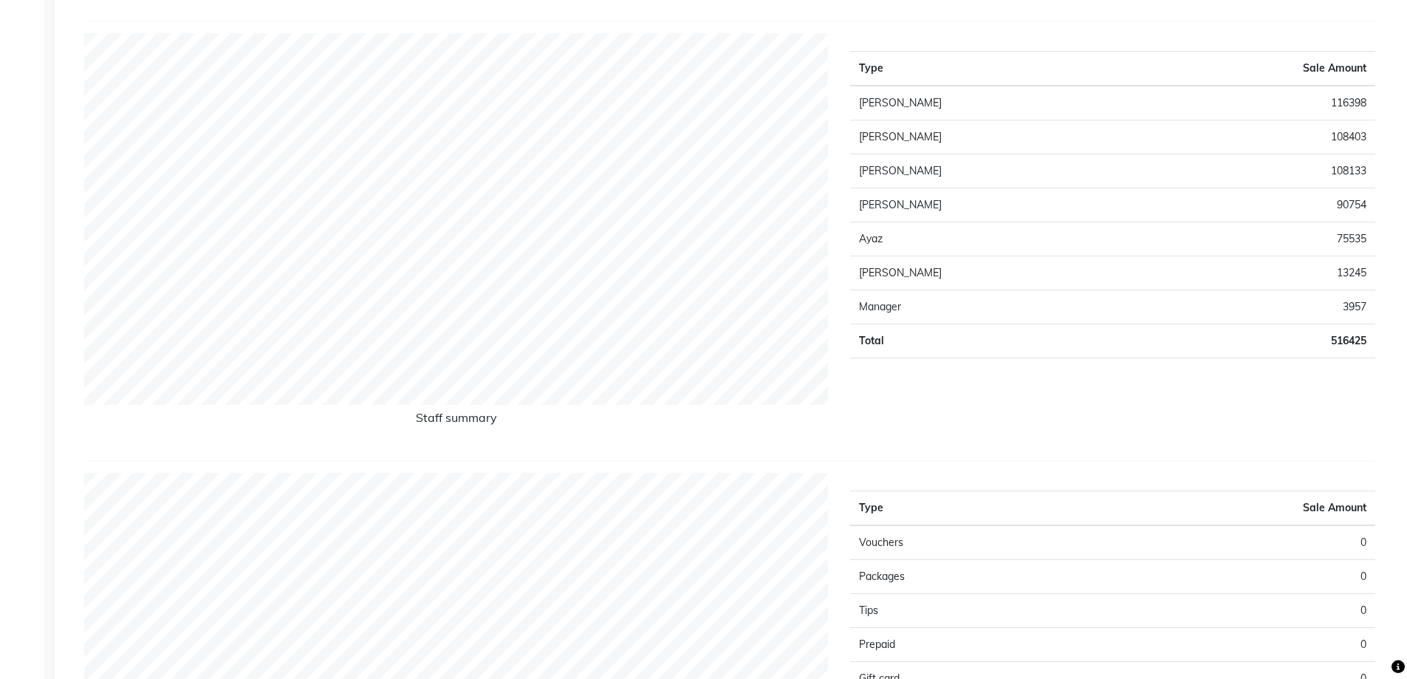
scroll to position [663, 0]
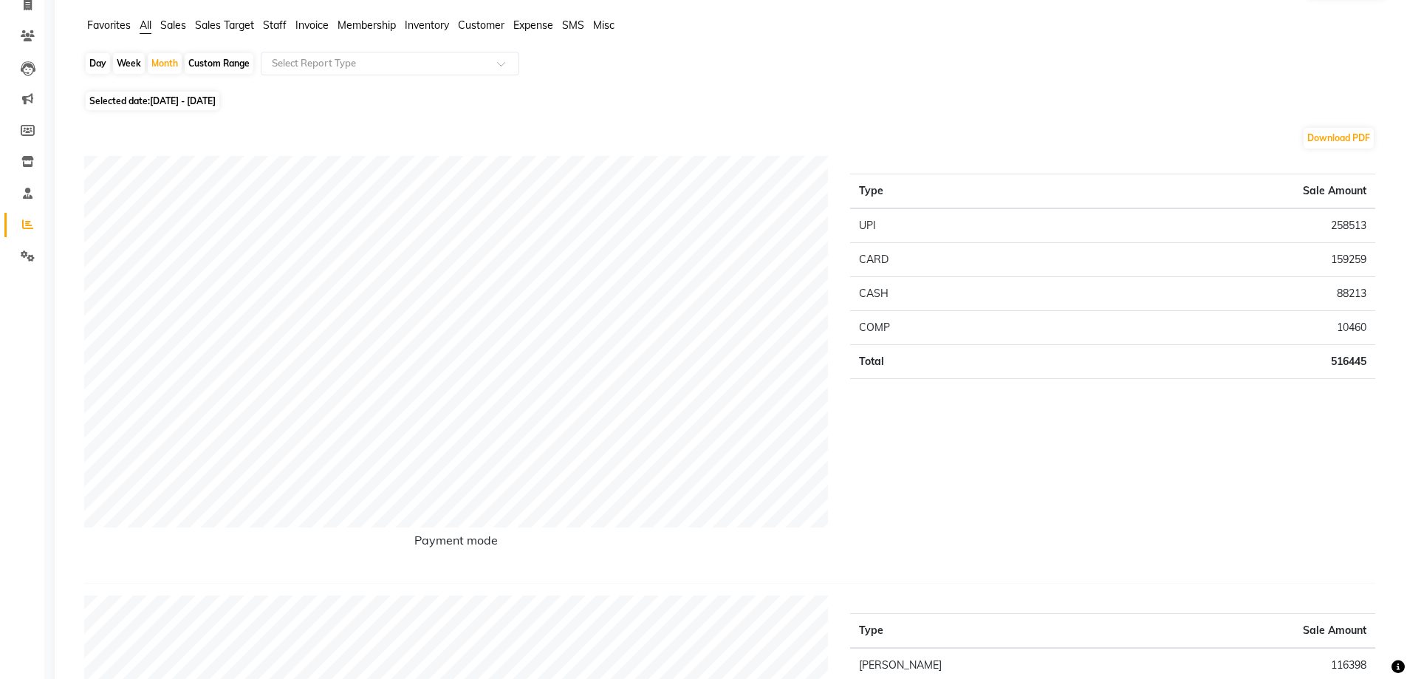
scroll to position [0, 0]
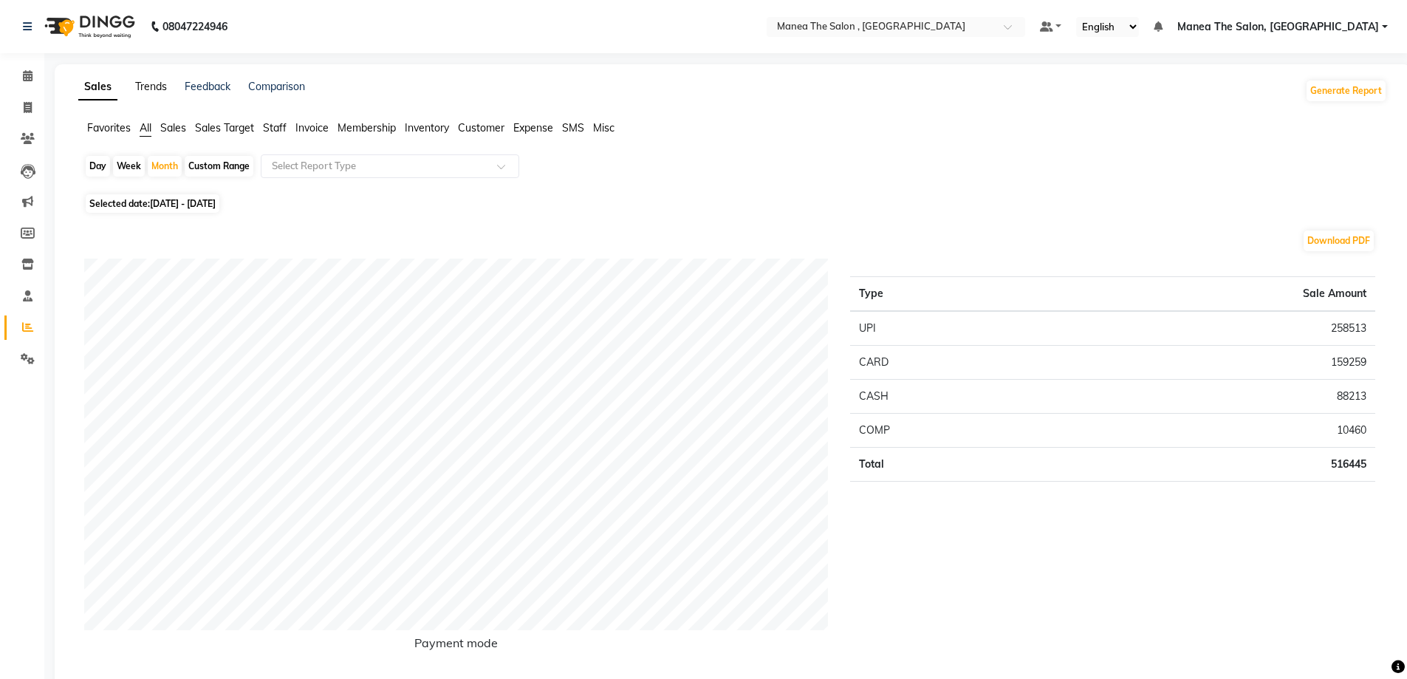
click at [154, 86] on link "Trends" at bounding box center [151, 86] width 32 height 13
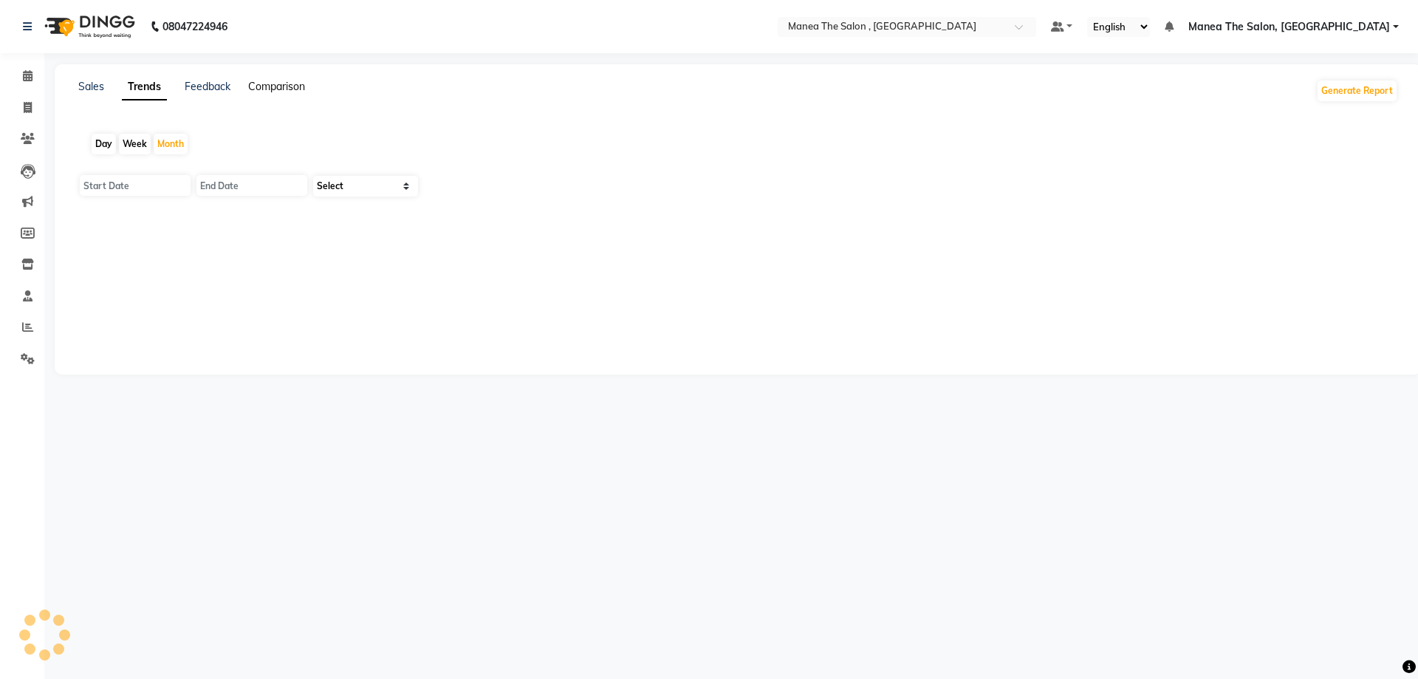
type input "01-09-2025"
type input "30-09-2025"
select select "by_client"
click at [271, 86] on link "Comparison" at bounding box center [276, 86] width 57 height 13
select select "single_date"
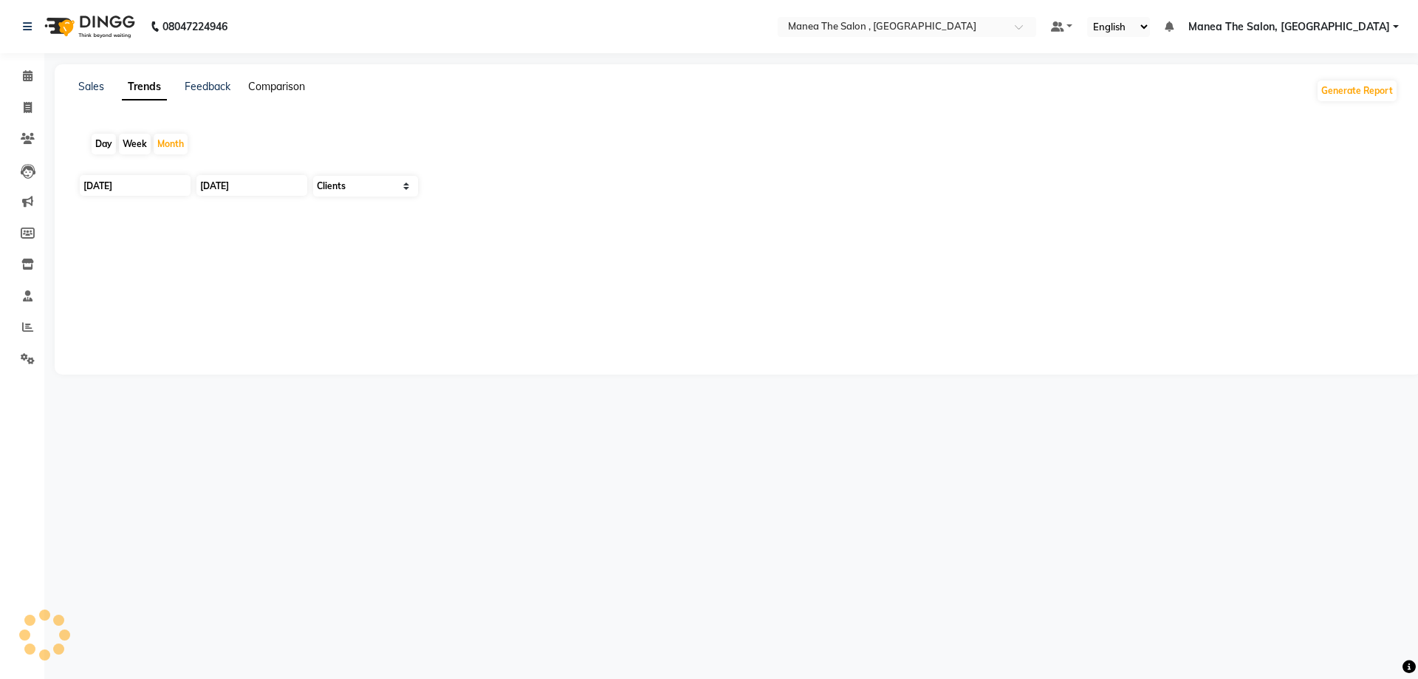
select select "single_date_dash"
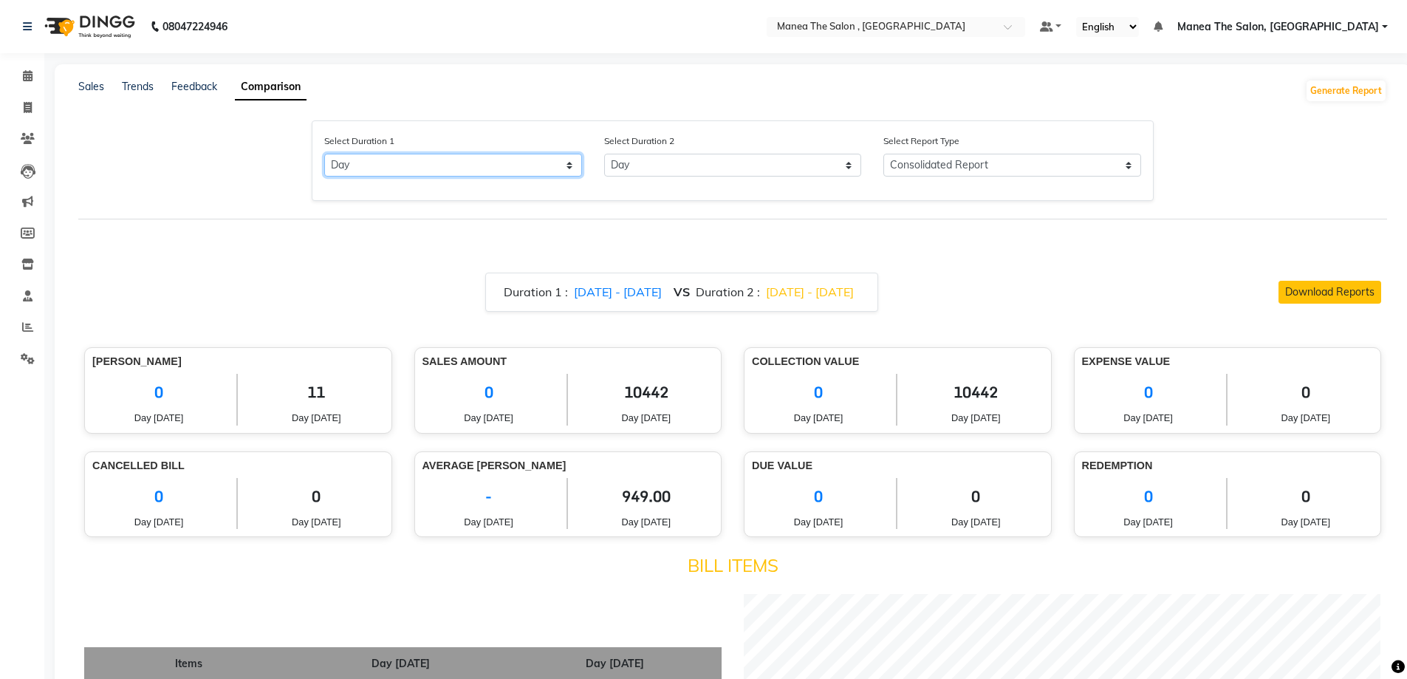
click at [572, 168] on select "Select Day Month Week Custom" at bounding box center [453, 165] width 258 height 23
select select "month"
click at [324, 154] on select "Select Day Month Week Custom" at bounding box center [453, 165] width 258 height 23
select select "9"
select select "2025"
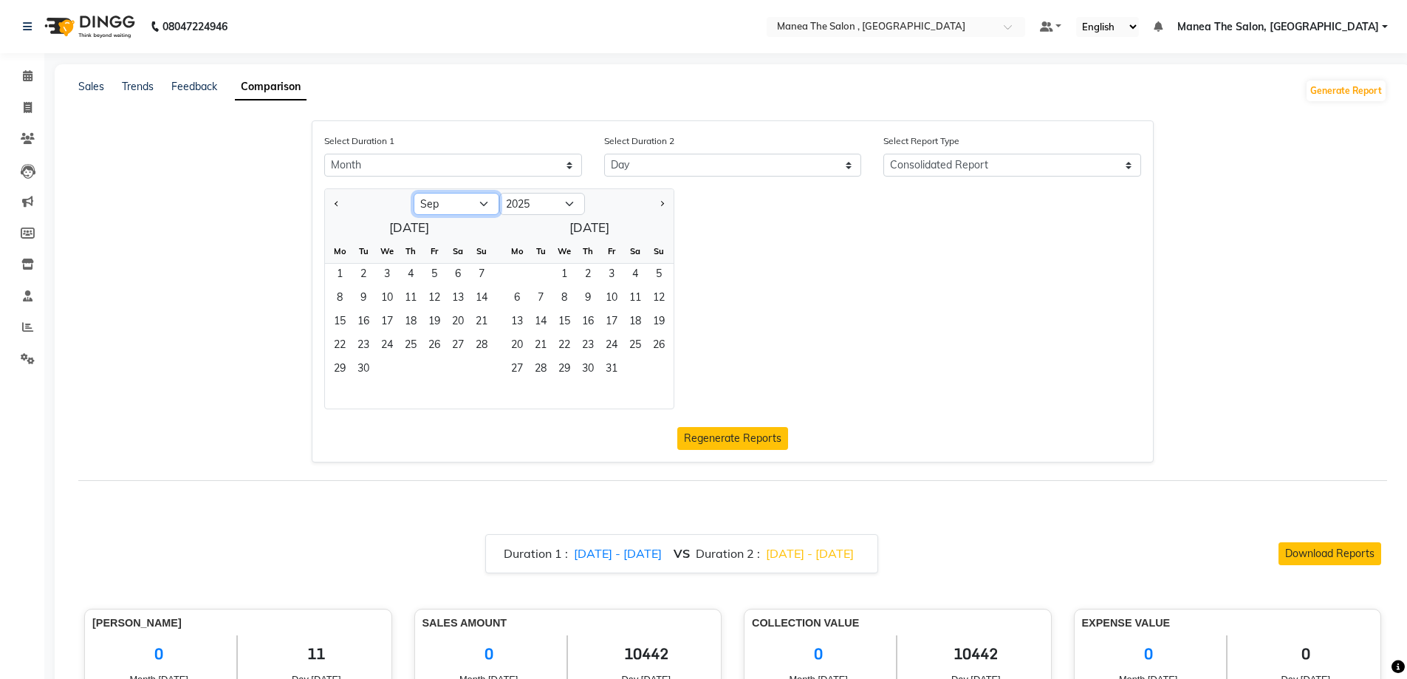
click at [469, 206] on select "Jan Feb Mar Apr May Jun Jul Aug Sep Oct Nov Dec" at bounding box center [457, 204] width 86 height 22
select select "8"
click at [414, 193] on select "Jan Feb Mar Apr May Jun Jul Aug Sep Oct Nov Dec" at bounding box center [457, 204] width 86 height 22
click at [425, 264] on span "1" at bounding box center [434, 276] width 24 height 24
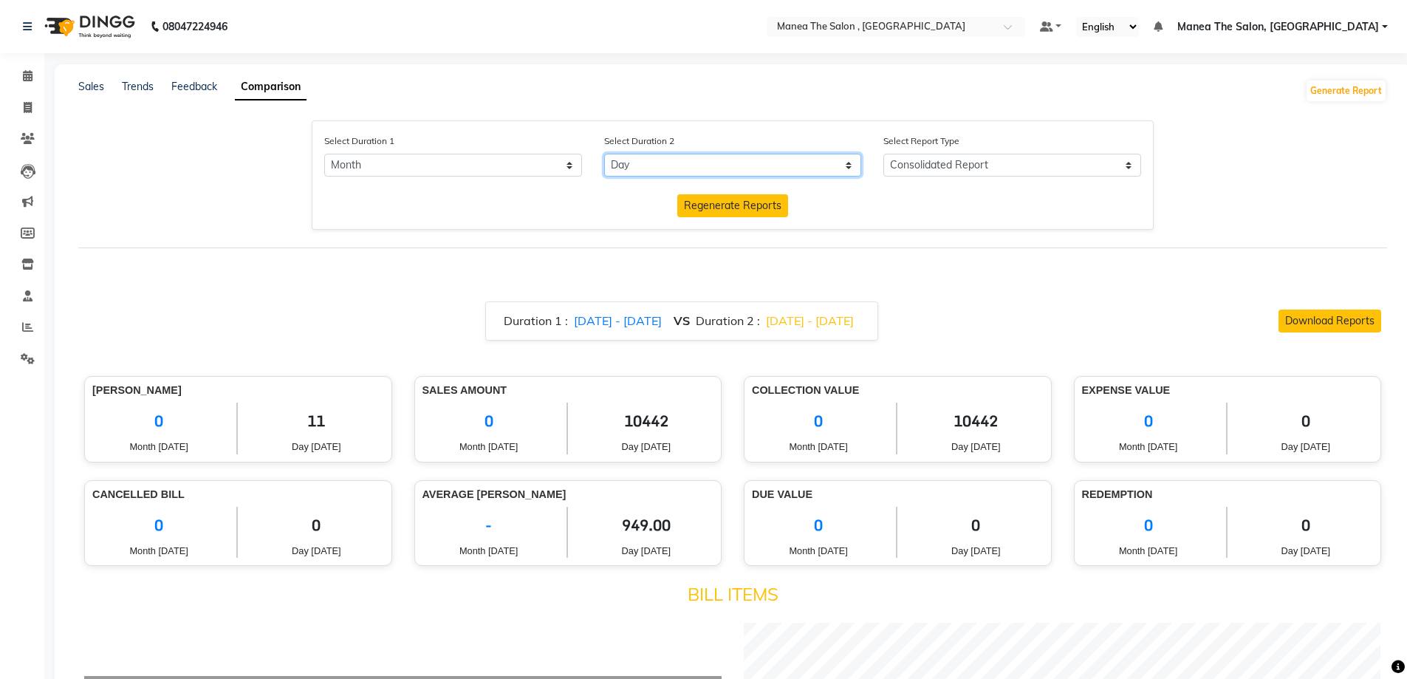
click at [804, 168] on select "Select Day Month Week Custom" at bounding box center [733, 165] width 258 height 23
select select "month_dash"
click at [604, 154] on select "Select Day Month Week Custom" at bounding box center [733, 165] width 258 height 23
select select "9"
select select "2025"
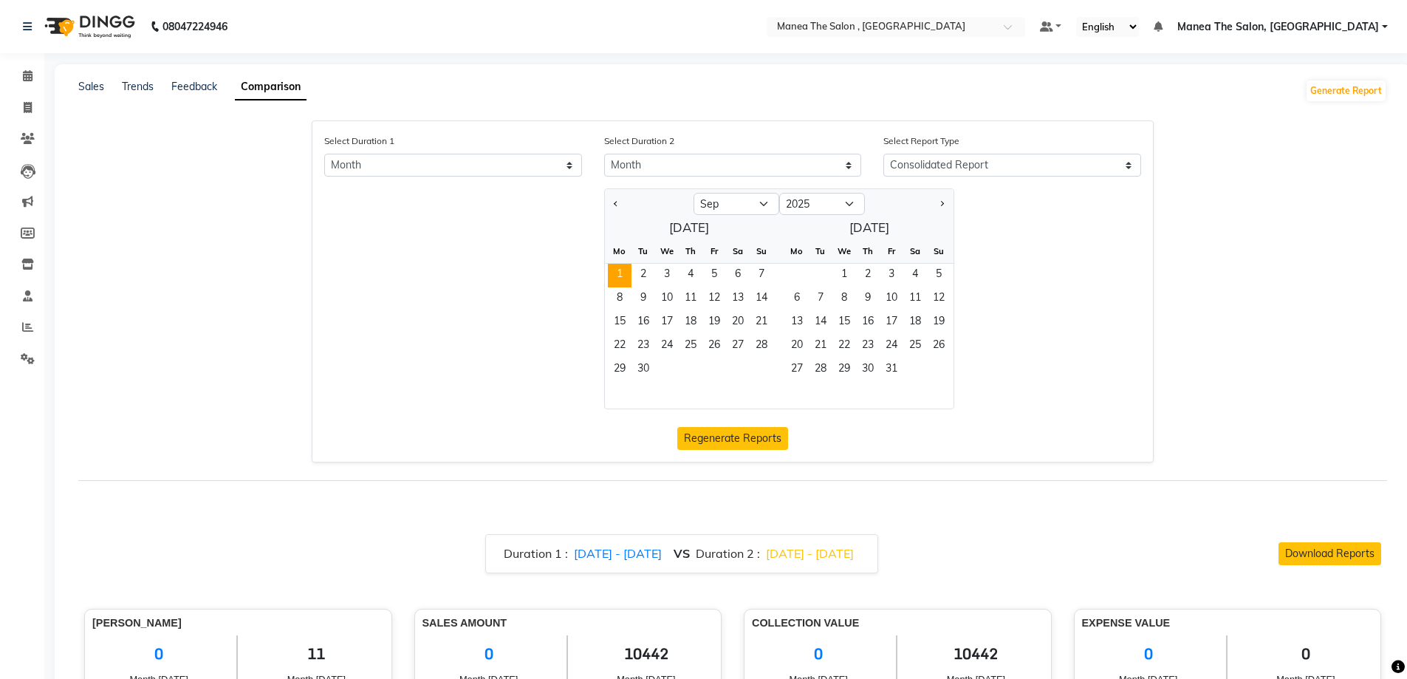
click at [625, 270] on span "1" at bounding box center [620, 276] width 24 height 24
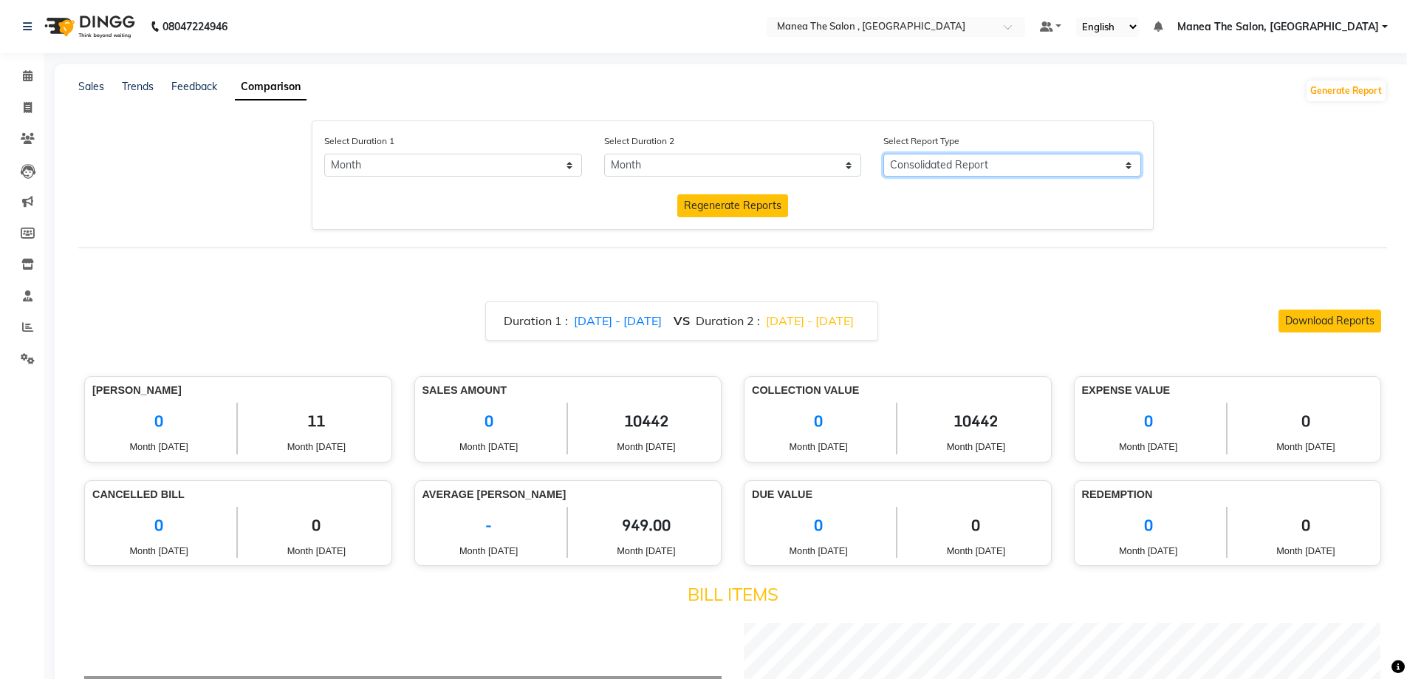
click at [961, 164] on select "Consolidated Report Business Level Retention Report Staff Level Retention Report" at bounding box center [1012, 165] width 258 height 23
click at [889, 154] on select "Consolidated Report Business Level Retention Report Staff Level Retention Report" at bounding box center [1012, 165] width 258 height 23
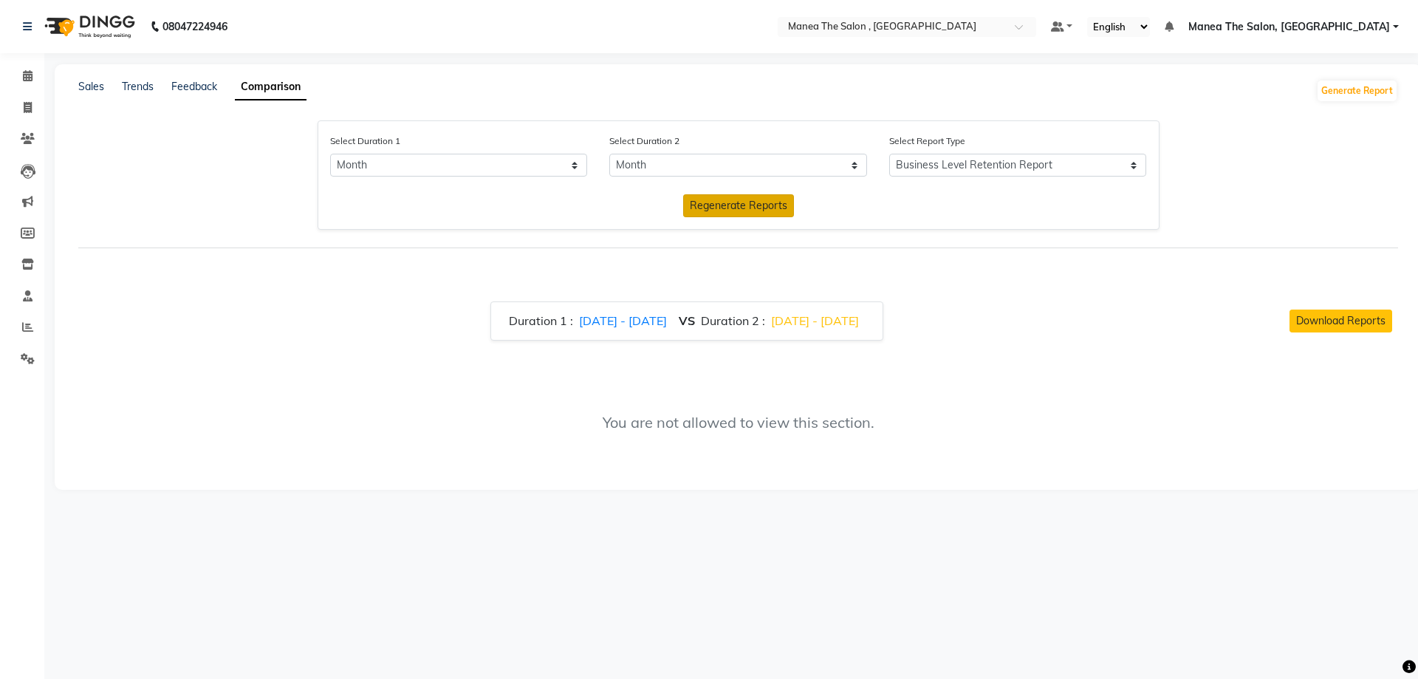
click at [759, 211] on span "Regenerate Reports" at bounding box center [738, 205] width 97 height 13
click at [1130, 161] on select "Consolidated Report Business Level Retention Report Staff Level Retention Report" at bounding box center [1018, 165] width 258 height 23
select select "Consolidated Report"
click at [889, 154] on select "Consolidated Report Business Level Retention Report Staff Level Retention Report" at bounding box center [1018, 165] width 258 height 23
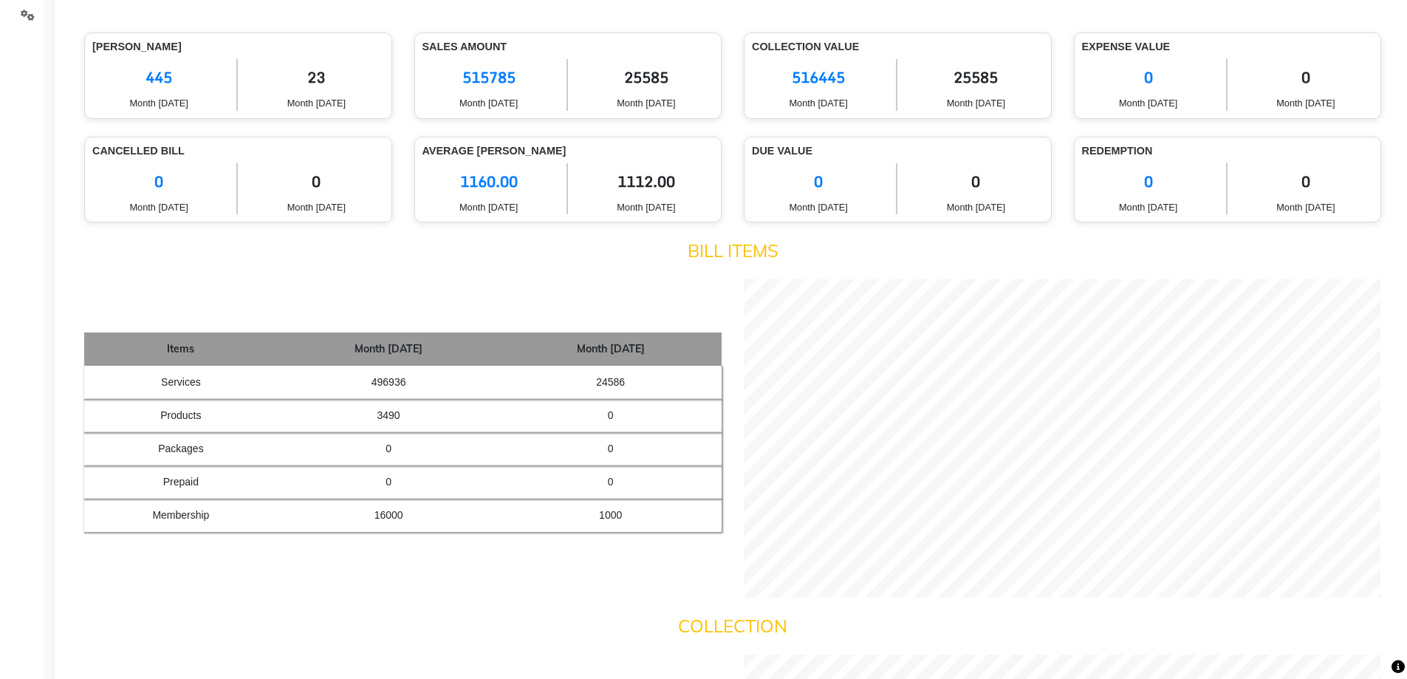
scroll to position [369, 0]
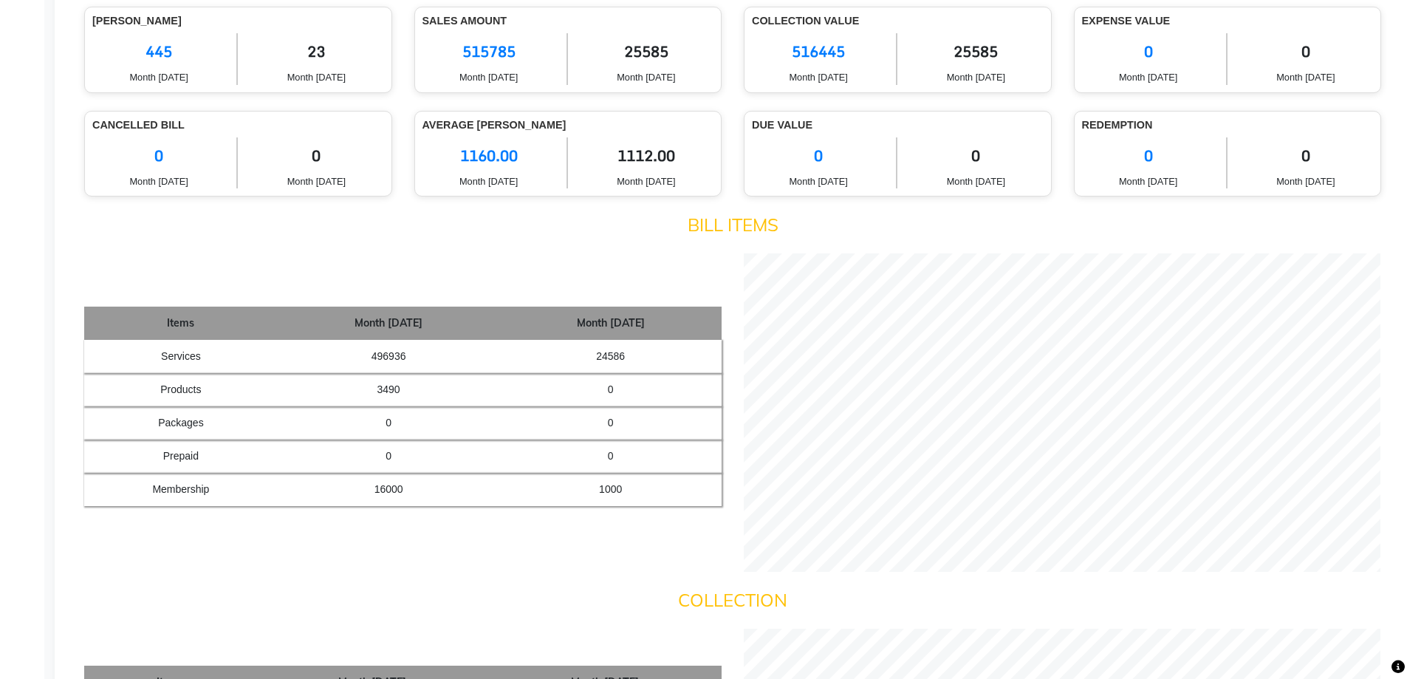
drag, startPoint x: 130, startPoint y: 304, endPoint x: 442, endPoint y: 552, distance: 398.0
click at [448, 527] on div "Items Month Aug 25 Month Sep 25 Services 496936 24586 Products 3490 0 Packages …" at bounding box center [732, 412] width 1319 height 318
click at [439, 555] on div "Items Month Aug 25 Month Sep 25 Services 496936 24586 Products 3490 0 Packages …" at bounding box center [732, 412] width 1319 height 318
drag, startPoint x: 111, startPoint y: 243, endPoint x: 370, endPoint y: 430, distance: 319.6
drag, startPoint x: 370, startPoint y: 430, endPoint x: 496, endPoint y: 492, distance: 140.7
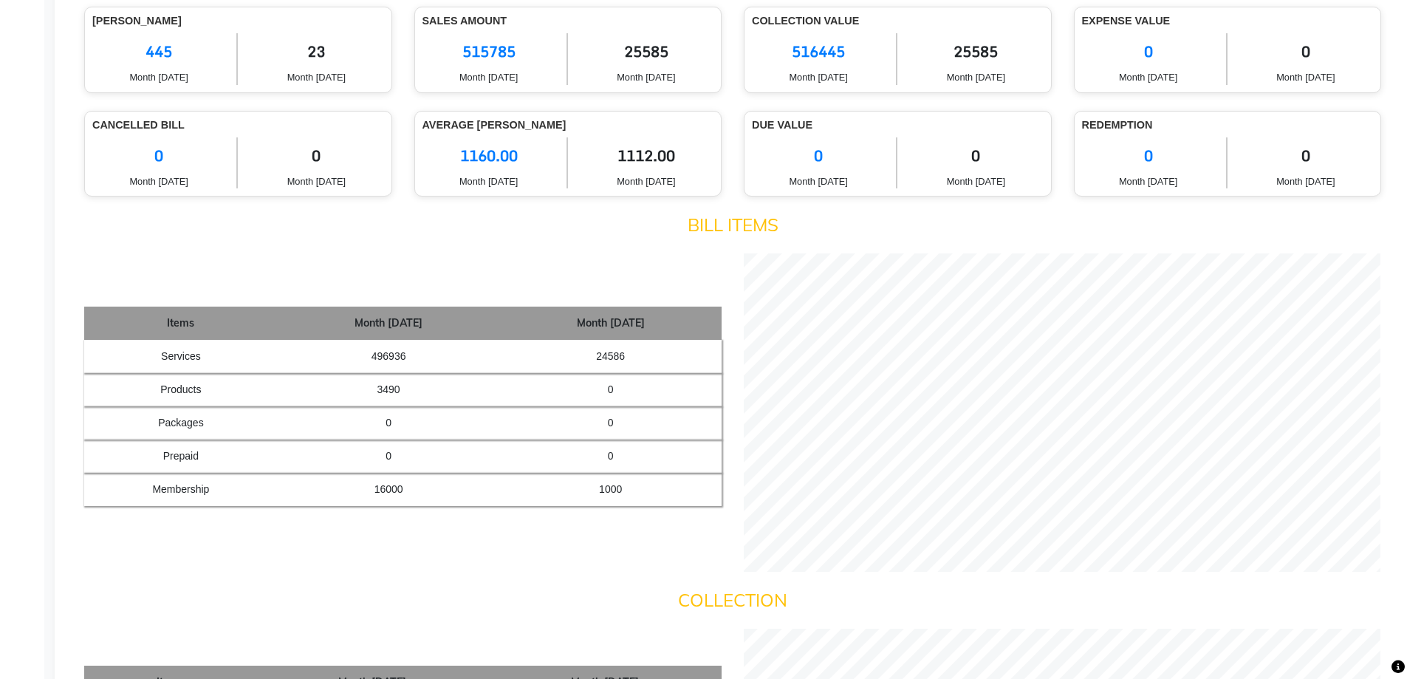
click at [496, 492] on td "16000" at bounding box center [389, 489] width 222 height 33
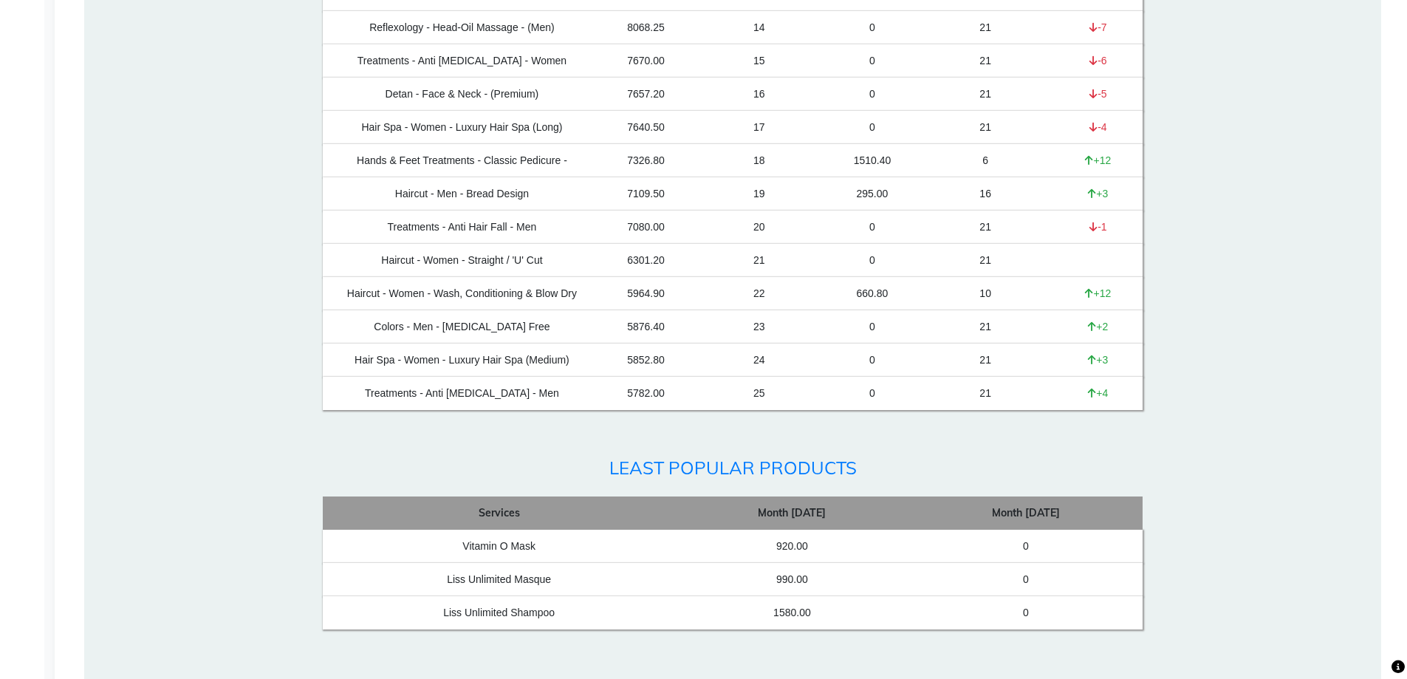
scroll to position [2881, 0]
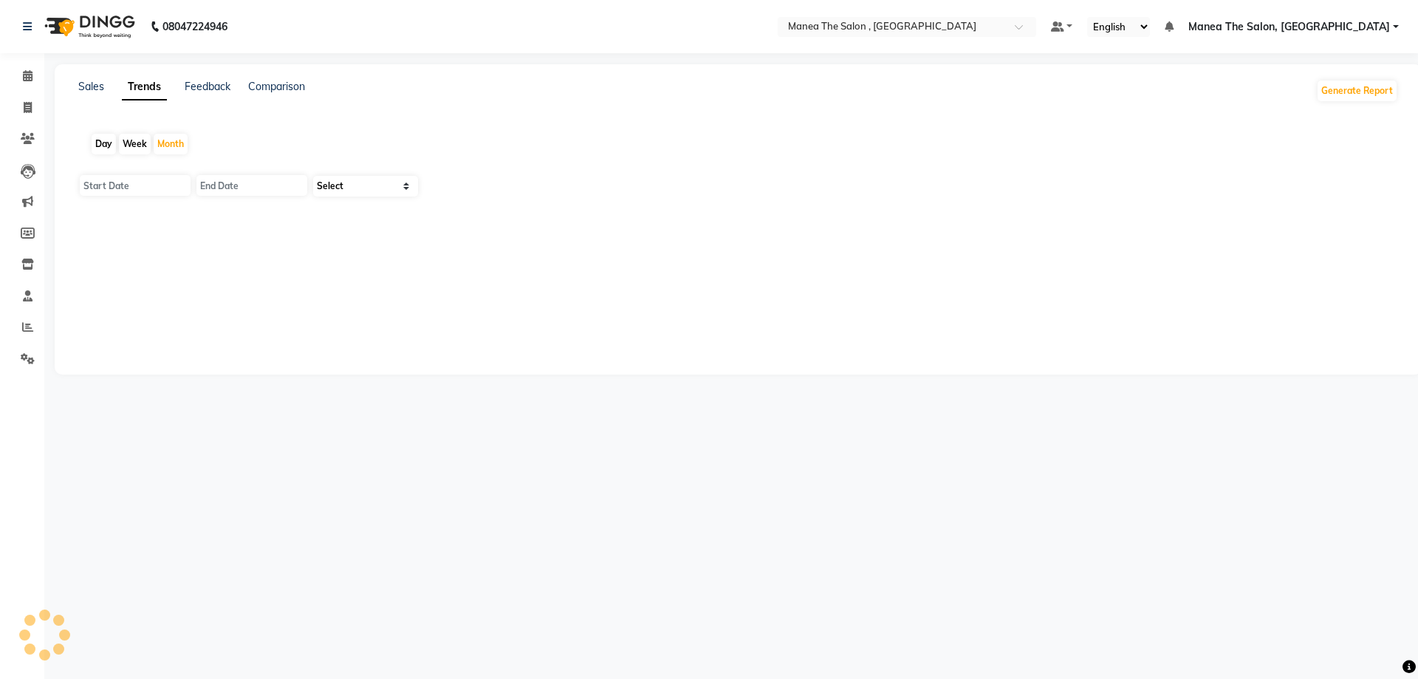
type input "01-09-2025"
type input "30-09-2025"
select select "by_client"
click at [25, 100] on span at bounding box center [28, 108] width 26 height 17
select select "service"
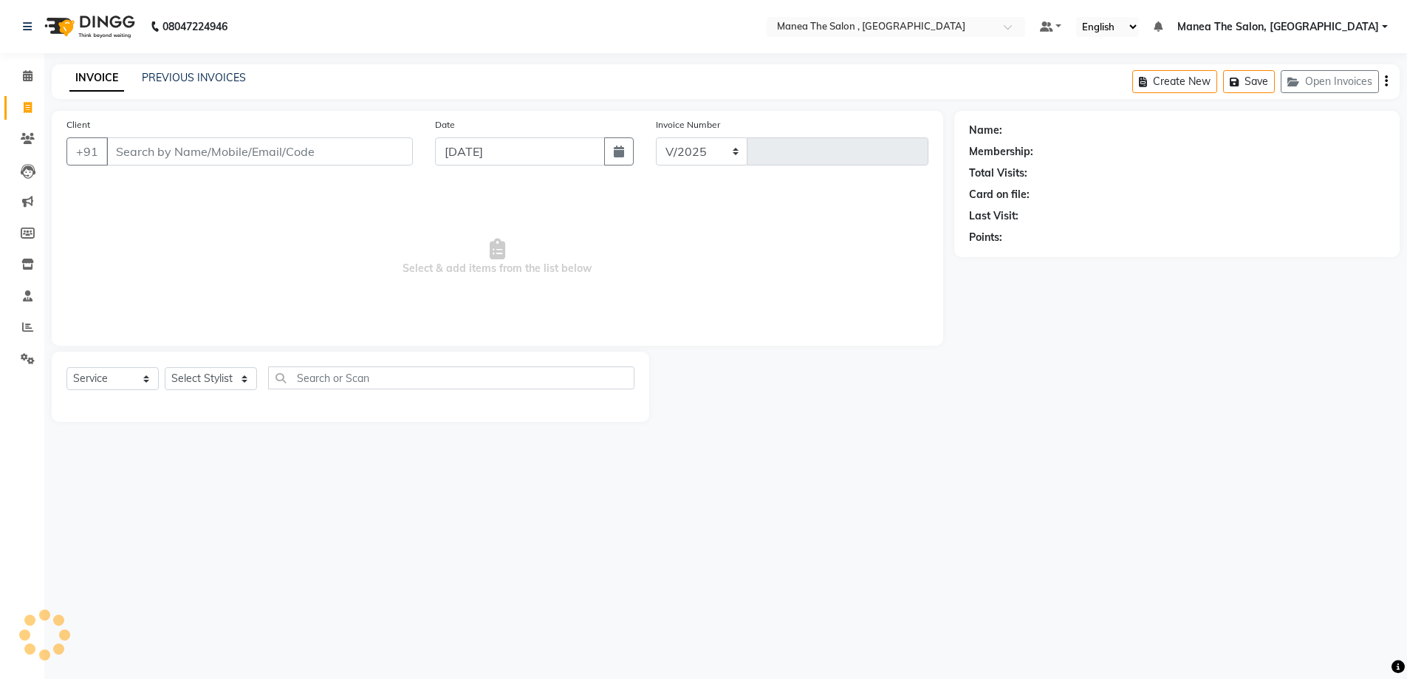
select select "7201"
type input "2335"
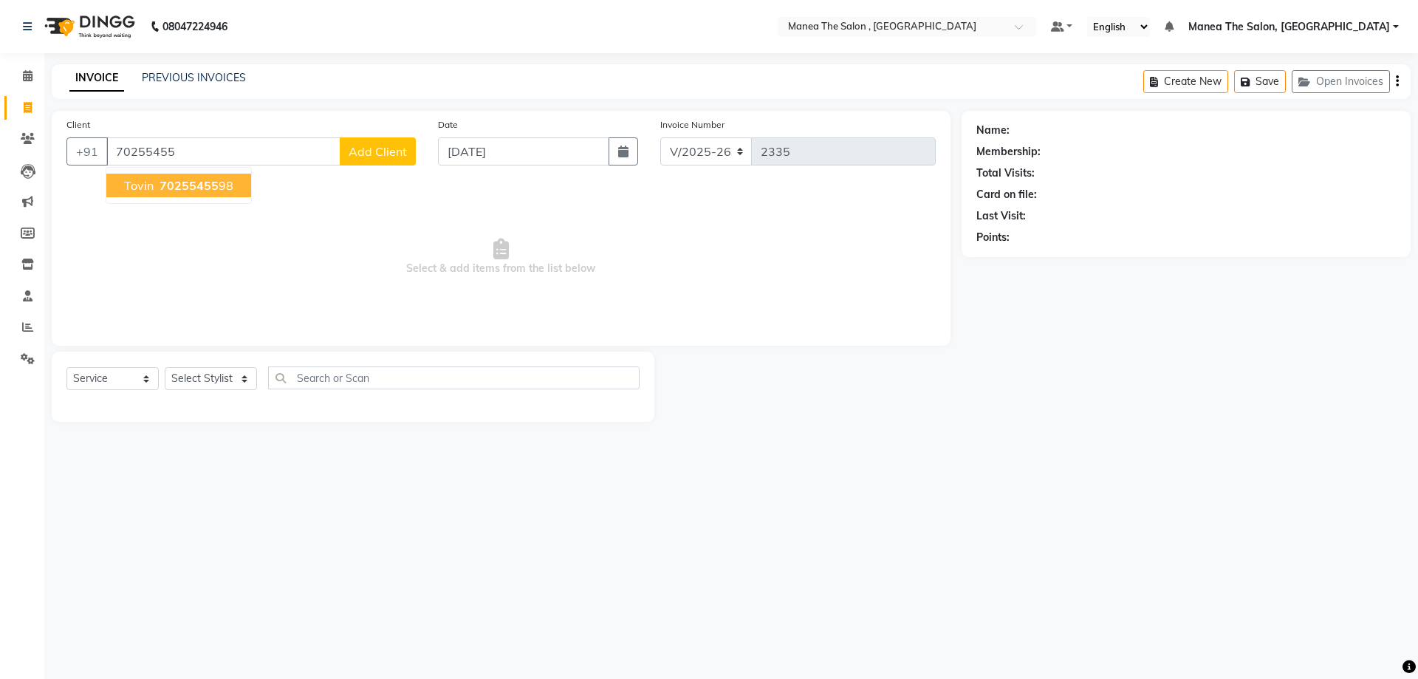
click at [202, 191] on span "70255455" at bounding box center [189, 185] width 59 height 15
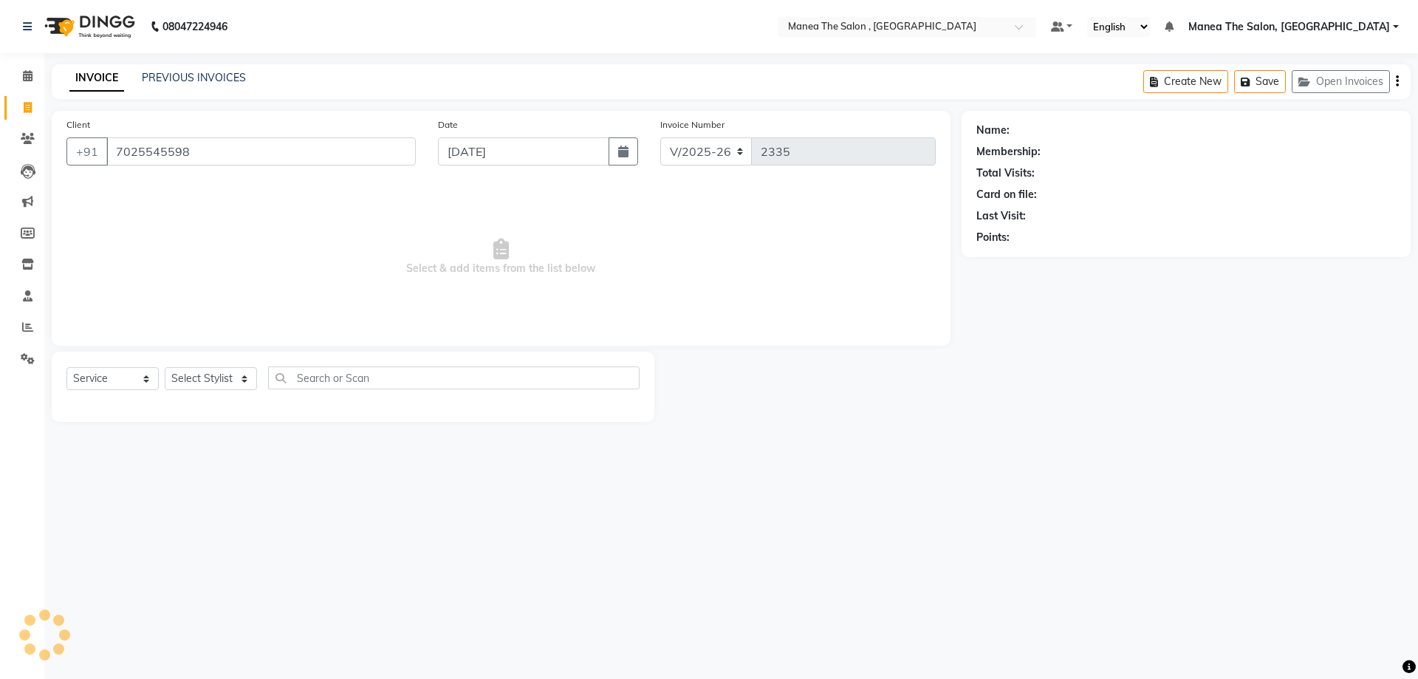
type input "7025545598"
select select "1: Object"
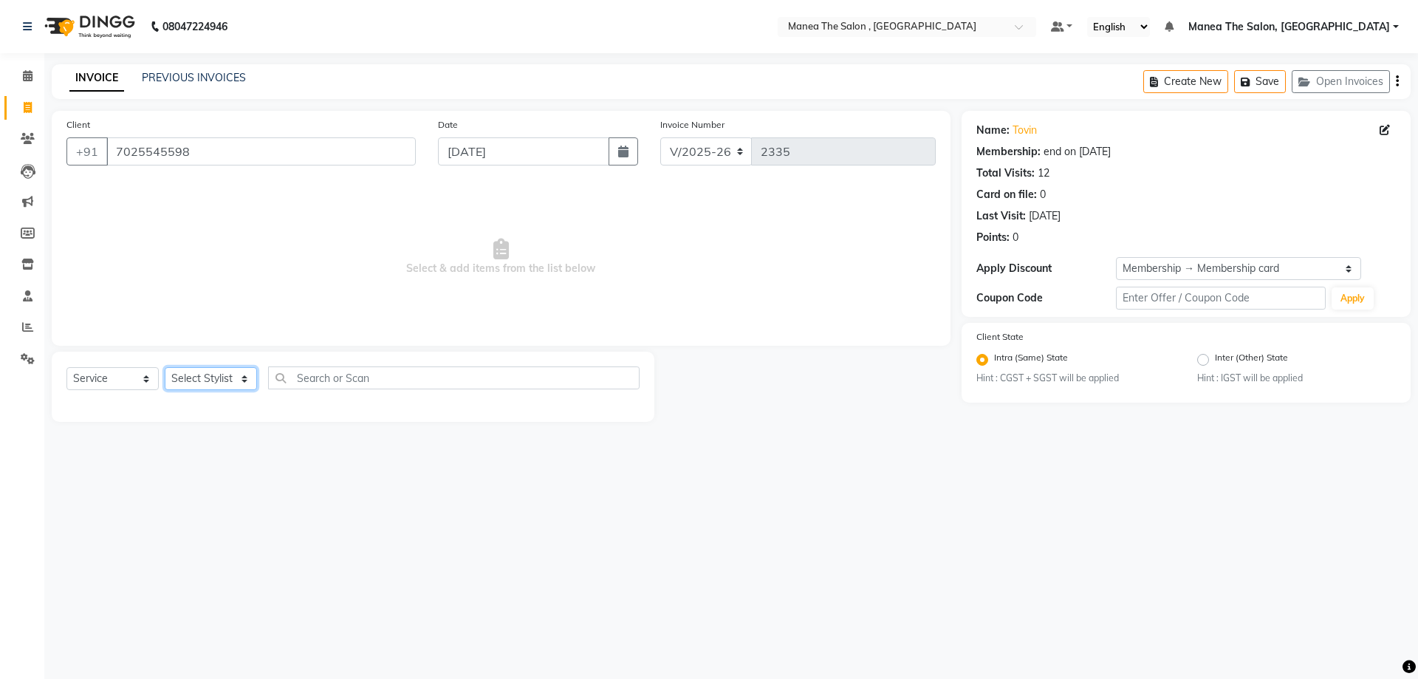
click at [242, 385] on select "Select Stylist AYAZ Manager prameela PUNITH Raj tillu SALMAN Soujanya" at bounding box center [211, 378] width 92 height 23
select select "84418"
click at [165, 367] on select "Select Stylist AYAZ Manager prameela PUNITH Raj tillu SALMAN Soujanya" at bounding box center [211, 378] width 92 height 23
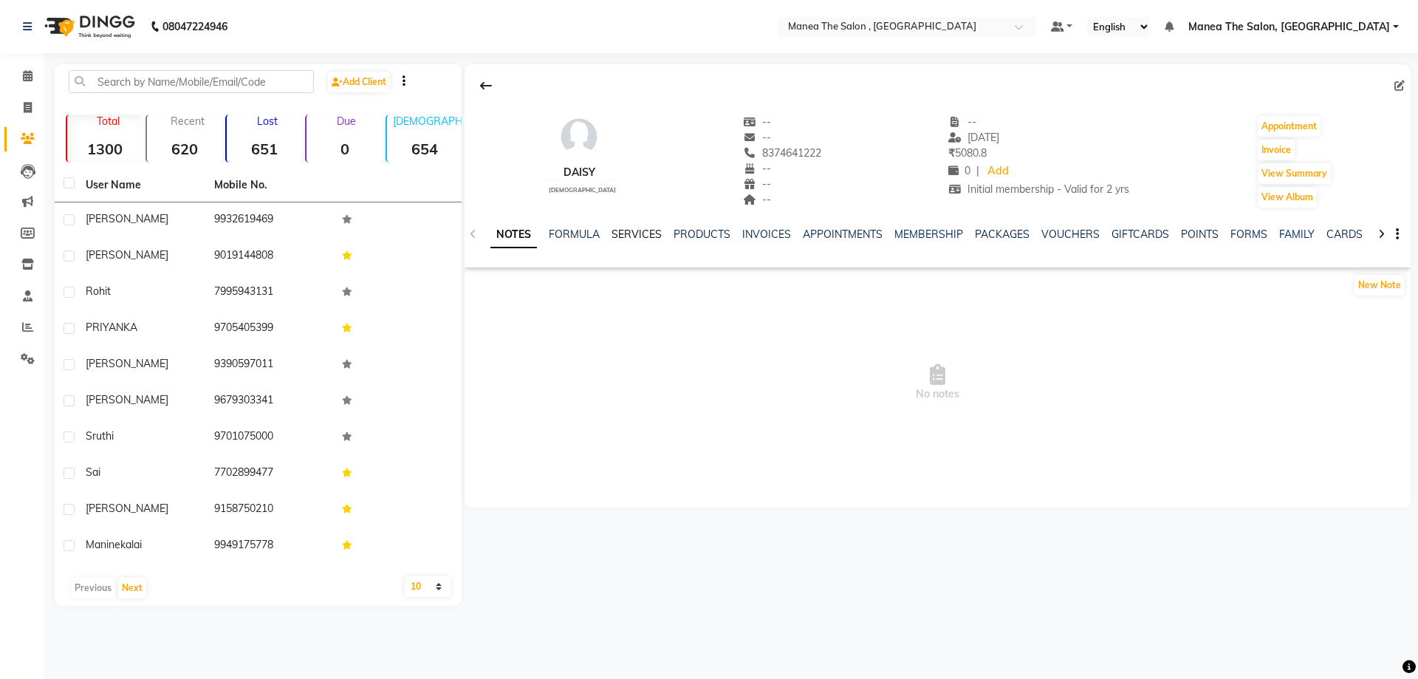
click at [643, 230] on link "SERVICES" at bounding box center [637, 233] width 50 height 13
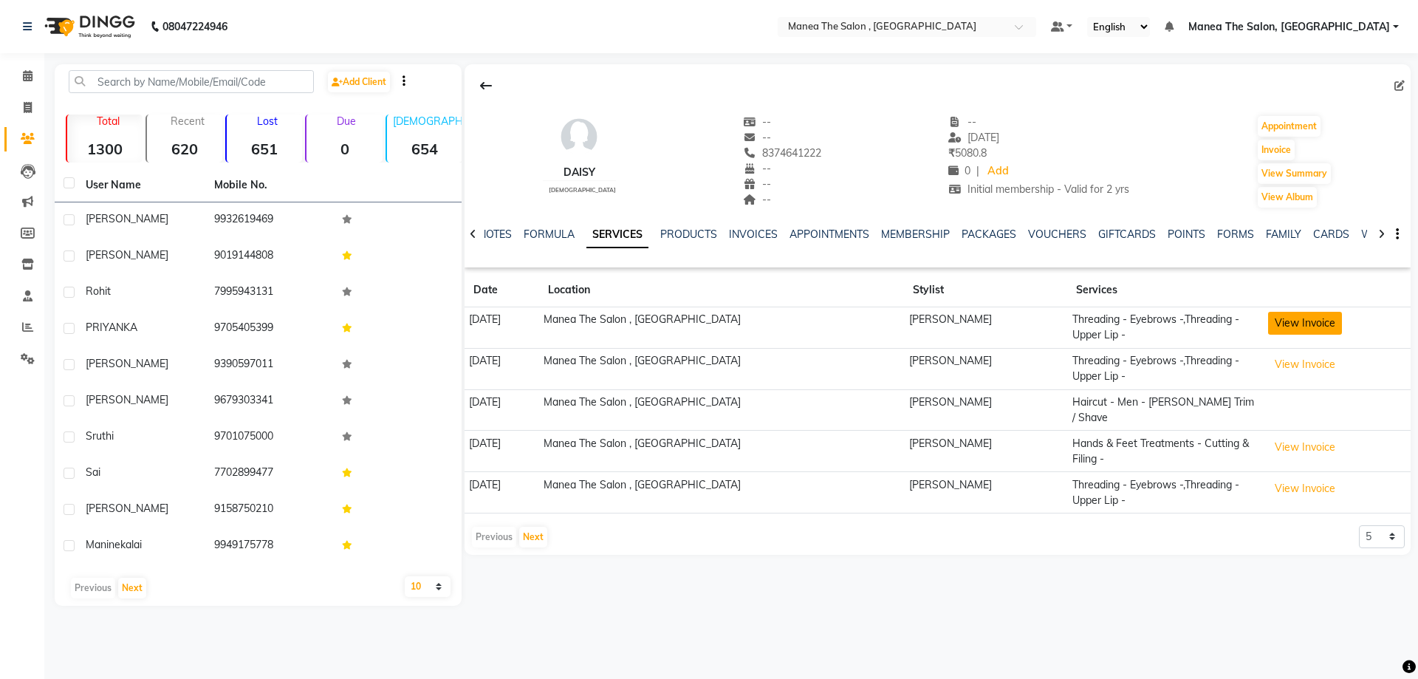
click at [1290, 326] on button "View Invoice" at bounding box center [1305, 323] width 74 height 23
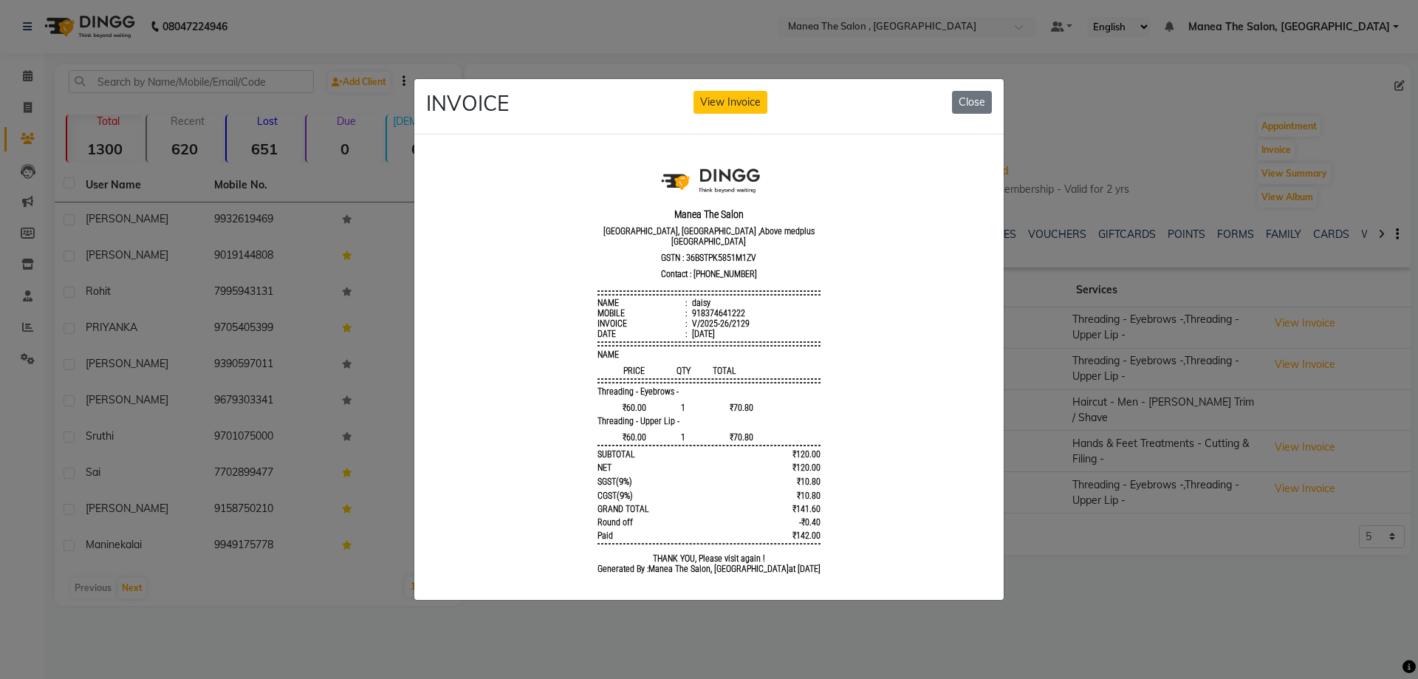
drag, startPoint x: 588, startPoint y: 420, endPoint x: 743, endPoint y: 442, distance: 156.7
click at [743, 442] on div "Manea The Salon Botanical Garden Rd, Masjid Banda ,Above medplus 3rd floor, Kon…" at bounding box center [709, 369] width 235 height 437
click at [967, 92] on button "Close" at bounding box center [972, 102] width 40 height 23
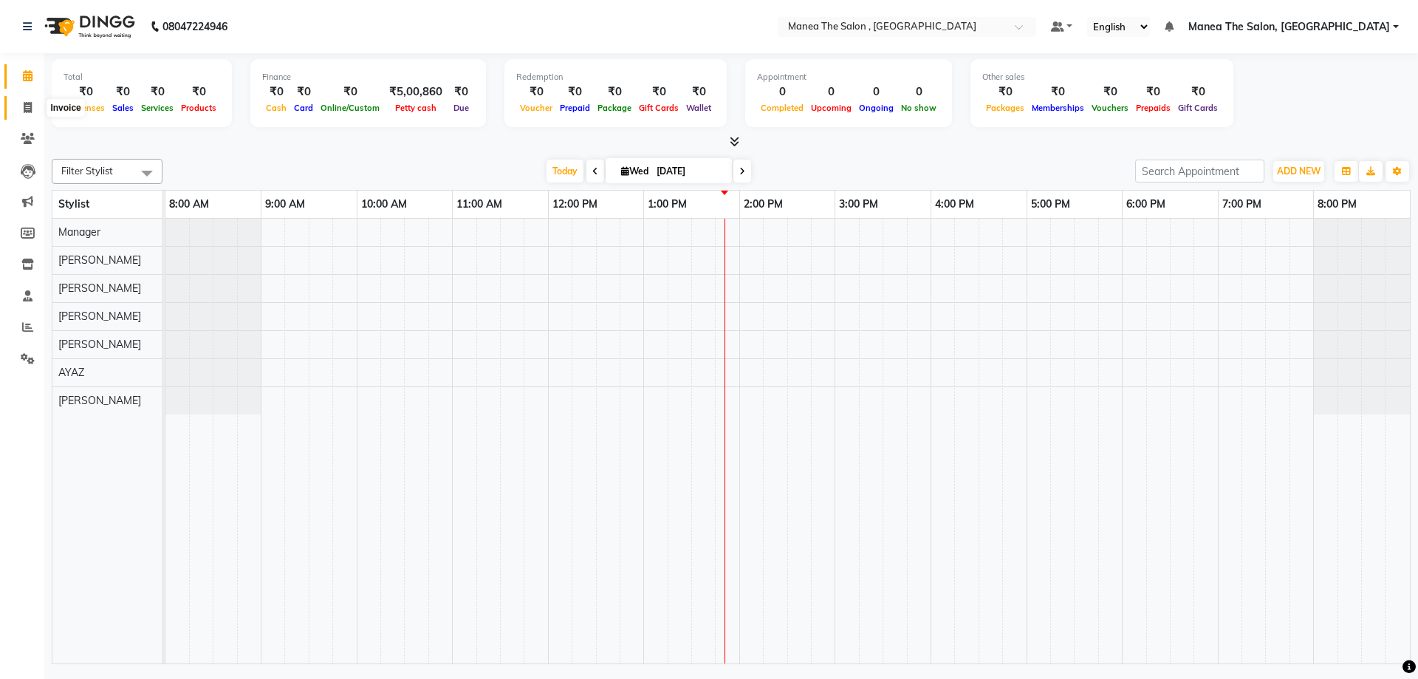
click at [30, 104] on icon at bounding box center [28, 107] width 8 height 11
select select "service"
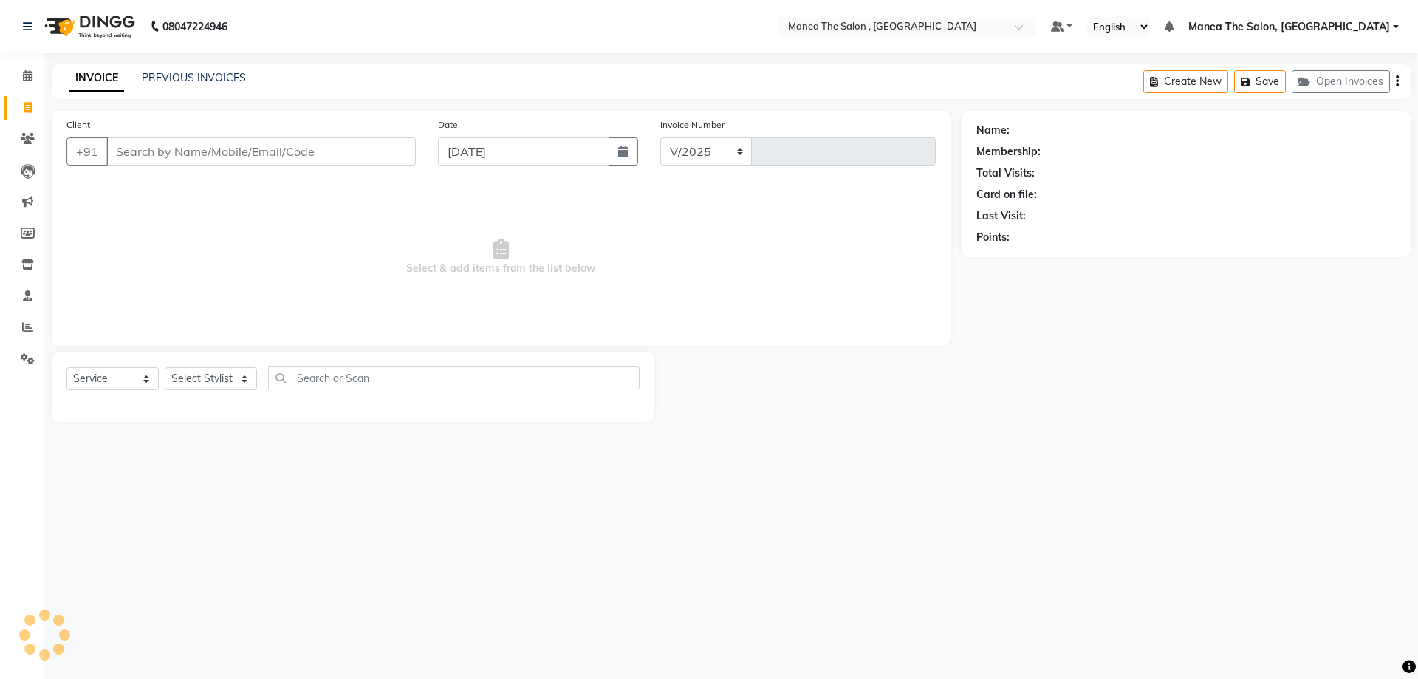
select select "7201"
type input "2335"
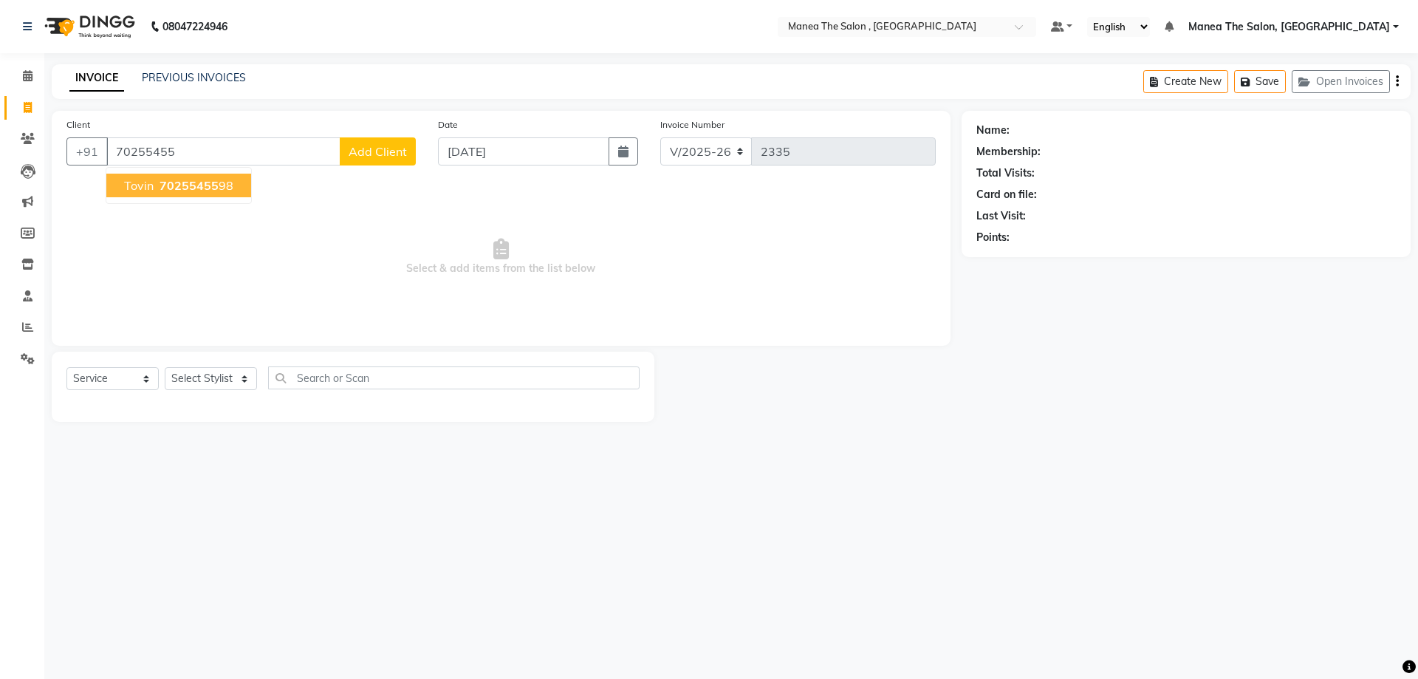
click at [194, 190] on span "70255455" at bounding box center [189, 185] width 59 height 15
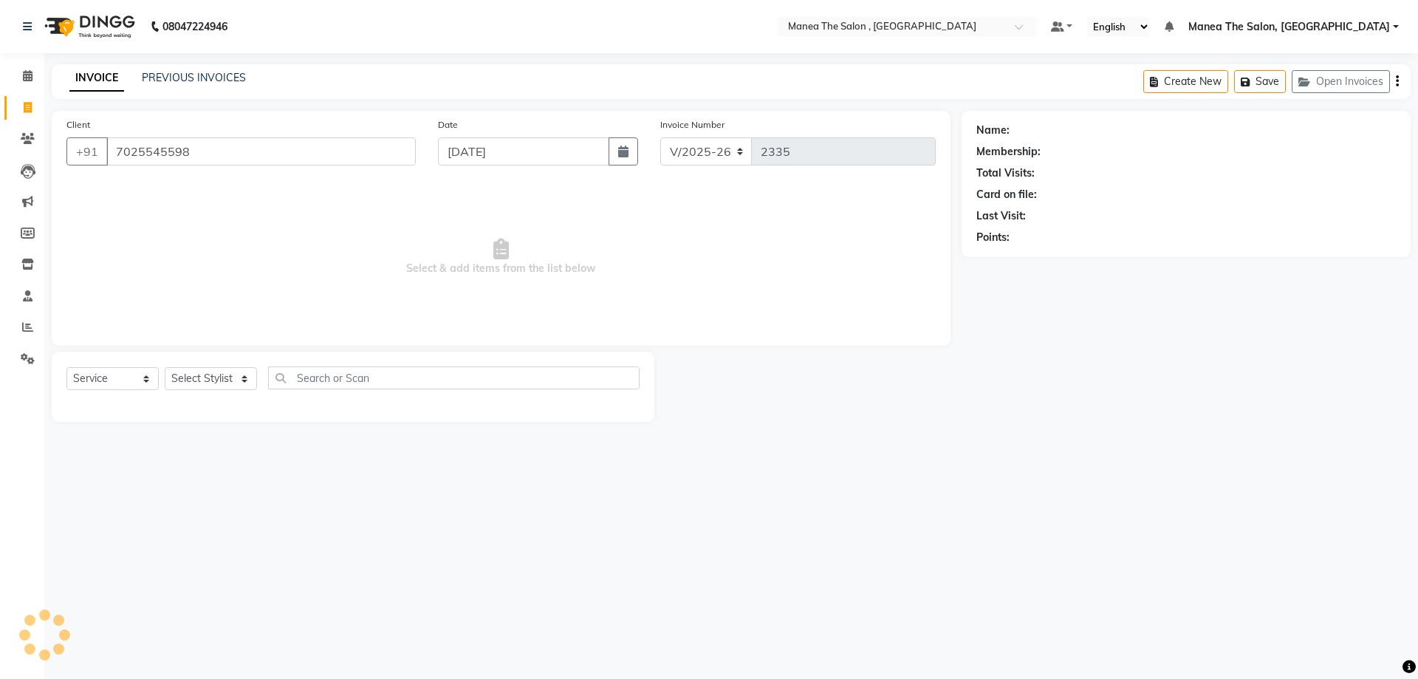
type input "7025545598"
select select "1: Object"
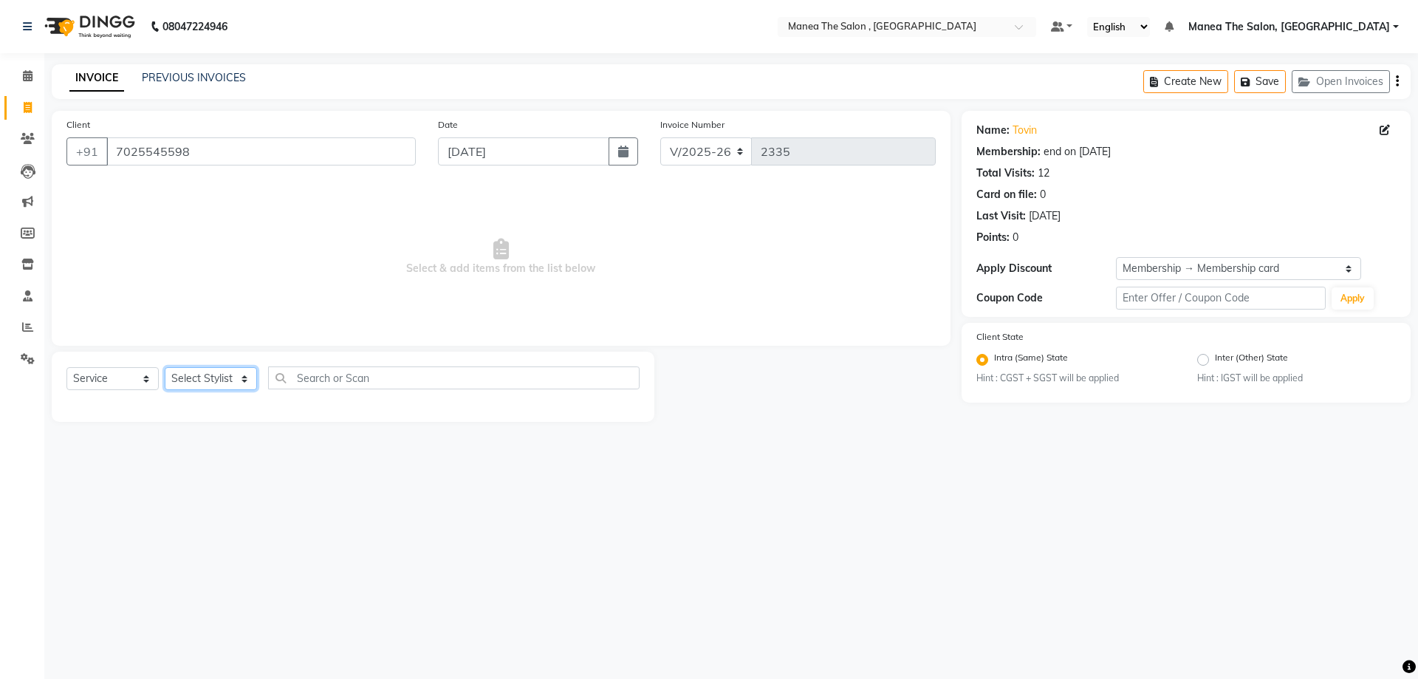
click at [219, 379] on select "Select Stylist AYAZ Manager prameela PUNITH Raj tillu SALMAN Soujanya" at bounding box center [211, 378] width 92 height 23
select select "84418"
click at [165, 367] on select "Select Stylist AYAZ Manager prameela PUNITH Raj tillu SALMAN Soujanya" at bounding box center [211, 378] width 92 height 23
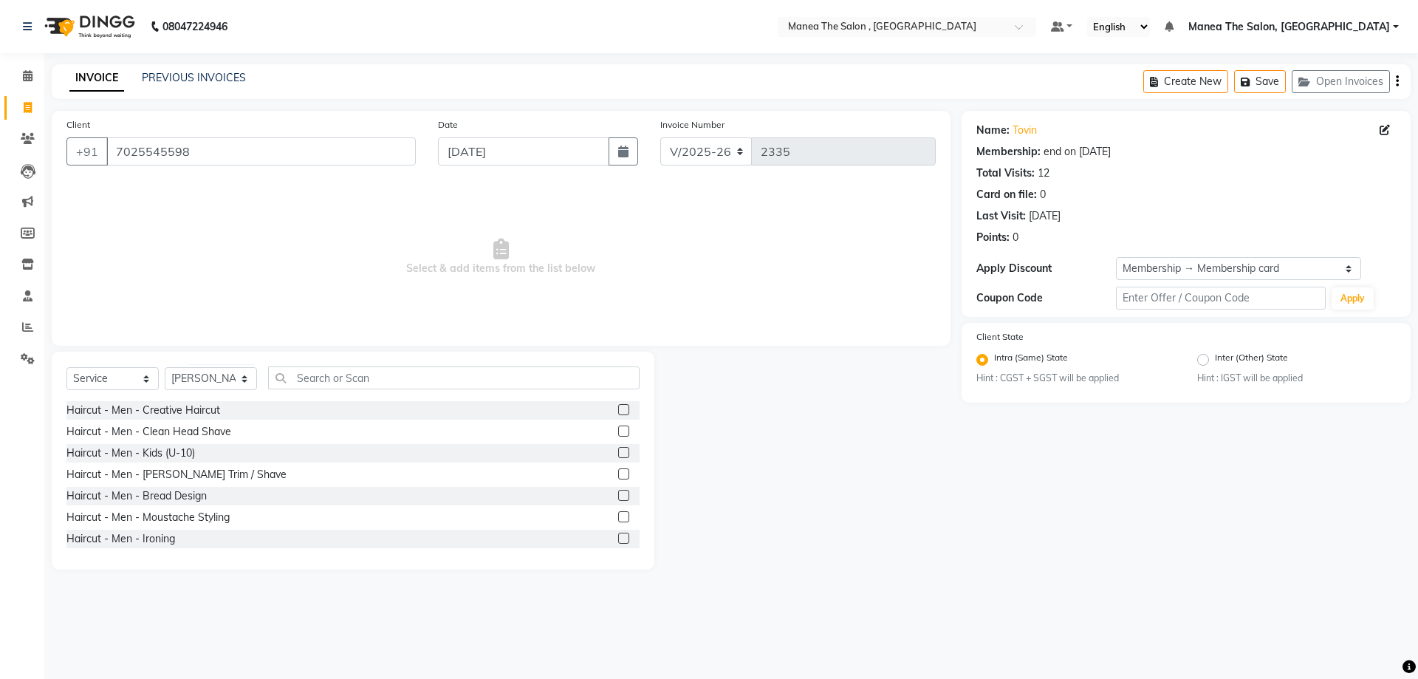
click at [618, 407] on label at bounding box center [623, 409] width 11 height 11
click at [618, 407] on input "checkbox" at bounding box center [623, 411] width 10 height 10
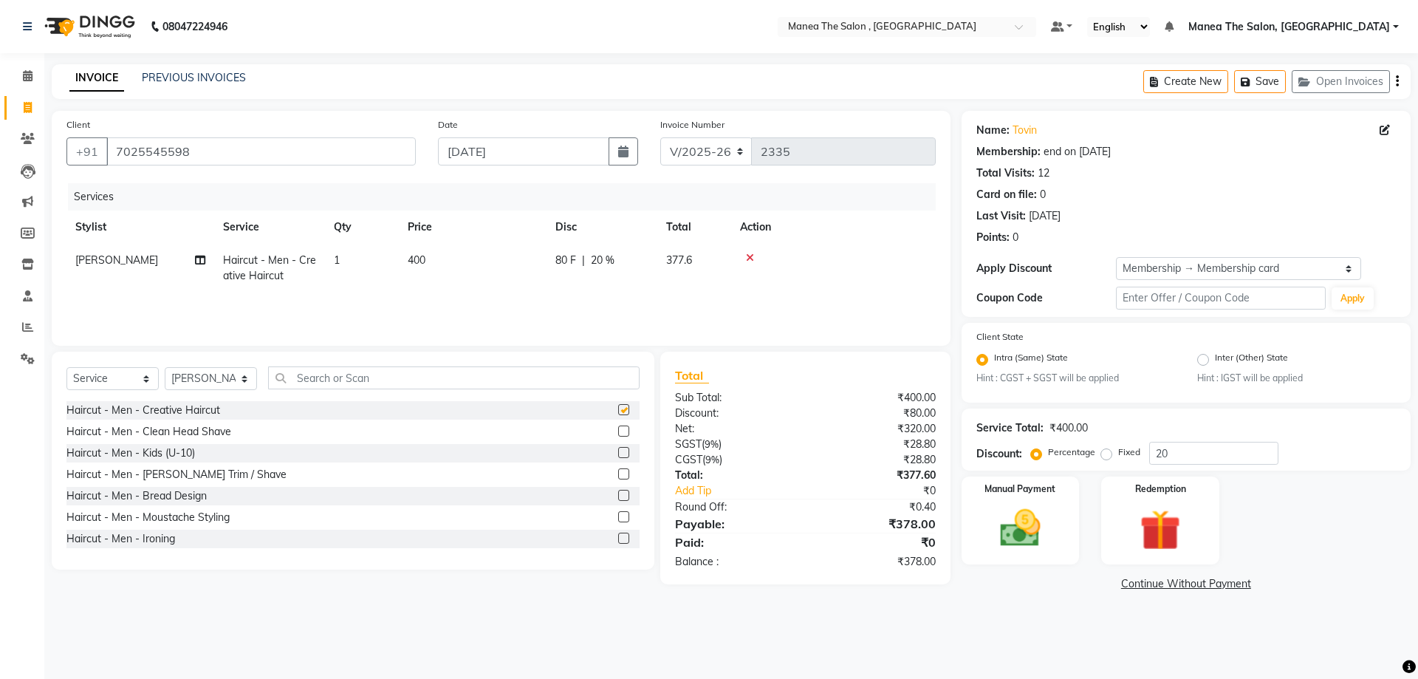
checkbox input "false"
click at [618, 494] on label at bounding box center [623, 495] width 11 height 11
click at [618, 494] on input "checkbox" at bounding box center [623, 496] width 10 height 10
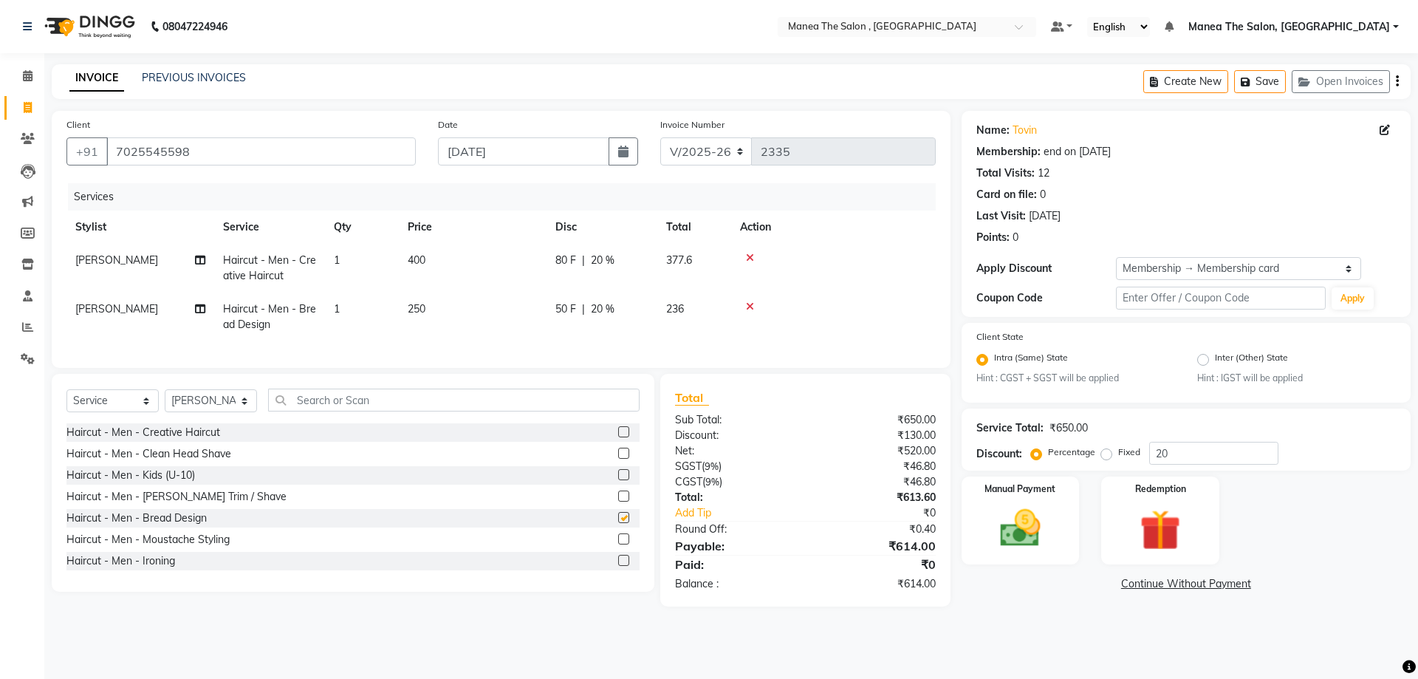
checkbox input "false"
click at [1026, 525] on img at bounding box center [1020, 528] width 69 height 49
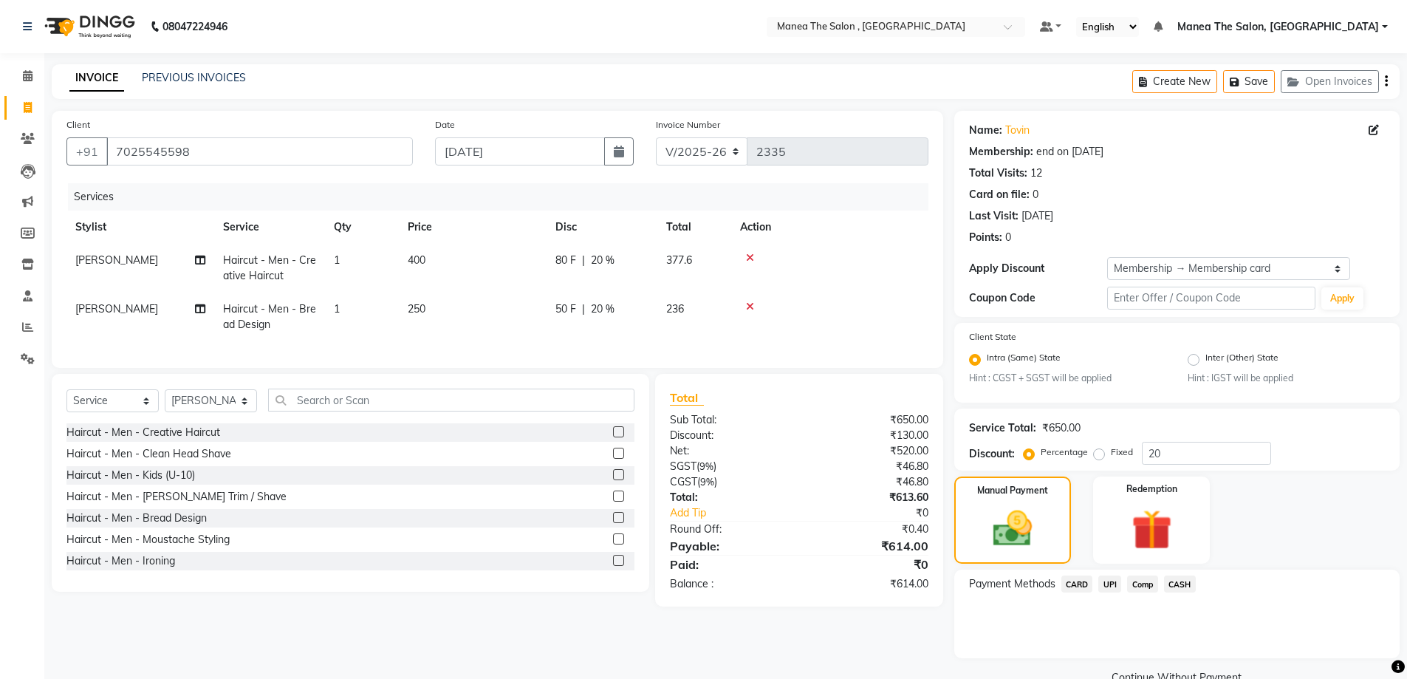
click at [1073, 584] on span "CARD" at bounding box center [1077, 583] width 32 height 17
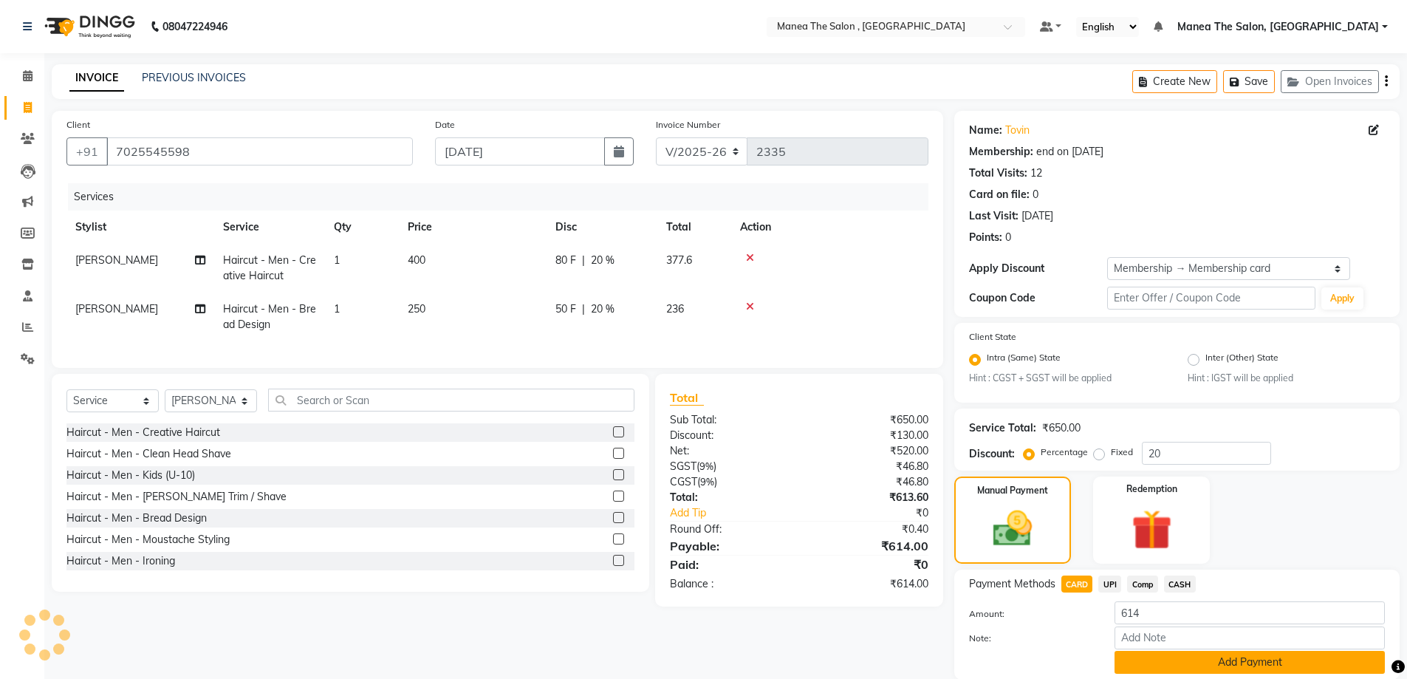
click at [1174, 659] on button "Add Payment" at bounding box center [1250, 662] width 270 height 23
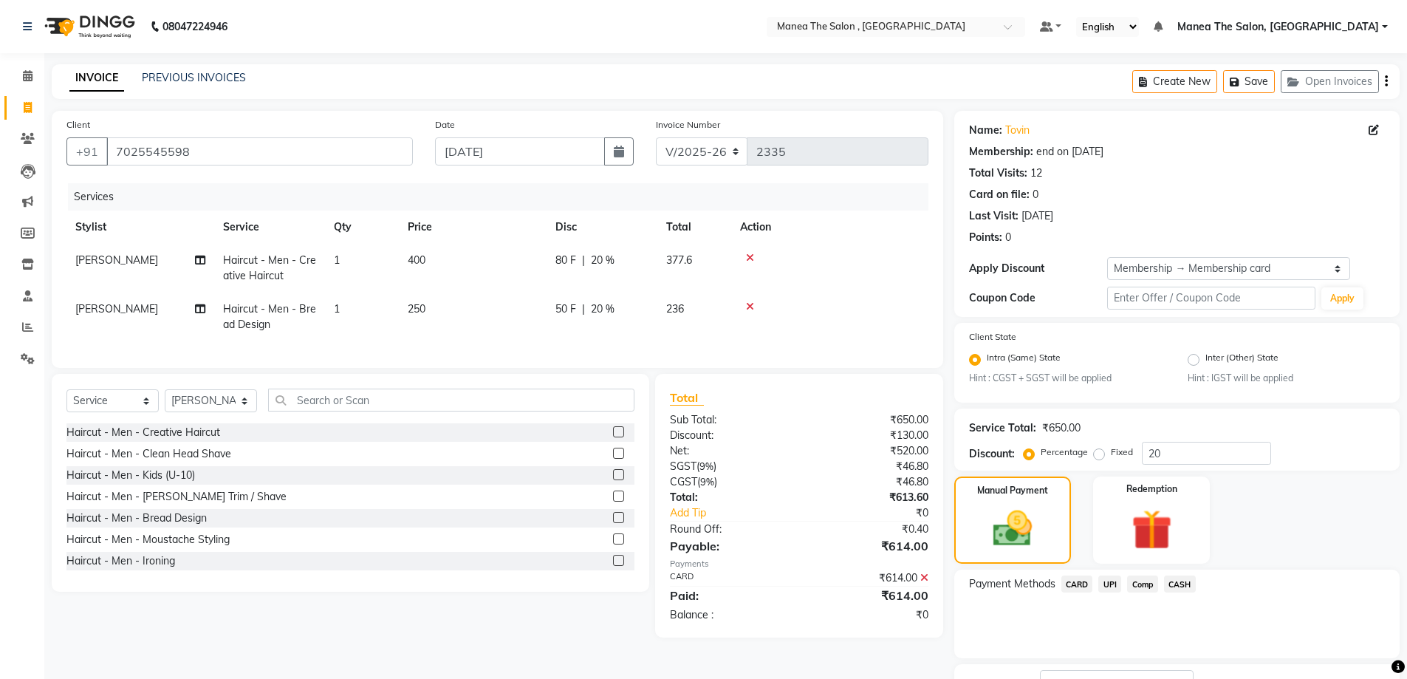
click at [1087, 585] on span "CARD" at bounding box center [1077, 583] width 32 height 17
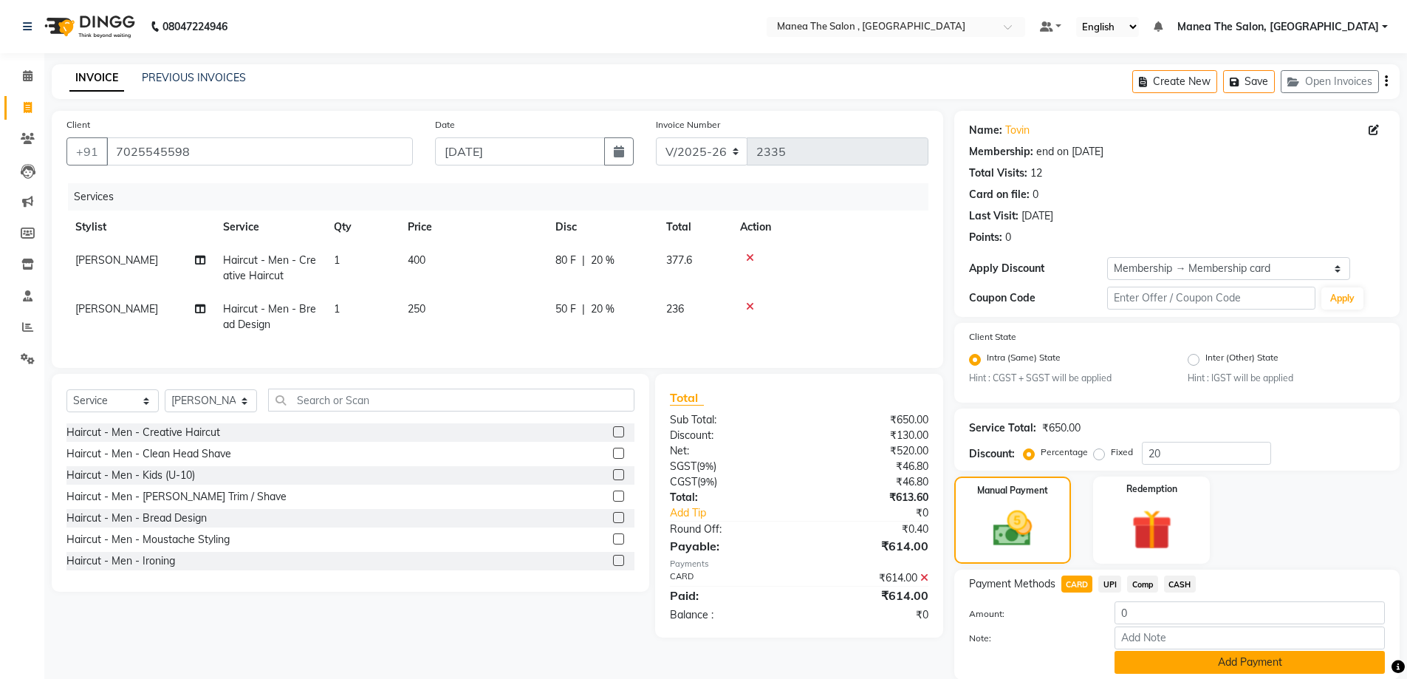
click at [1180, 657] on button "Add Payment" at bounding box center [1250, 662] width 270 height 23
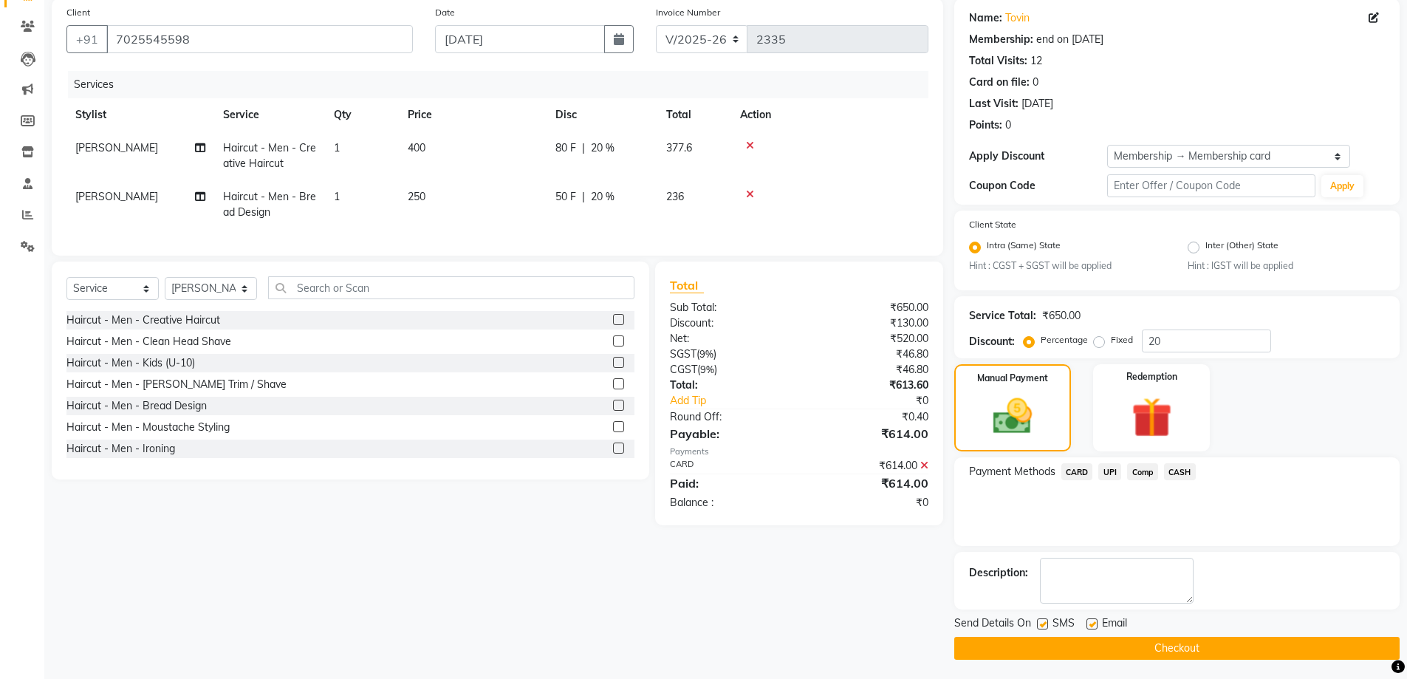
scroll to position [115, 0]
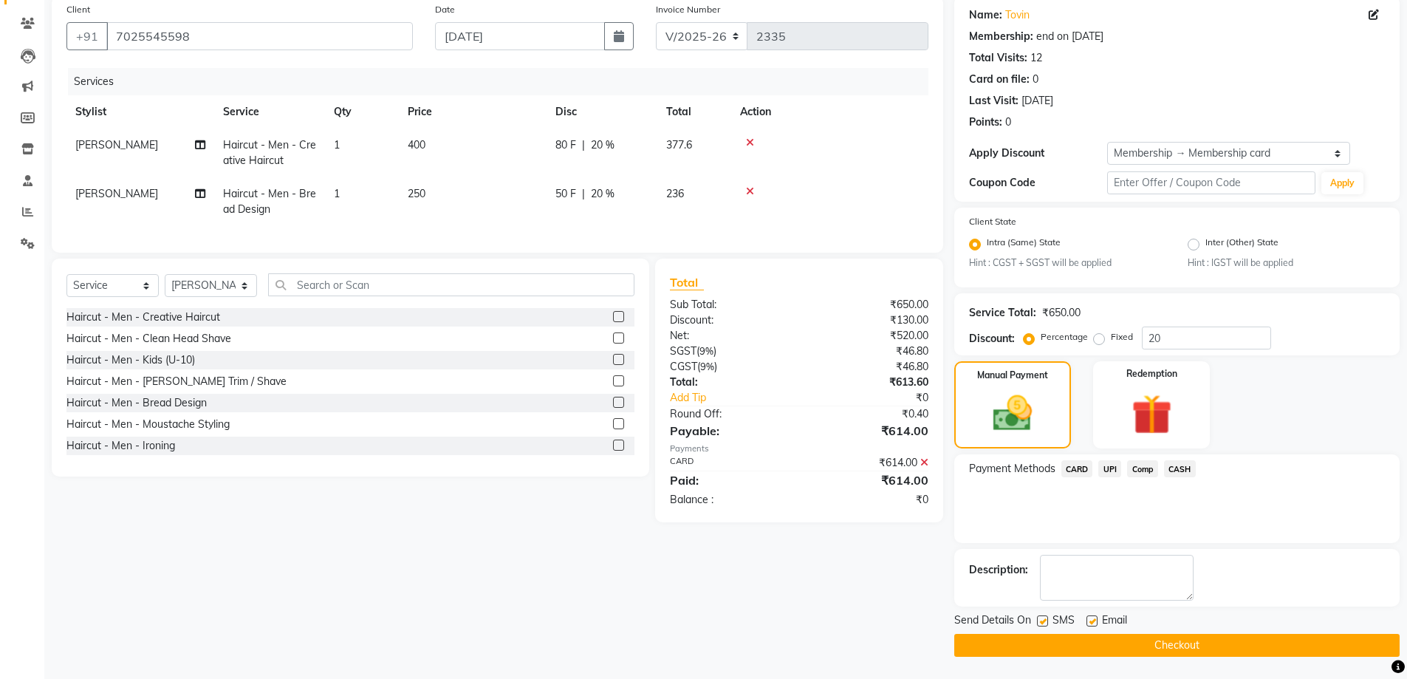
click at [1179, 651] on button "Checkout" at bounding box center [1176, 645] width 445 height 23
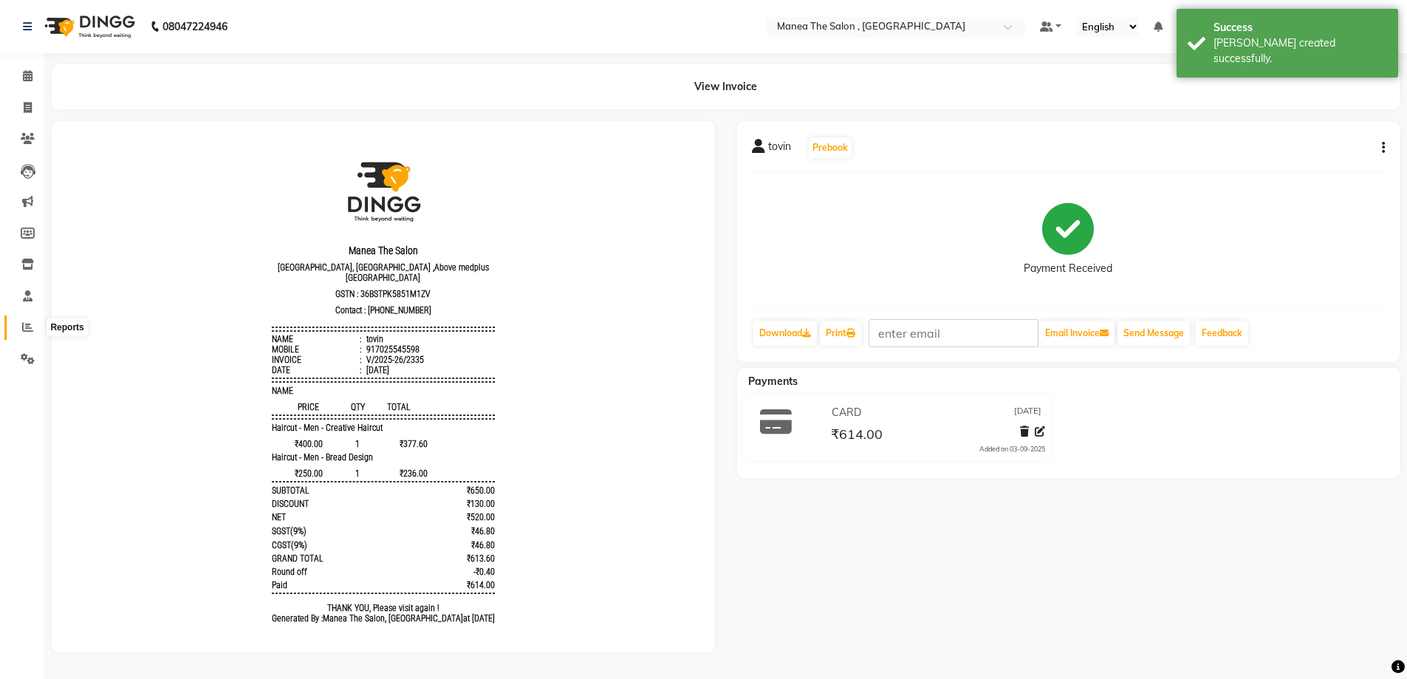
click at [35, 323] on span at bounding box center [28, 327] width 26 height 17
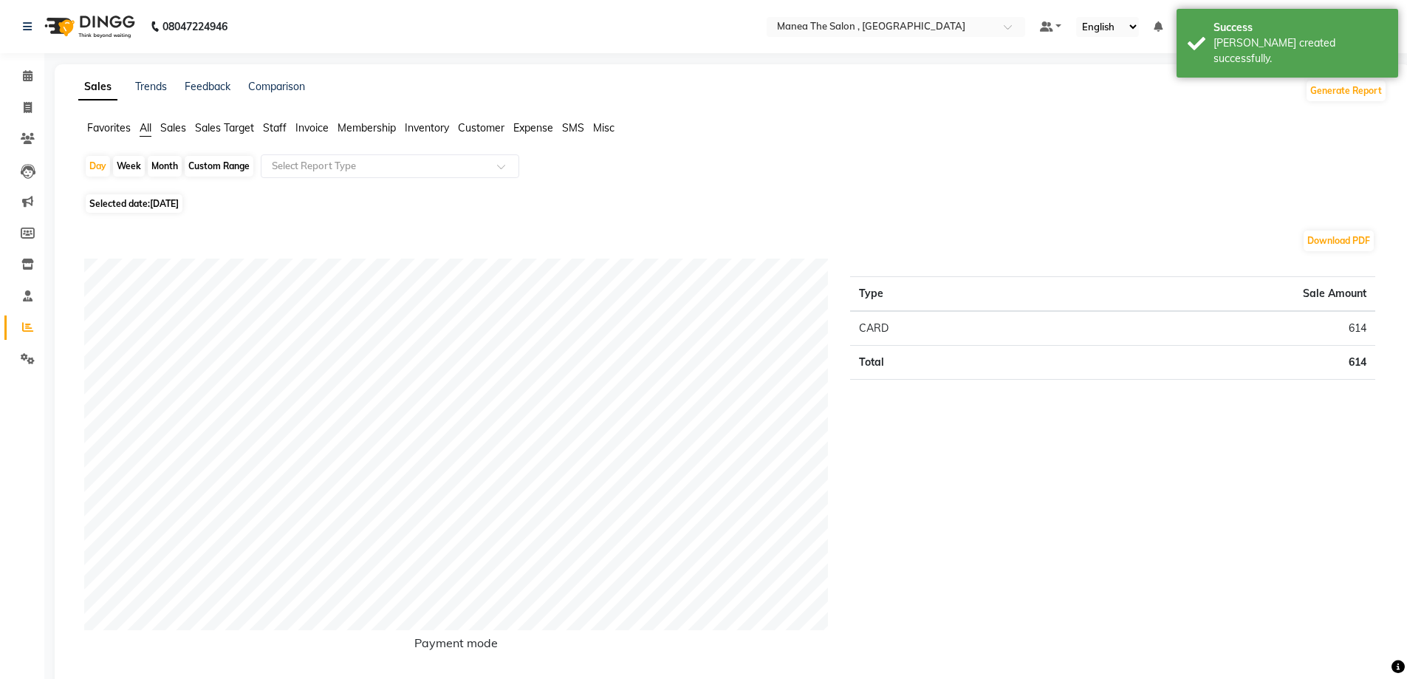
click at [164, 165] on div "Month" at bounding box center [165, 166] width 34 height 21
select select "9"
select select "2025"
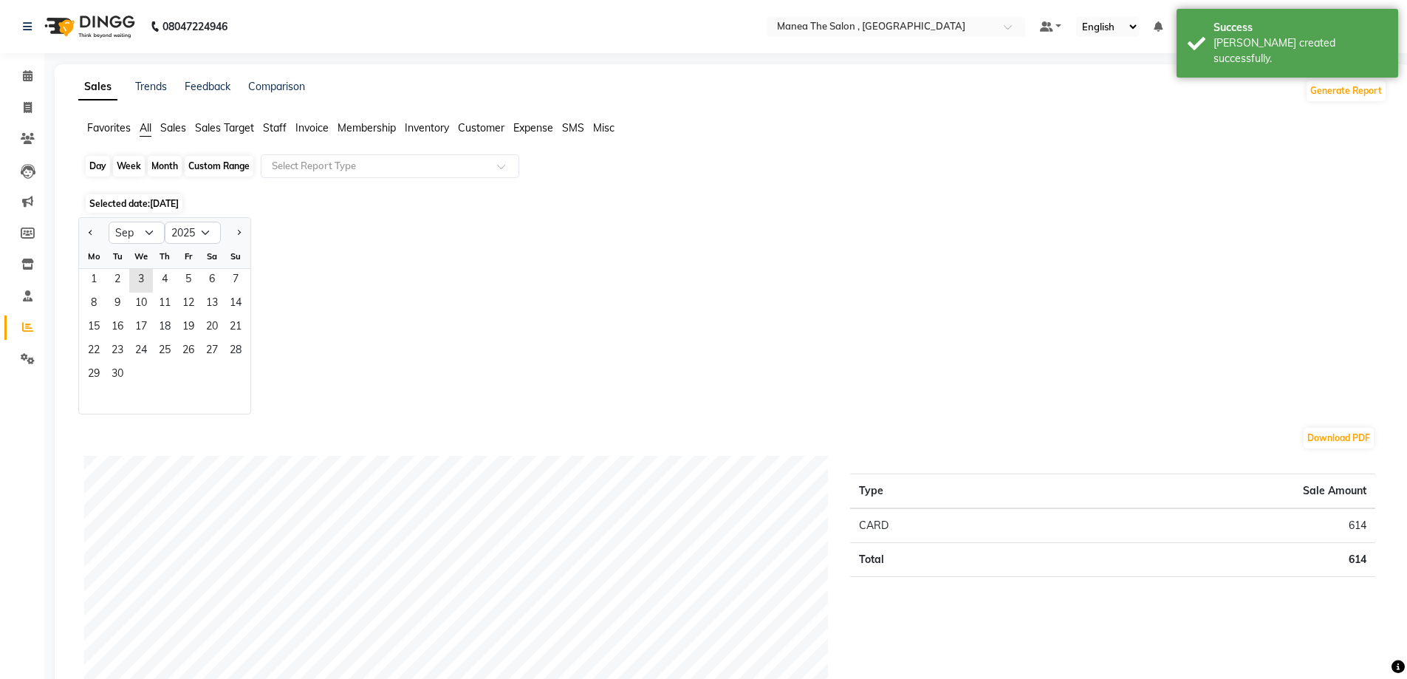
click at [164, 162] on div "Month" at bounding box center [165, 166] width 34 height 21
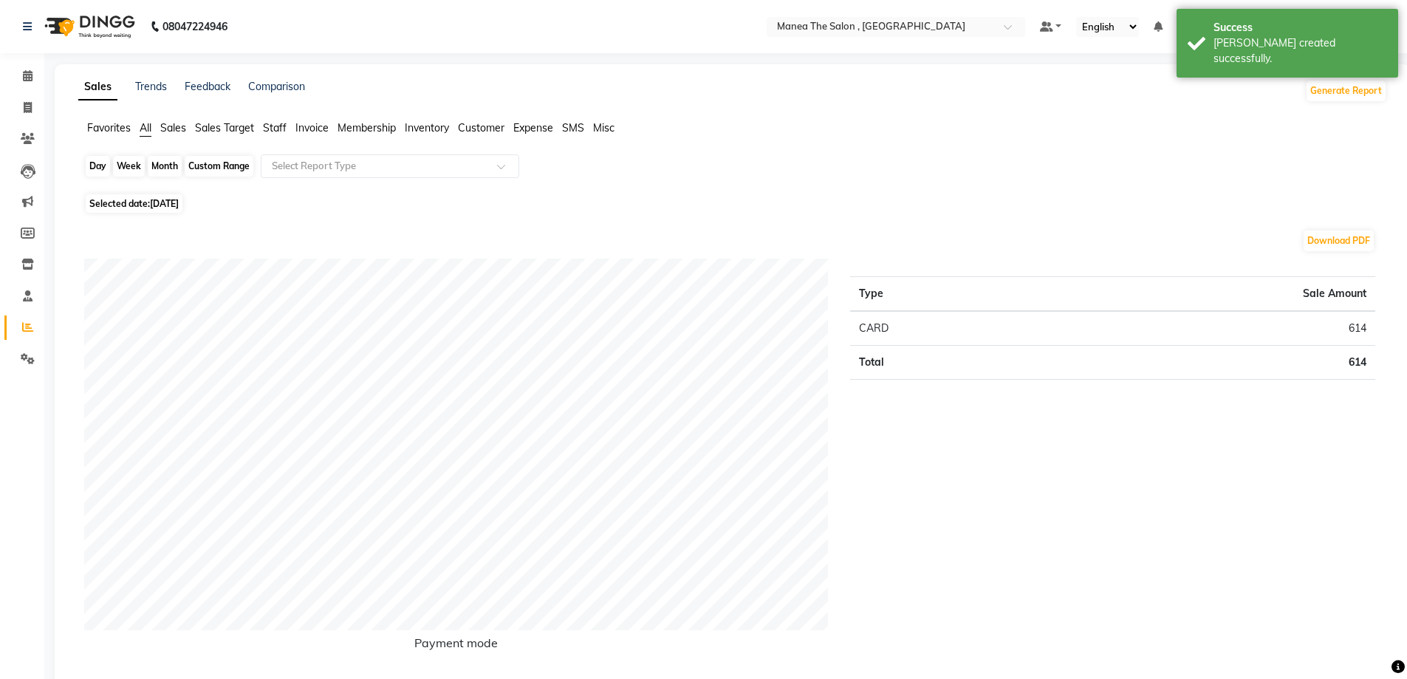
click at [165, 167] on div "Month" at bounding box center [165, 166] width 34 height 21
select select "9"
select select "2025"
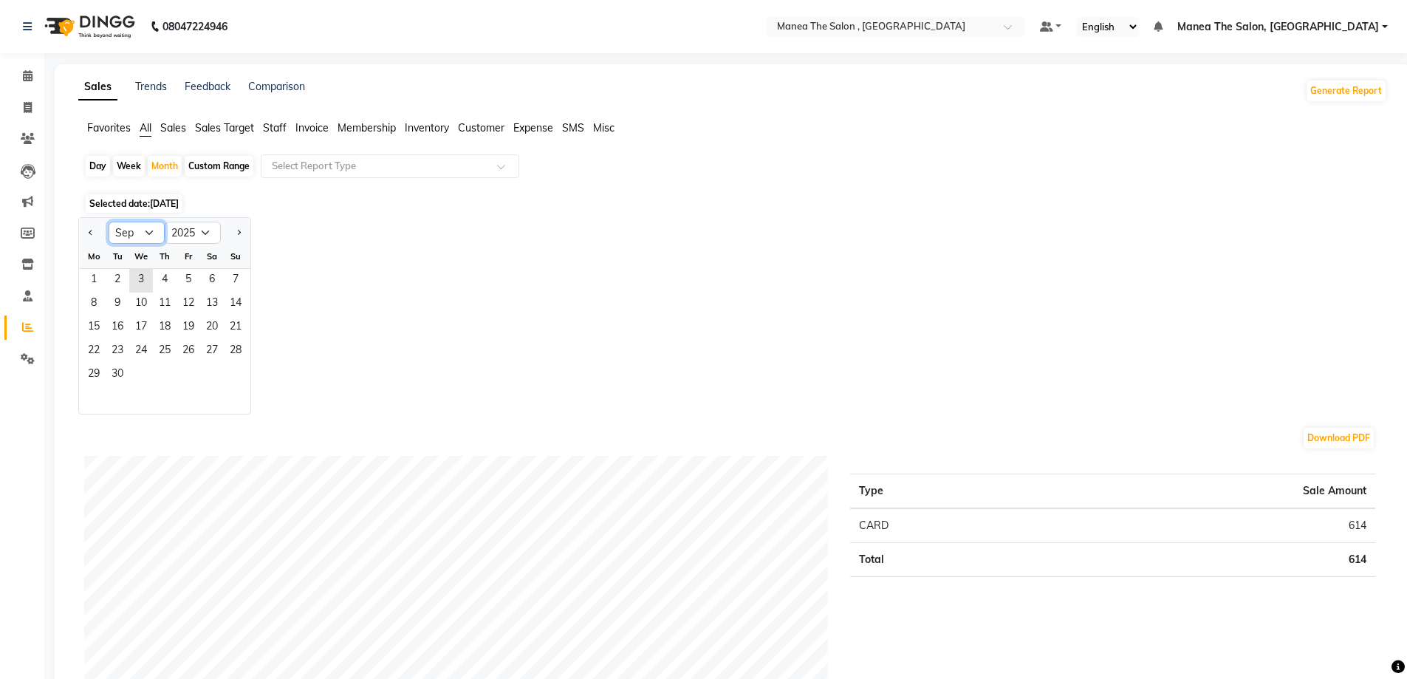
click at [136, 230] on select "Jan Feb Mar Apr May Jun Jul Aug Sep Oct Nov Dec" at bounding box center [137, 233] width 56 height 22
select select "8"
click at [109, 222] on select "Jan Feb Mar Apr May Jun Jul Aug Sep Oct Nov Dec" at bounding box center [137, 233] width 56 height 22
click at [187, 276] on span "1" at bounding box center [189, 281] width 24 height 24
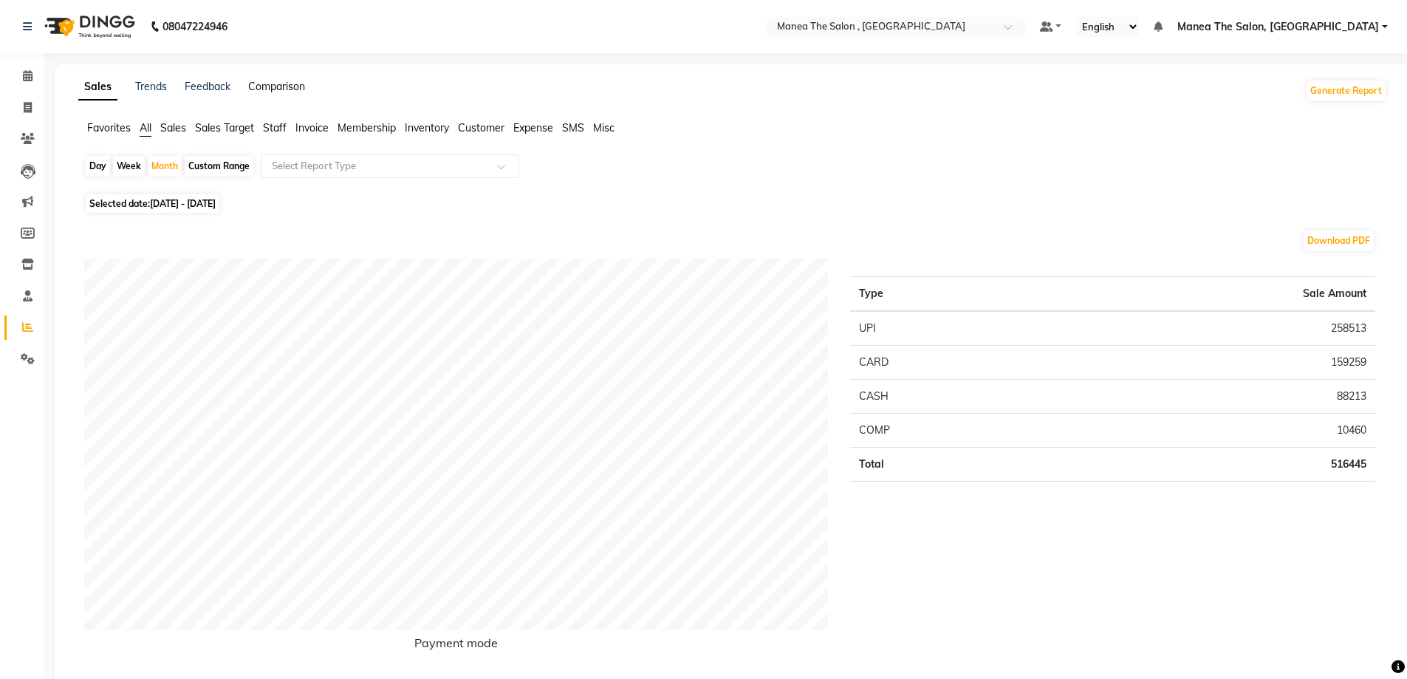
click at [289, 88] on link "Comparison" at bounding box center [276, 86] width 57 height 13
select select "single_date"
select select "single_date_dash"
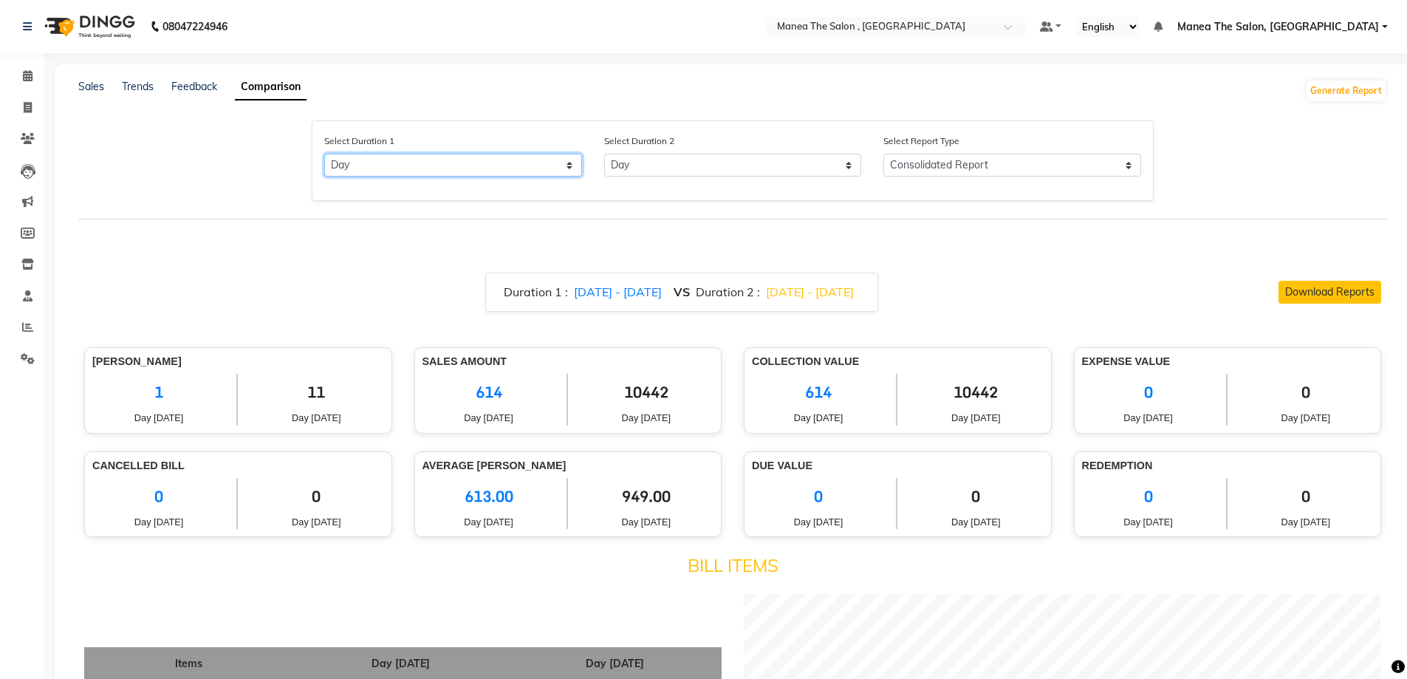
click at [439, 165] on select "Select Day Month Week Custom" at bounding box center [453, 165] width 258 height 23
select select "month"
click at [324, 154] on select "Select Day Month Week Custom" at bounding box center [453, 165] width 258 height 23
select select "9"
select select "2025"
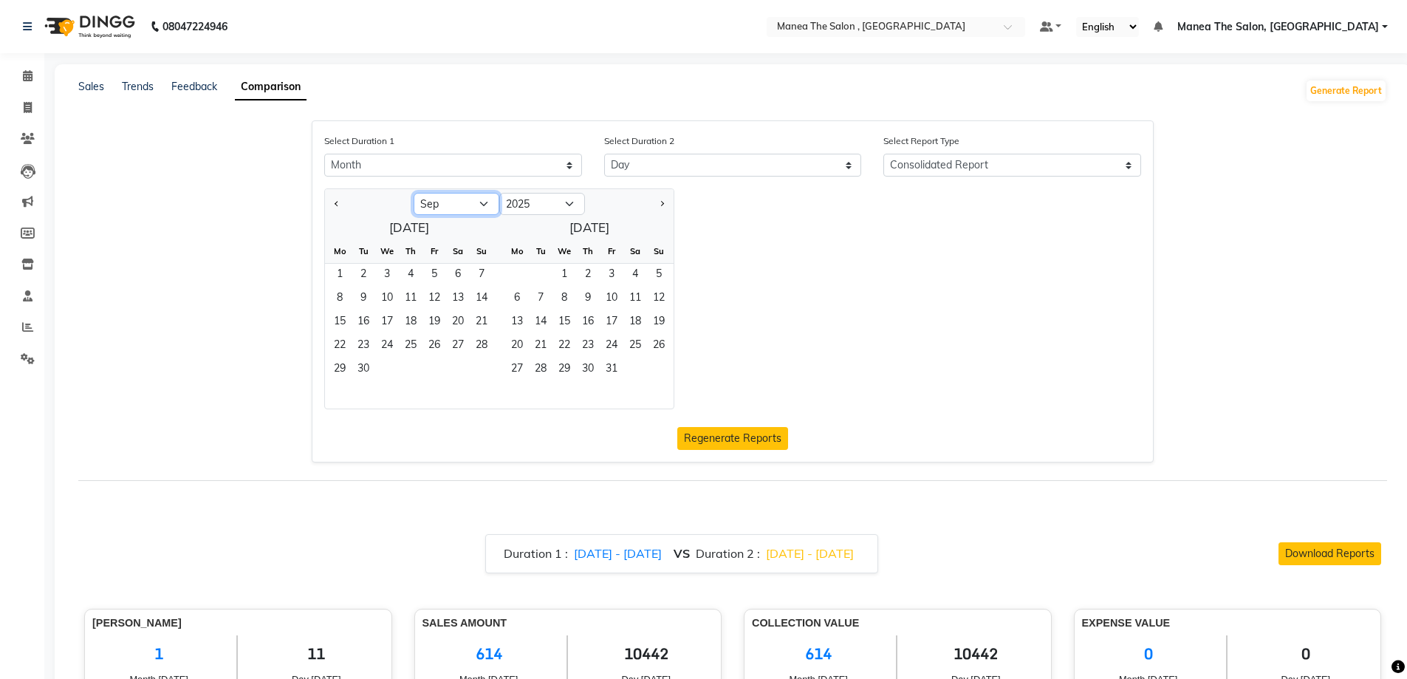
click at [443, 208] on select "Jan Feb Mar Apr May Jun Jul Aug Sep Oct Nov Dec" at bounding box center [457, 204] width 86 height 22
select select "8"
click at [414, 193] on select "Jan Feb Mar Apr May Jun Jul Aug Sep Oct Nov Dec" at bounding box center [457, 204] width 86 height 22
click at [437, 273] on span "1" at bounding box center [434, 276] width 24 height 24
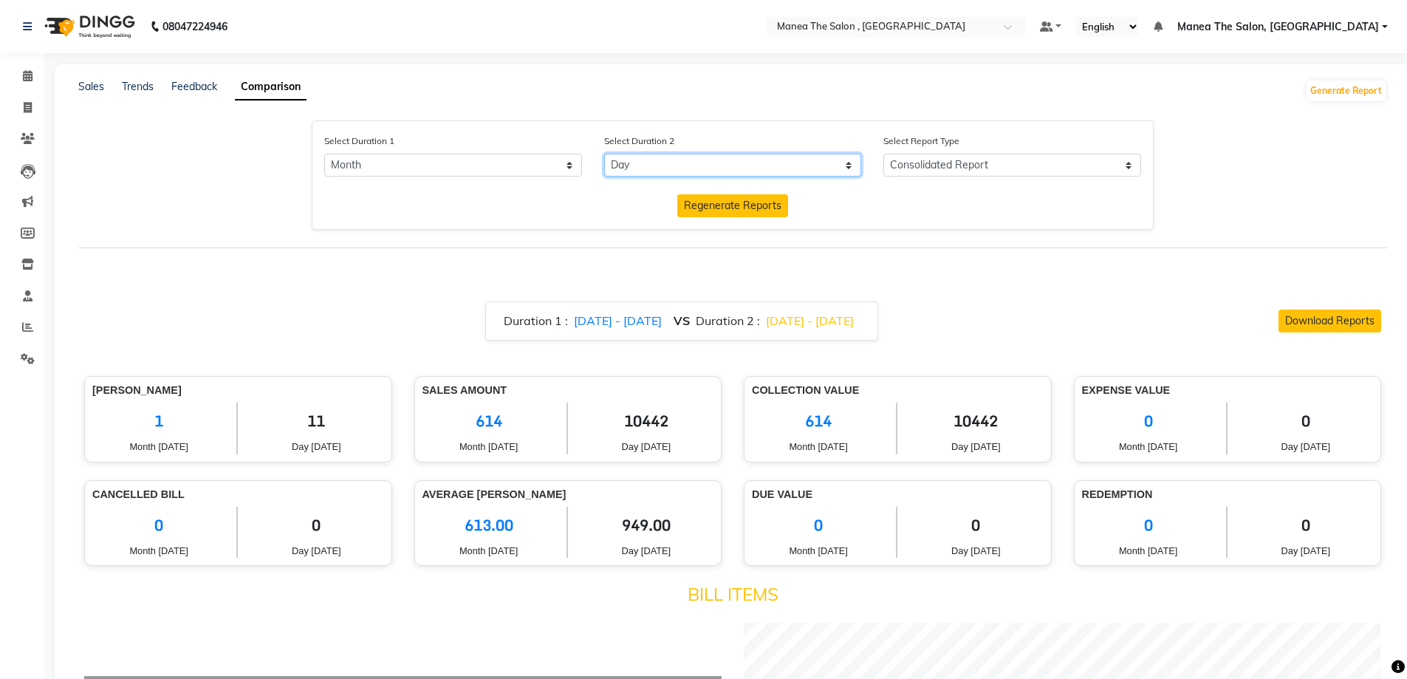
click at [707, 167] on select "Select Day Month Week Custom" at bounding box center [733, 165] width 258 height 23
select select "month_dash"
click at [604, 154] on select "Select Day Month Week Custom" at bounding box center [733, 165] width 258 height 23
select select "9"
select select "2025"
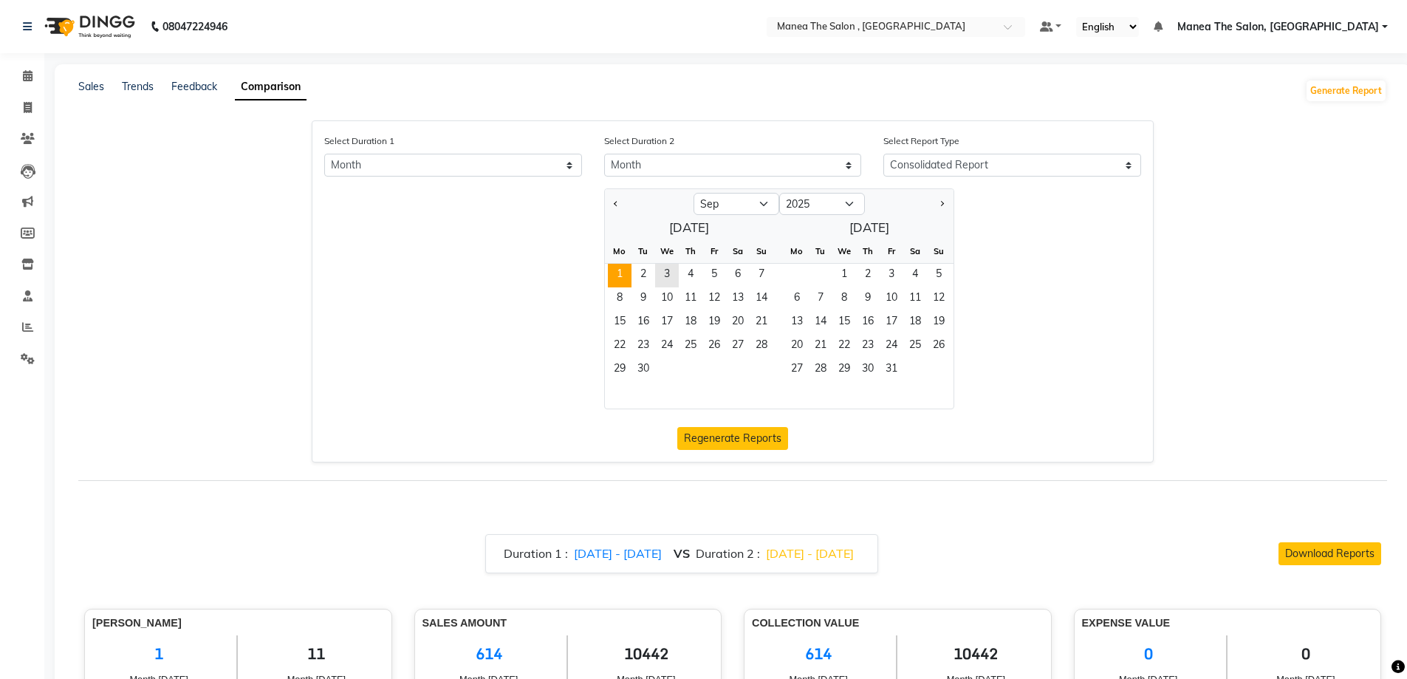
click at [625, 272] on span "1" at bounding box center [620, 276] width 24 height 24
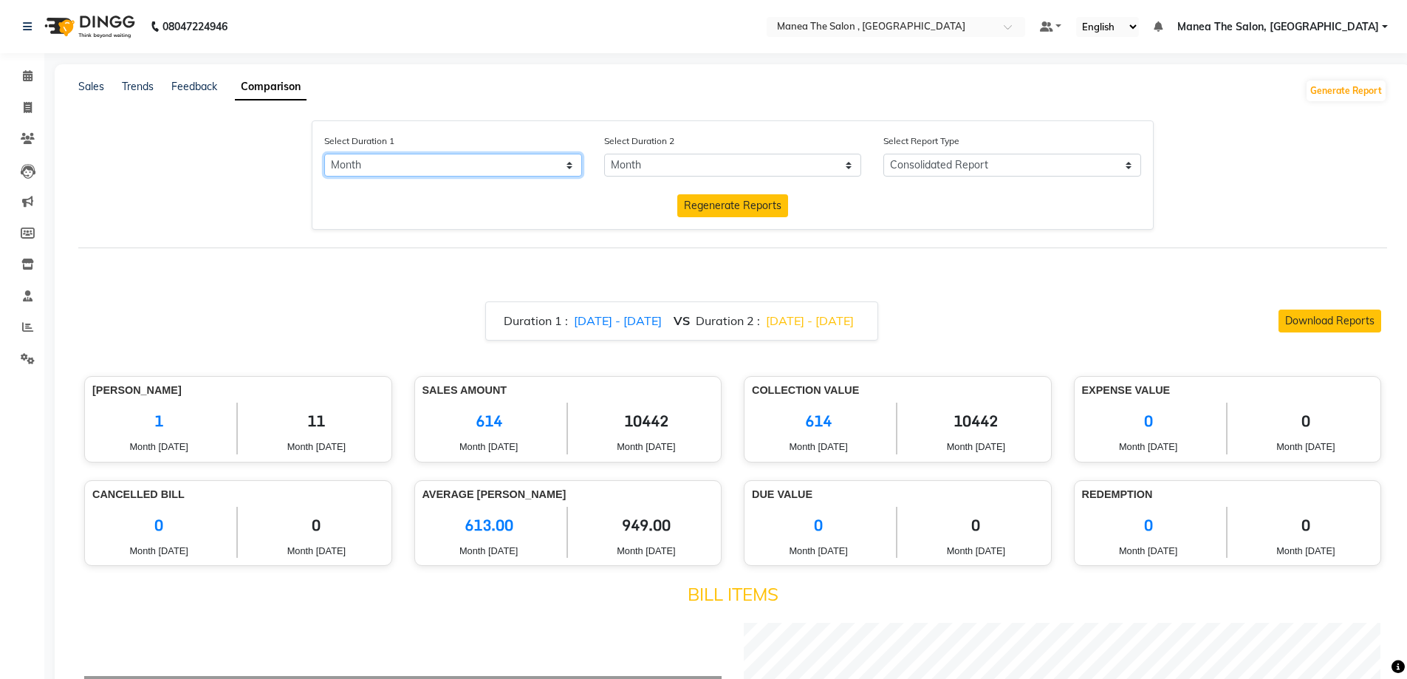
click at [517, 157] on select "Select Day Month Week Custom" at bounding box center [453, 165] width 258 height 23
click at [324, 154] on select "Select Day Month Week Custom" at bounding box center [453, 165] width 258 height 23
click at [562, 166] on select "Select Day Month Week Custom" at bounding box center [453, 165] width 258 height 23
click at [324, 154] on select "Select Day Month Week Custom" at bounding box center [453, 165] width 258 height 23
click at [594, 324] on span "1/8/2025 - 31/8/2025" at bounding box center [618, 320] width 88 height 15
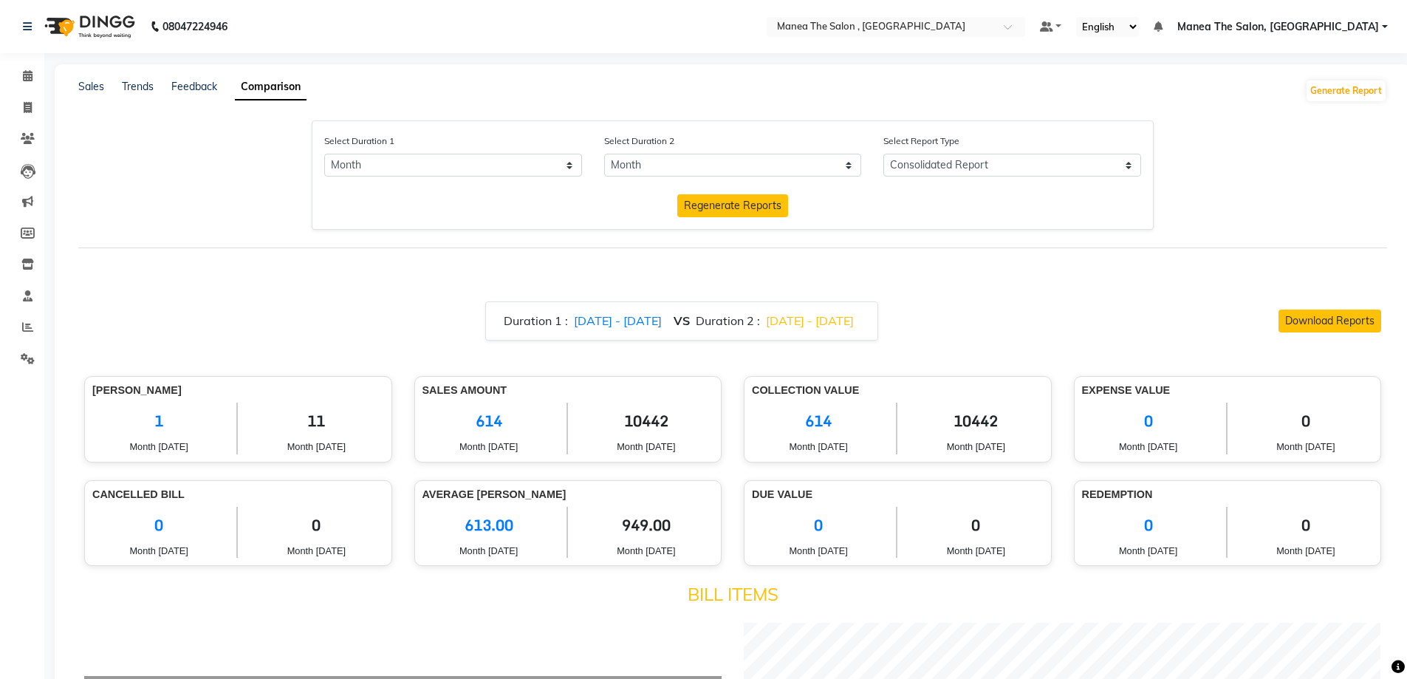
select select "9"
select select "2025"
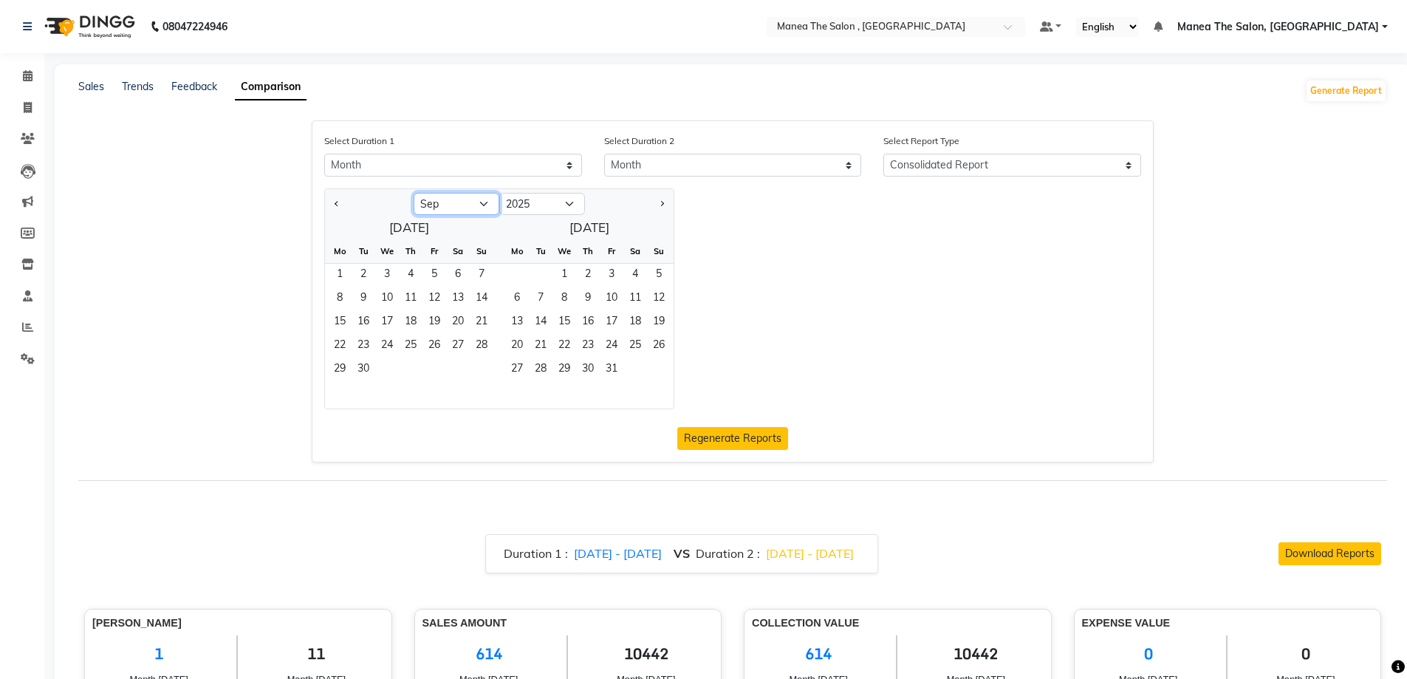
click at [476, 204] on select "Jan Feb Mar Apr May Jun Jul Aug Sep Oct Nov Dec" at bounding box center [457, 204] width 86 height 22
select select "8"
click at [414, 193] on select "Jan Feb Mar Apr May Jun Jul Aug Sep Oct Nov Dec" at bounding box center [457, 204] width 86 height 22
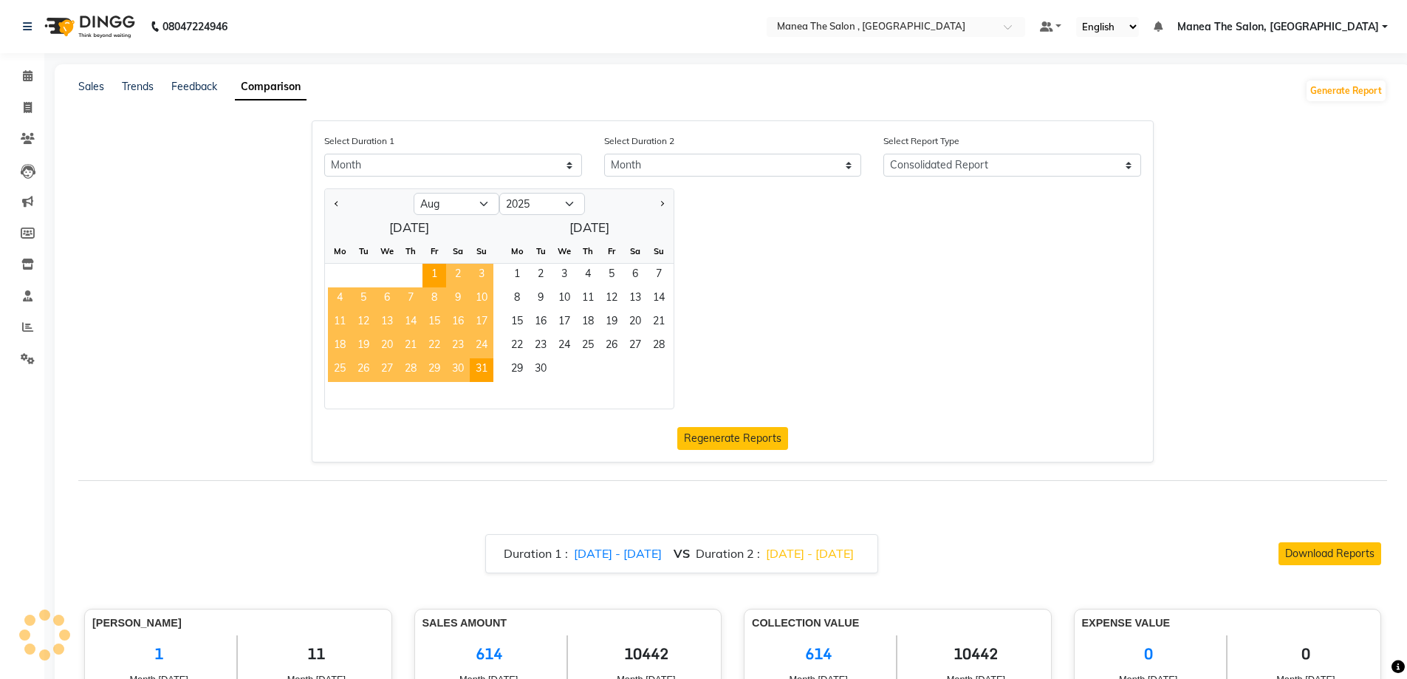
click at [736, 367] on div "Jan Feb Mar Apr May Jun Jul Aug Sep Oct Nov Dec 2015 2016 2017 2018 2019 2020 2…" at bounding box center [732, 298] width 839 height 221
click at [790, 289] on div "Jan Feb Mar Apr May Jun Jul Aug Sep Oct Nov Dec 2015 2016 2017 2018 2019 2020 2…" at bounding box center [732, 298] width 839 height 221
click at [447, 314] on span "16" at bounding box center [458, 323] width 24 height 24
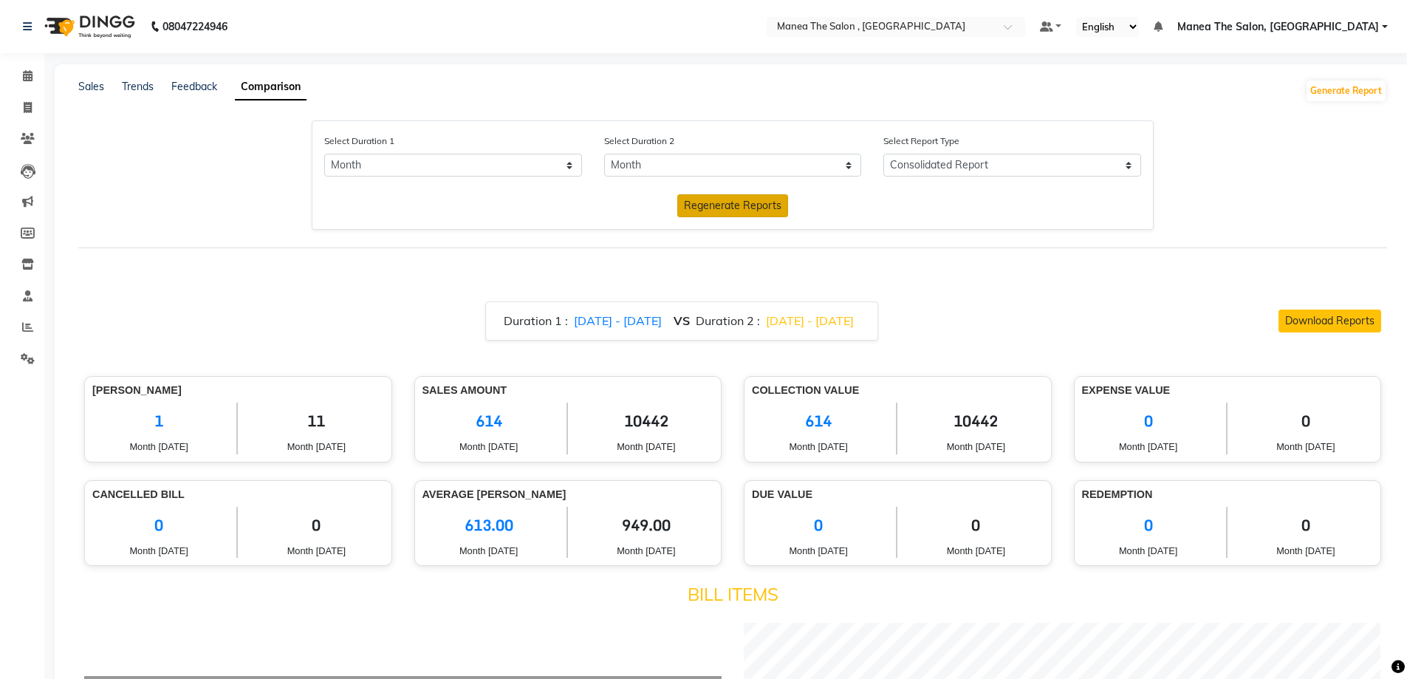
click at [726, 205] on span "Regenerate Reports" at bounding box center [732, 205] width 97 height 13
click at [137, 85] on link "Trends" at bounding box center [138, 86] width 32 height 13
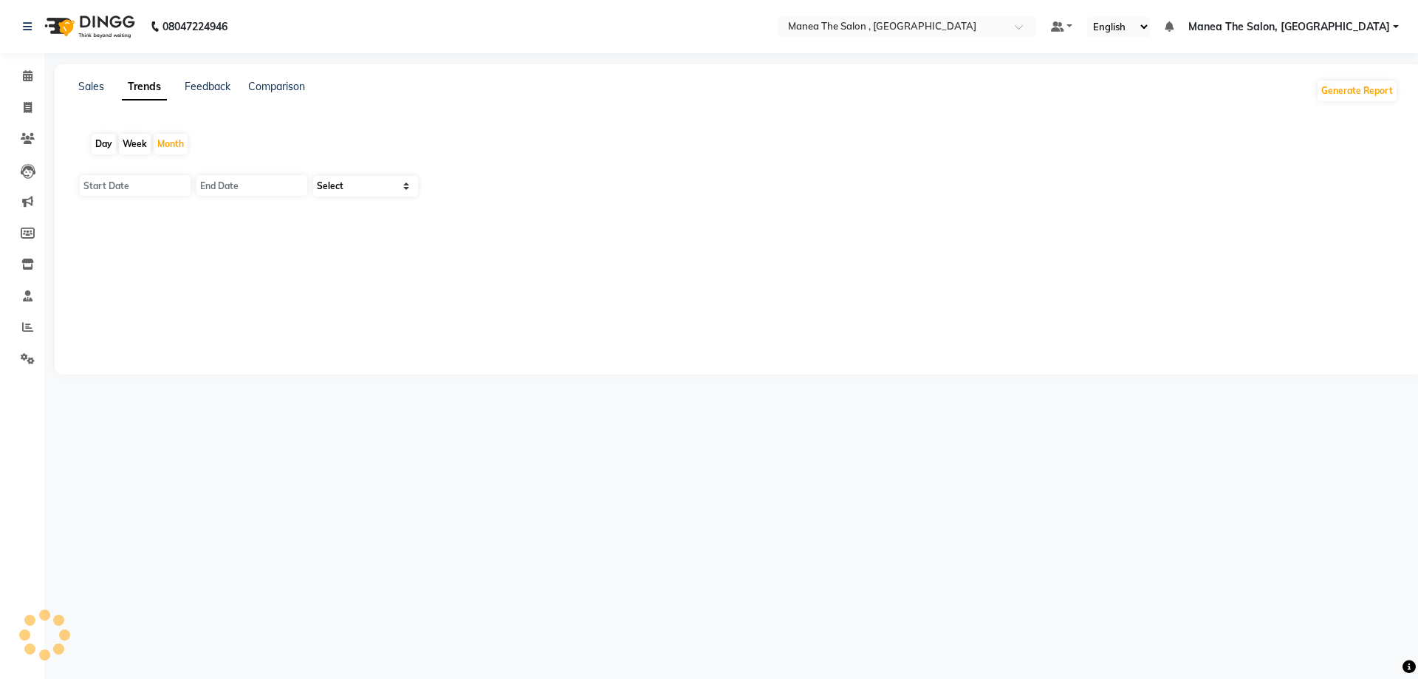
type input "01-09-2025"
type input "30-09-2025"
select select "by_client"
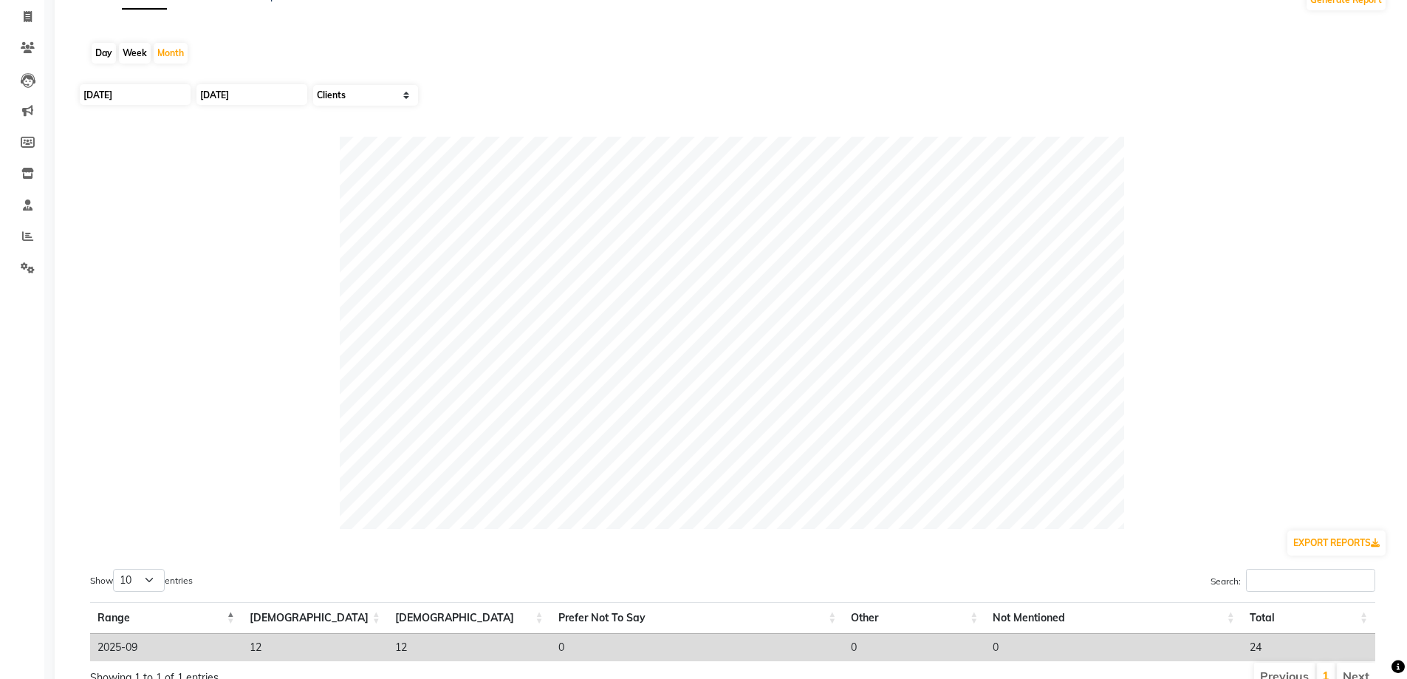
scroll to position [162, 0]
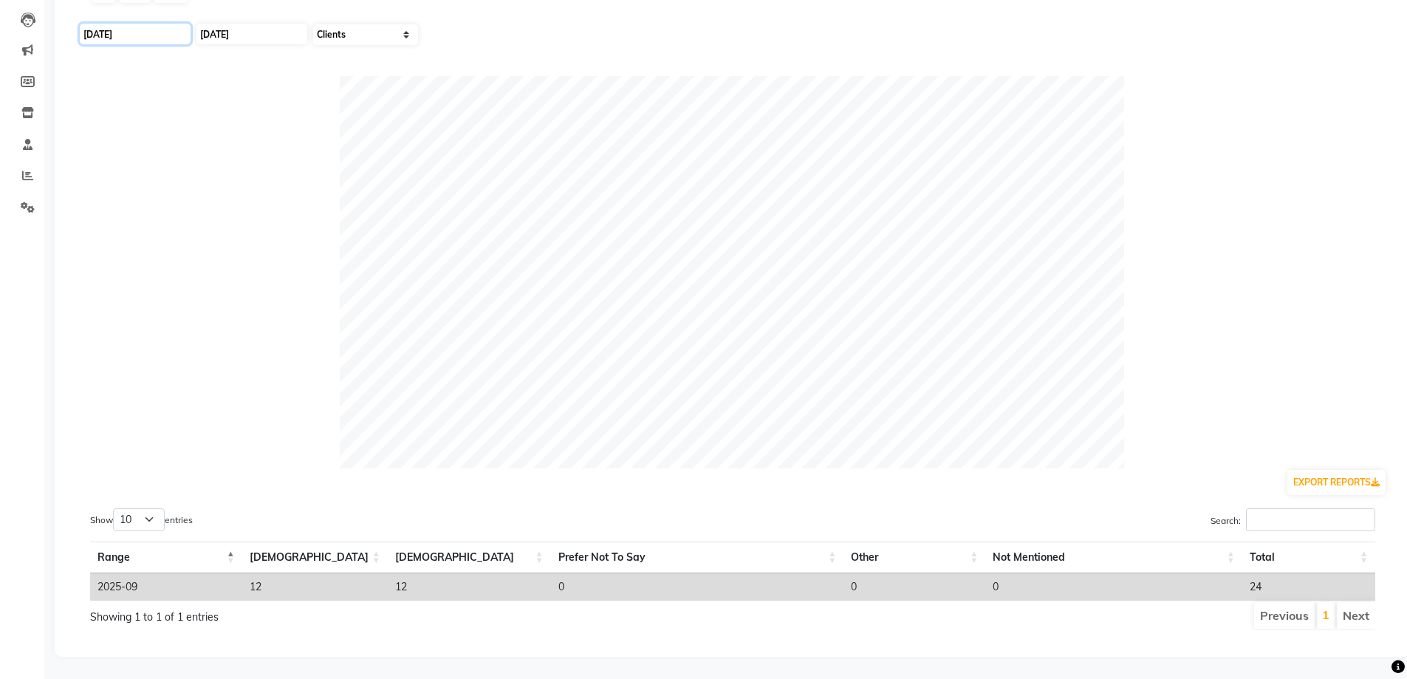
click at [162, 24] on input "01-09-2025" at bounding box center [135, 34] width 111 height 21
select select "9"
select select "2025"
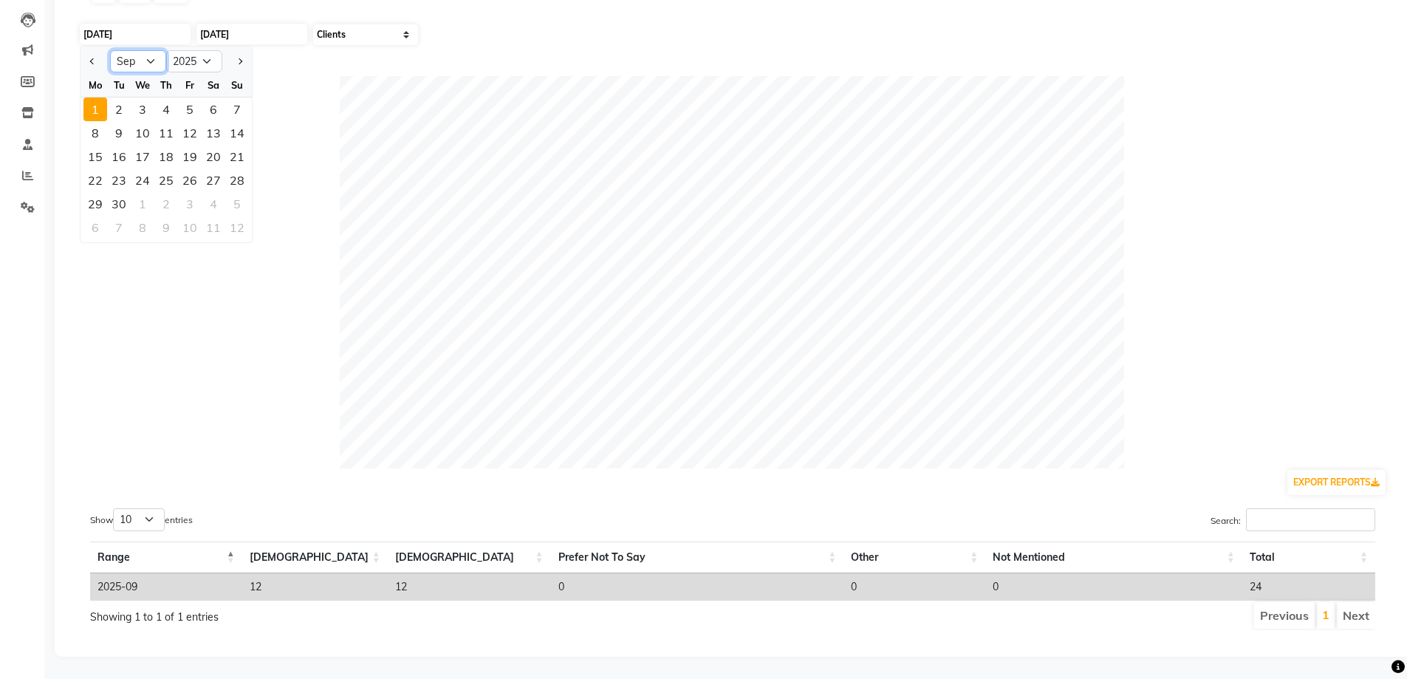
click at [147, 50] on select "Jan Feb Mar Apr May Jun Jul Aug Sep Oct Nov Dec" at bounding box center [138, 61] width 56 height 22
select select "8"
click at [110, 50] on select "Jan Feb Mar Apr May Jun Jul Aug Sep Oct Nov Dec" at bounding box center [138, 61] width 56 height 22
click at [184, 97] on div "1" at bounding box center [190, 109] width 24 height 24
type input "[DATE]"
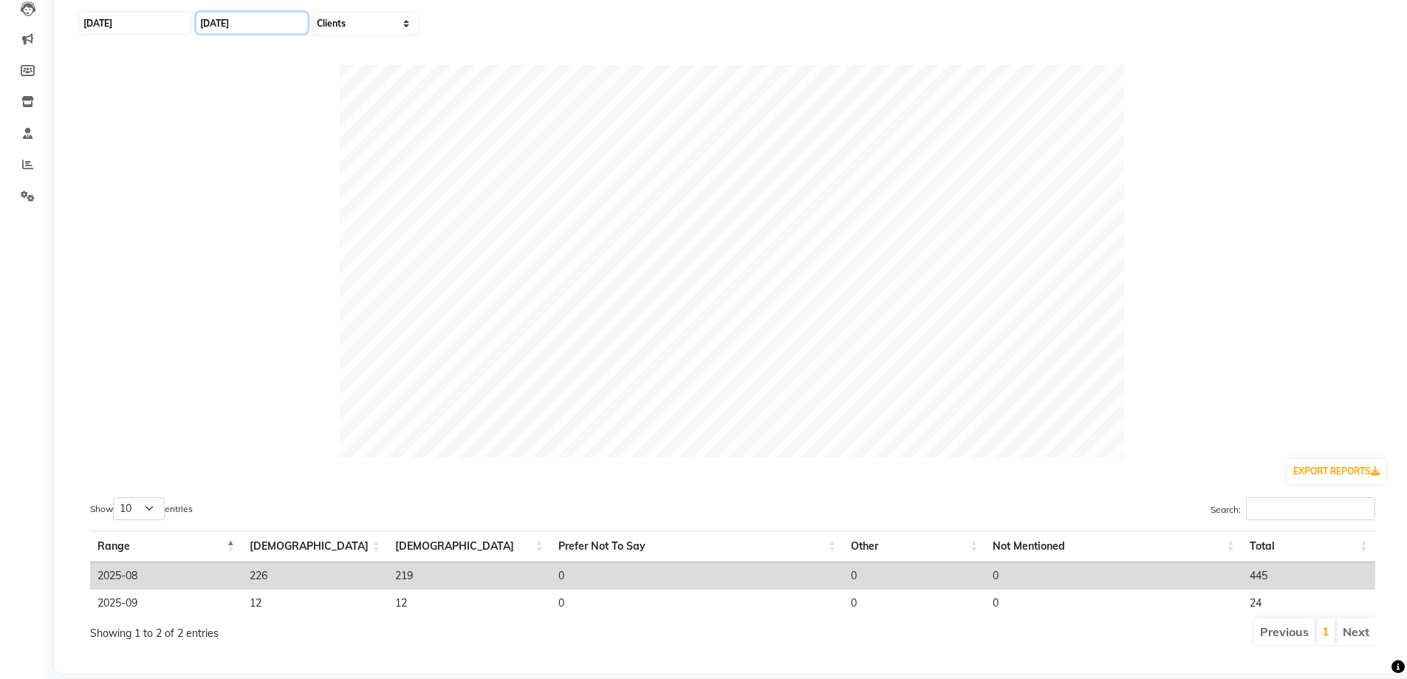
click at [225, 25] on input "30-09-2025" at bounding box center [251, 23] width 111 height 21
select select "9"
select select "2025"
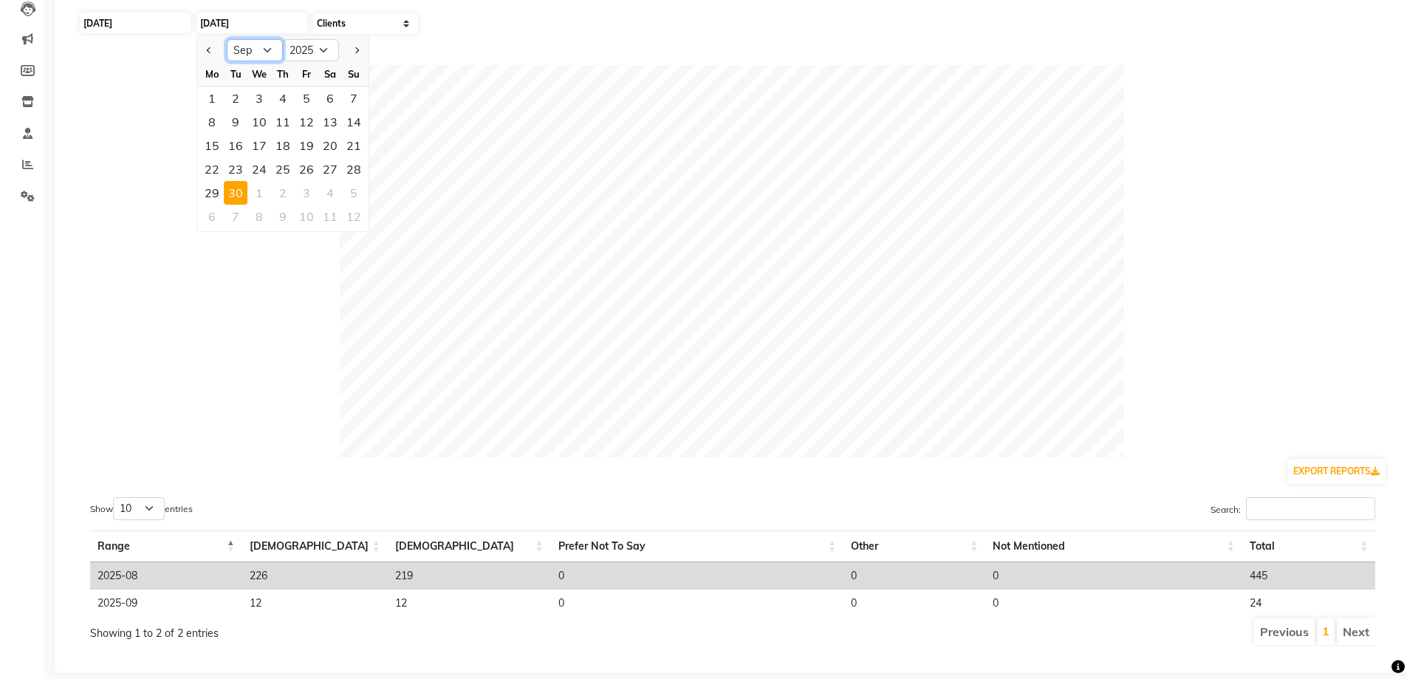
click at [263, 51] on select "Jan Feb Mar Apr May Jun Jul Aug Sep Oct Nov Dec" at bounding box center [255, 50] width 56 height 22
select select "8"
click at [227, 39] on select "Jan Feb Mar Apr May Jun Jul Aug Sep Oct Nov Dec" at bounding box center [255, 50] width 56 height 22
click at [351, 189] on div "31" at bounding box center [354, 193] width 24 height 24
type input "31-08-2025"
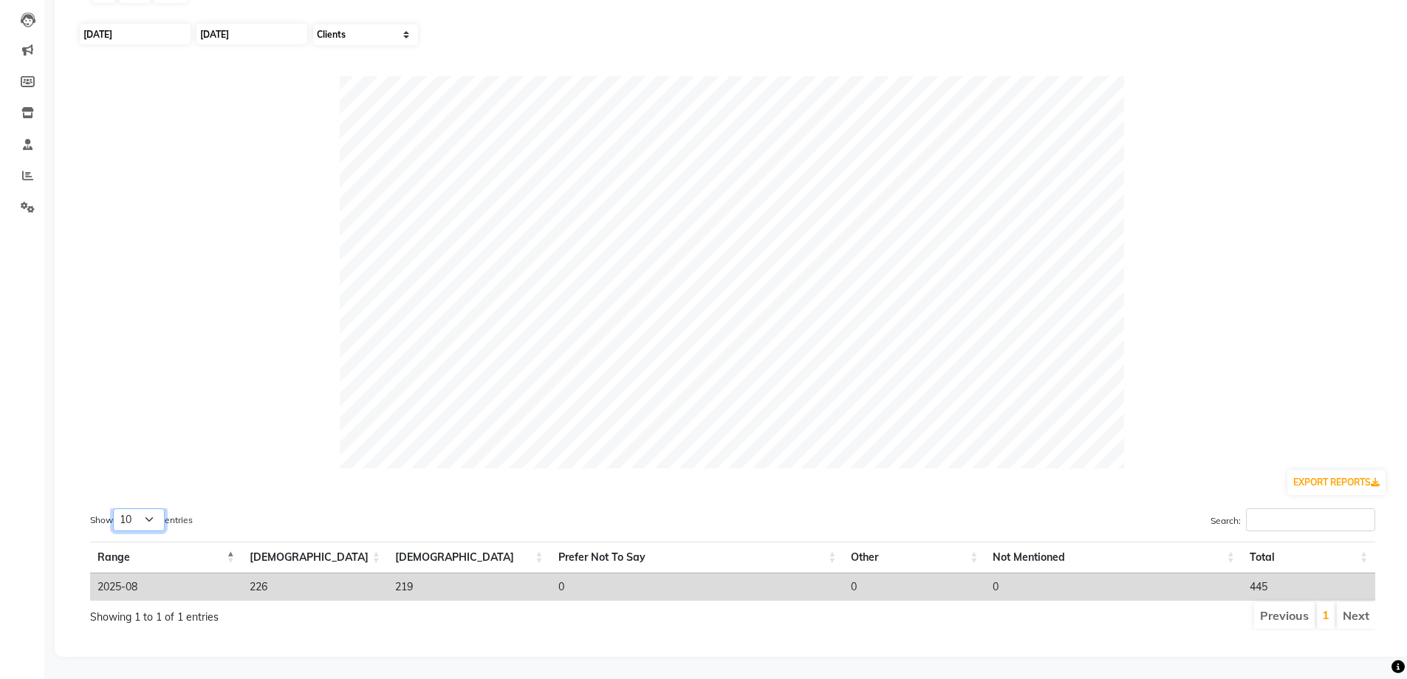
click at [149, 508] on select "10 25 50 100" at bounding box center [139, 519] width 52 height 23
click at [114, 338] on div at bounding box center [732, 272] width 1309 height 392
click at [408, 27] on select "Select Sales Clients" at bounding box center [365, 34] width 105 height 21
click at [313, 24] on select "Select Sales Clients" at bounding box center [365, 34] width 105 height 21
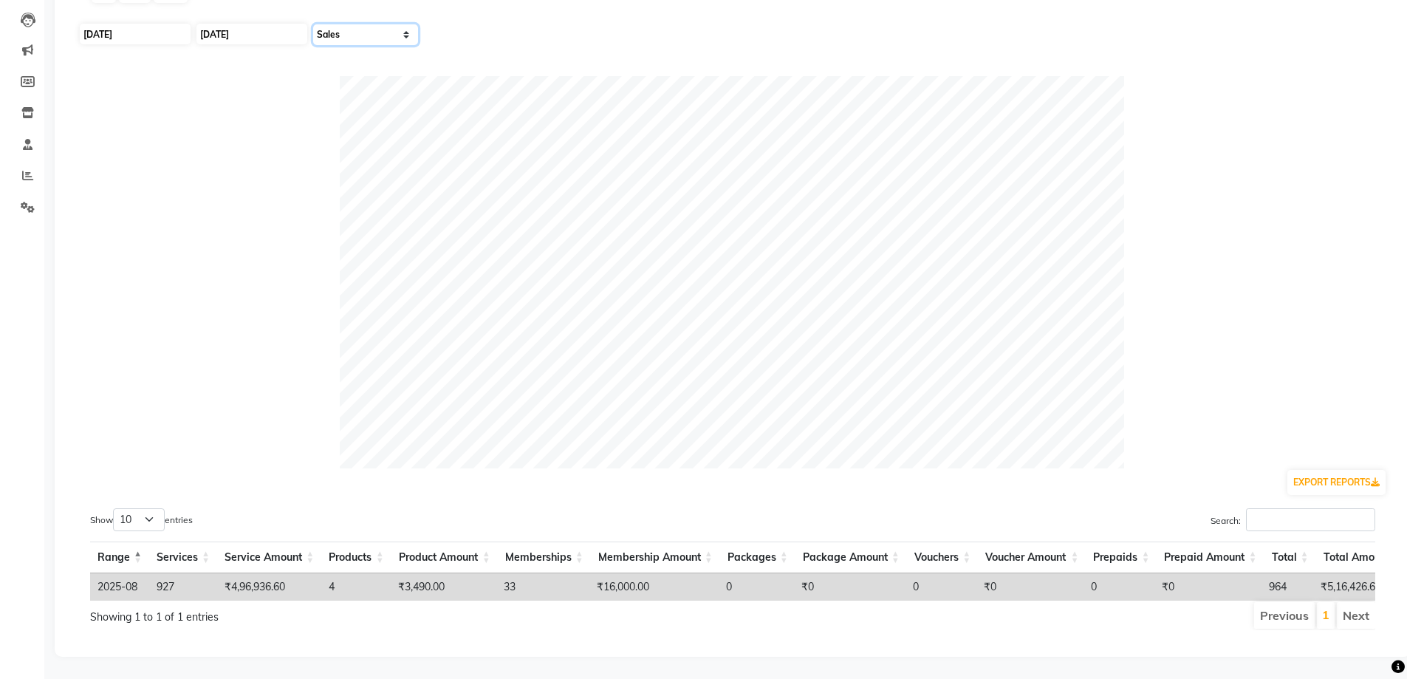
click at [407, 25] on select "Select Sales Clients" at bounding box center [365, 34] width 105 height 21
select select "by_client"
click at [313, 24] on select "Select Sales Clients" at bounding box center [365, 34] width 105 height 21
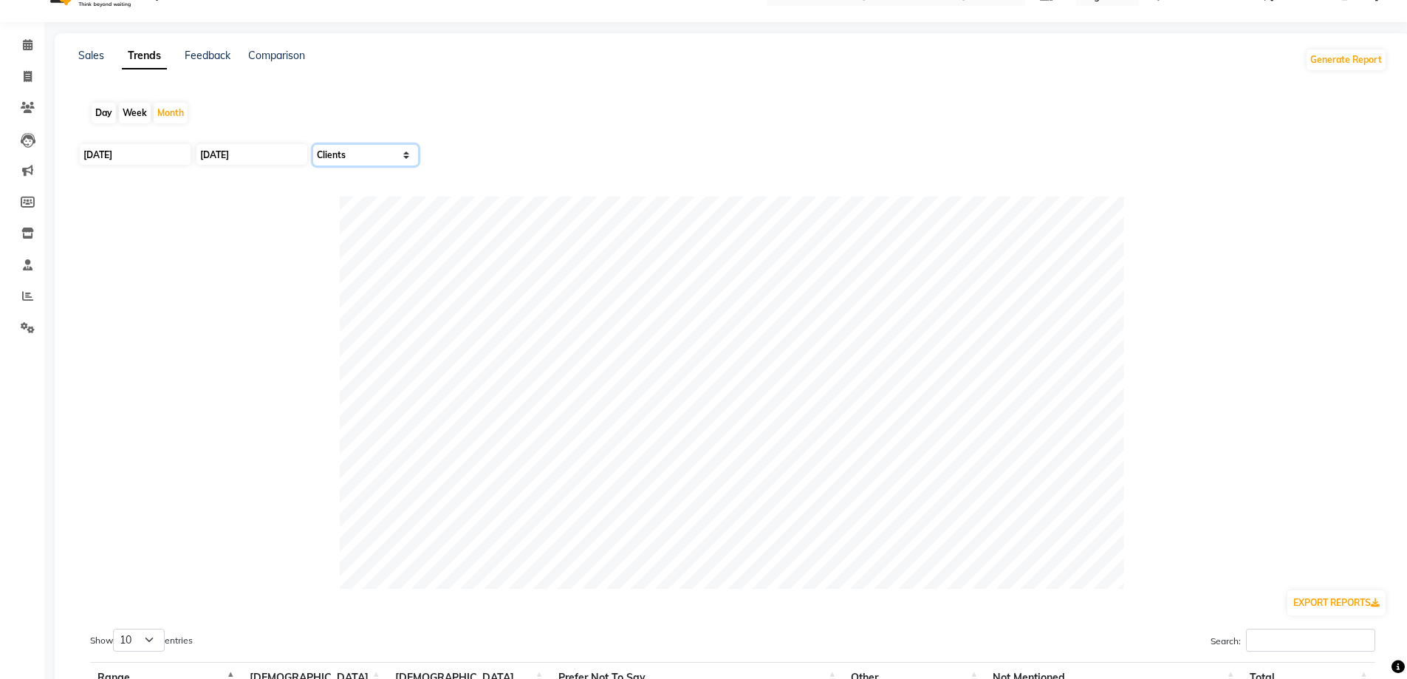
scroll to position [0, 0]
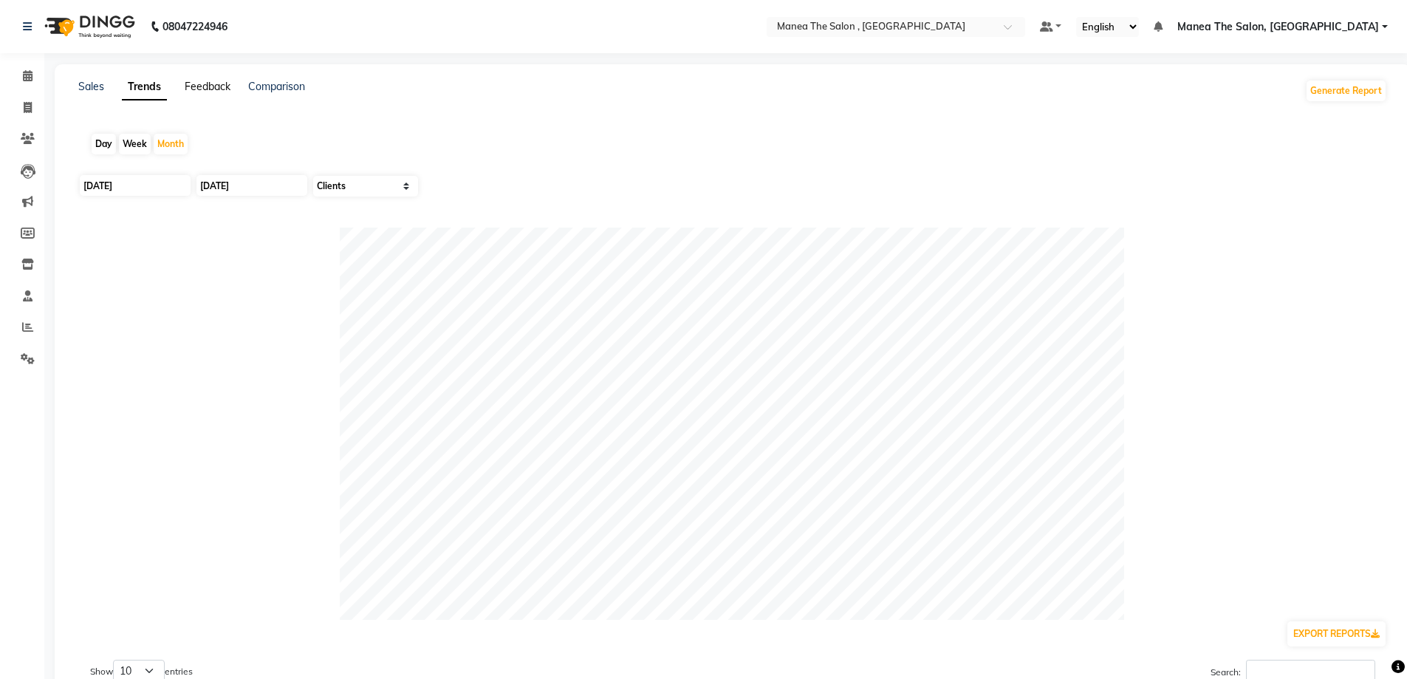
click at [208, 86] on link "Feedback" at bounding box center [208, 86] width 46 height 13
click at [102, 85] on link "Sales" at bounding box center [91, 86] width 26 height 13
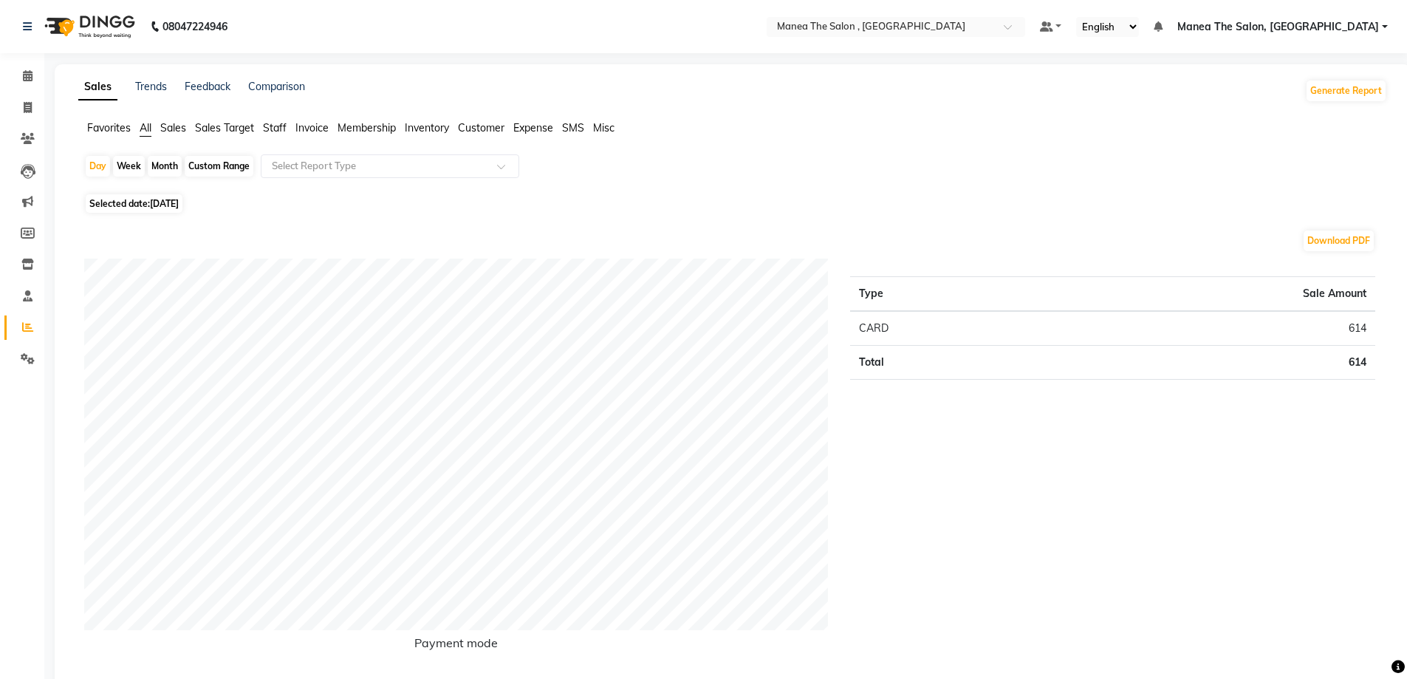
click at [119, 129] on span "Favorites" at bounding box center [109, 127] width 44 height 13
click at [183, 132] on span "Sales" at bounding box center [173, 127] width 26 height 13
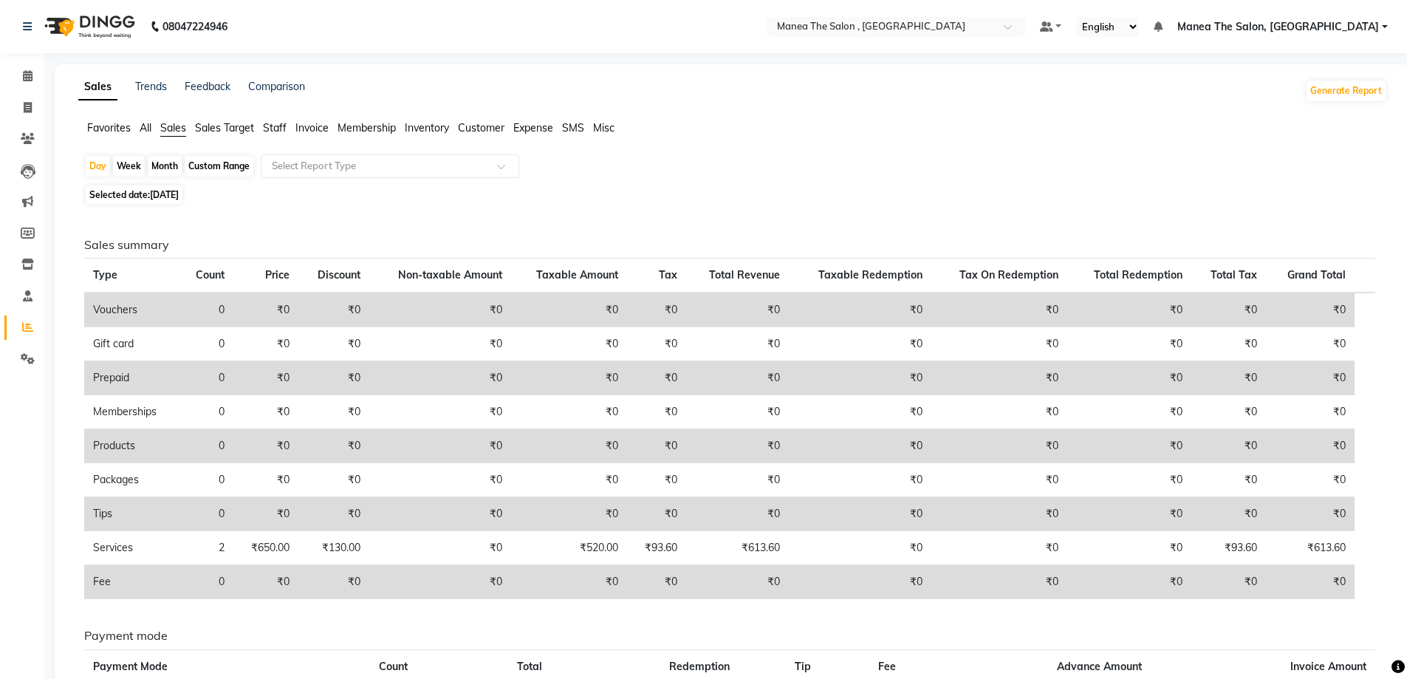
click at [208, 126] on span "Sales Target" at bounding box center [224, 127] width 59 height 13
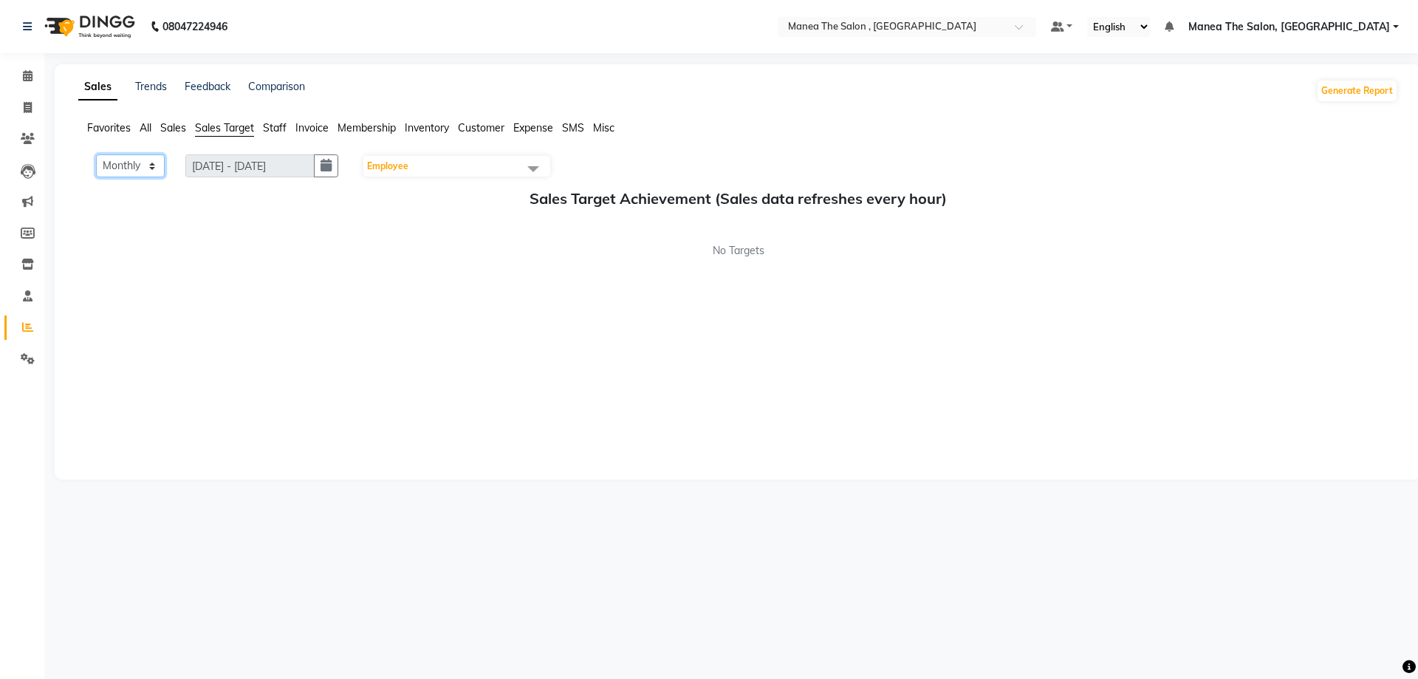
click at [153, 165] on select "Monthly Weekly" at bounding box center [130, 165] width 69 height 23
click at [96, 154] on select "Monthly Weekly" at bounding box center [130, 165] width 69 height 23
click at [154, 170] on select "Monthly Weekly" at bounding box center [130, 165] width 69 height 23
select select "Monthly"
click at [96, 154] on select "Monthly Weekly" at bounding box center [130, 165] width 69 height 23
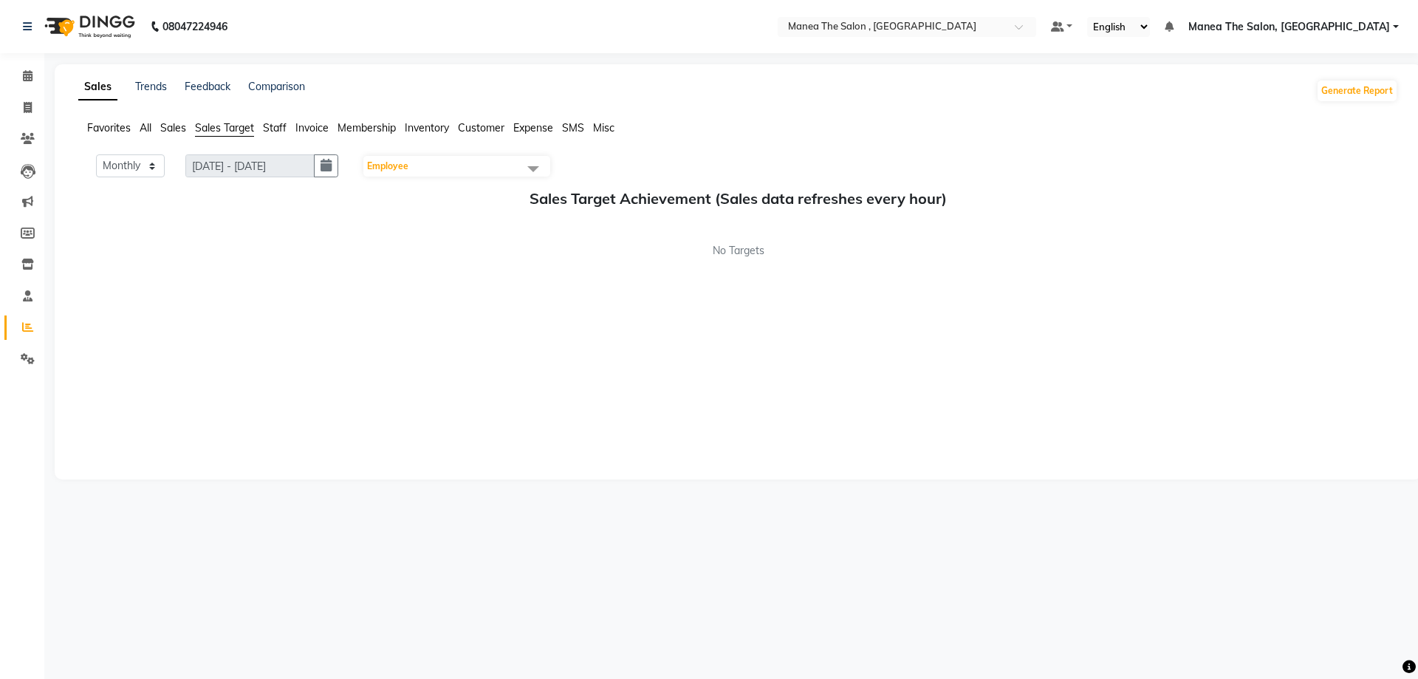
click at [277, 129] on span "Staff" at bounding box center [275, 127] width 24 height 13
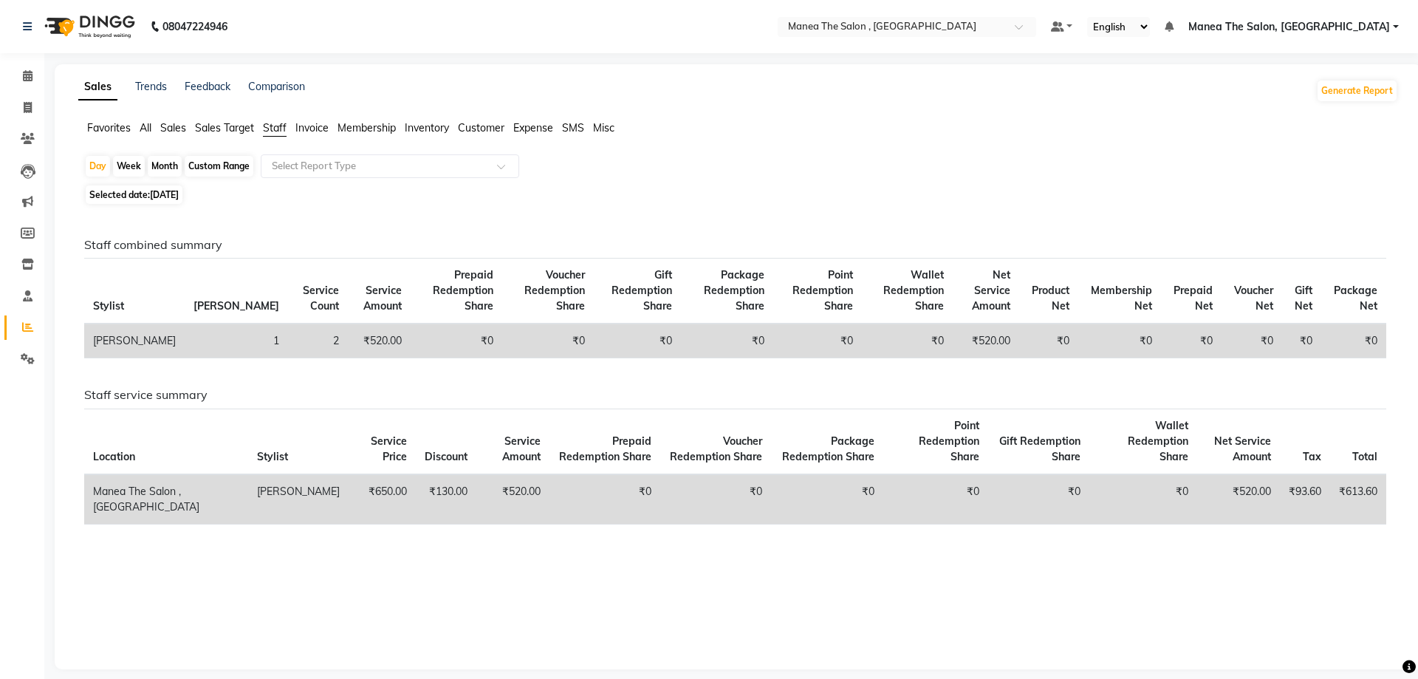
click at [168, 195] on span "[DATE]" at bounding box center [164, 194] width 29 height 11
select select "9"
select select "2025"
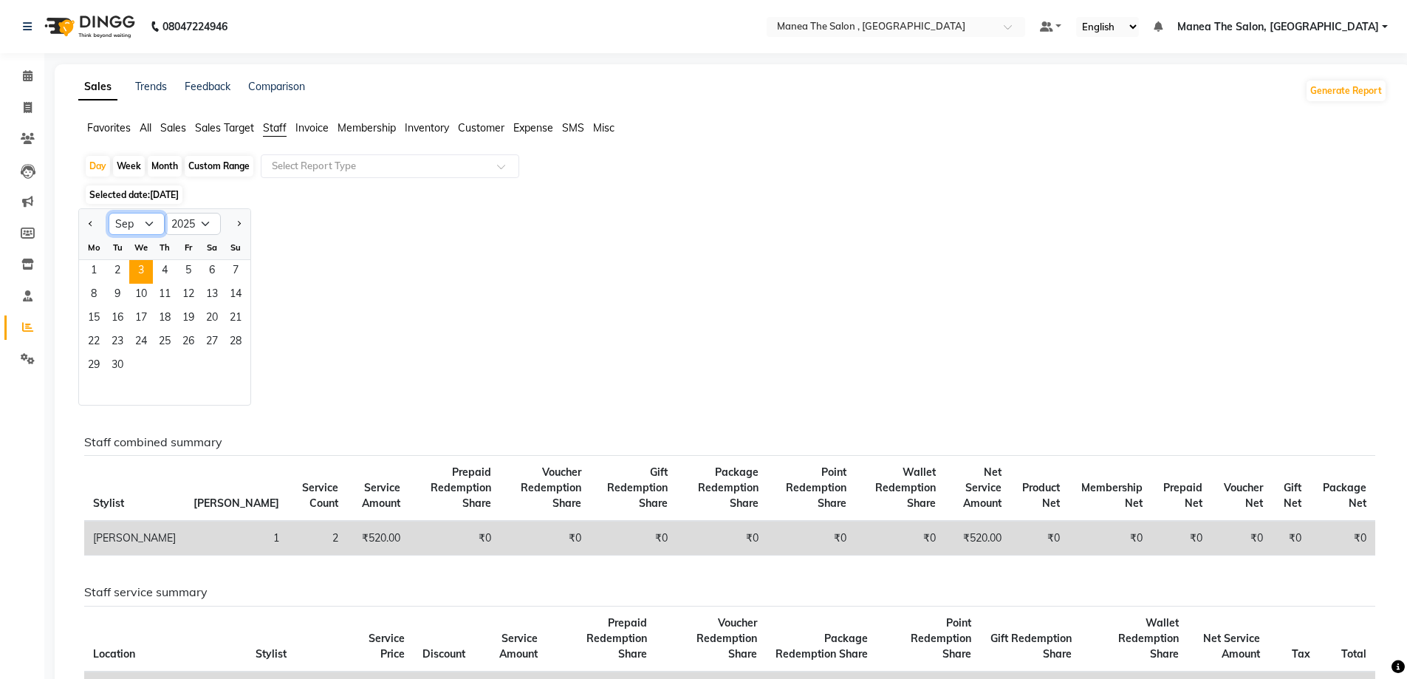
click at [154, 220] on select "Jan Feb Mar Apr May Jun Jul Aug Sep Oct Nov Dec" at bounding box center [137, 224] width 56 height 22
select select "8"
click at [109, 213] on select "Jan Feb Mar Apr May Jun Jul Aug Sep Oct Nov Dec" at bounding box center [137, 224] width 56 height 22
click at [194, 269] on span "1" at bounding box center [189, 272] width 24 height 24
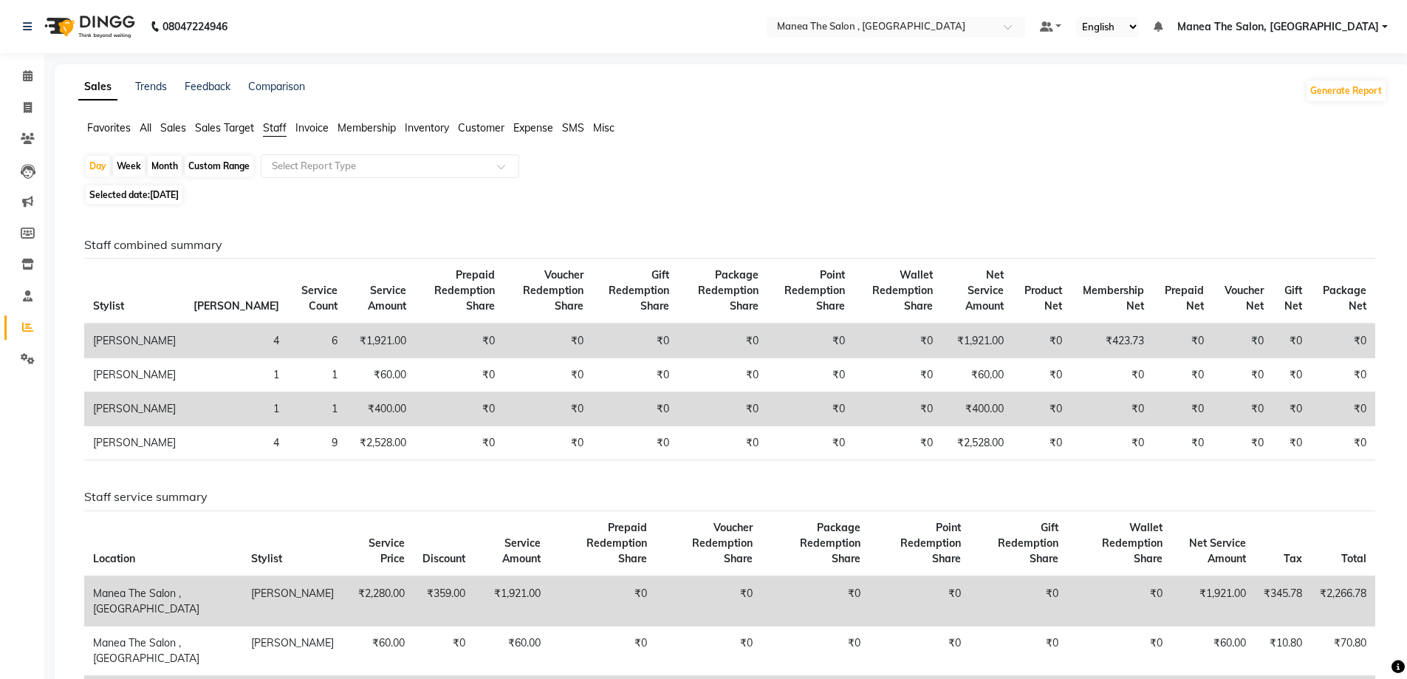
click at [167, 168] on div "Month" at bounding box center [165, 166] width 34 height 21
select select "8"
select select "2025"
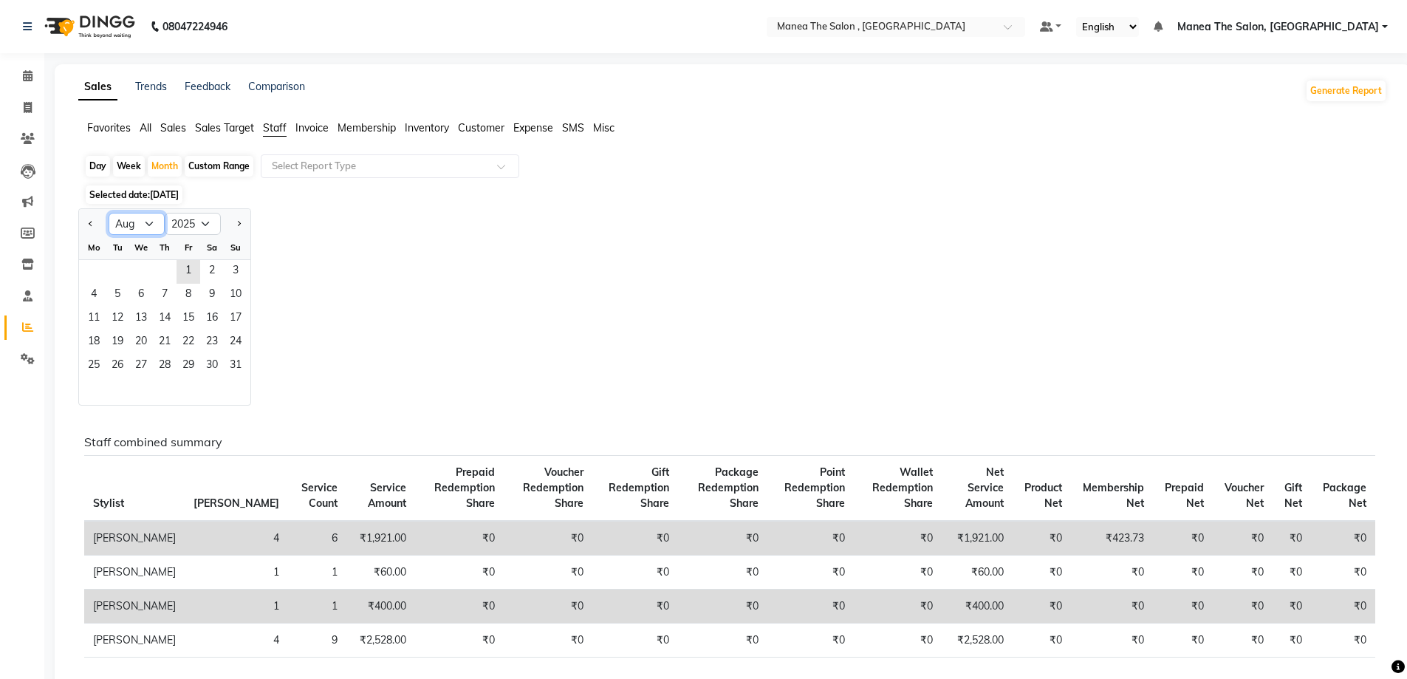
click at [140, 223] on select "Jan Feb Mar Apr May Jun Jul Aug Sep Oct Nov Dec" at bounding box center [137, 224] width 56 height 22
click at [273, 335] on div "Jan Feb Mar Apr May Jun Jul Aug Sep Oct Nov Dec 2015 2016 2017 2018 2019 2020 2…" at bounding box center [732, 306] width 1309 height 197
click at [195, 274] on span "1" at bounding box center [189, 272] width 24 height 24
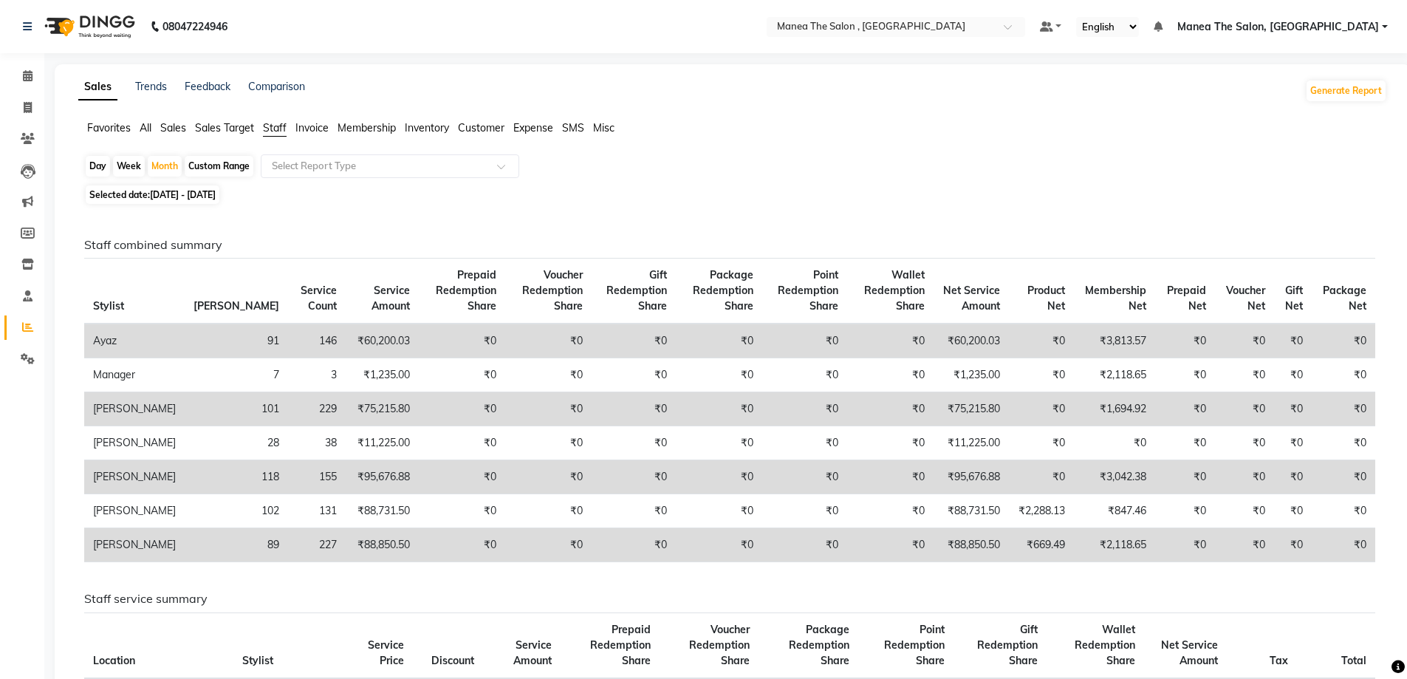
click at [168, 126] on span "Sales" at bounding box center [173, 127] width 26 height 13
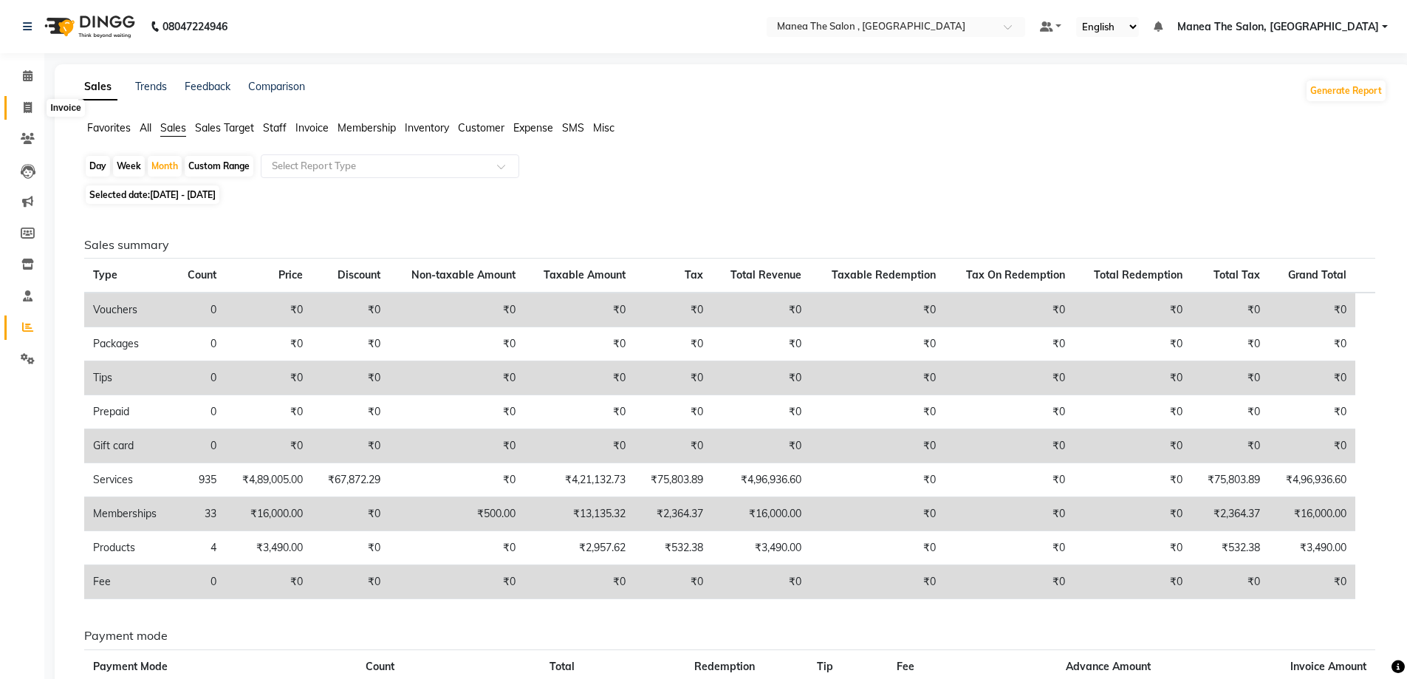
click at [27, 104] on icon at bounding box center [28, 107] width 8 height 11
select select "service"
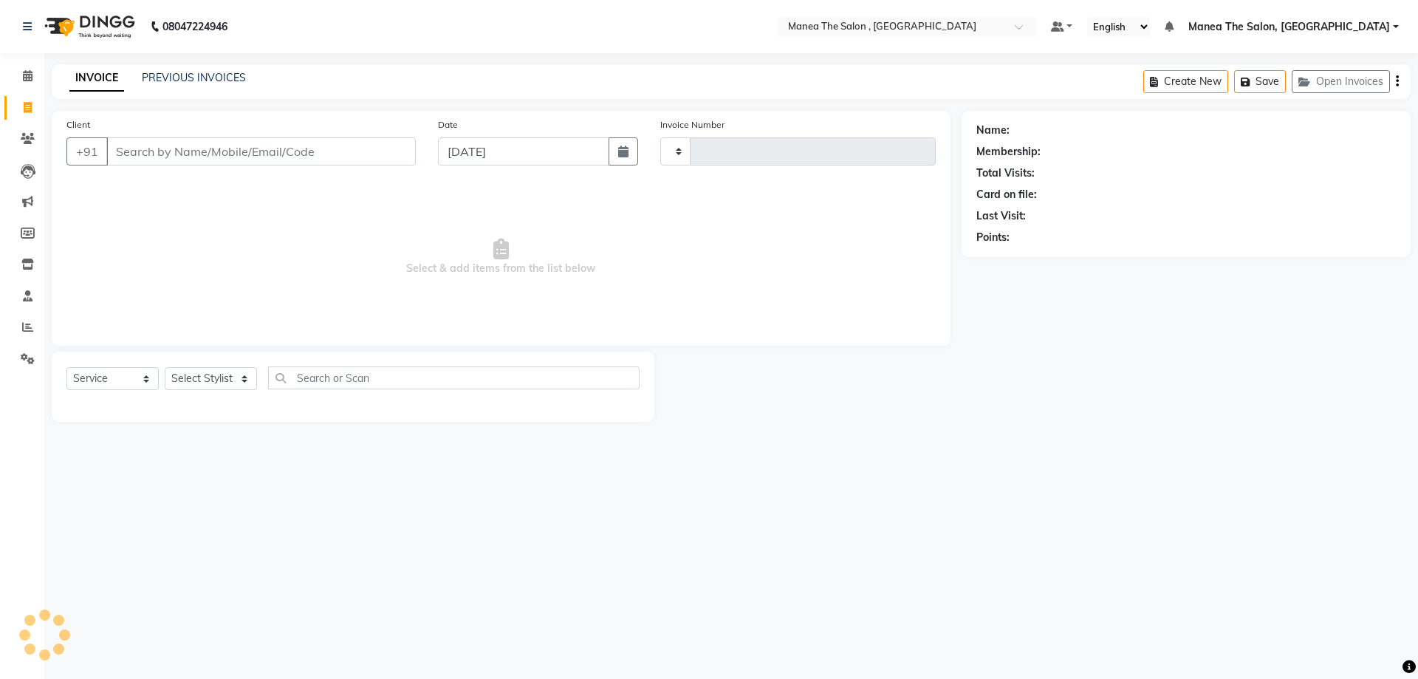
type input "2336"
select select "7201"
click at [33, 81] on span at bounding box center [28, 76] width 26 height 17
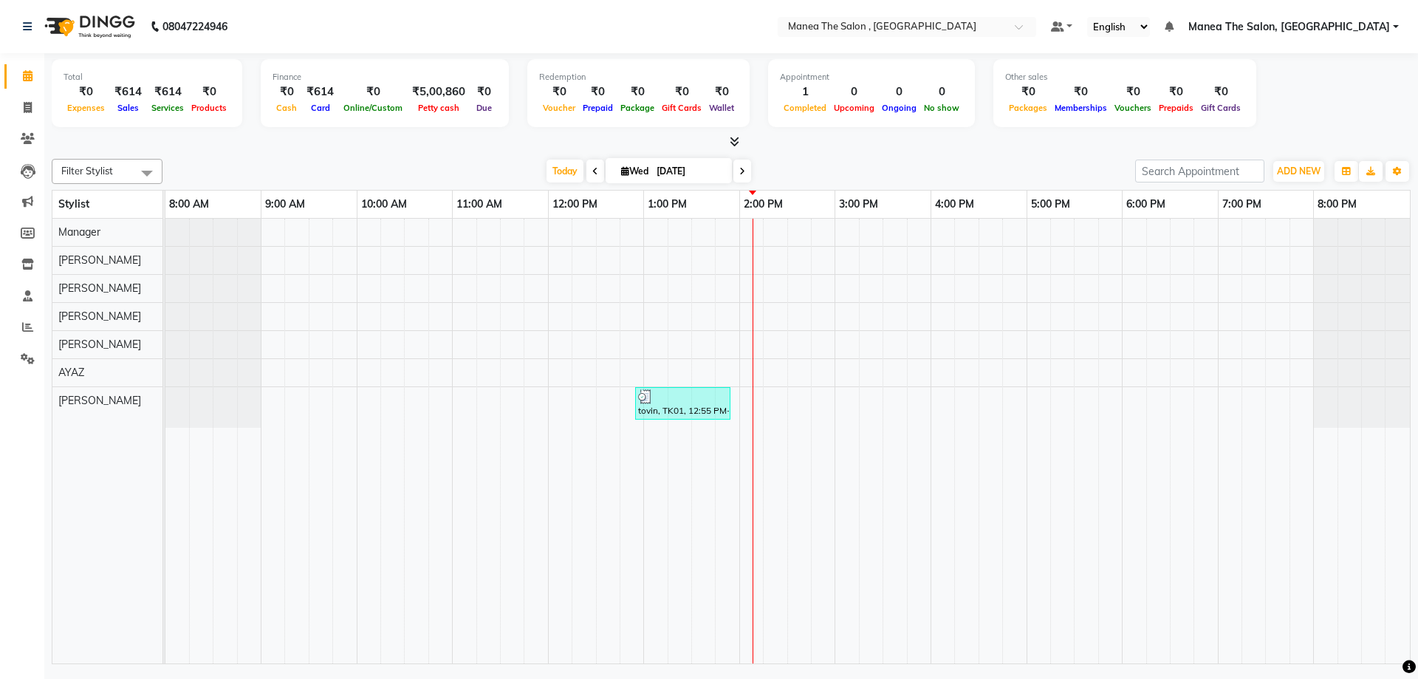
click at [621, 168] on icon at bounding box center [625, 171] width 8 height 10
select select "9"
select select "2025"
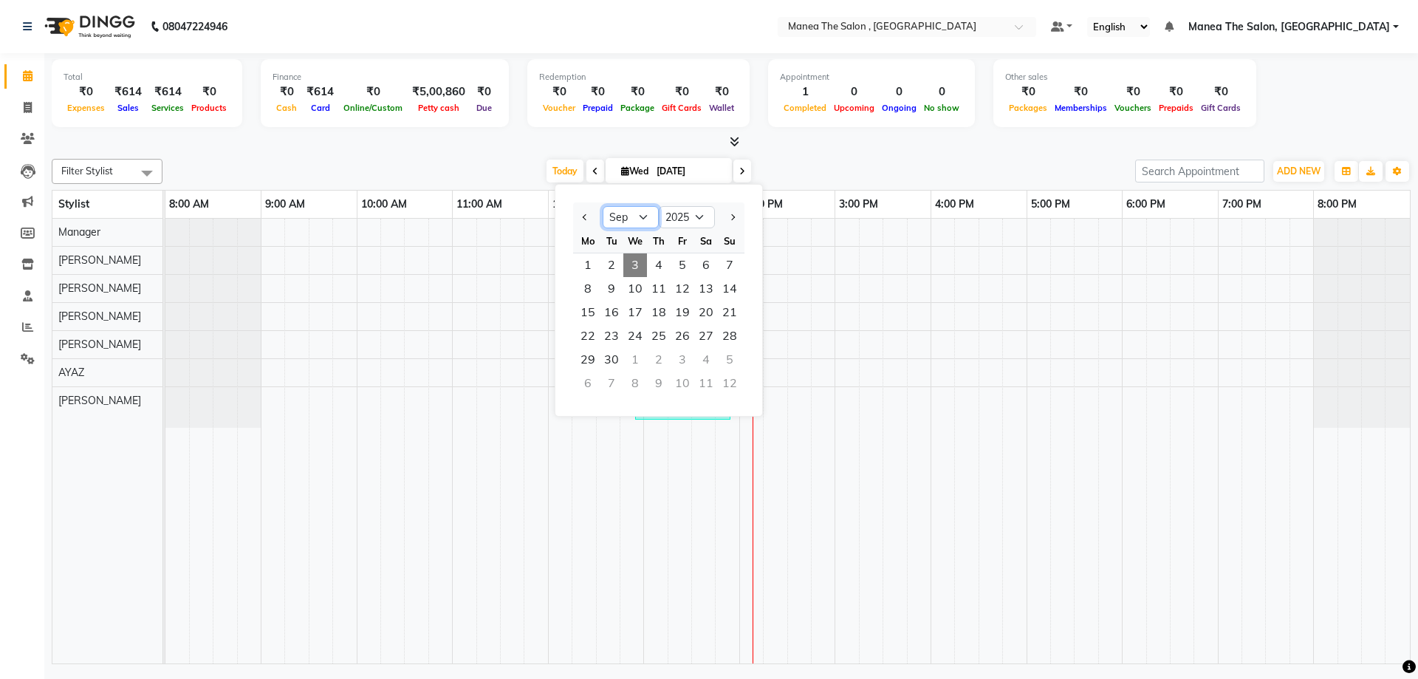
click at [650, 208] on select "Jan Feb Mar Apr May Jun Jul Aug Sep Oct Nov Dec" at bounding box center [631, 217] width 56 height 22
select select "8"
click at [603, 206] on select "Jan Feb Mar Apr May Jun Jul Aug Sep Oct Nov Dec" at bounding box center [631, 217] width 56 height 22
click at [679, 263] on span "1" at bounding box center [683, 265] width 24 height 24
type input "[DATE]"
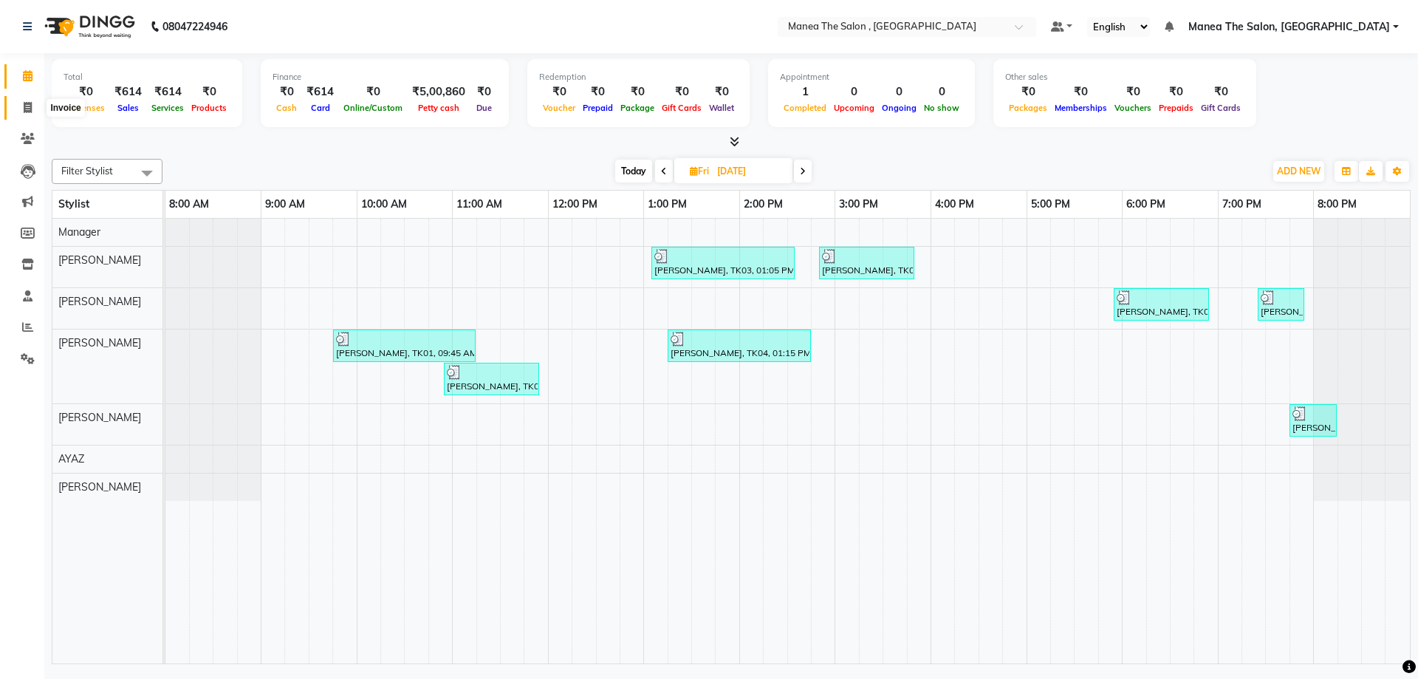
click at [30, 105] on icon at bounding box center [28, 107] width 8 height 11
select select "service"
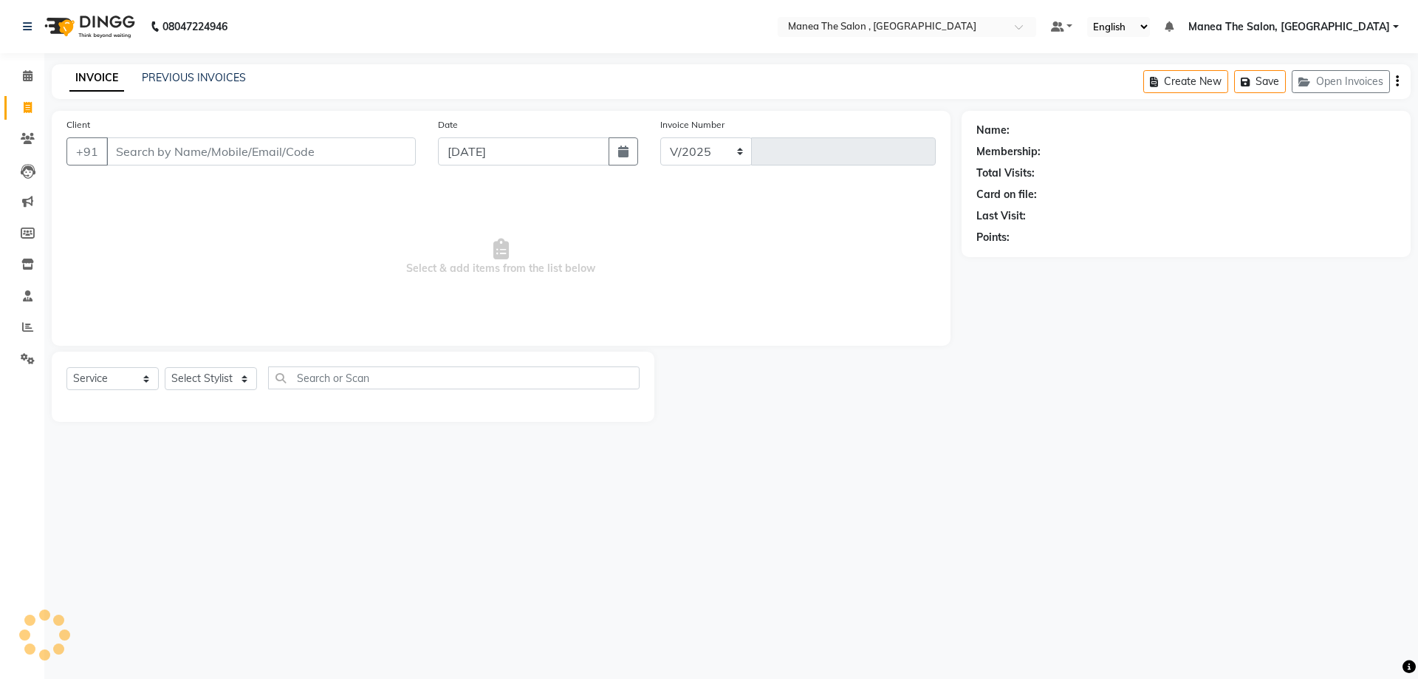
select select "7201"
type input "2336"
